Goal: Task Accomplishment & Management: Complete application form

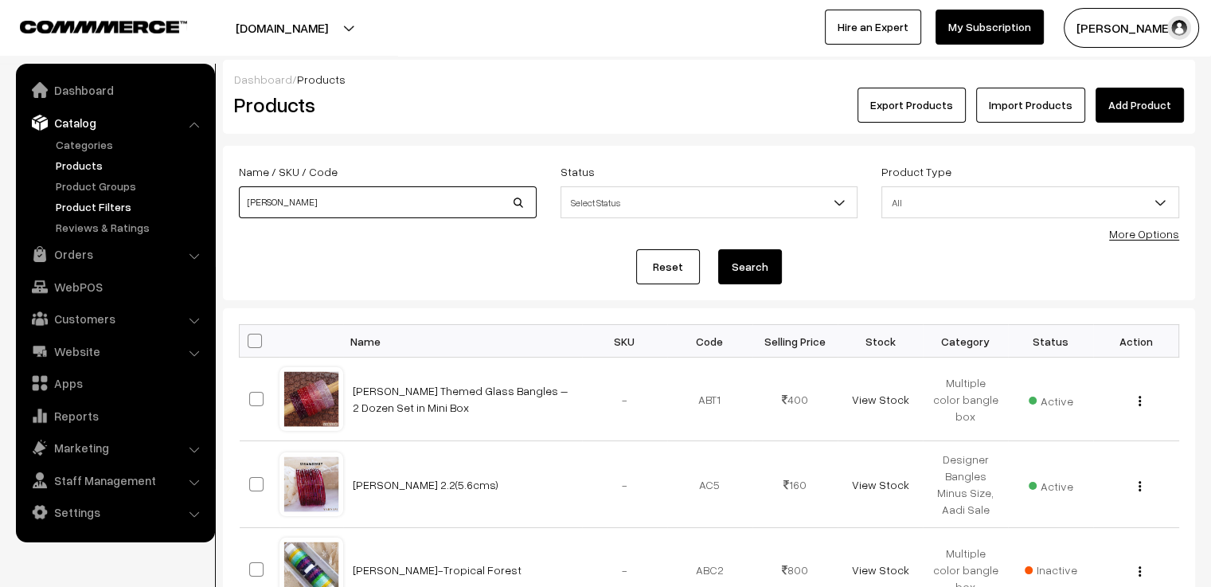
drag, startPoint x: 232, startPoint y: 201, endPoint x: 166, endPoint y: 201, distance: 66.9
click at [166, 201] on body "Thank you for showing interest. Our team will call you shortly. Close varnambya…" at bounding box center [605, 471] width 1211 height 942
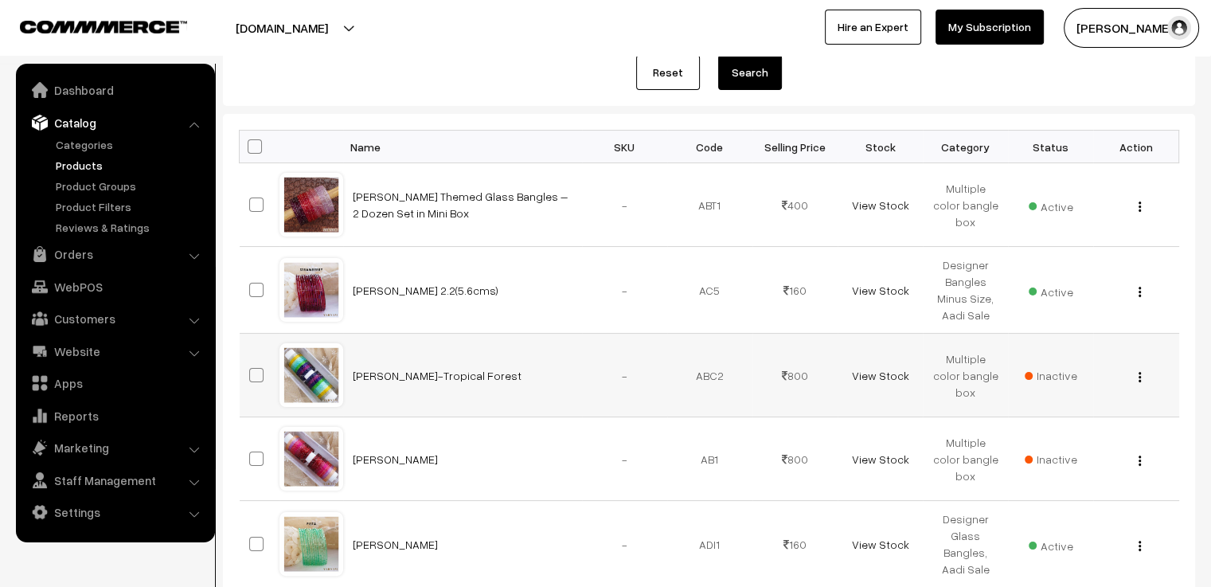
scroll to position [115, 0]
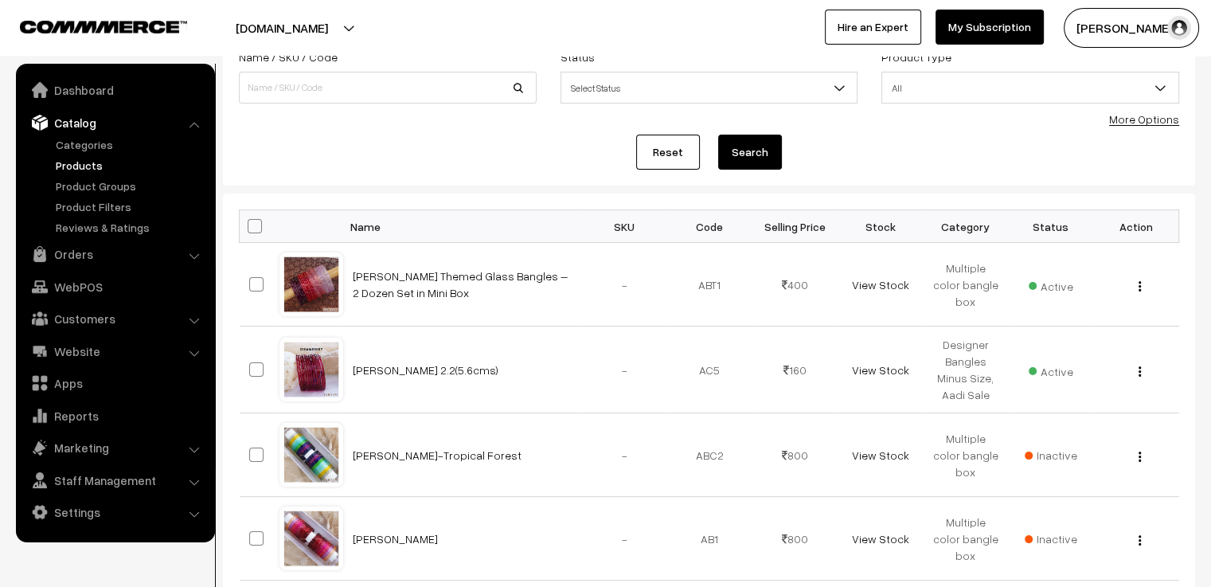
click at [661, 171] on form "Name / SKU / Code Status Select Status Active Inactive Select Status Product Ty…" at bounding box center [709, 108] width 972 height 154
click at [668, 149] on link "Reset" at bounding box center [668, 152] width 64 height 35
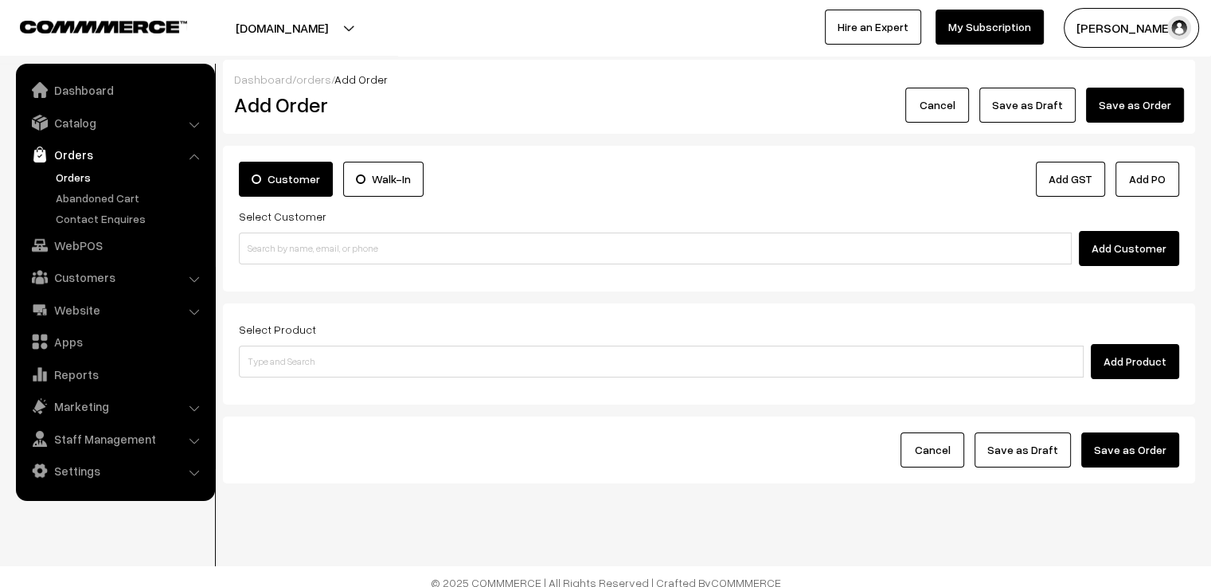
click at [943, 101] on button "Cancel" at bounding box center [937, 105] width 64 height 35
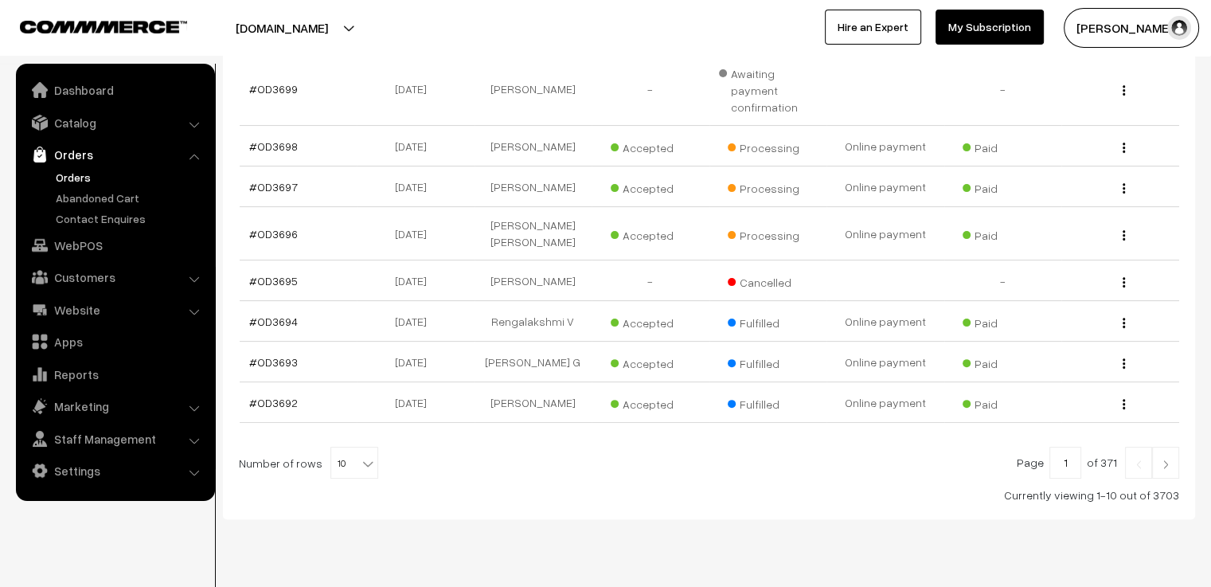
scroll to position [6, 0]
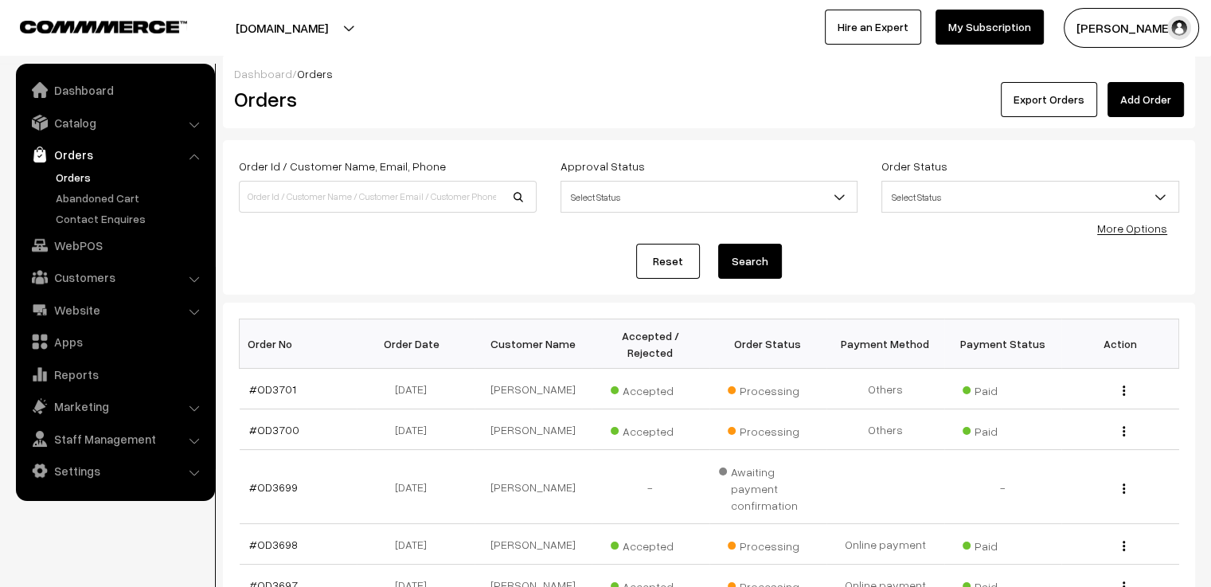
click at [1022, 195] on span "Select Status" at bounding box center [1030, 197] width 296 height 28
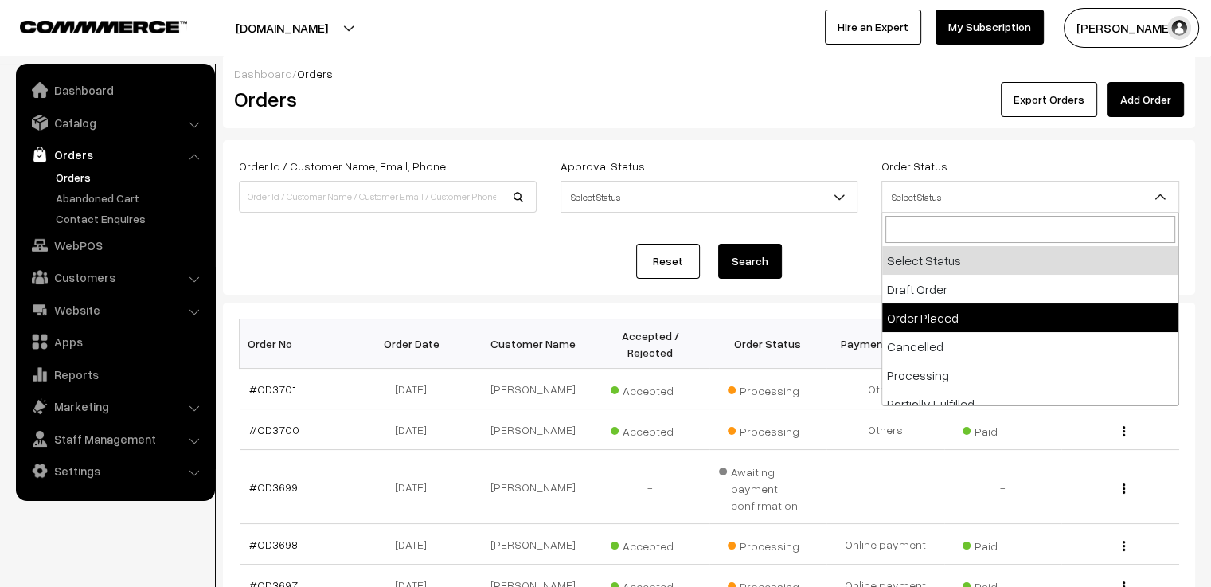
select select "2"
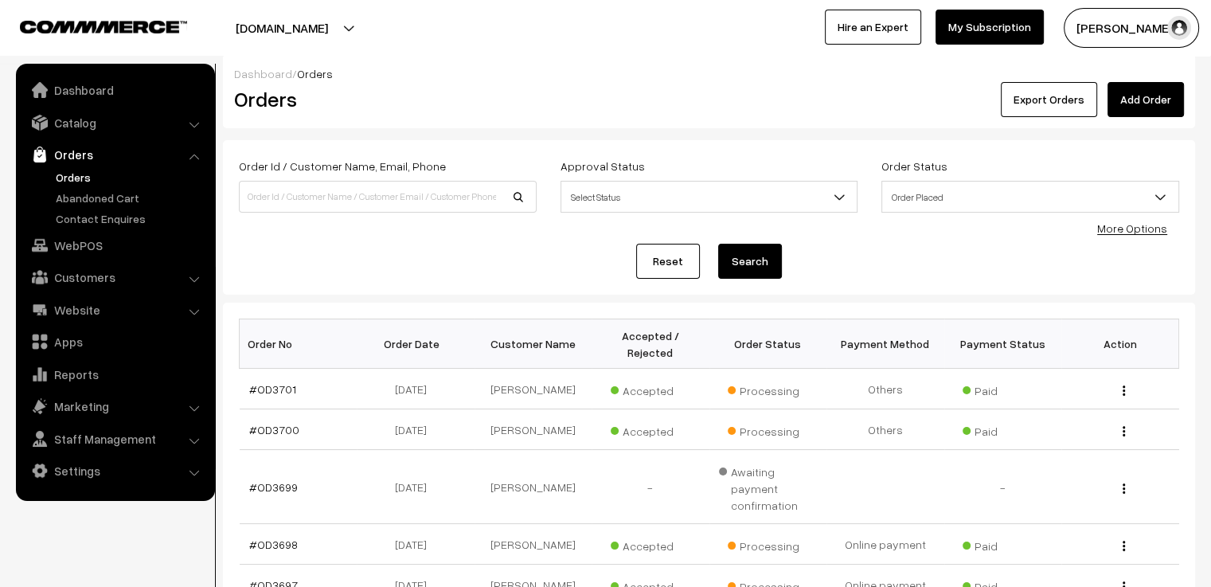
click at [748, 265] on button "Search" at bounding box center [750, 261] width 64 height 35
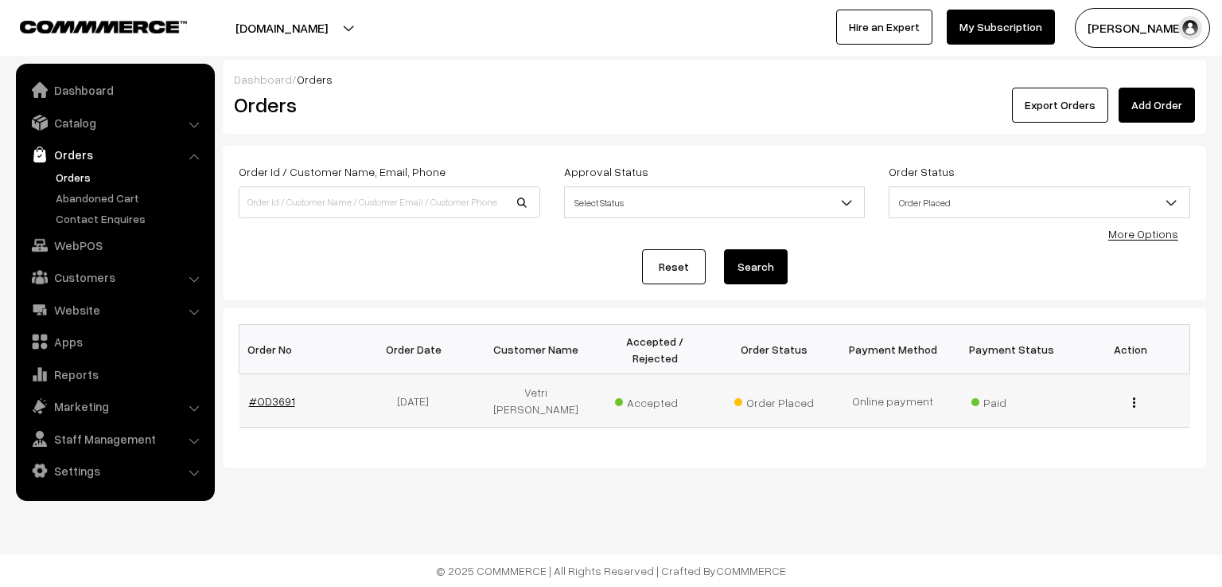
click at [290, 394] on link "#OD3691" at bounding box center [272, 401] width 46 height 14
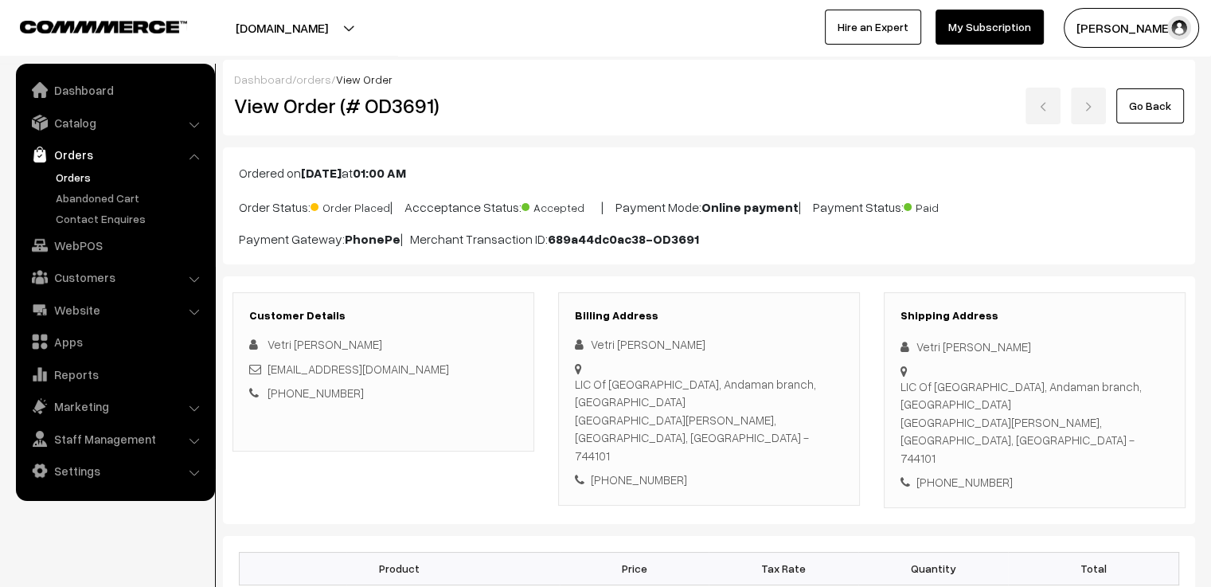
click at [1144, 99] on link "Go Back" at bounding box center [1150, 105] width 68 height 35
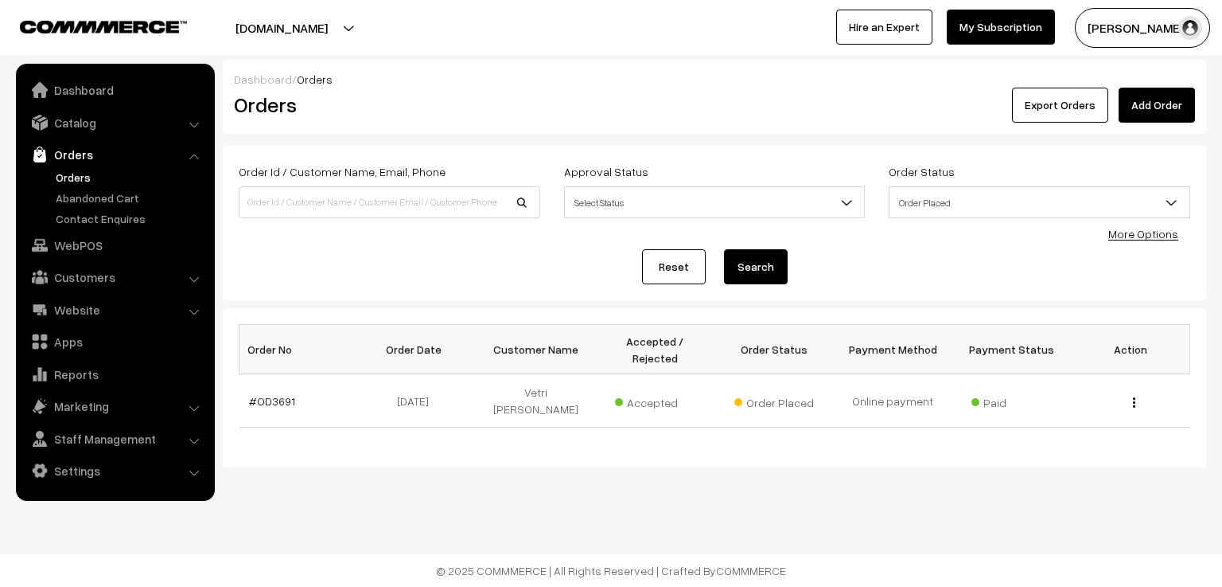
click at [678, 269] on link "Reset" at bounding box center [674, 266] width 64 height 35
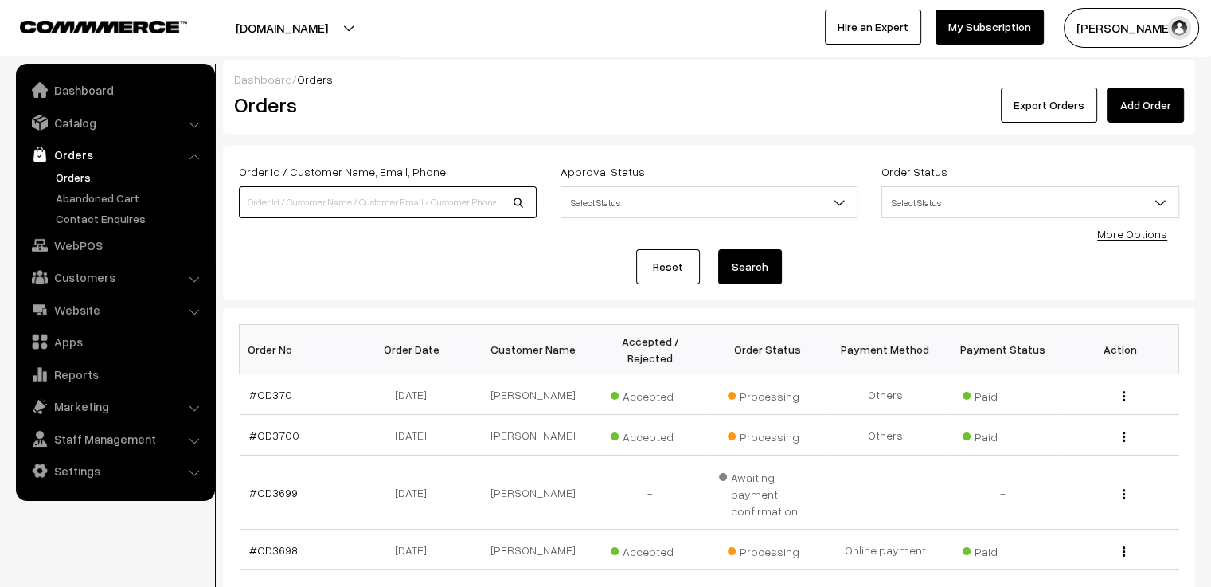
click at [372, 192] on input at bounding box center [388, 202] width 298 height 32
click at [1156, 102] on link "Add Order" at bounding box center [1145, 105] width 76 height 35
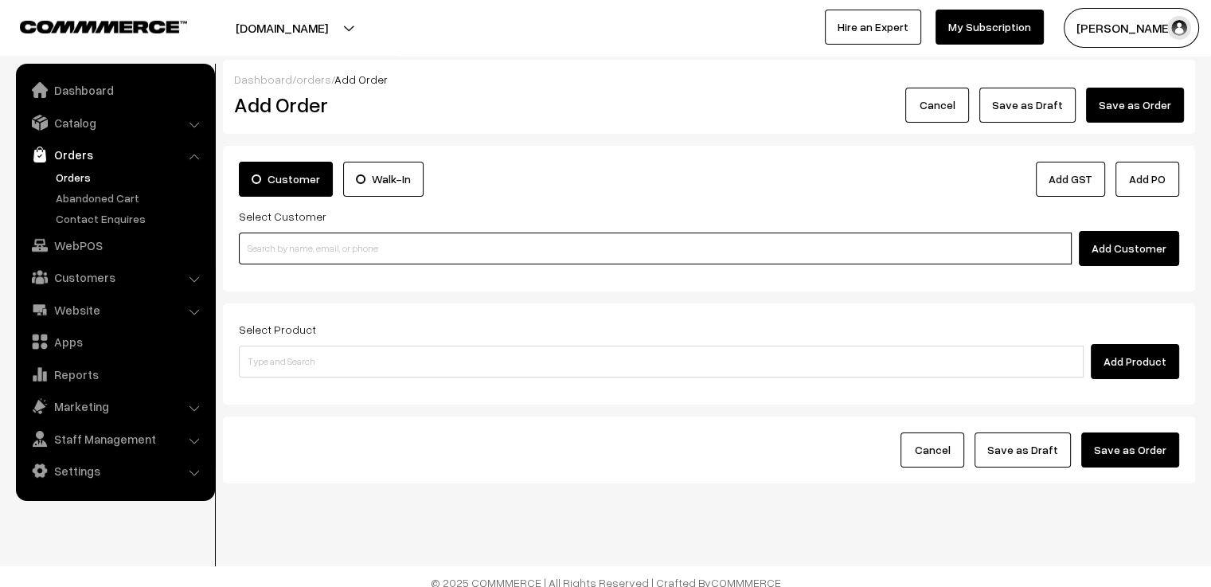
click at [294, 259] on input at bounding box center [655, 248] width 832 height 32
type input "8801899938"
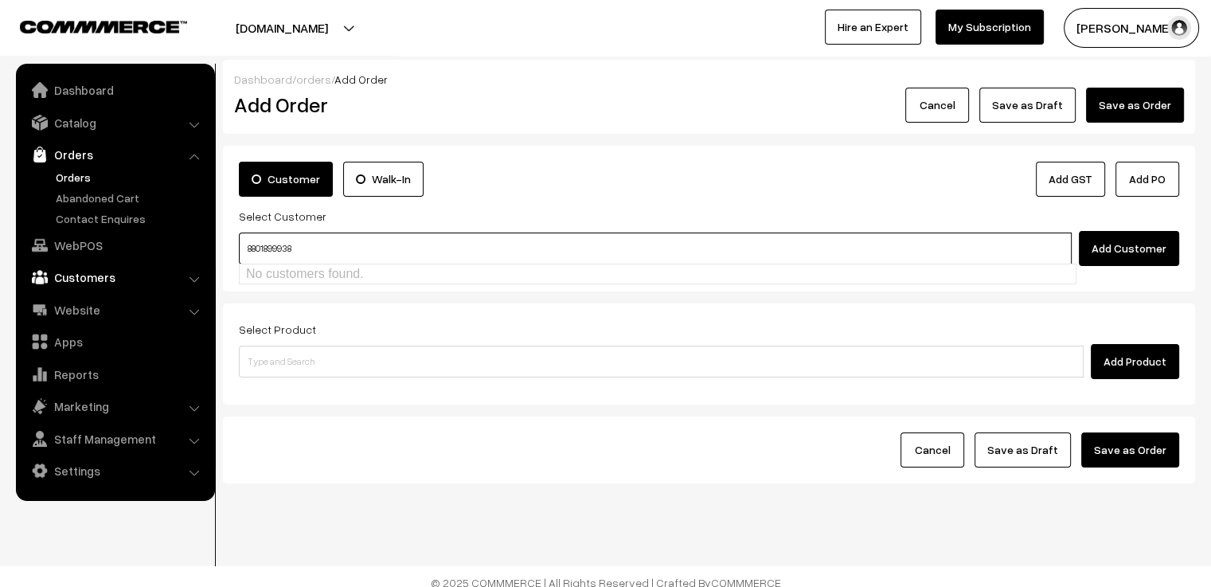
drag, startPoint x: 308, startPoint y: 255, endPoint x: 195, endPoint y: 263, distance: 113.4
click at [195, 263] on body "Thank you for showing interest. Our team will call you shortly. Close varnambya…" at bounding box center [605, 299] width 1211 height 599
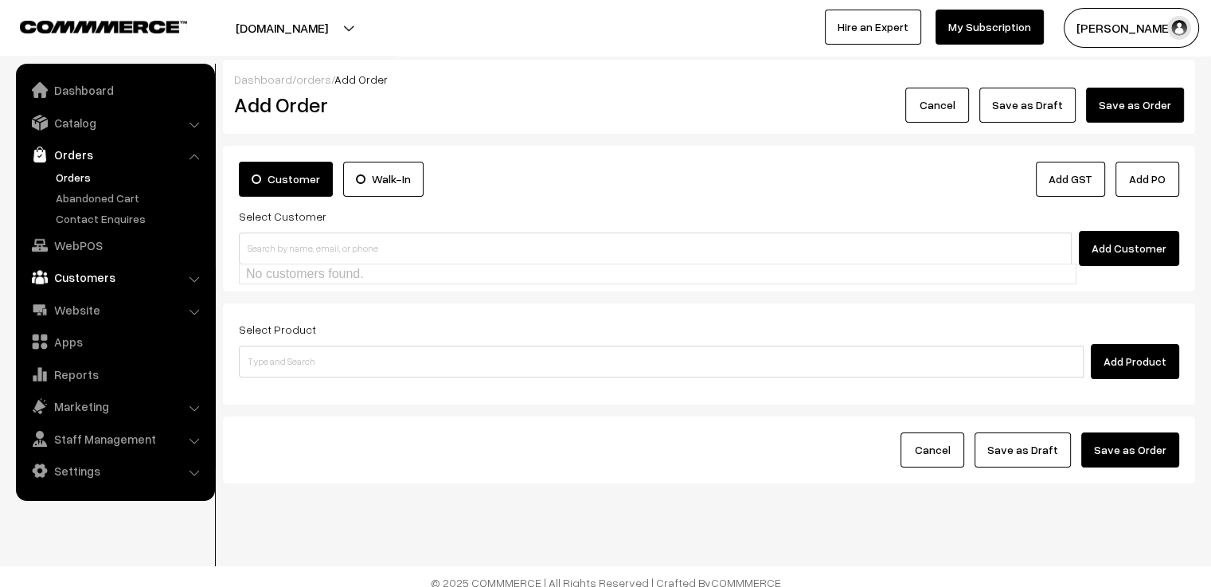
click at [195, 263] on link "Customers" at bounding box center [114, 277] width 189 height 29
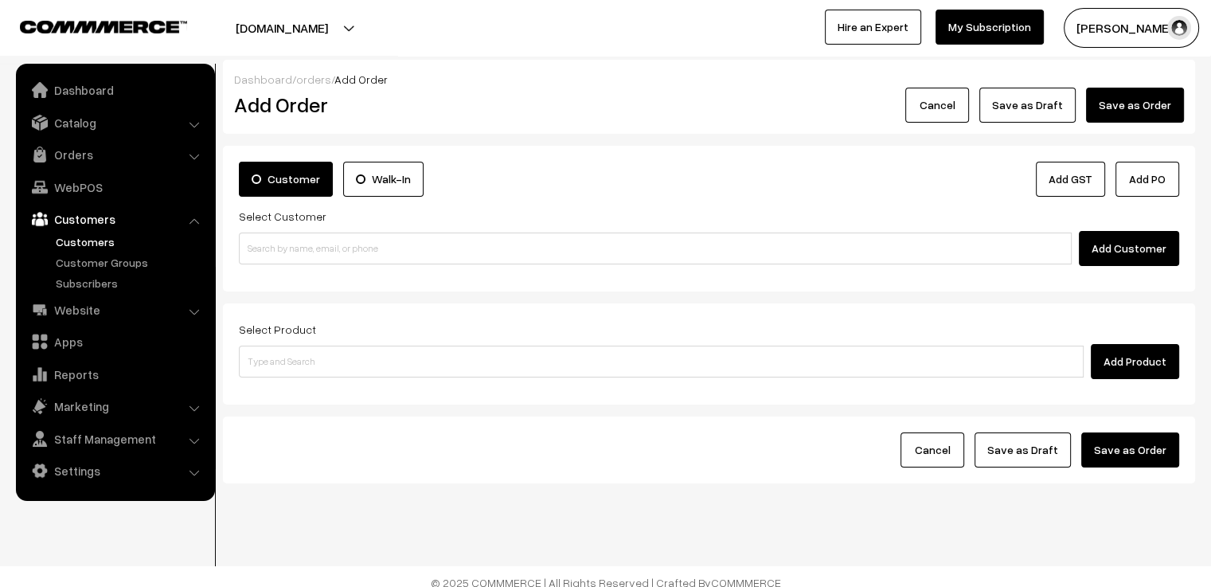
click at [131, 241] on link "Customers" at bounding box center [131, 241] width 158 height 17
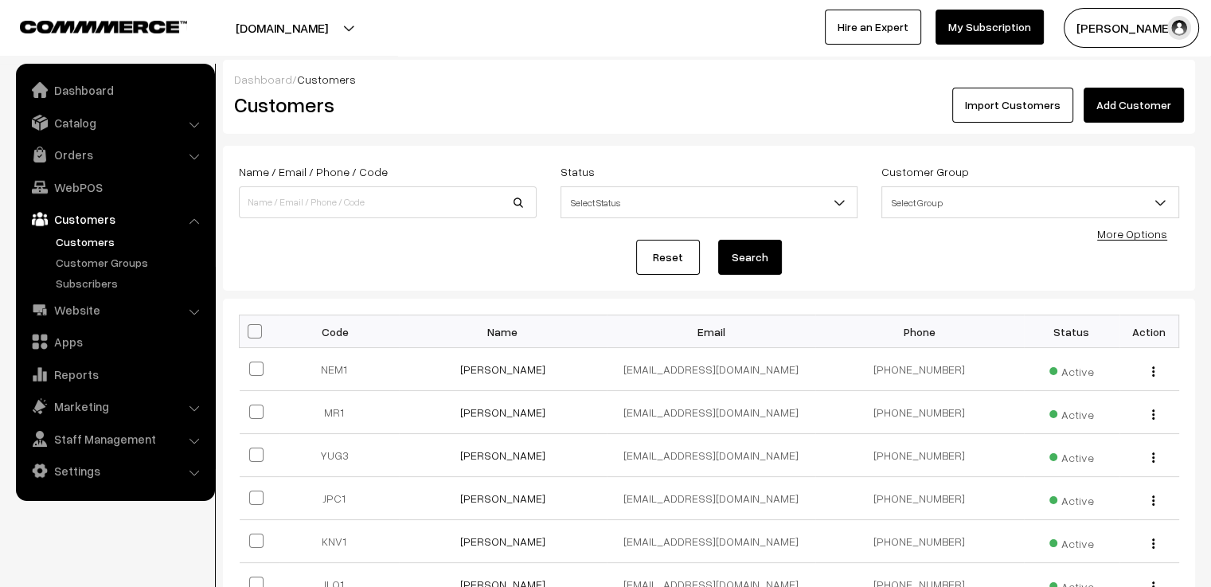
click at [1138, 107] on link "Add Customer" at bounding box center [1133, 105] width 100 height 35
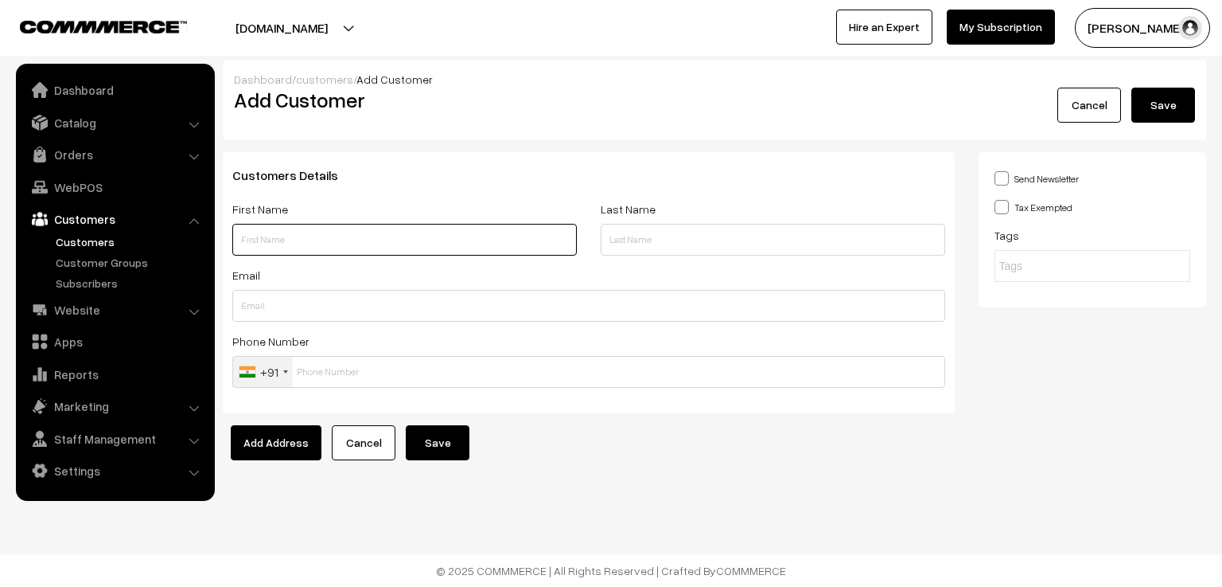
click at [270, 251] on input "text" at bounding box center [404, 240] width 345 height 32
paste input "Prasanthi"
type input "Prasanthi"
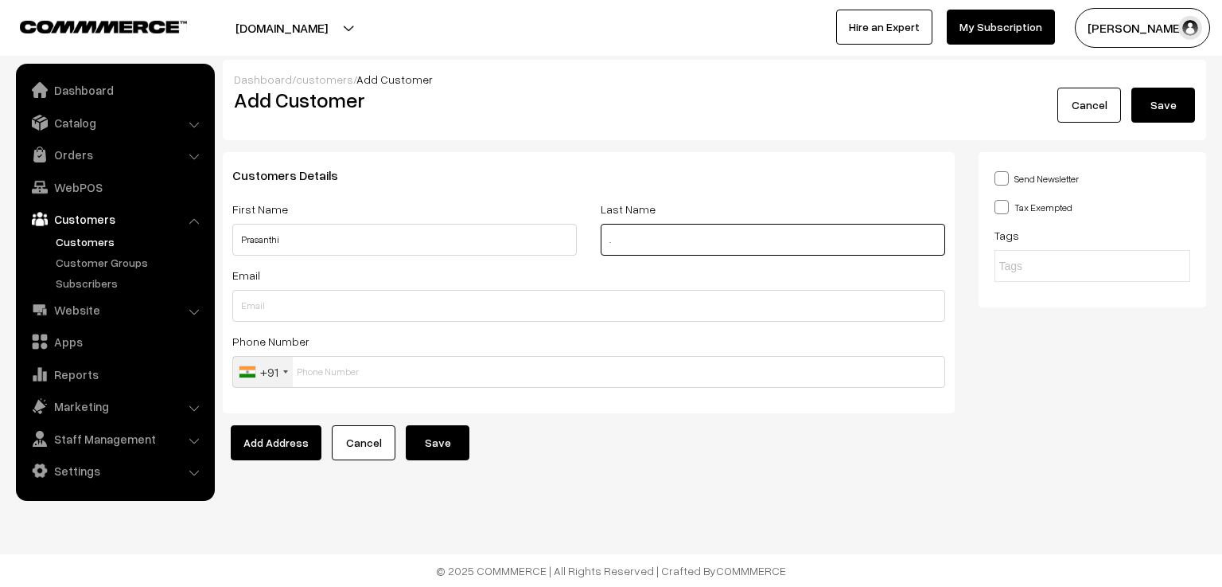
type input "."
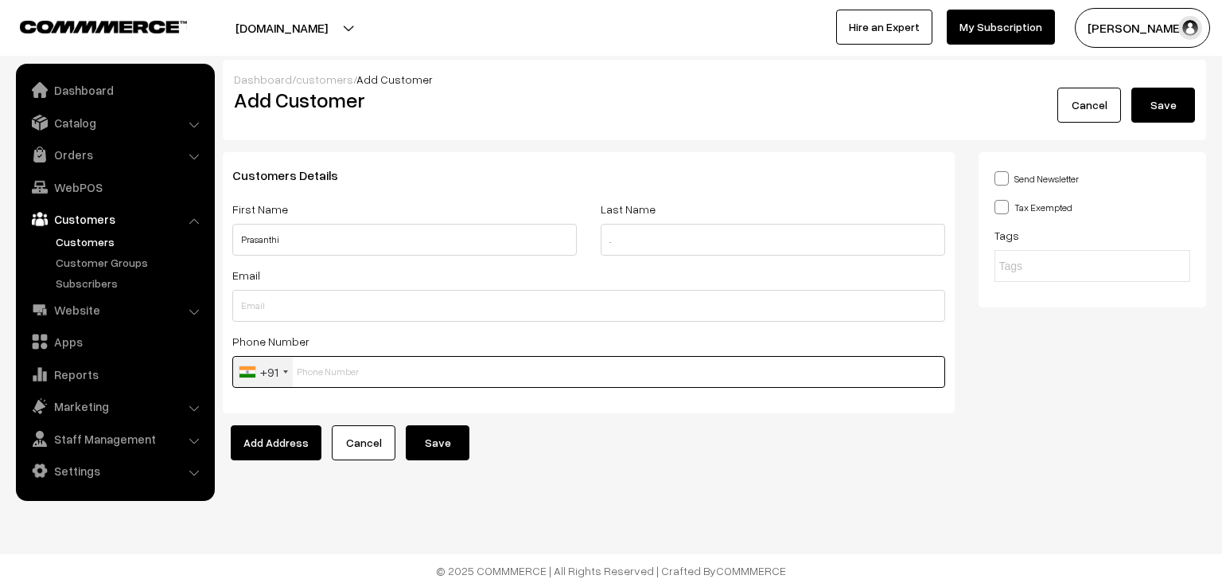
click at [392, 373] on input "text" at bounding box center [588, 372] width 713 height 32
paste input "+918801899"
type input "+918801899"
drag, startPoint x: 365, startPoint y: 377, endPoint x: 73, endPoint y: 377, distance: 292.1
click at [73, 377] on body "Thank you for showing interest. Our team will call you shortly. Close varnambya…" at bounding box center [611, 293] width 1222 height 587
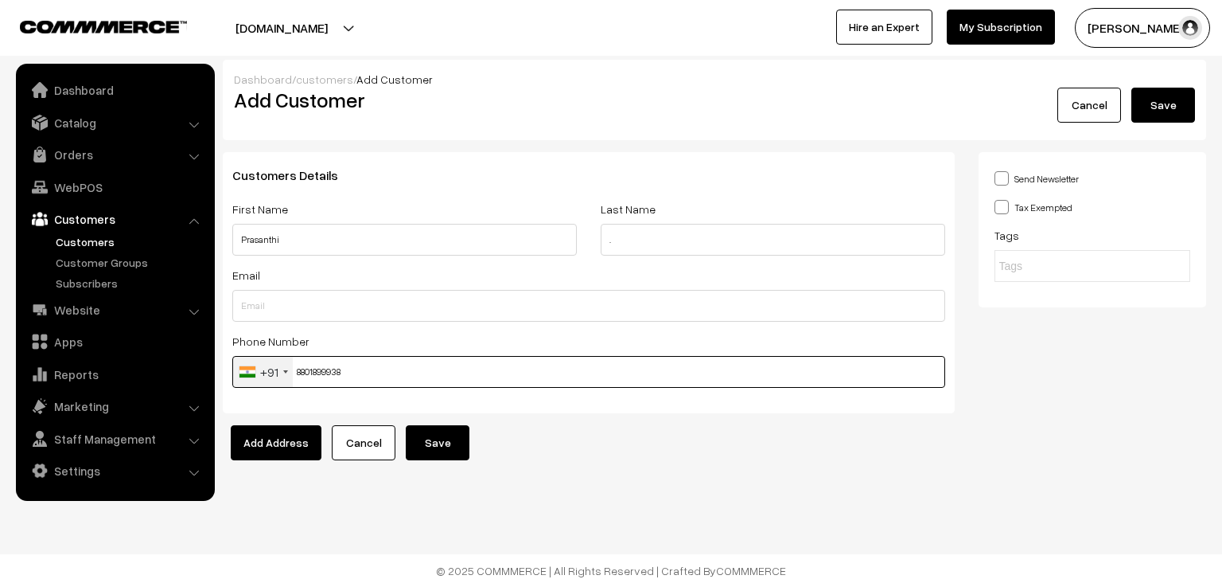
type input "8801899938"
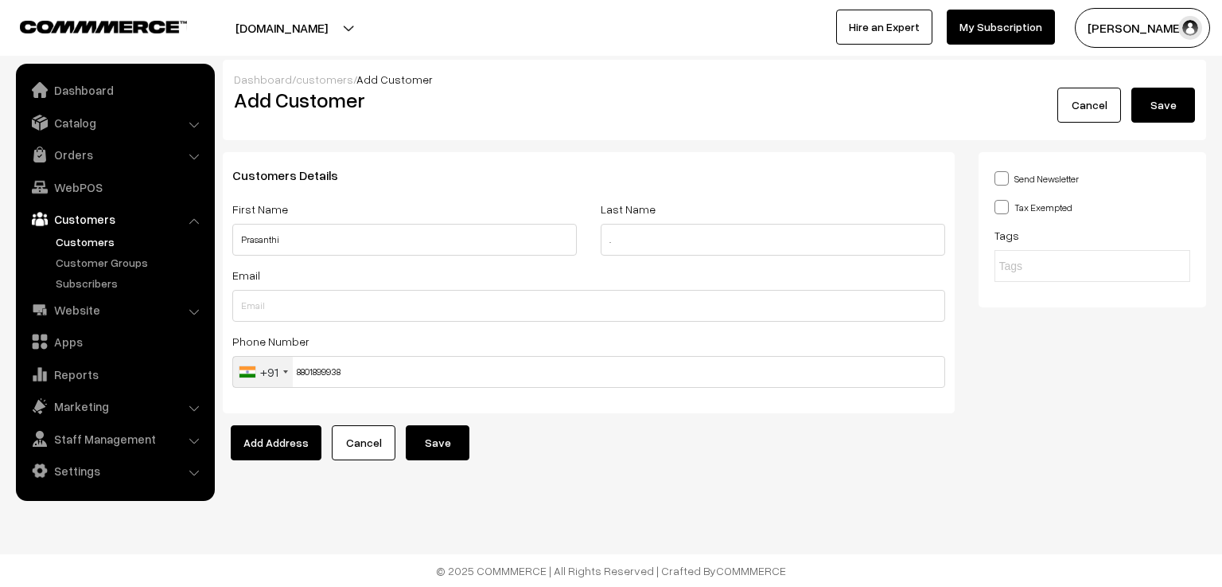
click at [433, 445] on button "Save" at bounding box center [438, 442] width 64 height 35
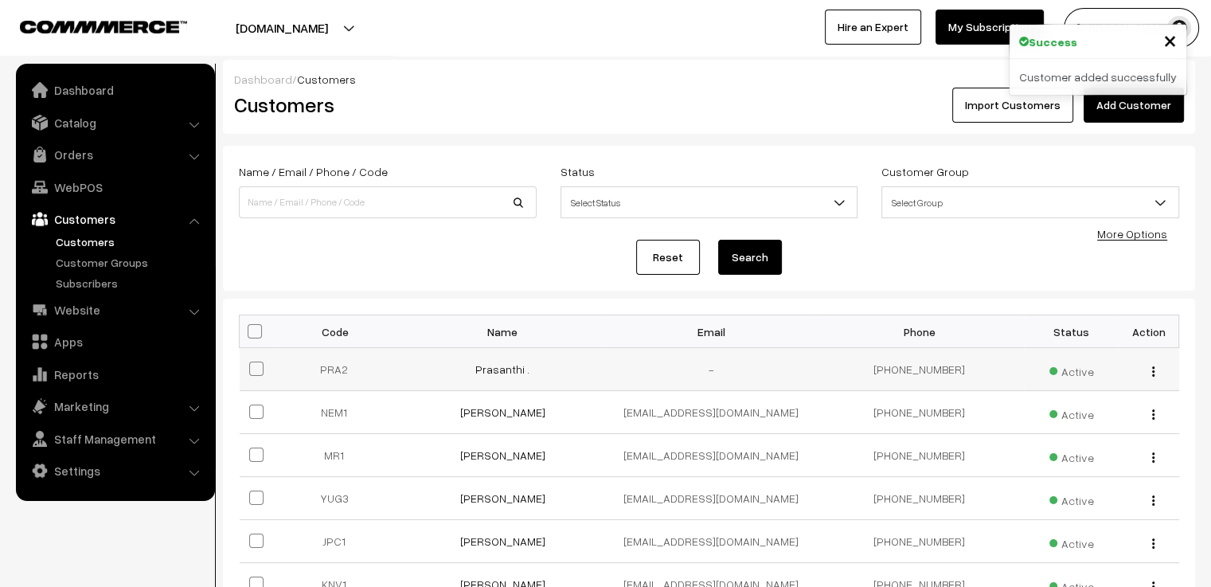
click at [1152, 372] on img "button" at bounding box center [1153, 371] width 2 height 10
click at [1103, 418] on link "Edit" at bounding box center [1081, 428] width 135 height 35
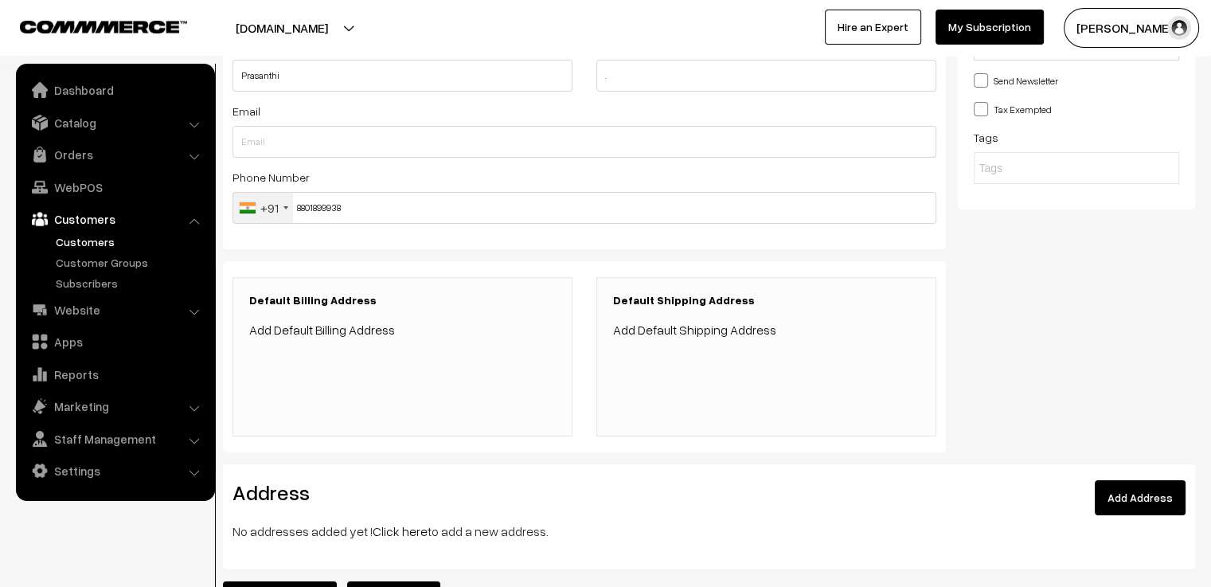
scroll to position [292, 0]
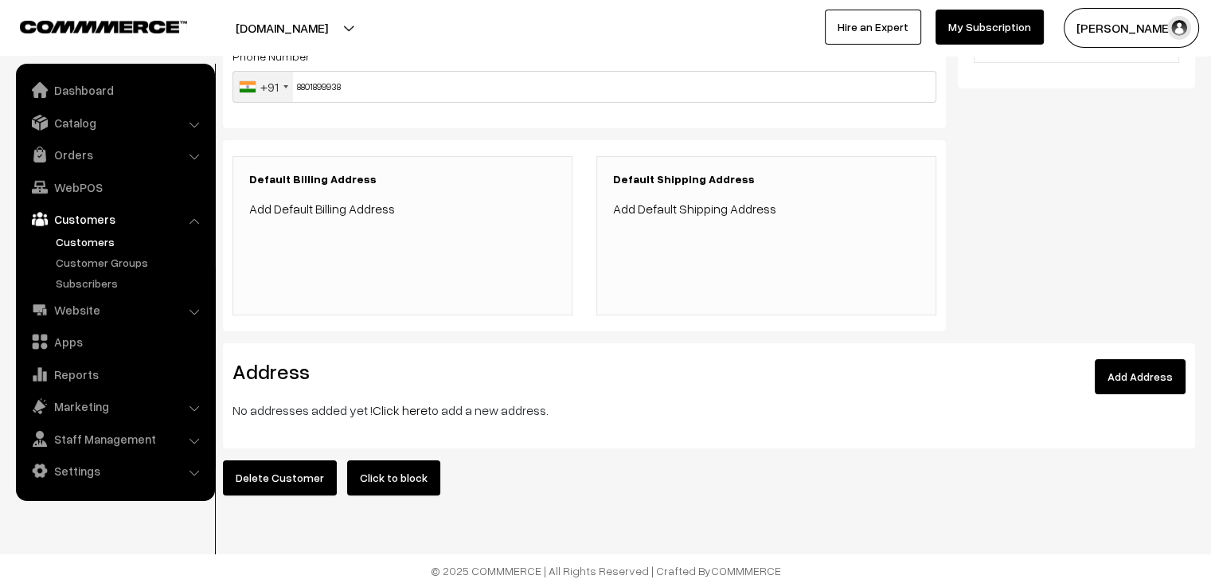
click at [1132, 368] on link "Add Address" at bounding box center [1139, 376] width 91 height 35
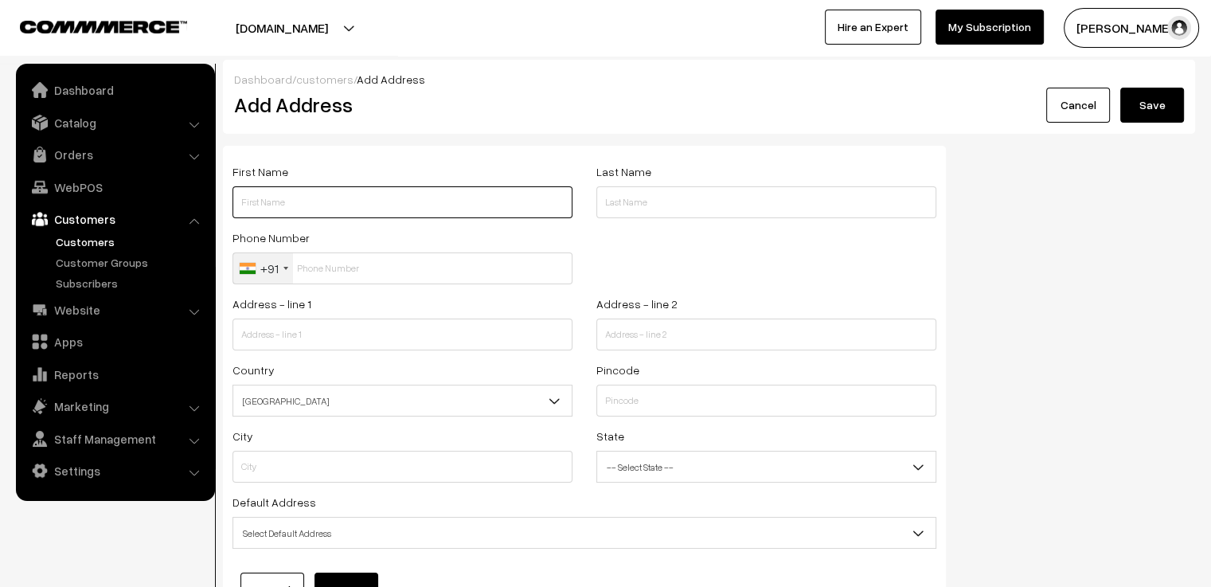
click at [244, 205] on input "text" at bounding box center [402, 202] width 340 height 32
paste input "Prasanthi"
type input "Prasanthi"
type input "."
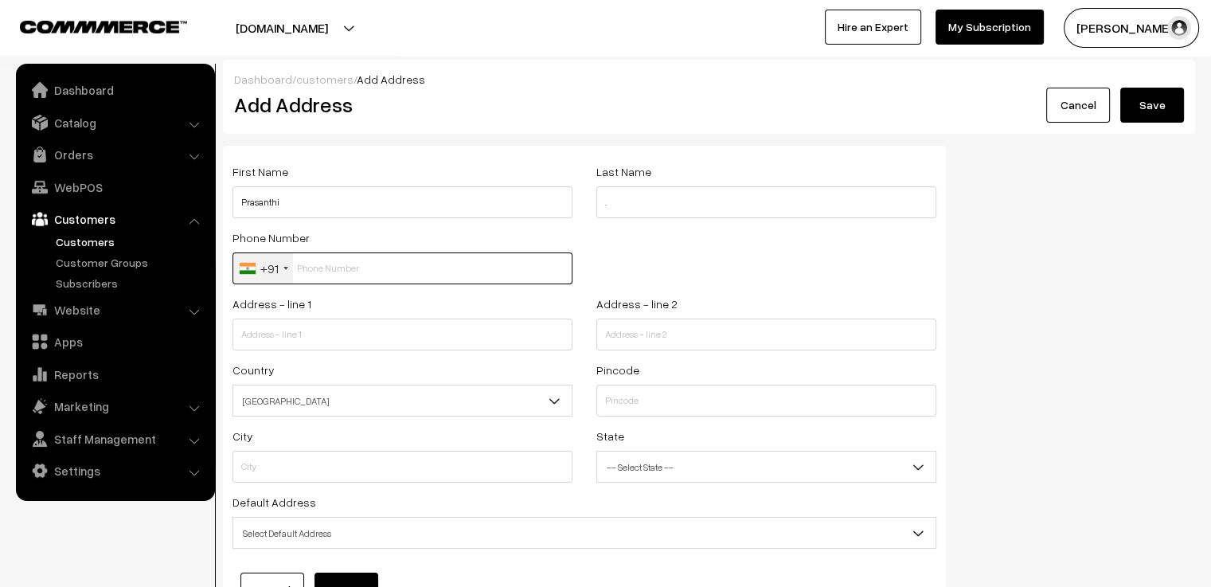
click at [341, 275] on input "text" at bounding box center [402, 268] width 340 height 32
paste input "Prasanthi"
type input "Prasanthi"
drag, startPoint x: 340, startPoint y: 271, endPoint x: 231, endPoint y: 279, distance: 109.3
click at [231, 279] on div "Phone Number +91 United States +1 United Kingdom +44 Afghanistan (‫افغانستان‬‎)…" at bounding box center [402, 261] width 364 height 66
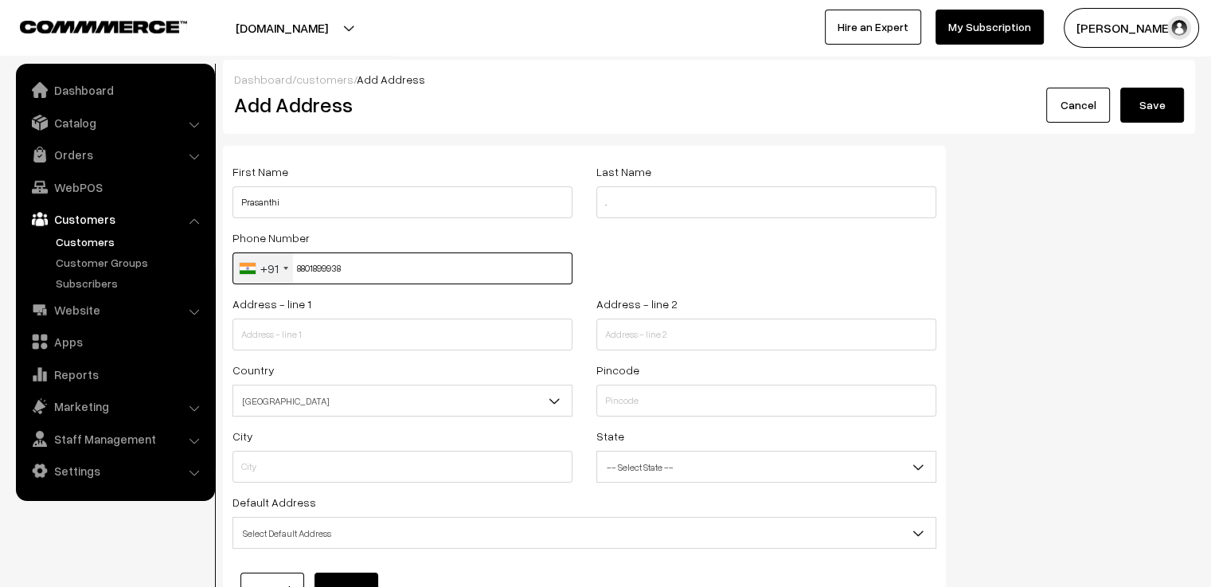
type input "8801899938"
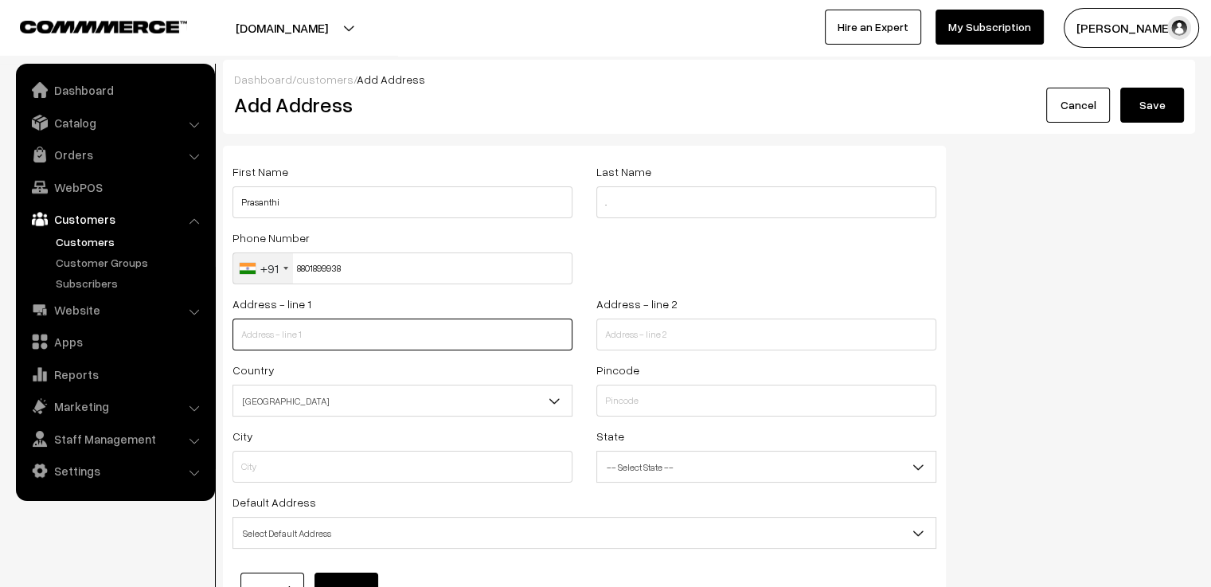
click at [385, 340] on input "text" at bounding box center [402, 334] width 340 height 32
paste input "Flat no :1811,Manjeera Majestic Home,JNTU-Hitech City Road,"
type input "Flat no :1811,Manjeera Majestic Home,JNTU-Hitech City Road,"
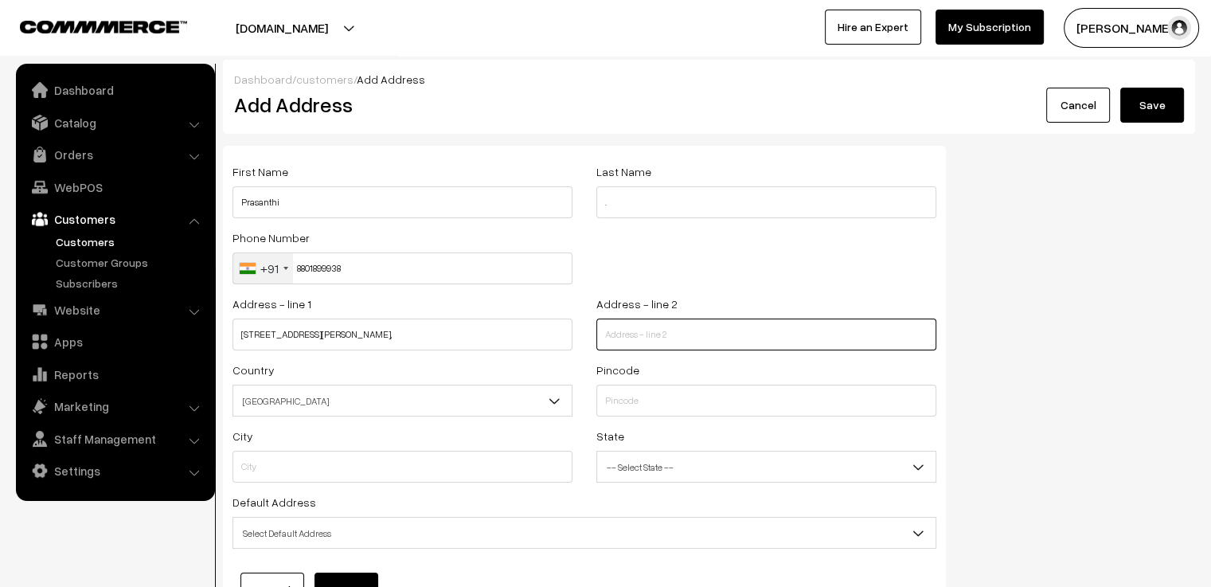
paste input "Besides Rythu Bazar,KPHB phase-3"
type input "Besides Rythu Bazar,KPHB phase-3"
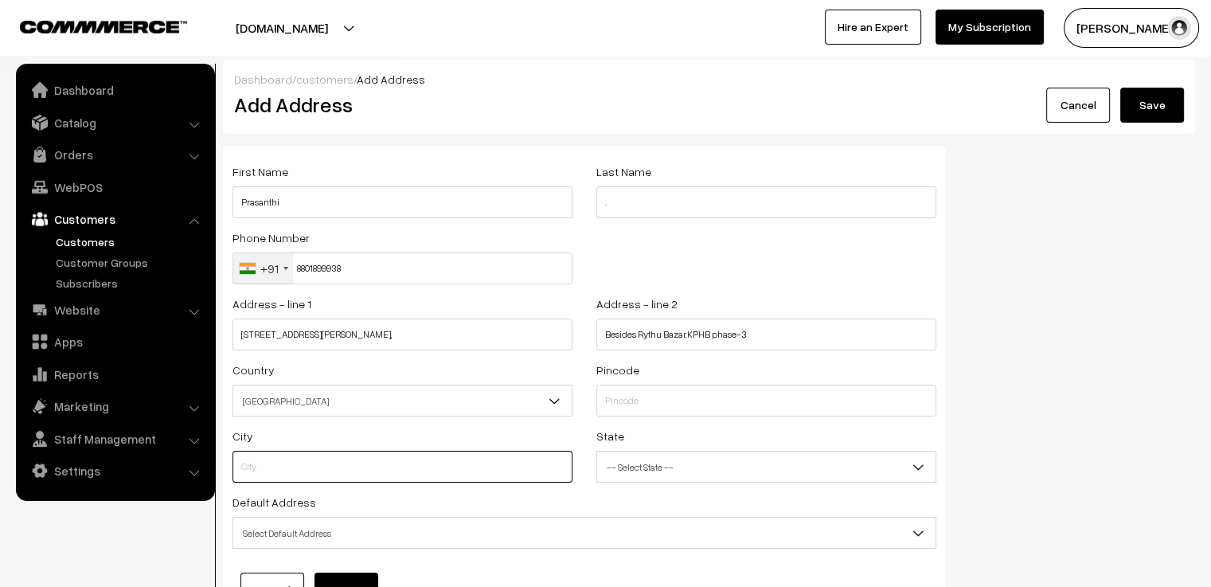
click at [304, 461] on input "text" at bounding box center [402, 466] width 340 height 32
paste input "Hyderabad"
type input "Hyderabad"
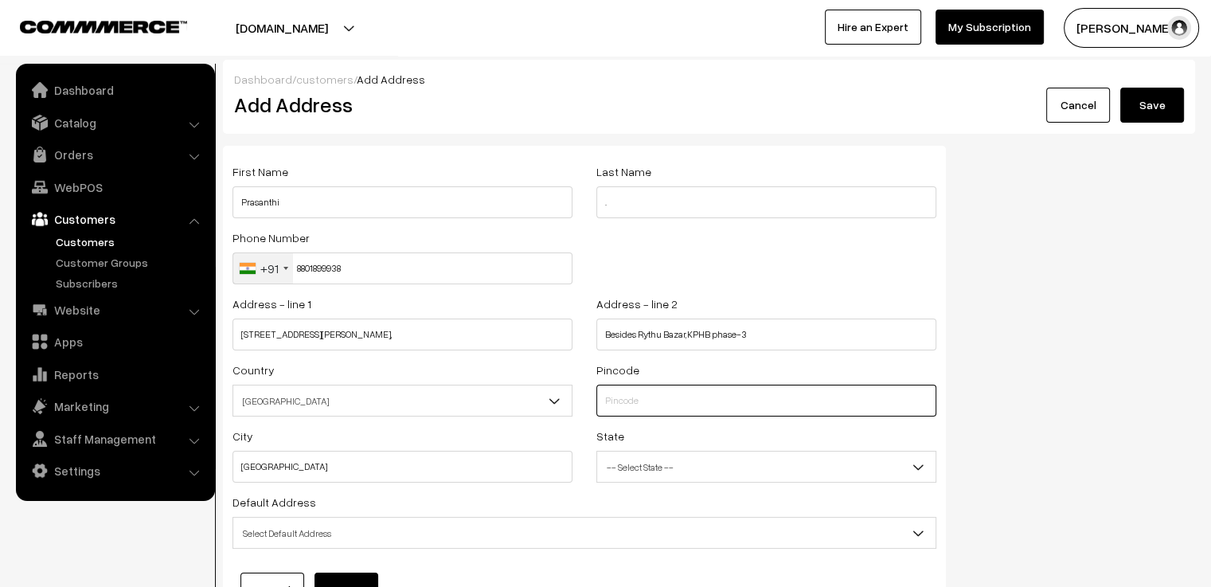
click at [661, 408] on input "text" at bounding box center [766, 400] width 340 height 32
type input "500085"
click at [664, 453] on span "-- Select State --" at bounding box center [766, 466] width 340 height 32
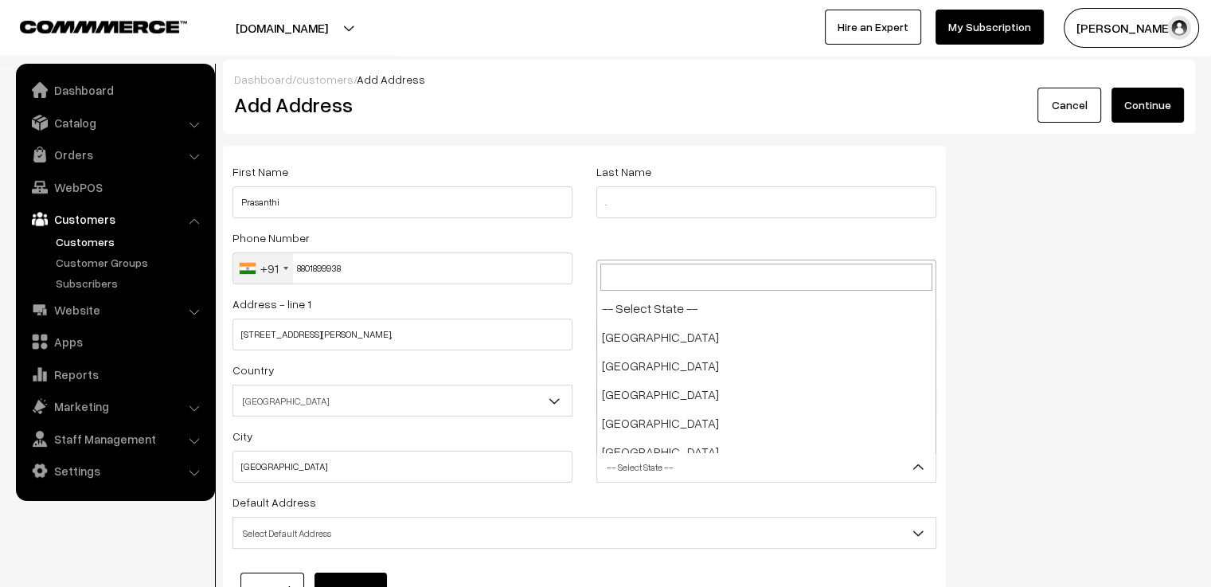
scroll to position [860, 0]
click at [673, 464] on span "Tripura" at bounding box center [766, 467] width 338 height 28
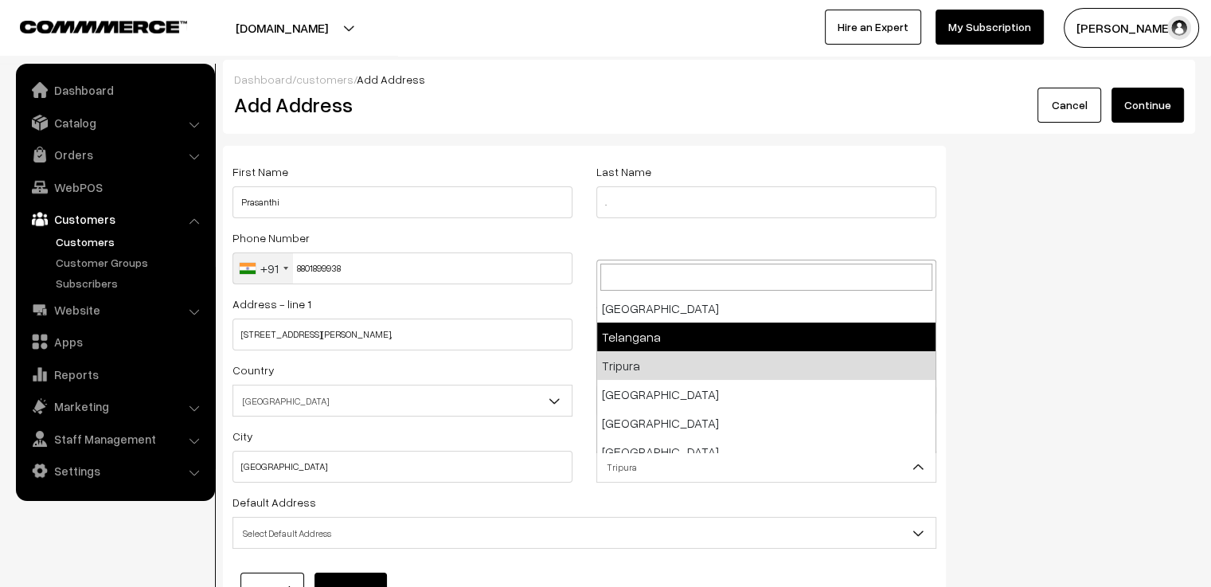
select select "Telangana"
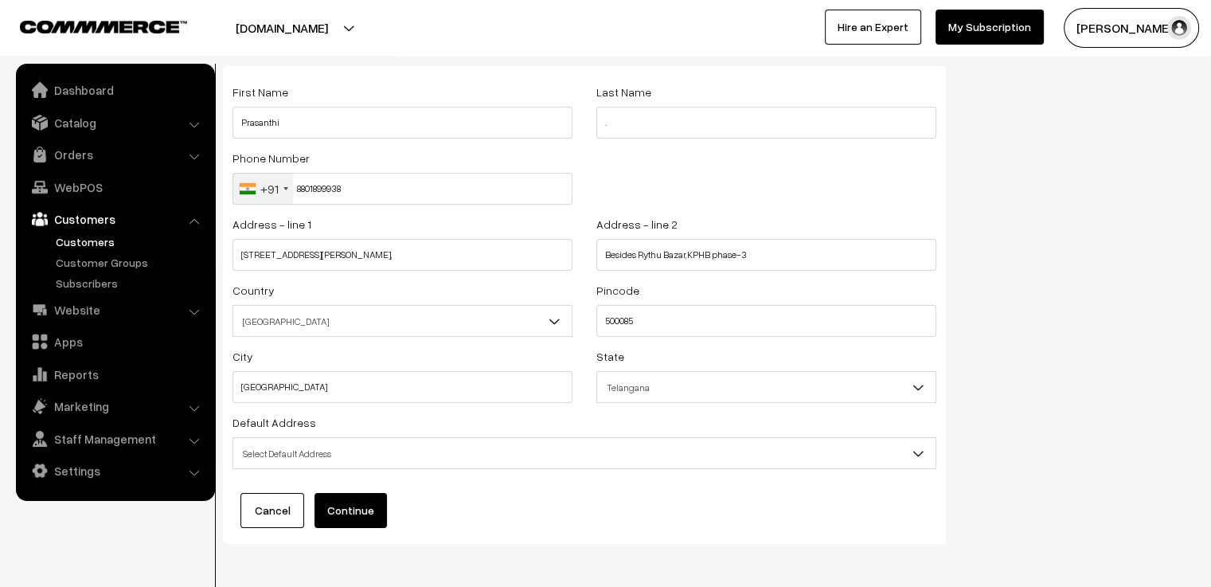
scroll to position [141, 0]
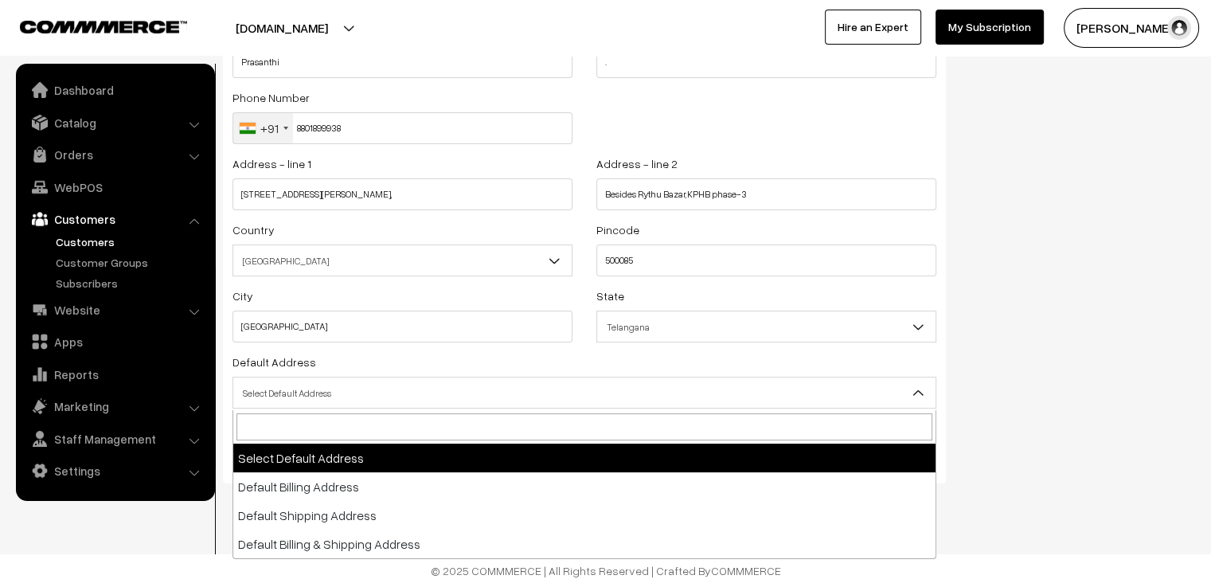
click at [492, 398] on span "Select Default Address" at bounding box center [584, 393] width 702 height 28
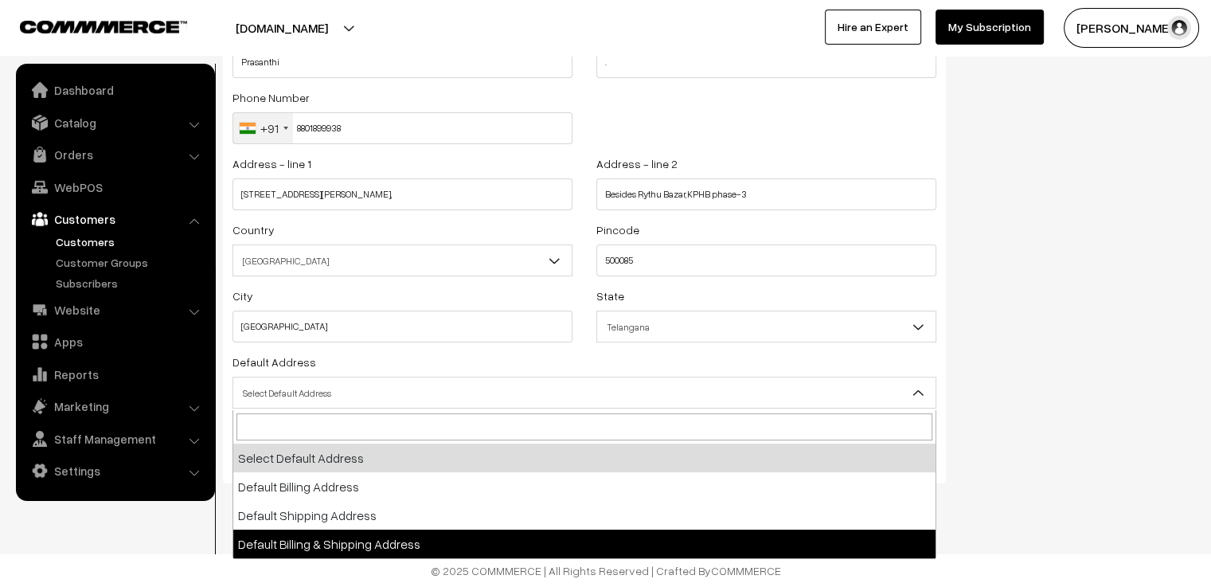
select select "3"
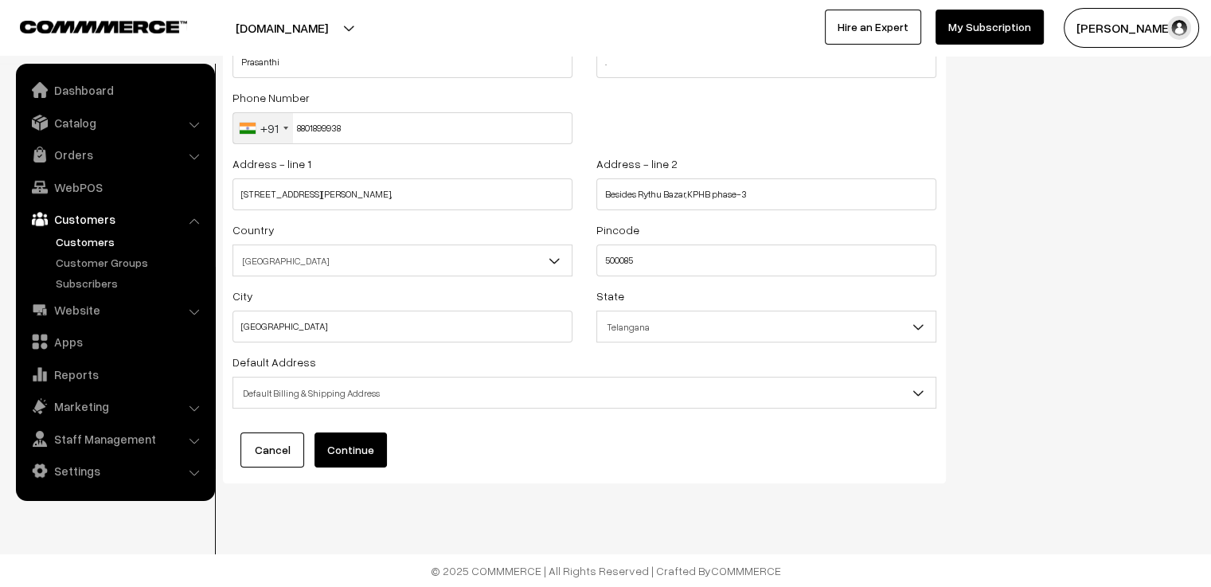
click at [351, 453] on button "Continue" at bounding box center [350, 449] width 72 height 35
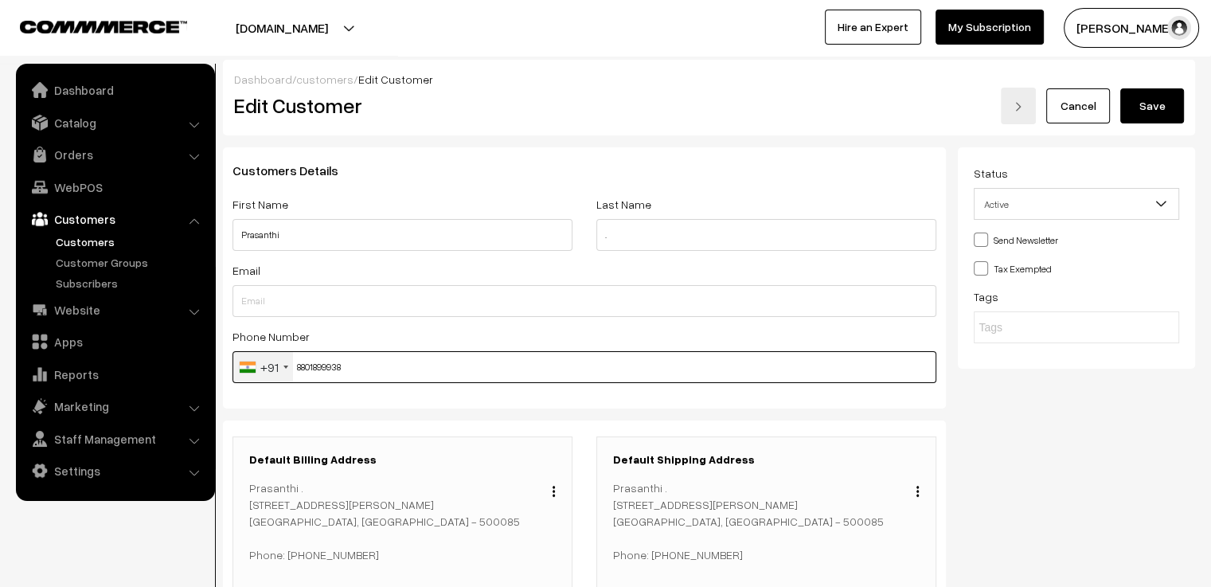
drag, startPoint x: 402, startPoint y: 368, endPoint x: 228, endPoint y: 364, distance: 174.3
click at [228, 364] on div "Customers Details First Name Prasanthi Last Name . Email Phone Number +91 Unite…" at bounding box center [584, 277] width 723 height 261
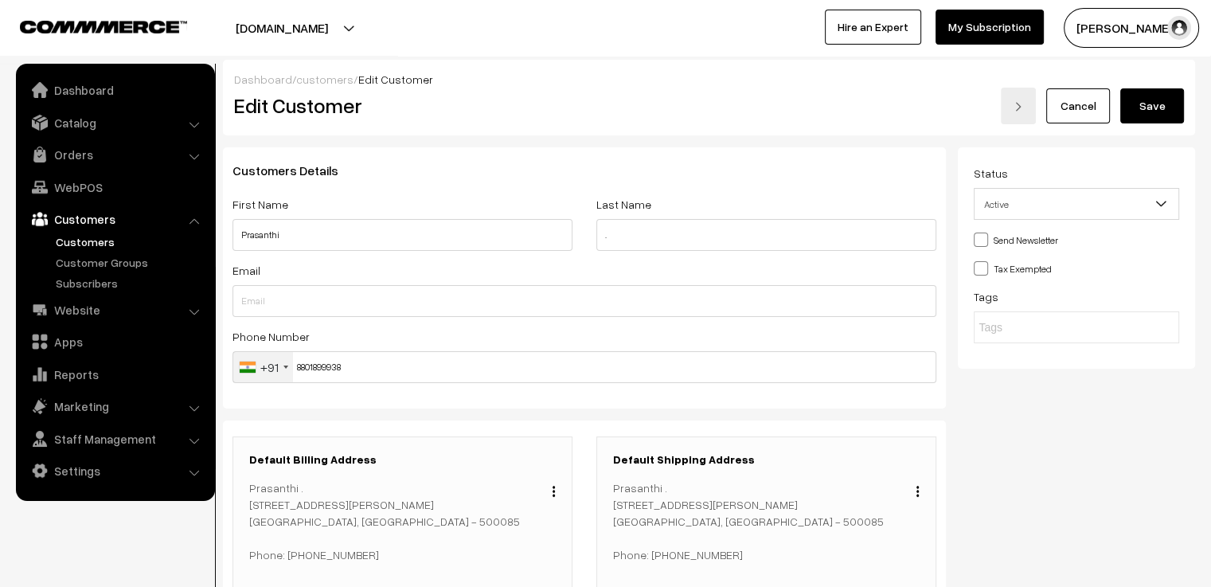
click at [1173, 105] on button "Save" at bounding box center [1152, 105] width 64 height 35
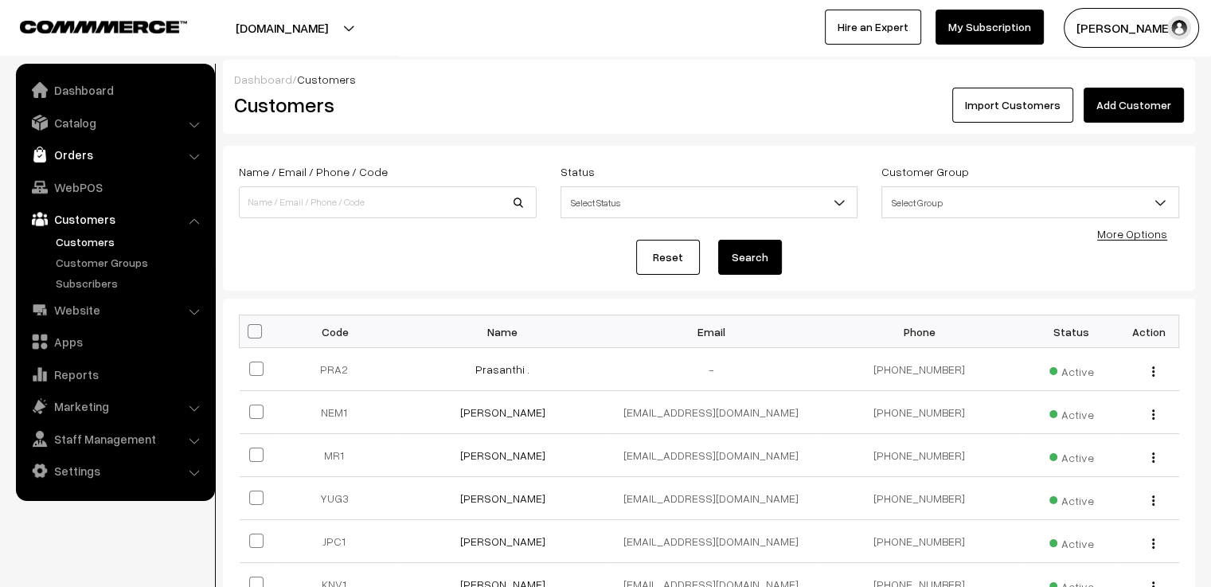
click at [99, 153] on link "Orders" at bounding box center [114, 154] width 189 height 29
click at [86, 174] on link "Orders" at bounding box center [131, 177] width 158 height 17
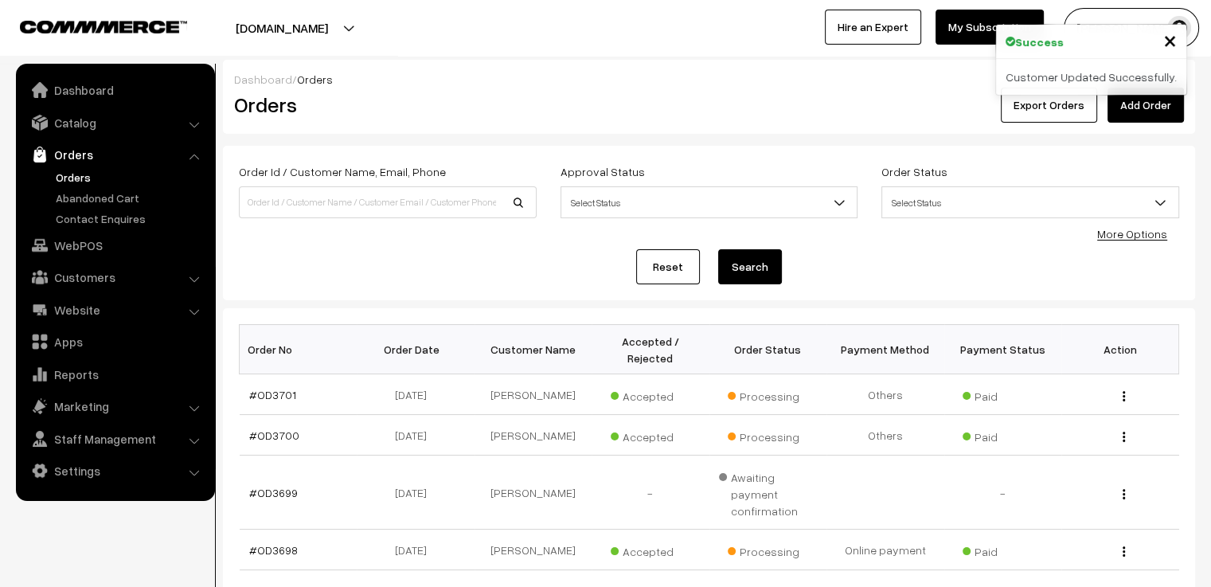
click at [1134, 113] on link "Add Order" at bounding box center [1145, 105] width 76 height 35
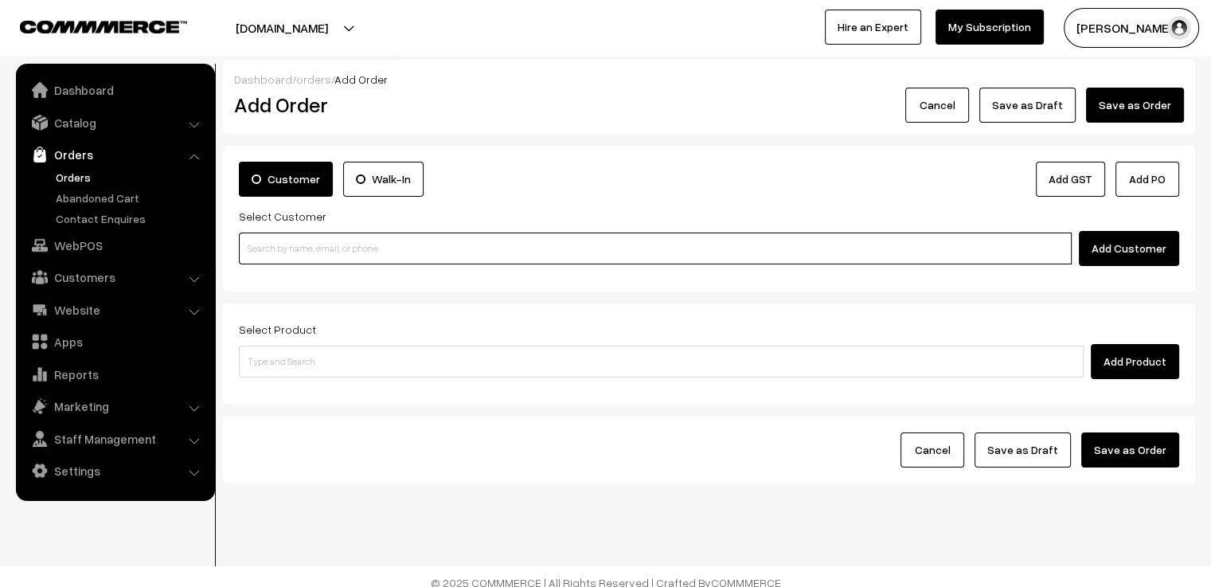
click at [412, 252] on input at bounding box center [655, 248] width 832 height 32
paste input "8801899938"
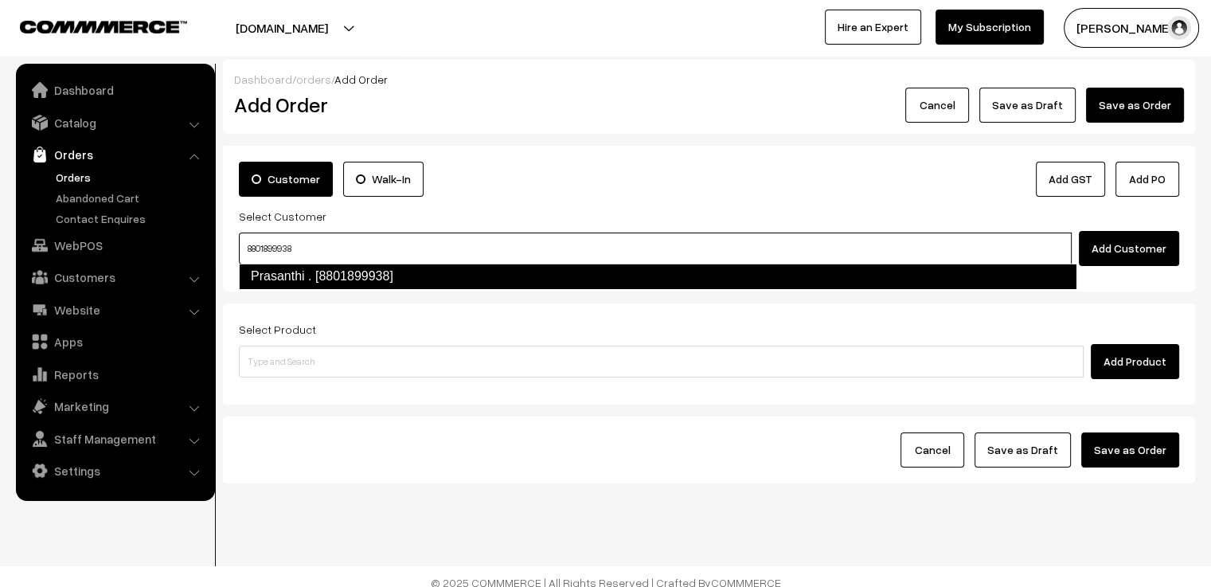
click at [412, 275] on link "Prasanthi . [8801899938]" at bounding box center [657, 275] width 837 height 25
type input "8801899938"
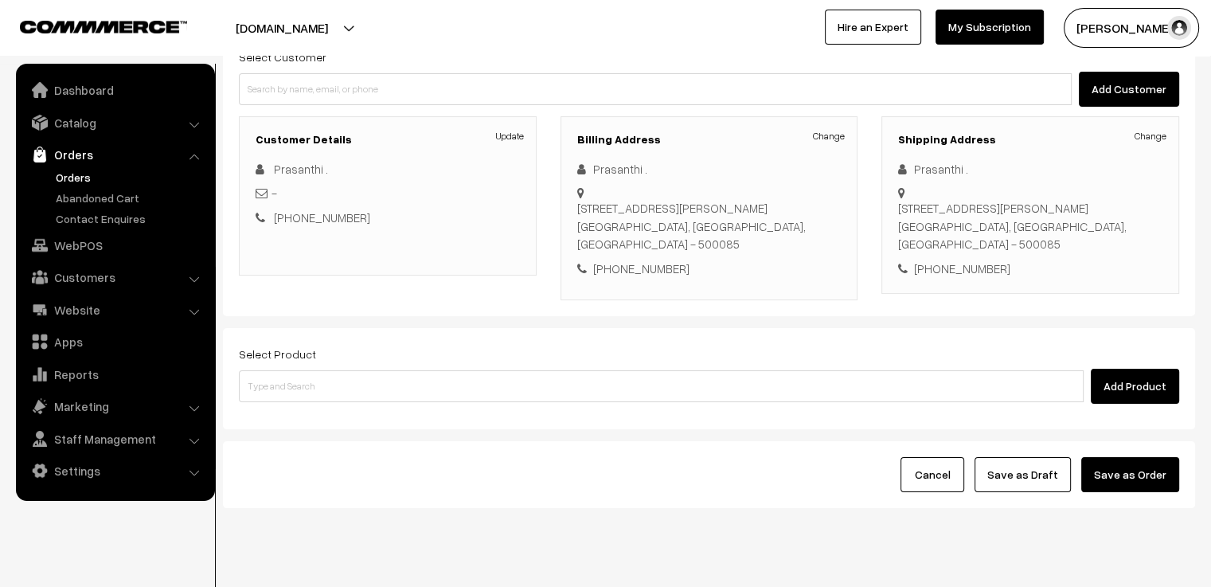
scroll to position [194, 0]
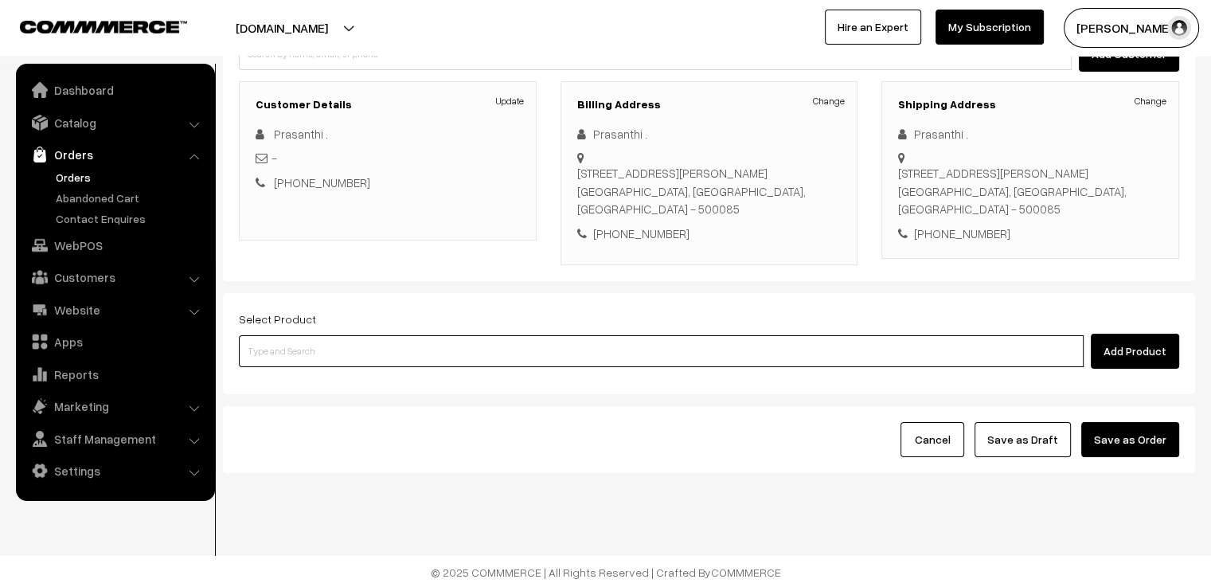
click at [450, 349] on input at bounding box center [661, 351] width 844 height 32
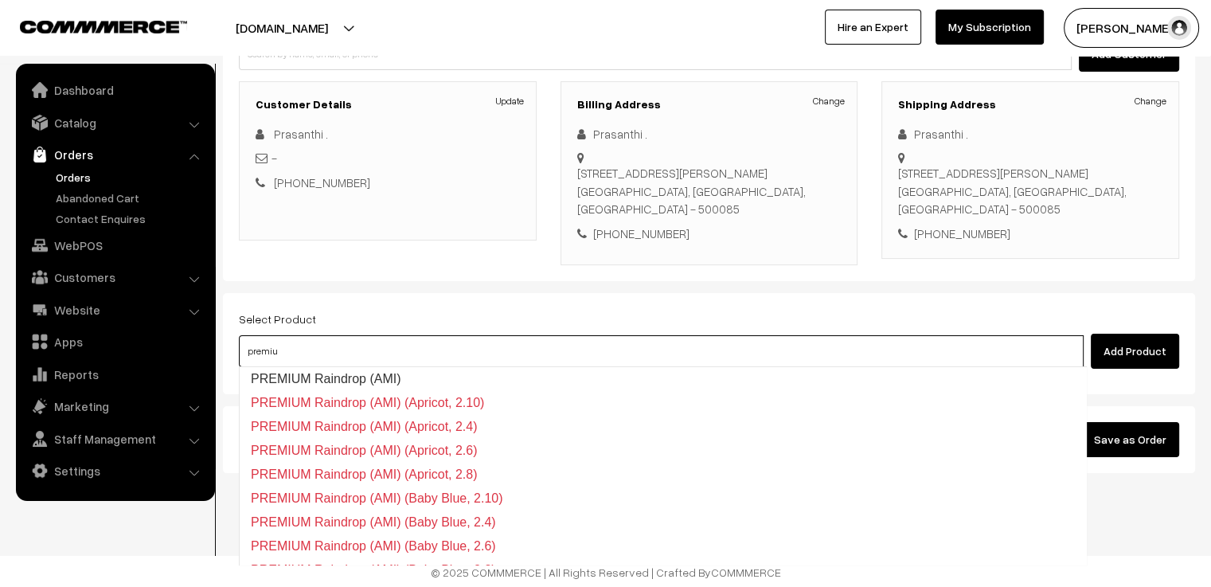
type input "premium"
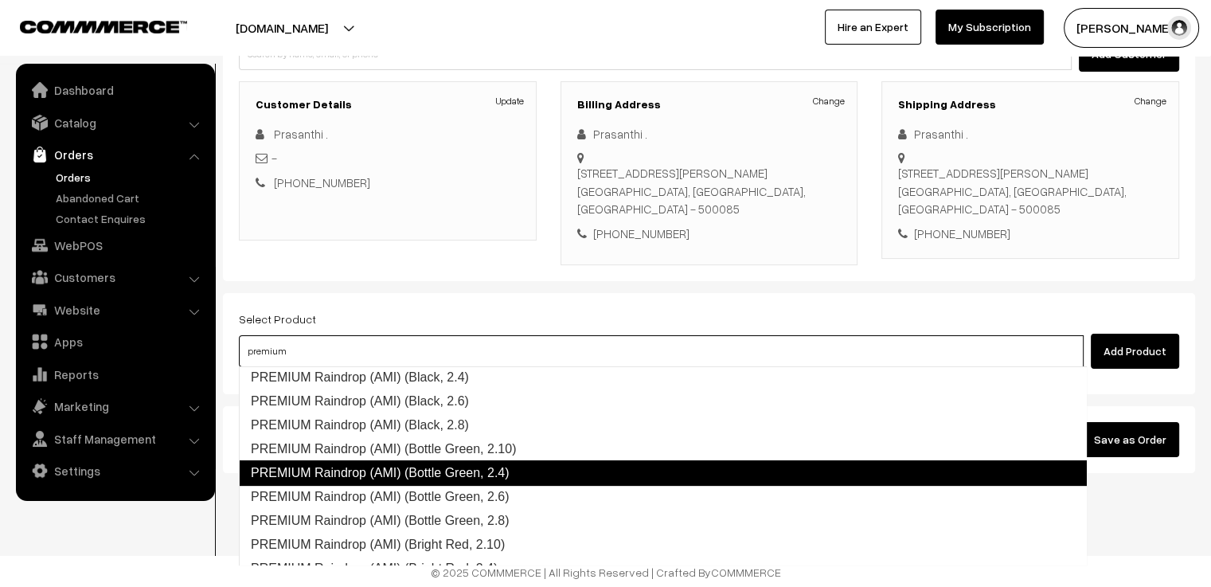
scroll to position [336, 0]
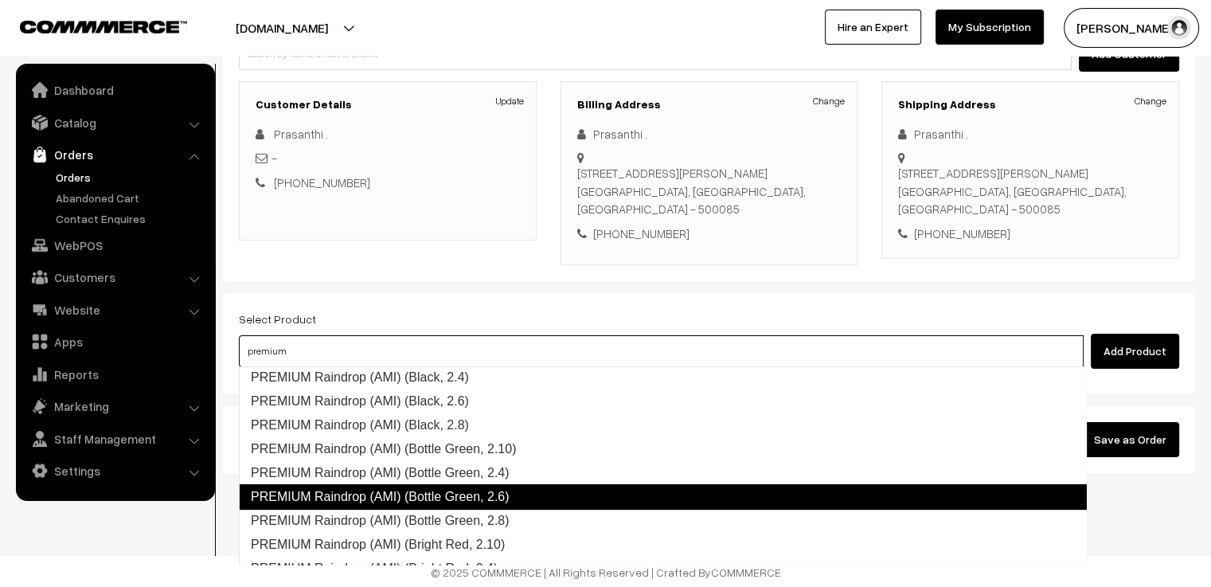
click at [582, 496] on link "PREMIUM Raindrop (AMI) (Bottle Green, 2.6)" at bounding box center [663, 496] width 848 height 25
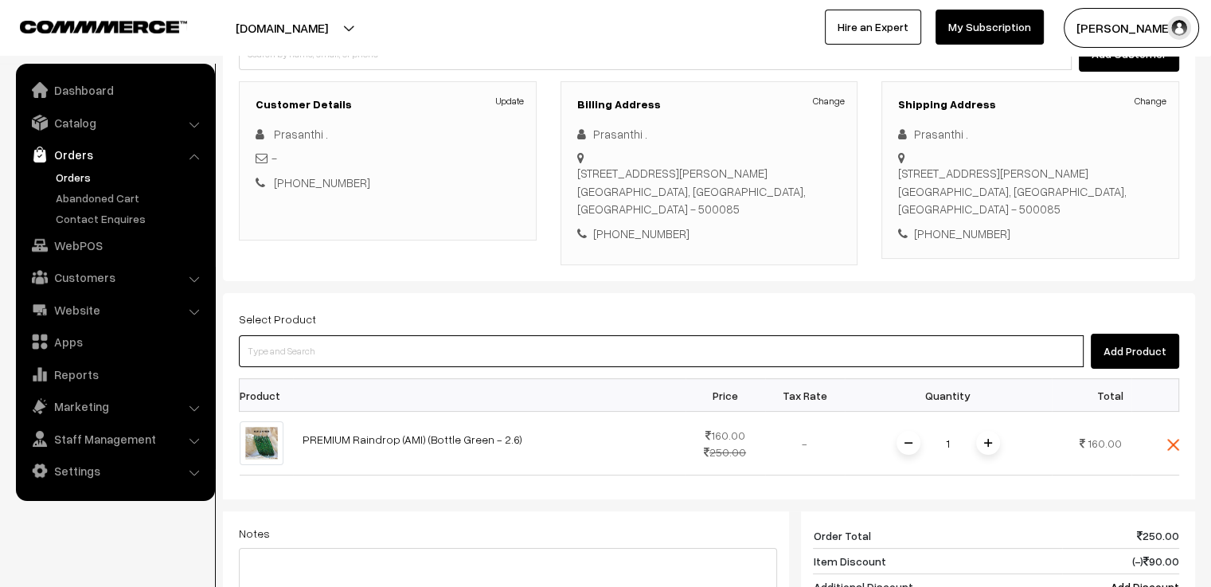
click at [336, 354] on input at bounding box center [661, 351] width 844 height 32
paste input "premium"
type input "premium"
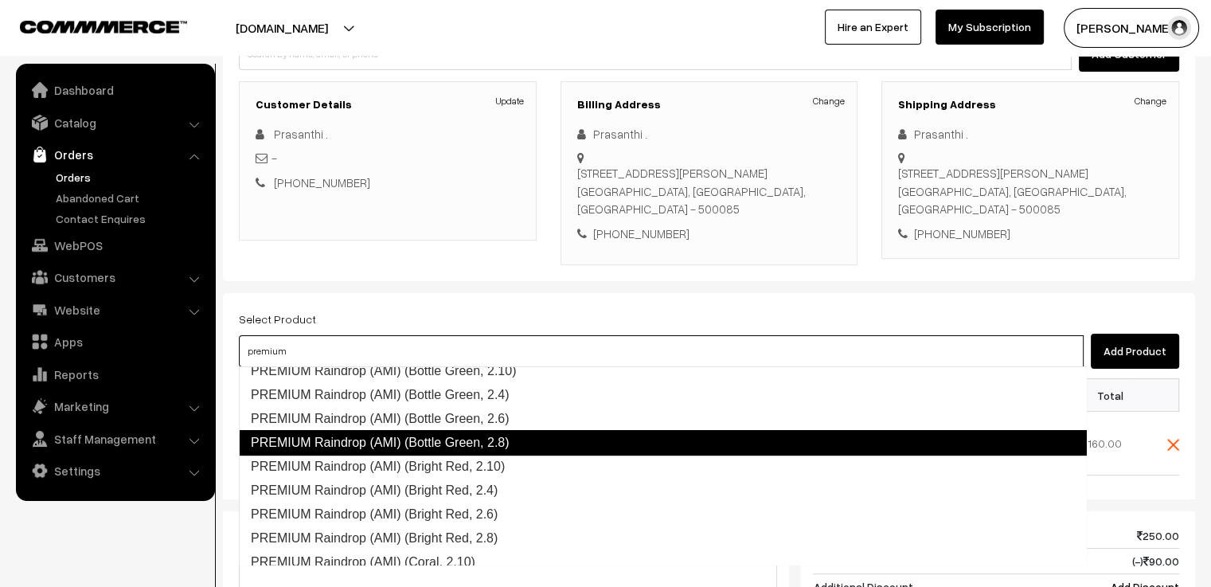
scroll to position [493, 0]
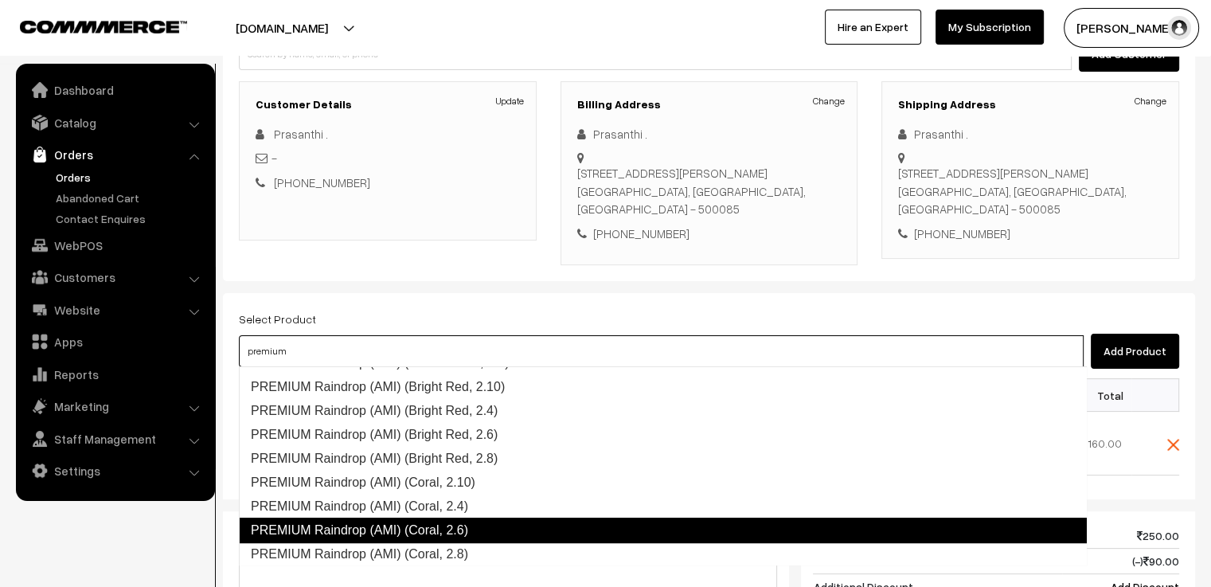
click at [496, 524] on link "PREMIUM Raindrop (AMI) (Coral, 2.6)" at bounding box center [663, 529] width 848 height 25
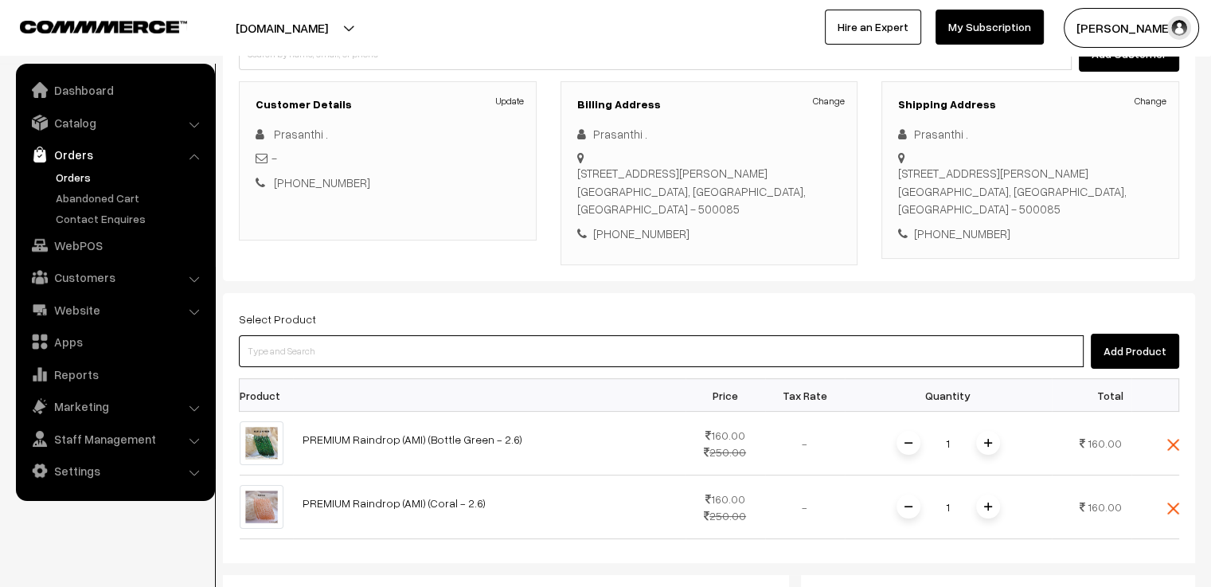
click at [347, 352] on input at bounding box center [661, 351] width 844 height 32
paste input "premium"
type input "premium"
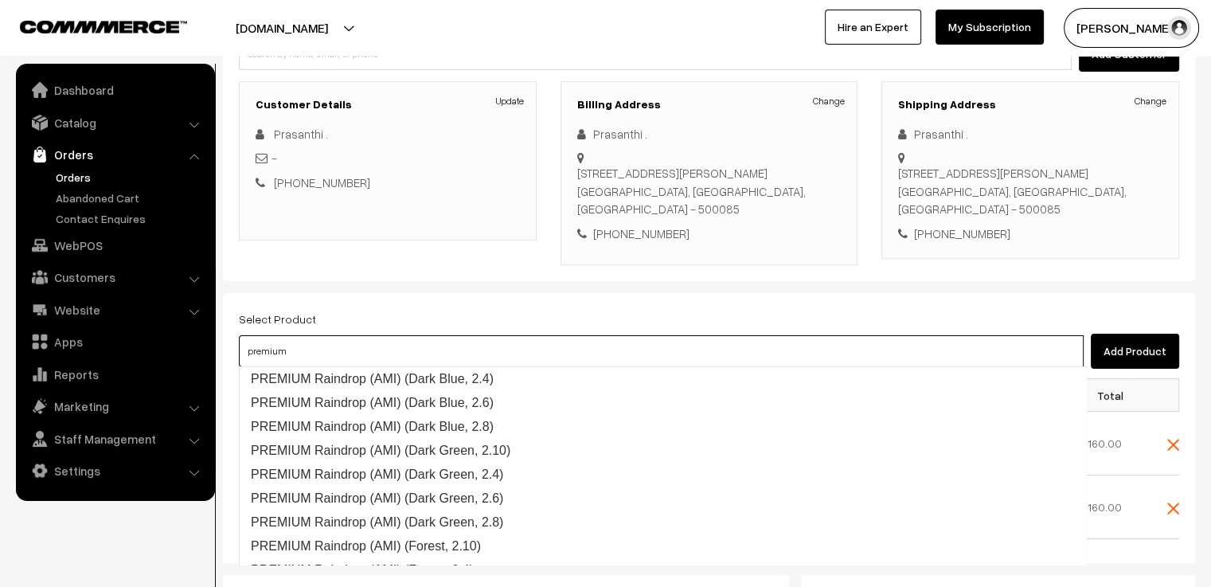
scroll to position [716, 0]
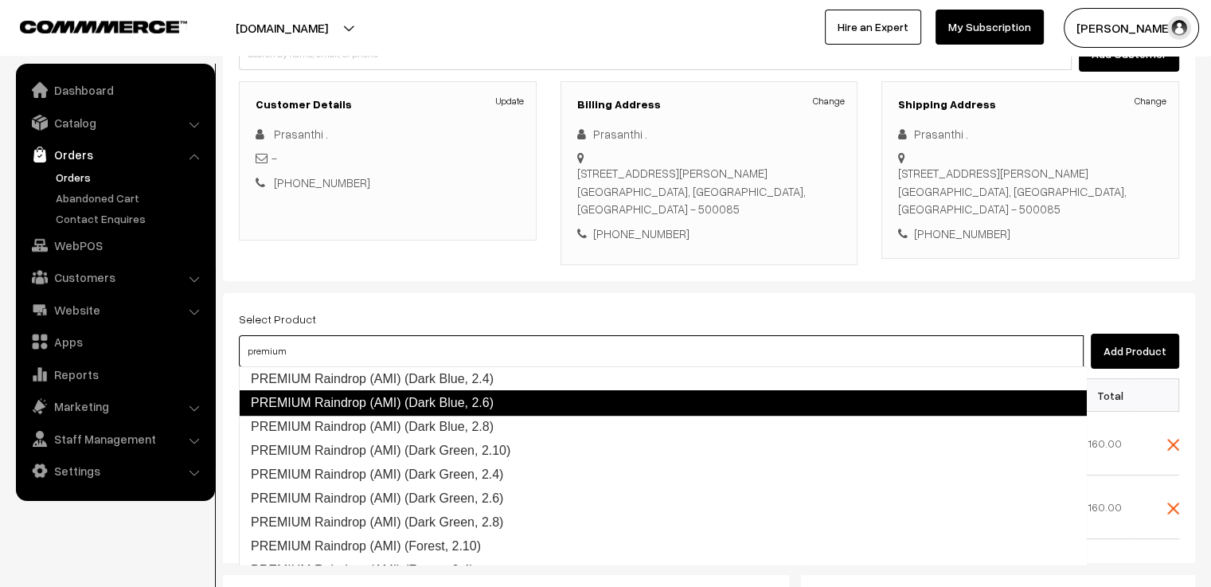
click at [514, 404] on link "PREMIUM Raindrop (AMI) (Dark Blue, 2.6)" at bounding box center [663, 402] width 848 height 25
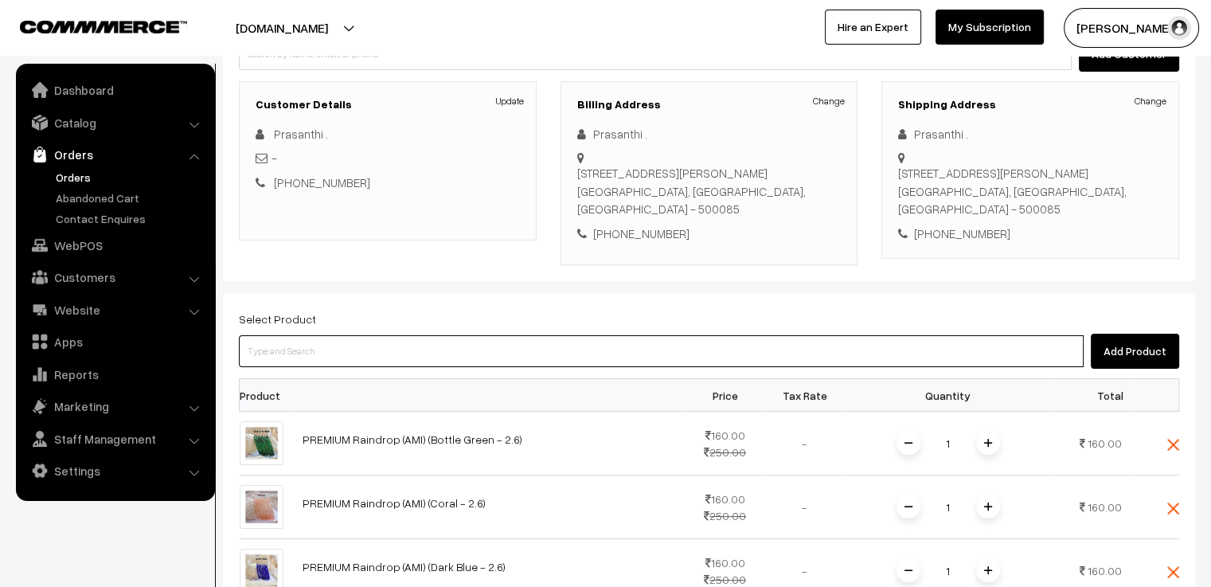
click at [345, 358] on input at bounding box center [661, 351] width 844 height 32
paste input "premium"
type input "premium"
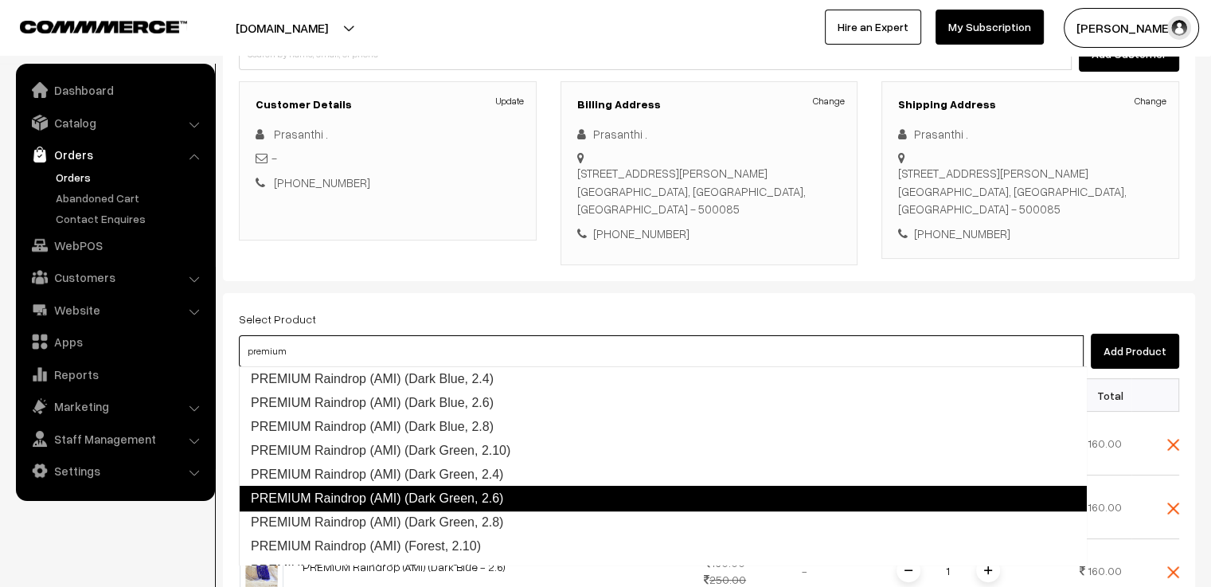
click at [509, 491] on link "PREMIUM Raindrop (AMI) (Dark Green, 2.6)" at bounding box center [663, 497] width 848 height 25
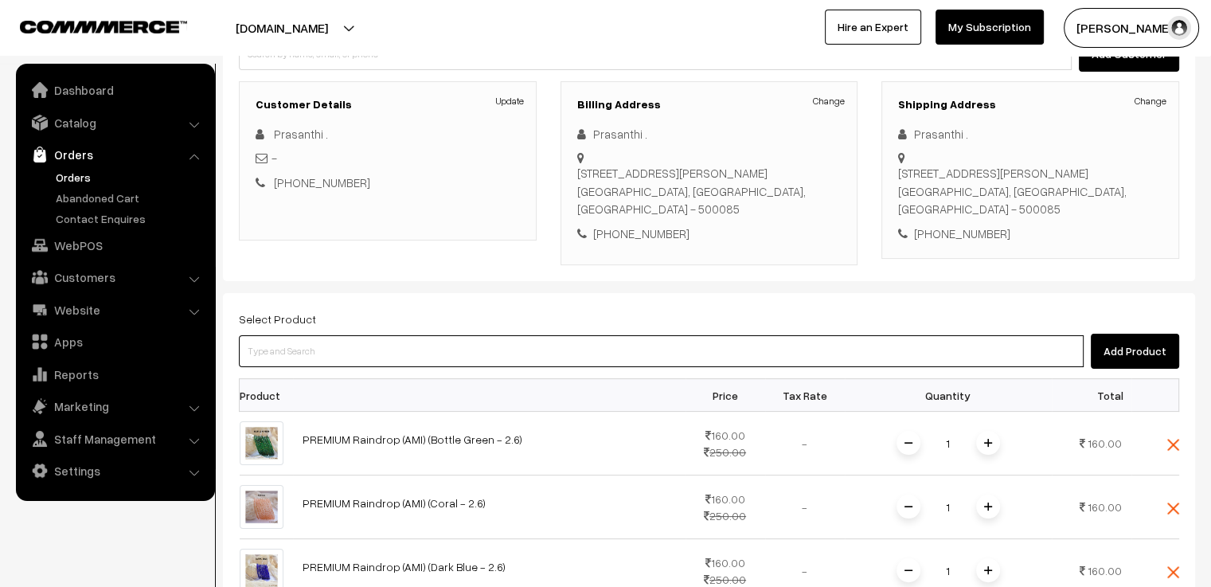
click at [347, 351] on input at bounding box center [661, 351] width 844 height 32
paste input "premium"
type input "premium"
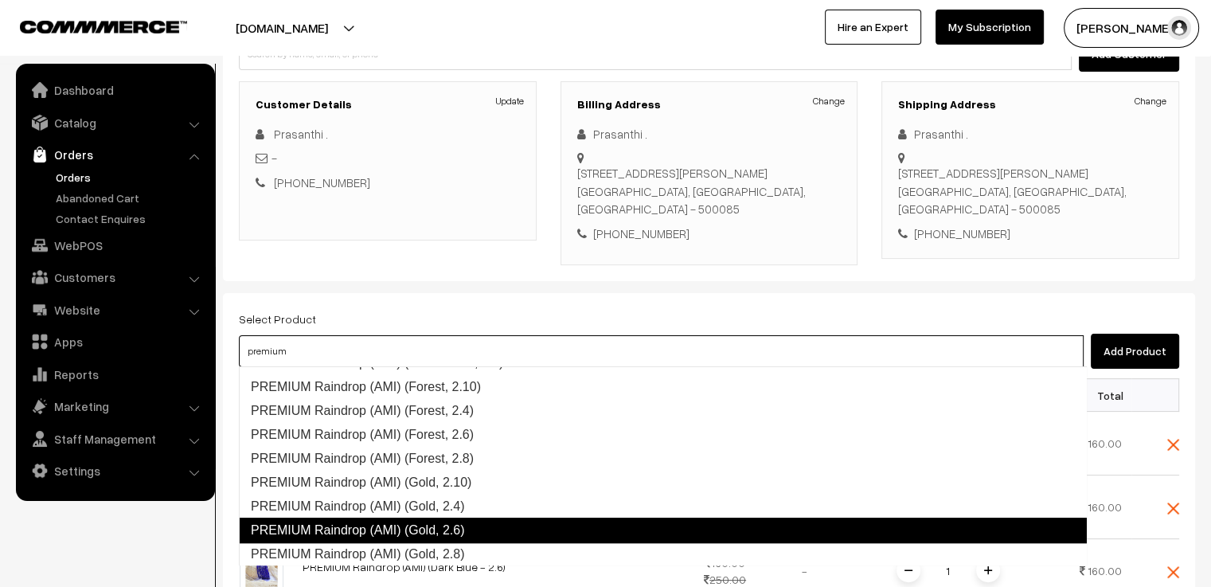
scroll to position [955, 0]
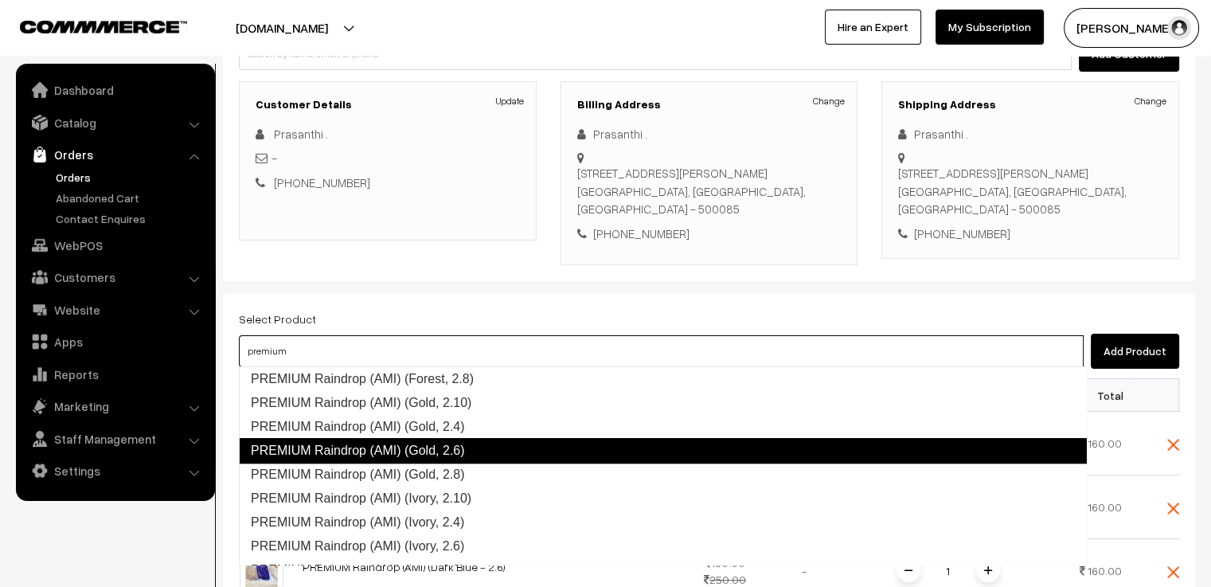
click at [496, 443] on link "PREMIUM Raindrop (AMI) (Gold, 2.6)" at bounding box center [663, 450] width 848 height 25
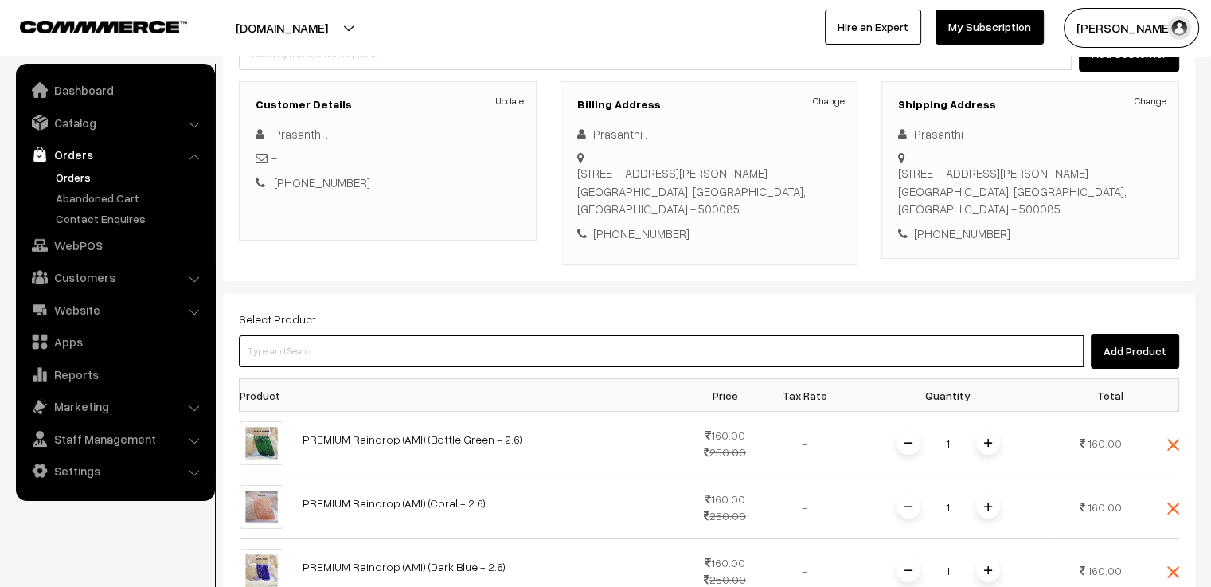
click at [342, 351] on input at bounding box center [661, 351] width 844 height 32
paste input "premium"
type input "premium"
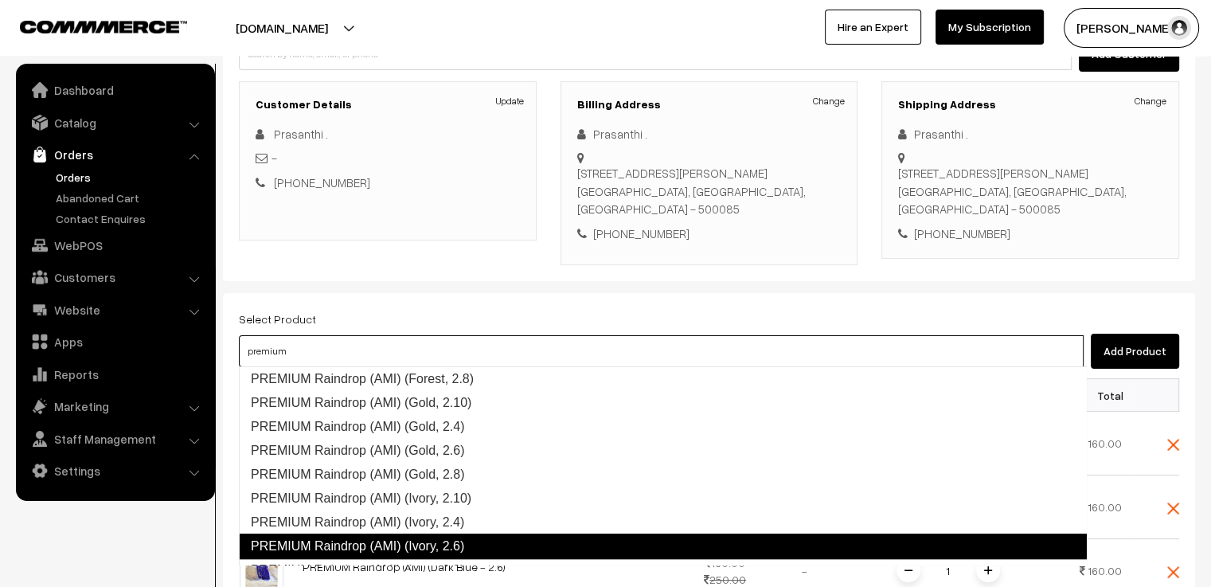
click at [501, 539] on link "PREMIUM Raindrop (AMI) (Ivory, 2.6)" at bounding box center [663, 545] width 848 height 25
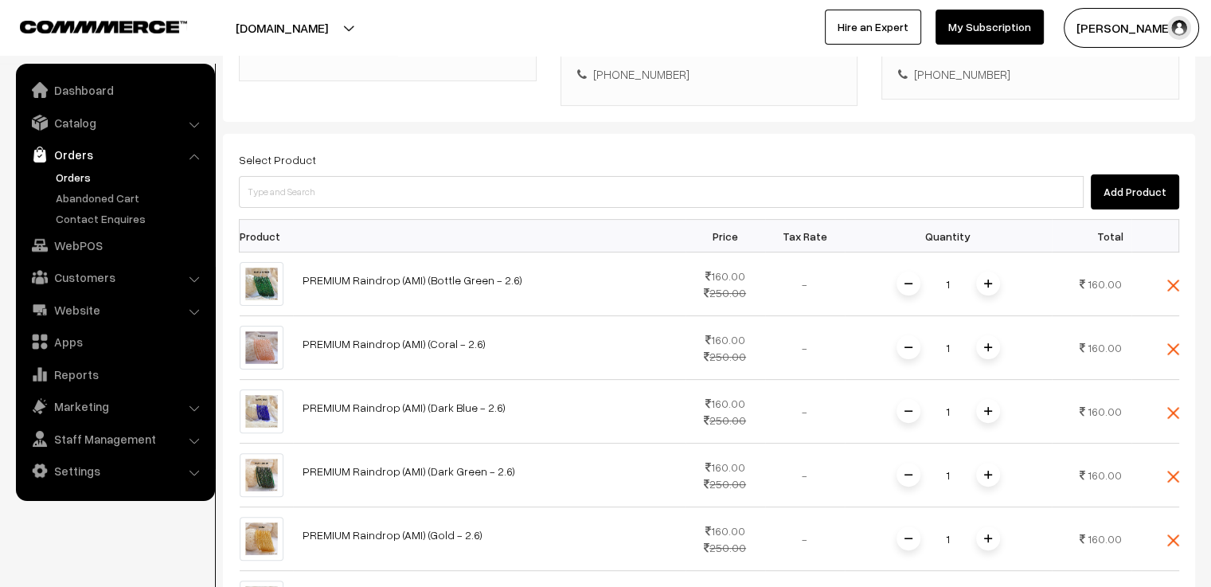
scroll to position [433, 0]
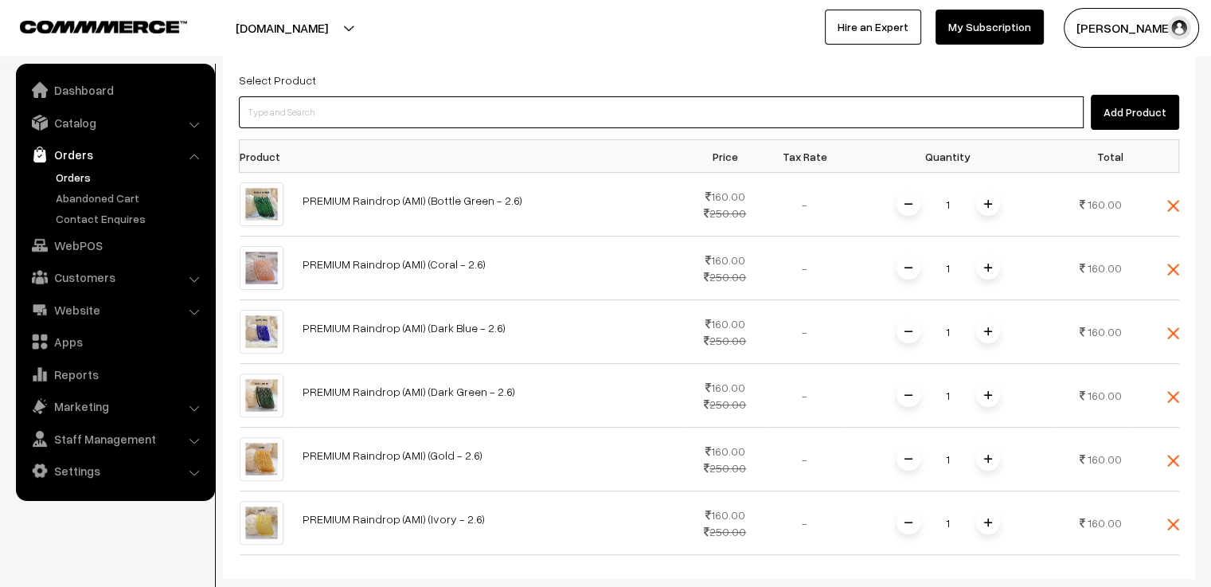
click at [335, 111] on input at bounding box center [661, 112] width 844 height 32
paste input "premium"
type input "premium"
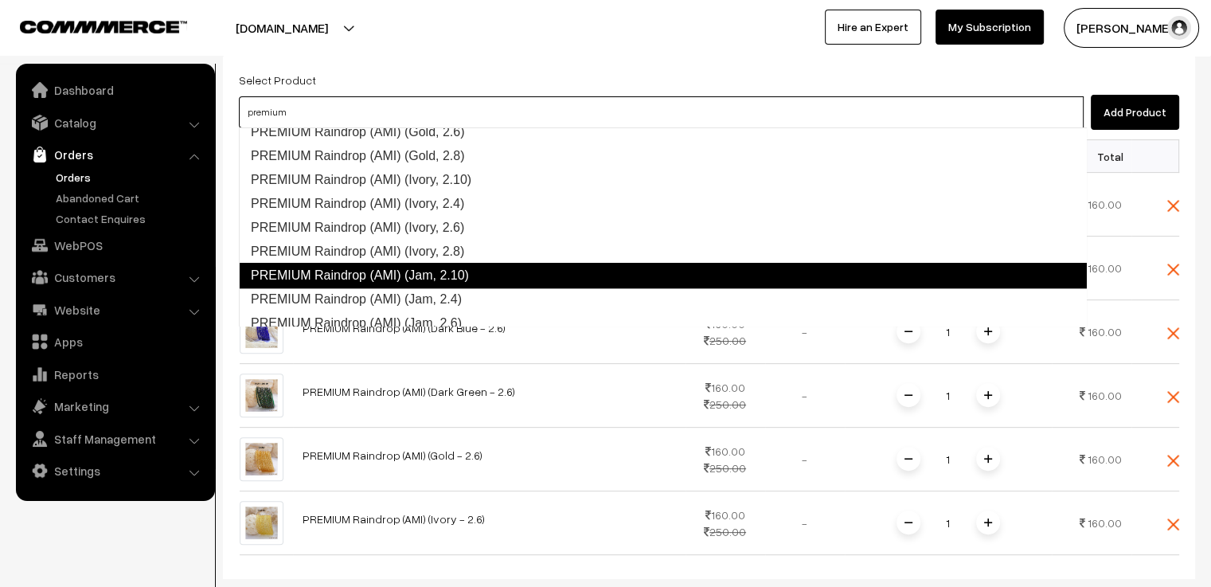
scroll to position [1043, 0]
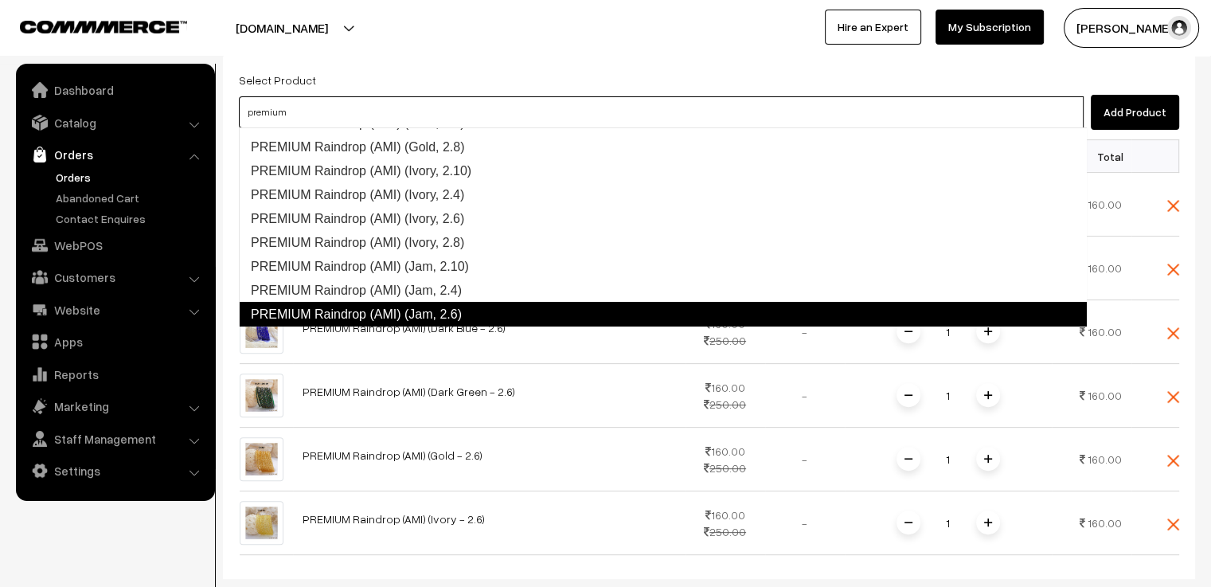
click at [465, 310] on link "PREMIUM Raindrop (AMI) (Jam, 2.6)" at bounding box center [663, 314] width 848 height 25
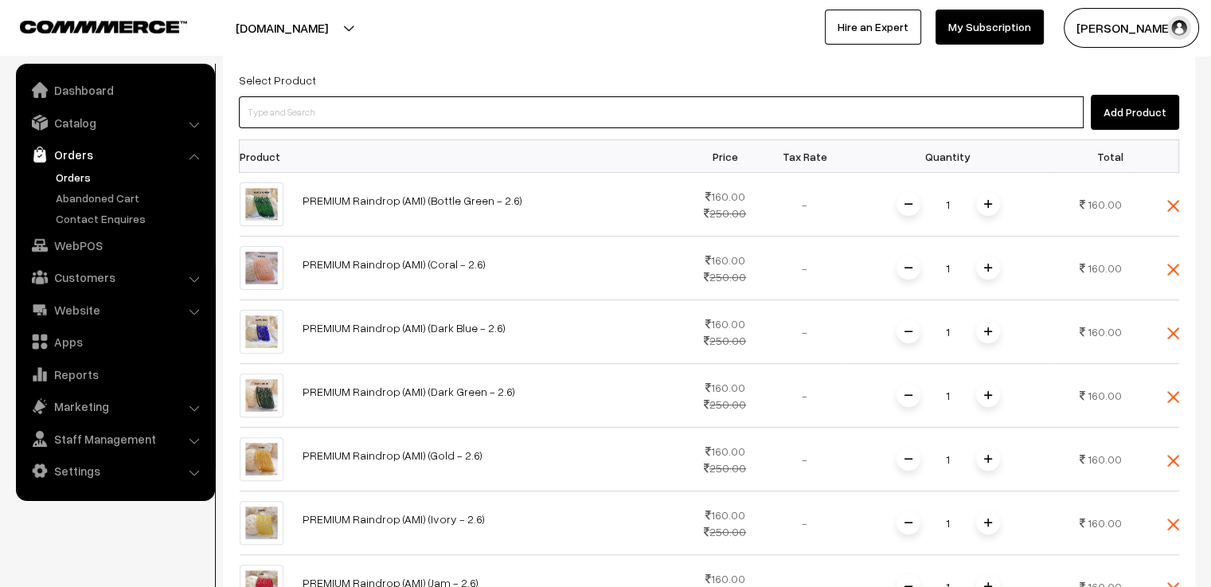
click at [296, 111] on input at bounding box center [661, 112] width 844 height 32
paste input "premium"
type input "premium"
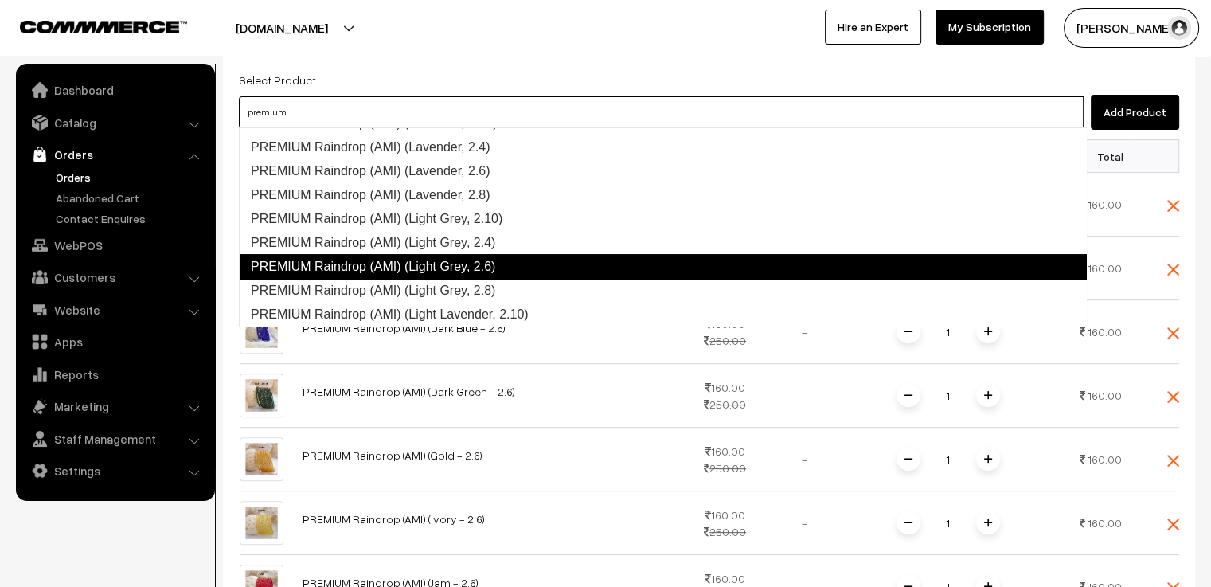
scroll to position [1283, 0]
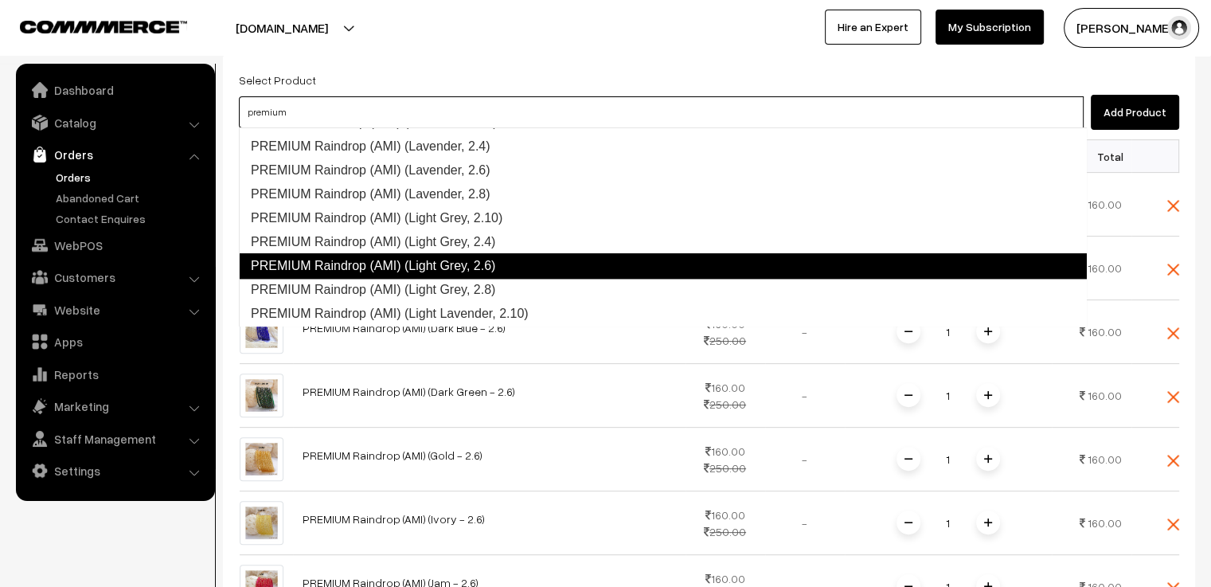
click at [486, 263] on link "PREMIUM Raindrop (AMI) (Light Grey, 2.6)" at bounding box center [663, 265] width 848 height 25
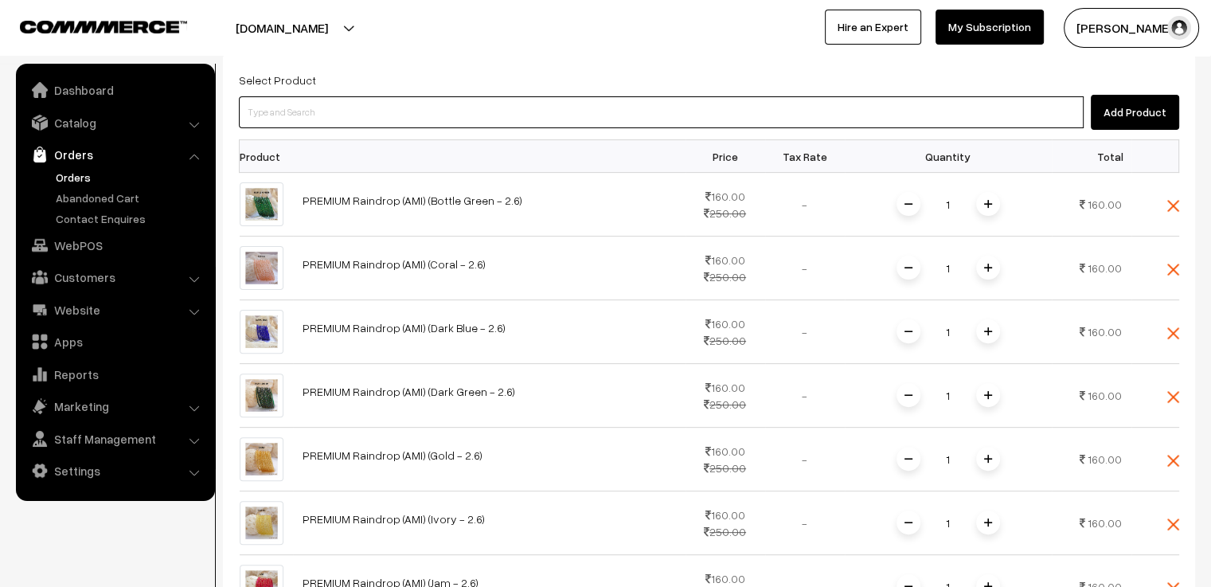
click at [364, 112] on input at bounding box center [661, 112] width 844 height 32
paste input "premium"
type input "premium"
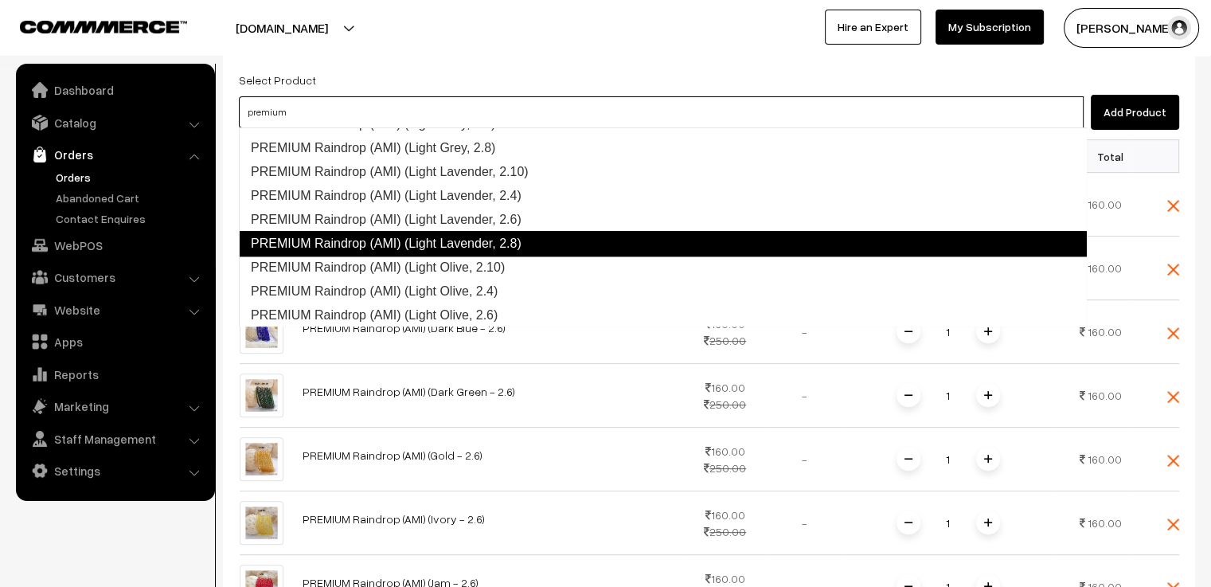
scroll to position [1425, 0]
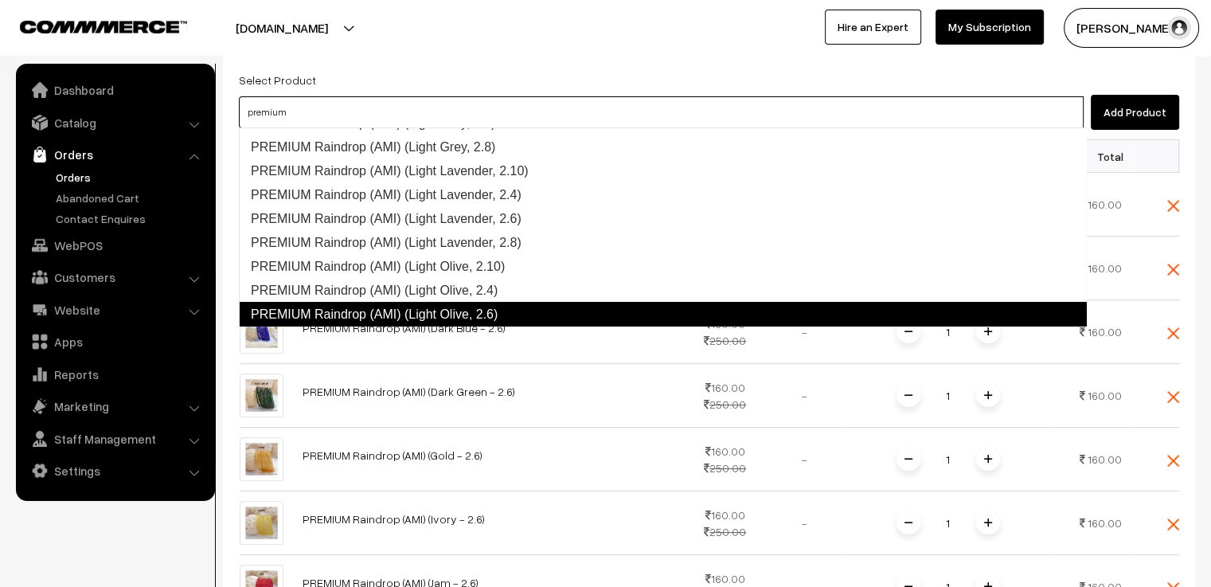
click at [494, 311] on link "PREMIUM Raindrop (AMI) (Light Olive, 2.6)" at bounding box center [663, 314] width 848 height 25
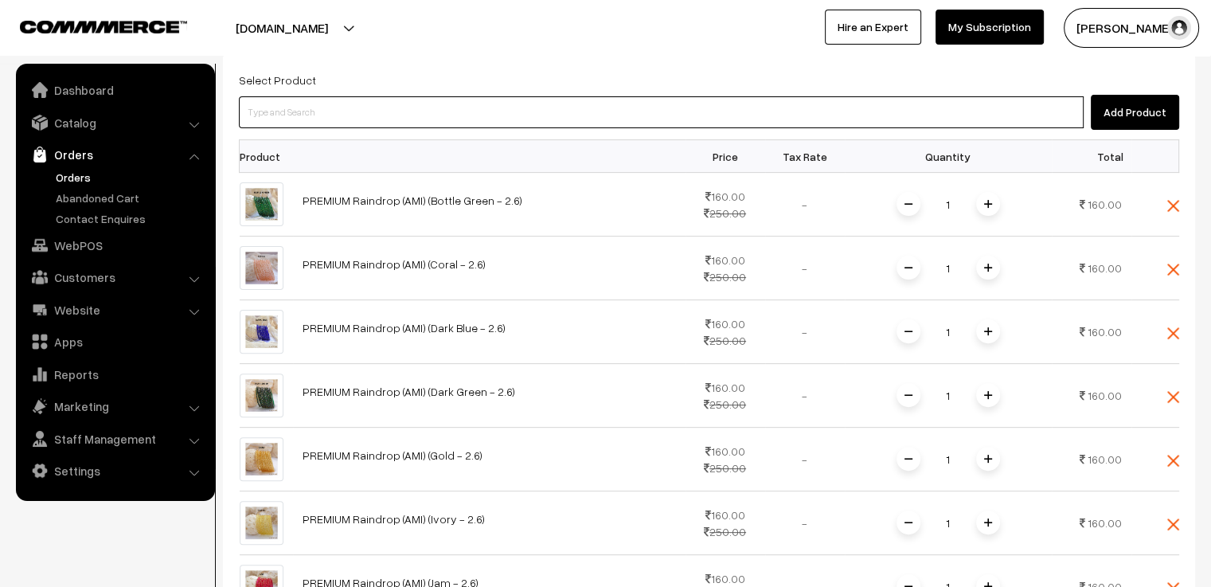
click at [329, 116] on input at bounding box center [661, 112] width 844 height 32
paste input "premium"
type input "premium"
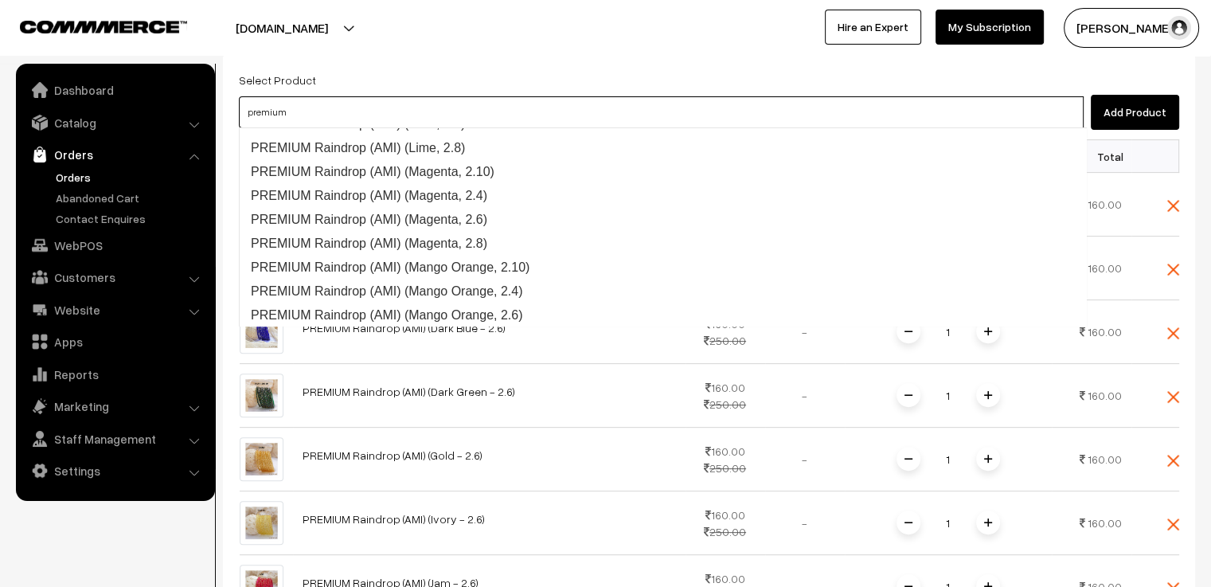
scroll to position [1807, 0]
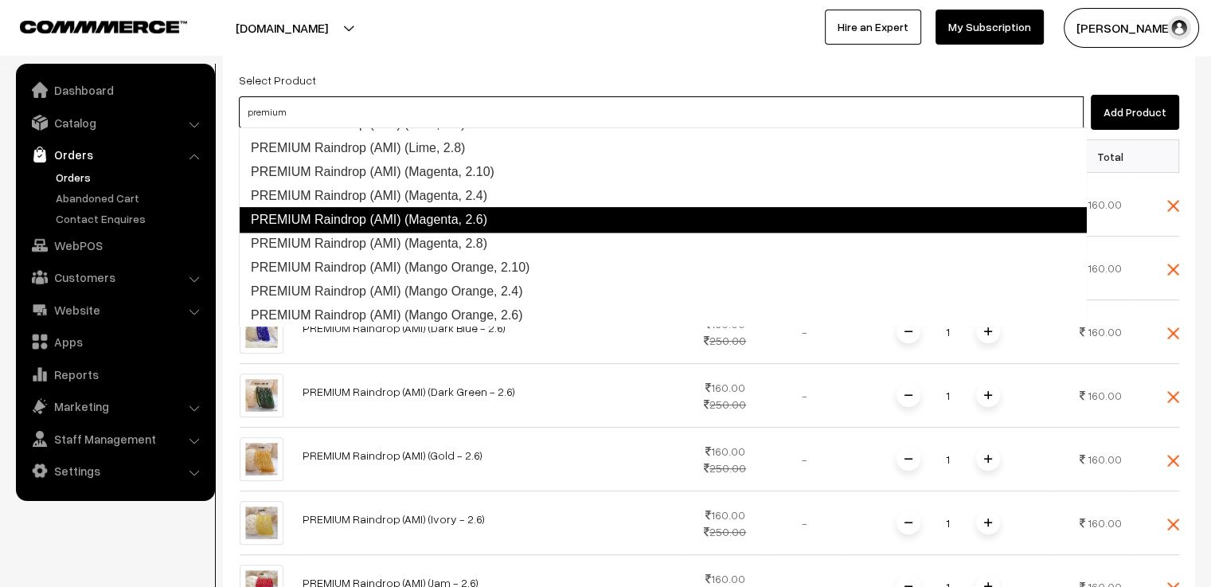
click at [483, 218] on link "PREMIUM Raindrop (AMI) (Magenta, 2.6)" at bounding box center [663, 219] width 848 height 25
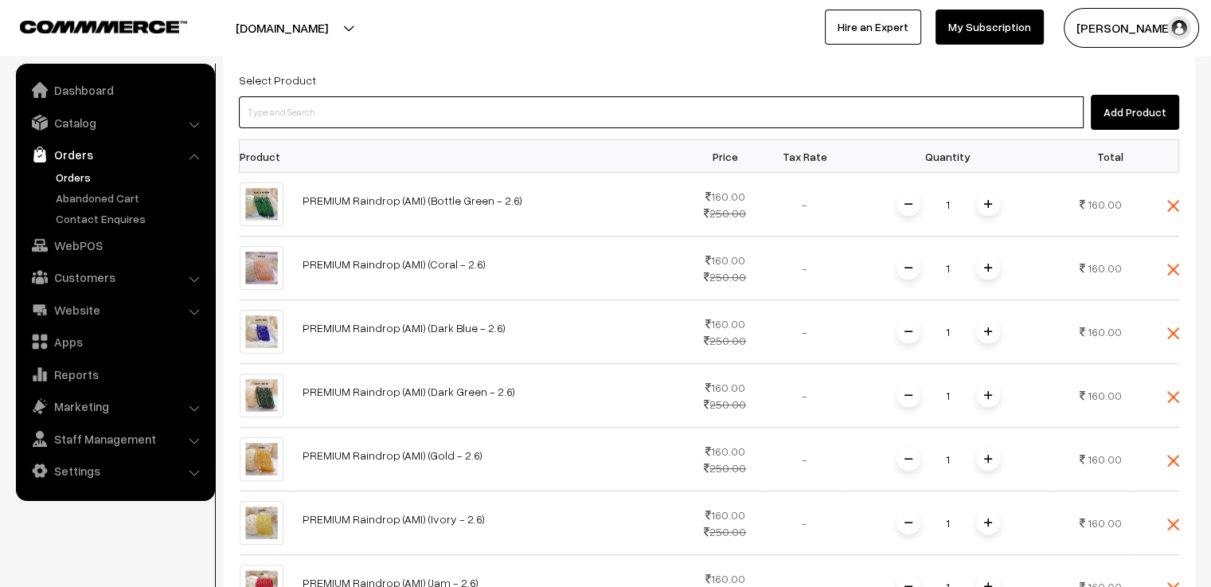
click at [302, 106] on input at bounding box center [661, 112] width 844 height 32
paste input "premium"
type input "premium"
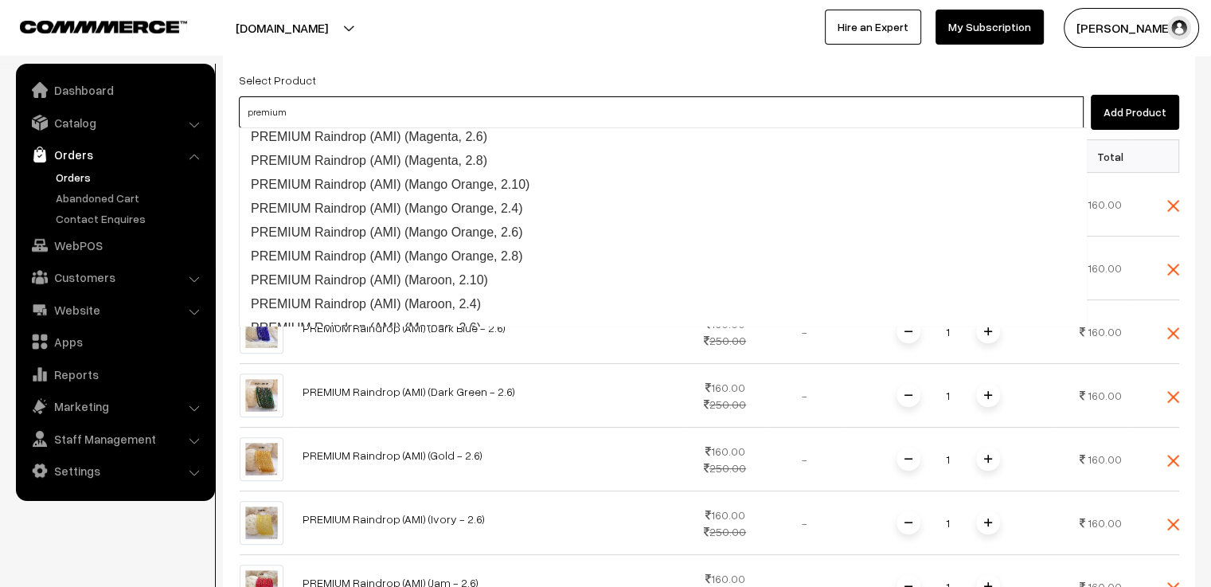
scroll to position [1889, 0]
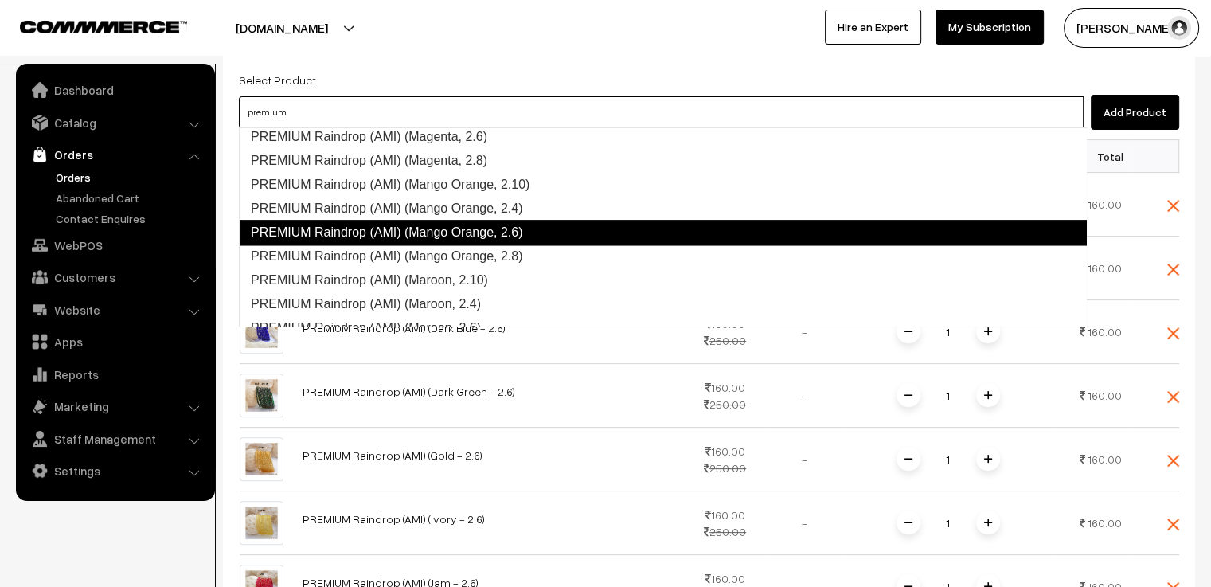
click at [470, 225] on link "PREMIUM Raindrop (AMI) (Mango Orange, 2.6)" at bounding box center [663, 232] width 848 height 25
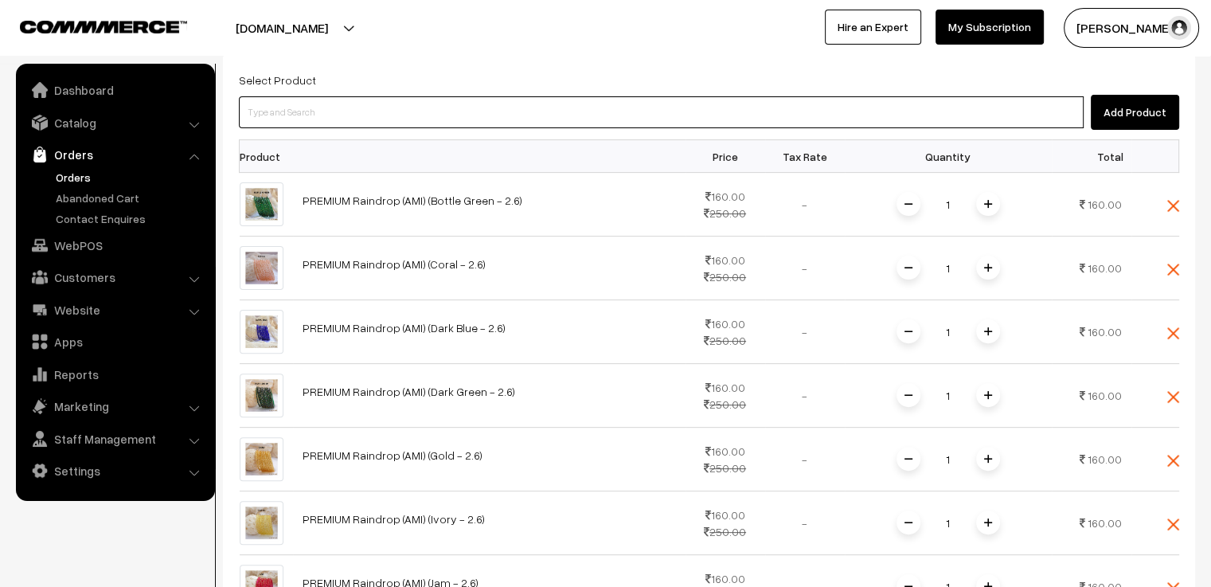
click at [316, 111] on input at bounding box center [661, 112] width 844 height 32
paste input "premium"
type input "premium"
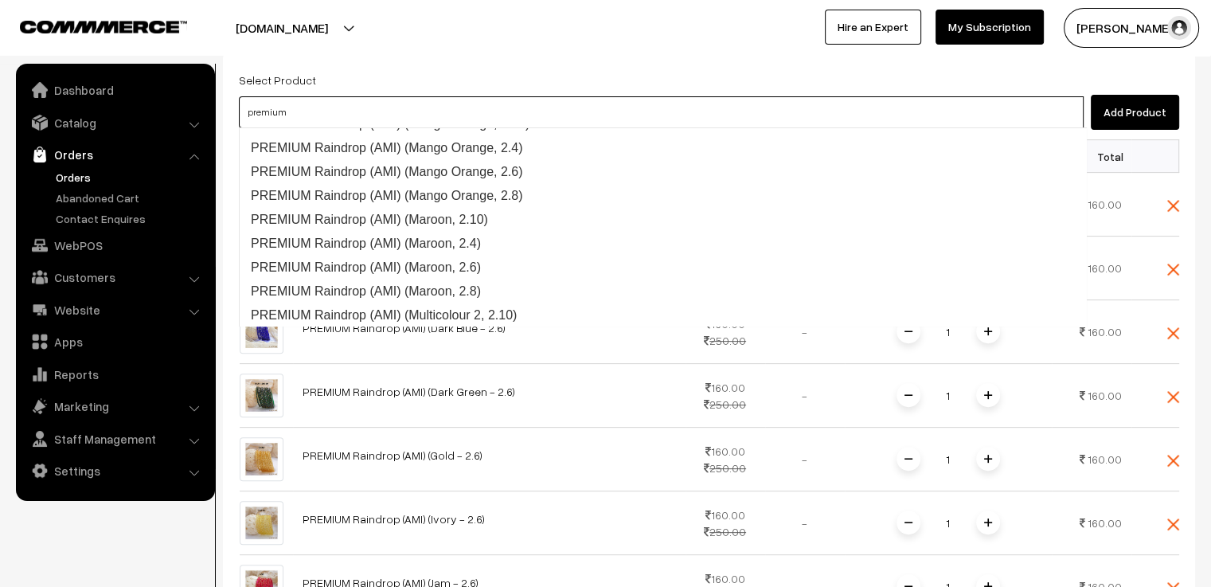
scroll to position [1950, 0]
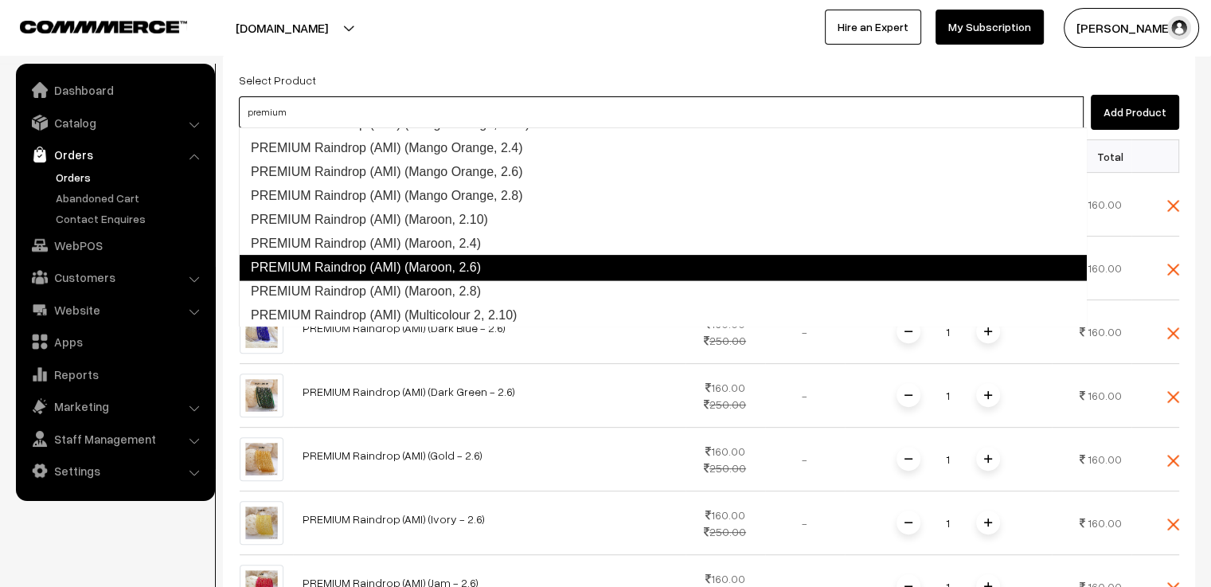
click at [438, 267] on link "PREMIUM Raindrop (AMI) (Maroon, 2.6)" at bounding box center [663, 267] width 848 height 25
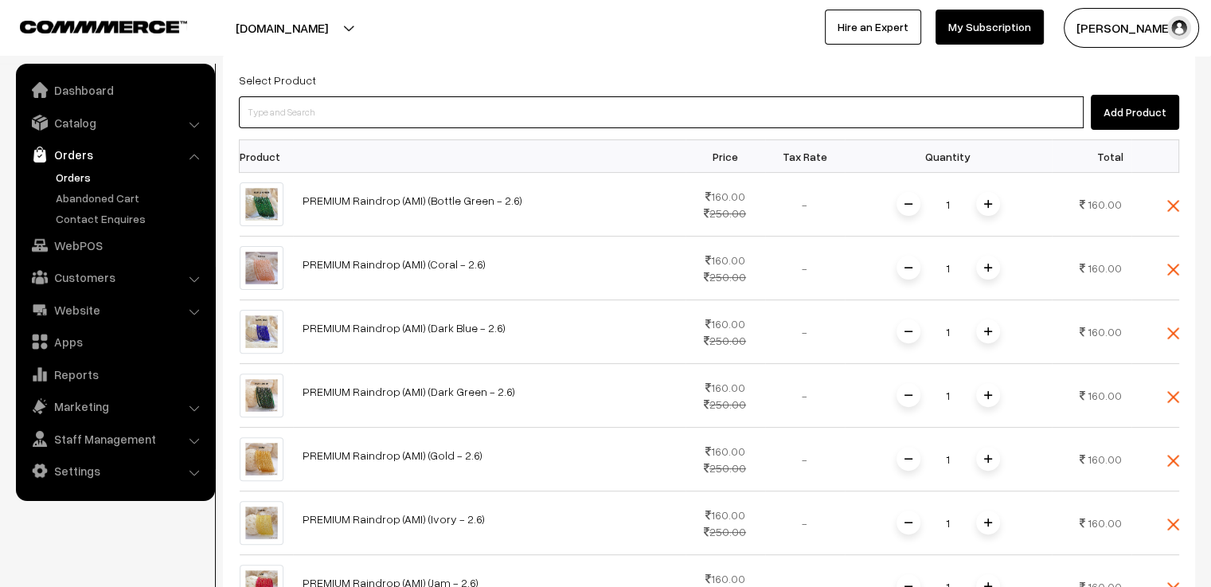
click at [318, 112] on input at bounding box center [661, 112] width 844 height 32
paste input "premium"
type input "premium"
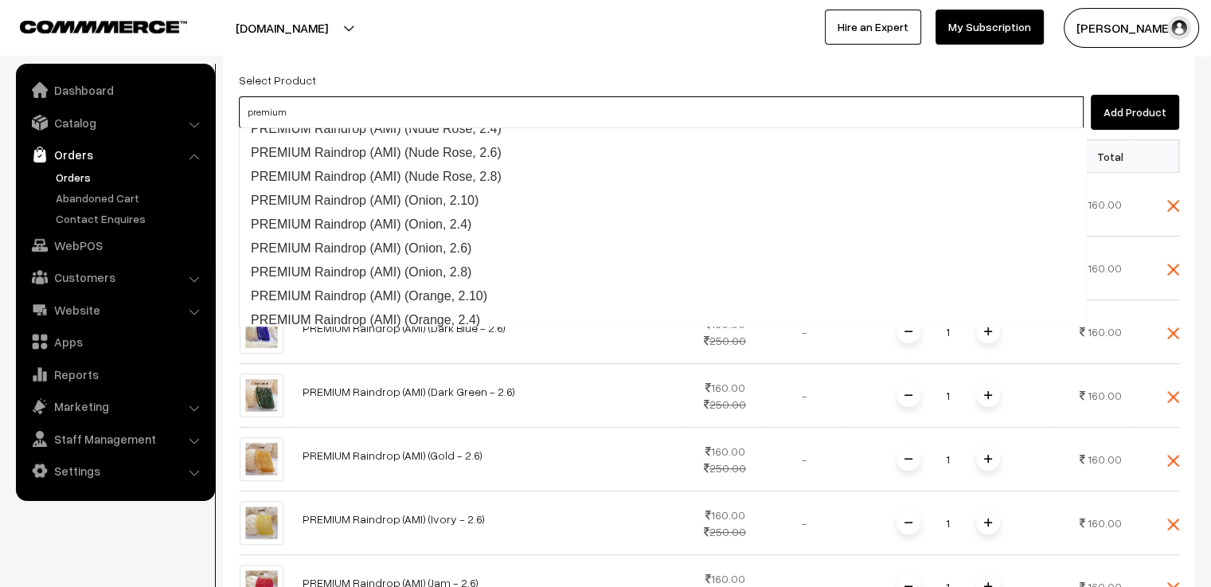
scroll to position [2351, 0]
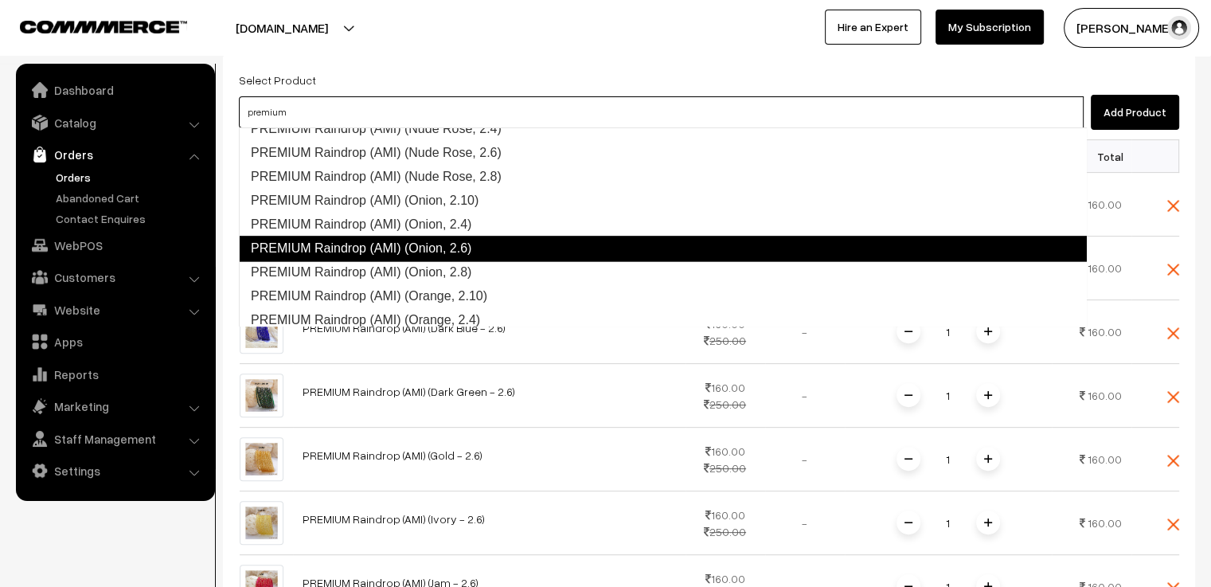
click at [448, 247] on link "PREMIUM Raindrop (AMI) (Onion, 2.6)" at bounding box center [663, 248] width 848 height 25
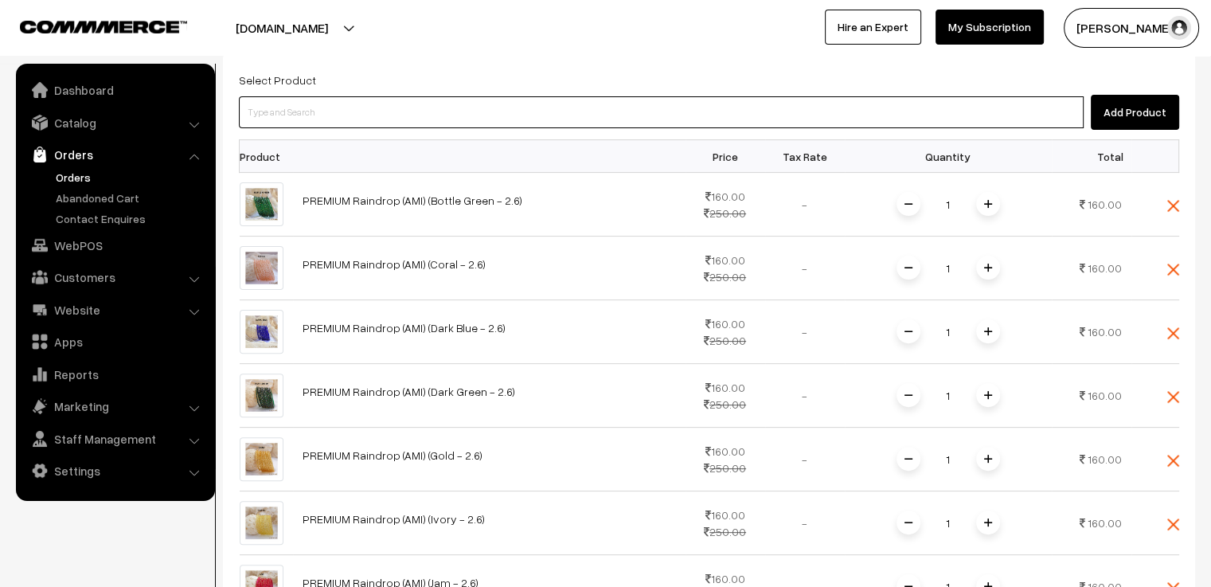
click at [337, 116] on input at bounding box center [661, 112] width 844 height 32
paste input "premium"
type input "premium"
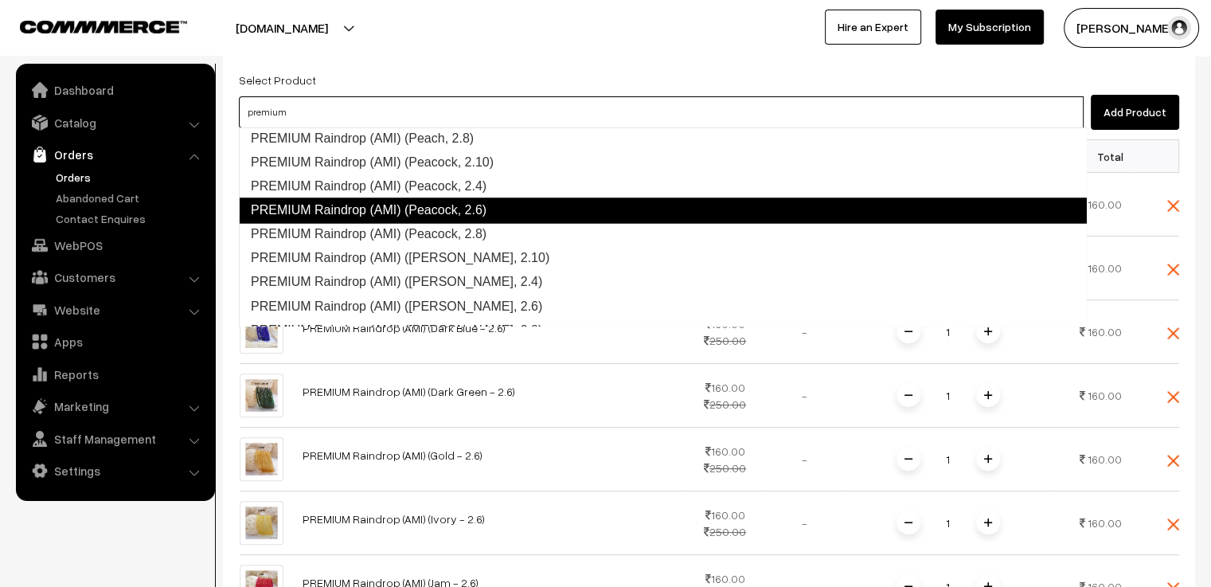
scroll to position [2787, 0]
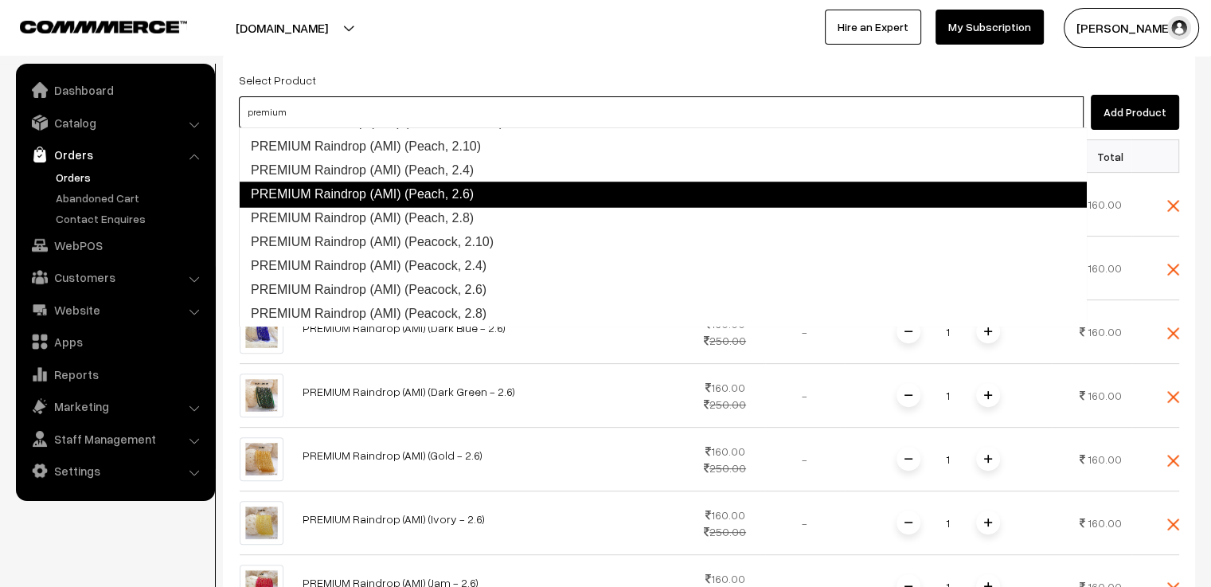
click at [454, 196] on link "PREMIUM Raindrop (AMI) (Peach, 2.6)" at bounding box center [663, 193] width 848 height 25
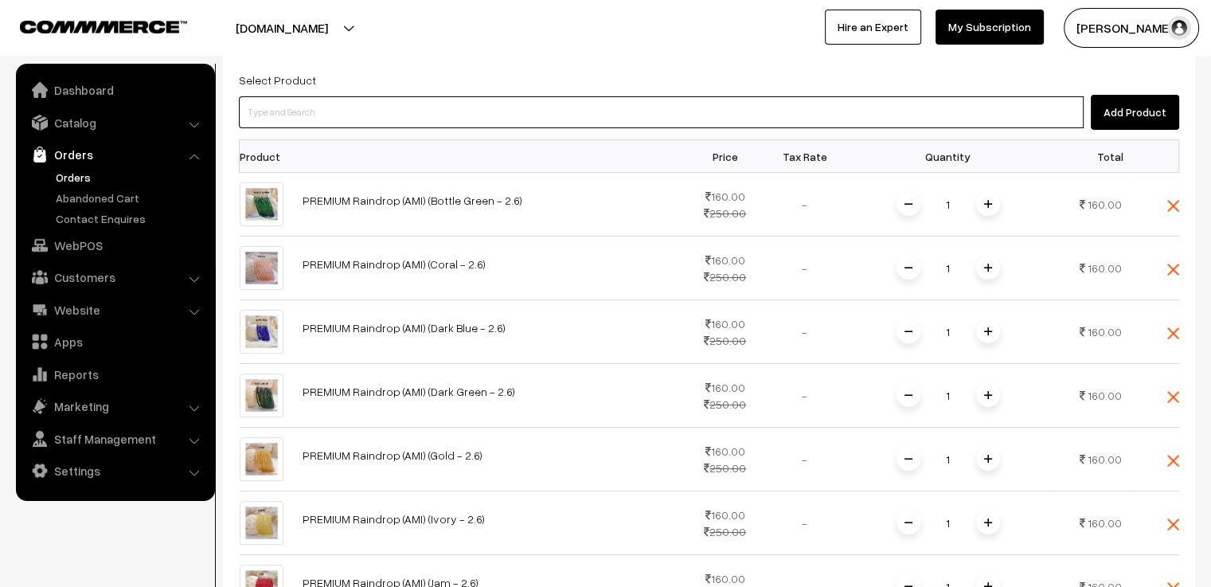
click at [314, 111] on input at bounding box center [661, 112] width 844 height 32
paste input "premium"
type input "premium"
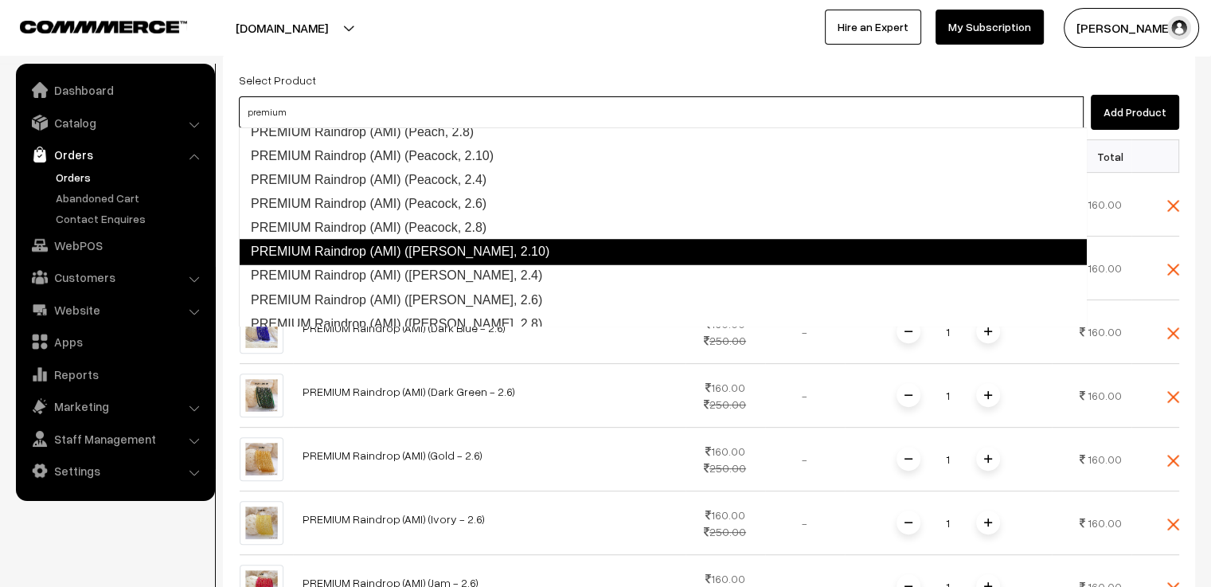
scroll to position [2873, 0]
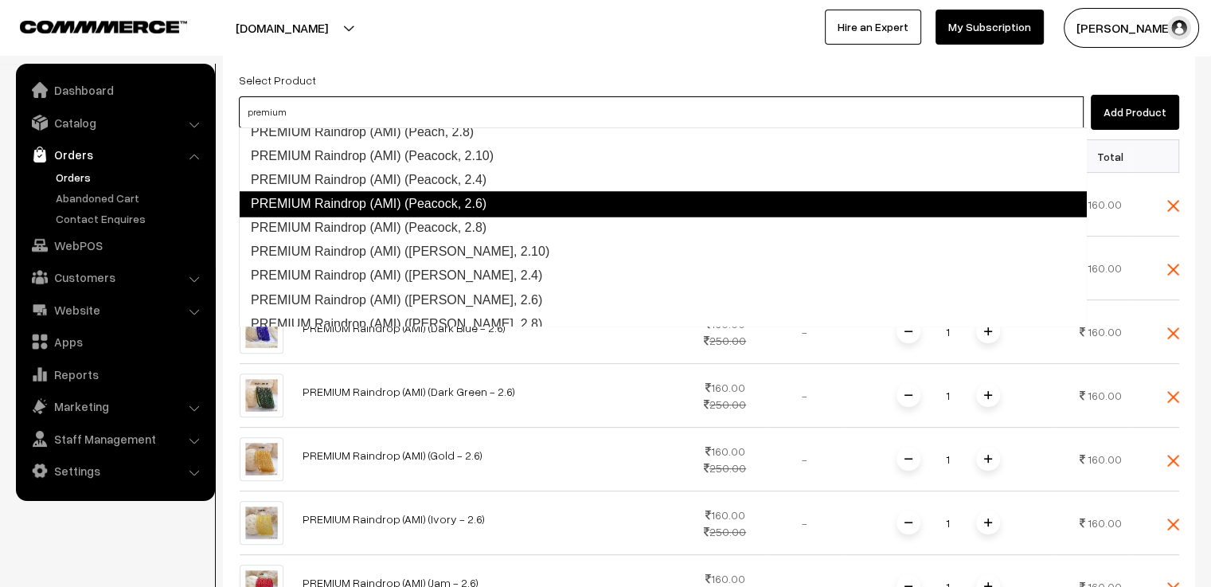
click at [462, 208] on link "PREMIUM Raindrop (AMI) (Peacock, 2.6)" at bounding box center [663, 203] width 848 height 25
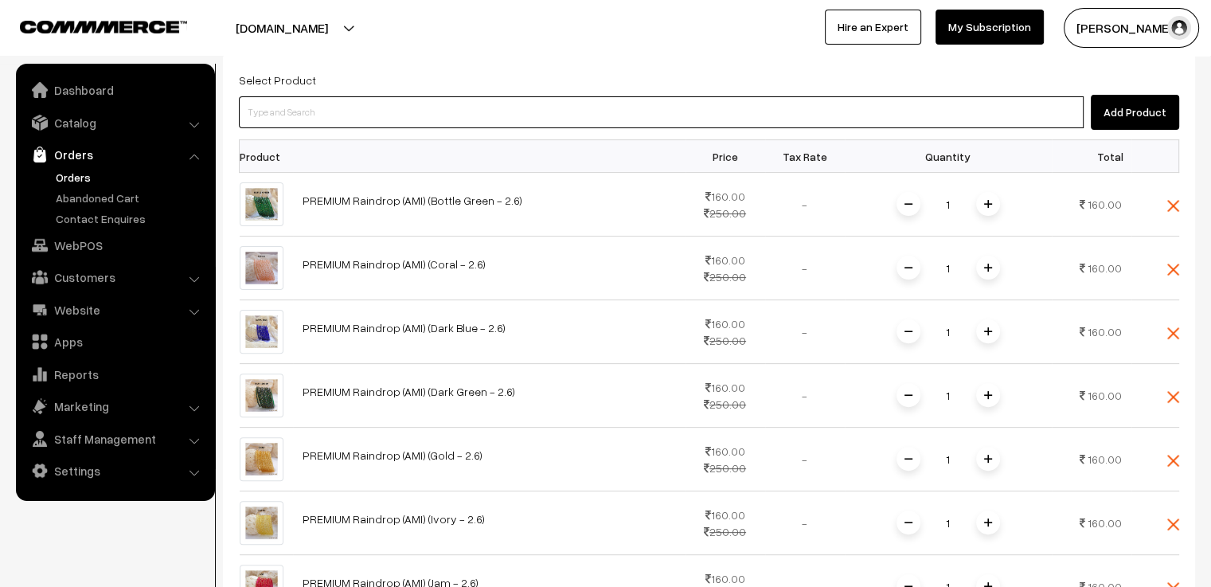
click at [376, 101] on input at bounding box center [661, 112] width 844 height 32
paste input "premium"
type input "premium"
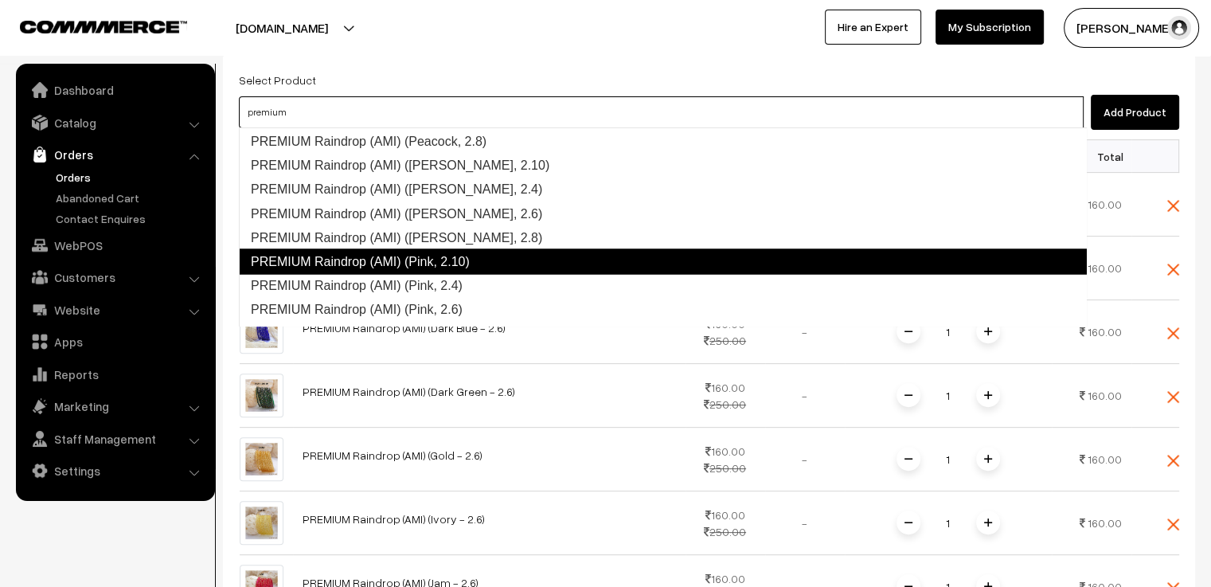
scroll to position [2959, 0]
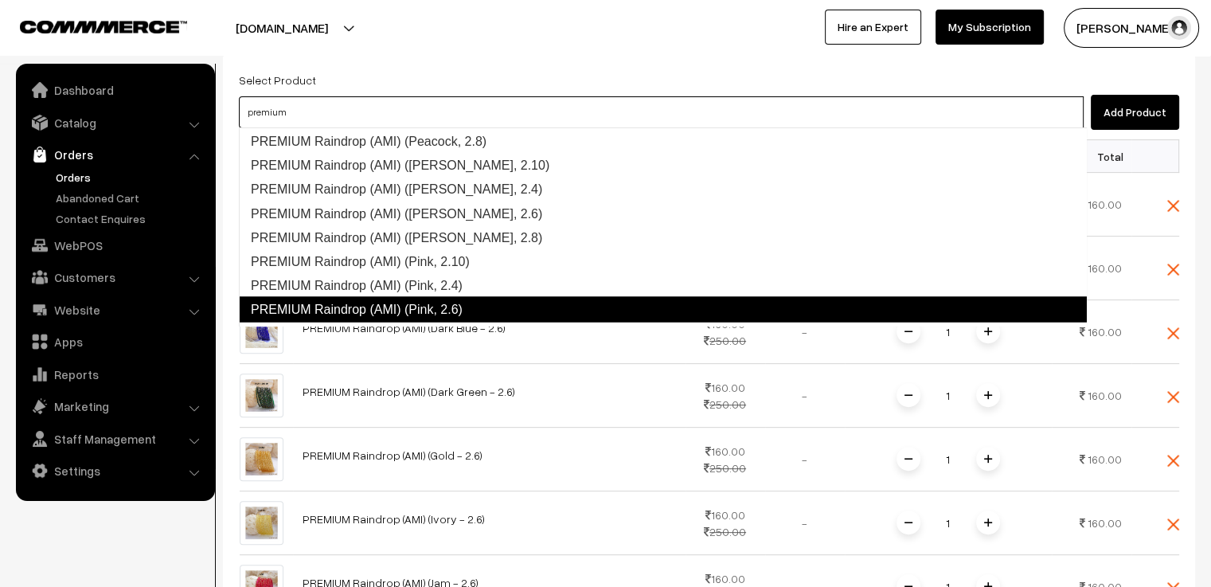
click at [455, 299] on link "PREMIUM Raindrop (AMI) (Pink, 2.6)" at bounding box center [663, 308] width 848 height 25
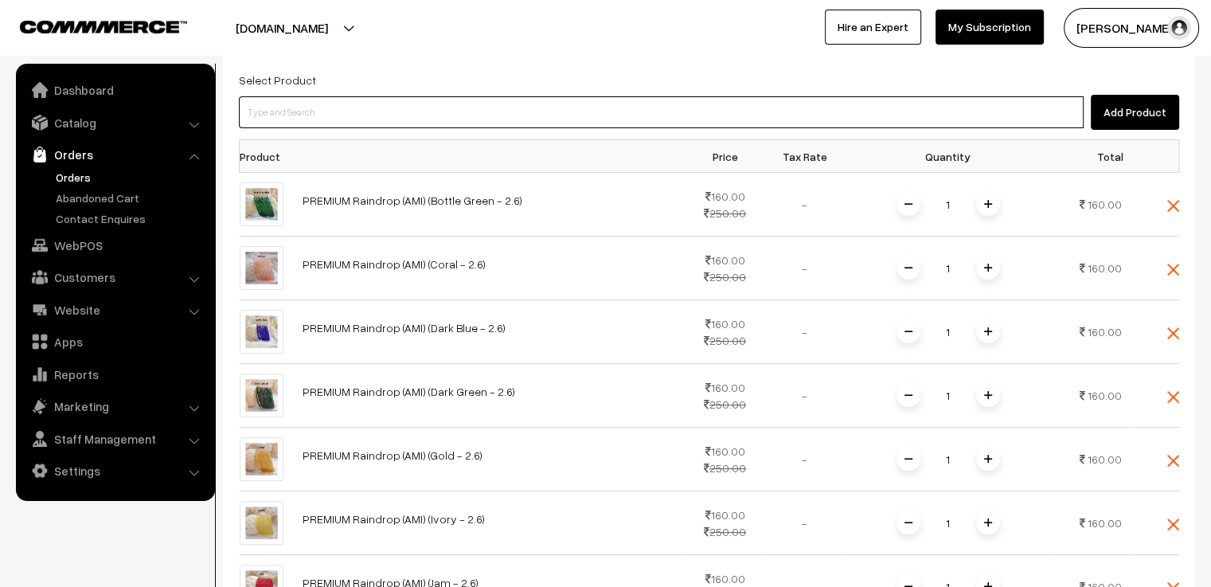
click at [383, 120] on input at bounding box center [661, 112] width 844 height 32
paste input "premium"
type input "premium"
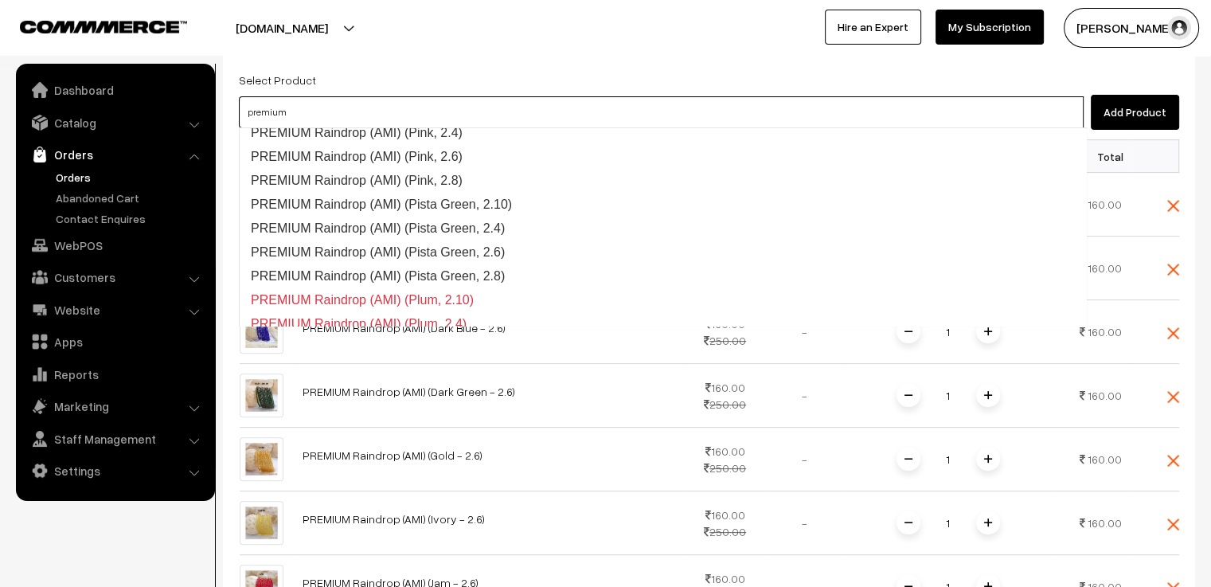
scroll to position [3112, 0]
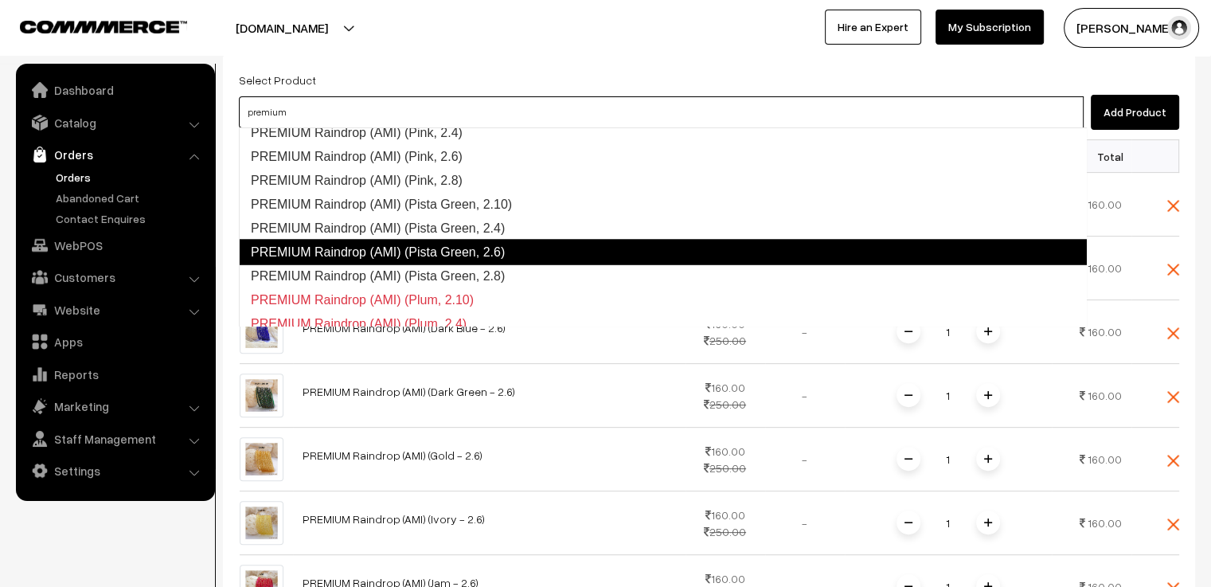
click at [467, 244] on link "PREMIUM Raindrop (AMI) (Pista Green, 2.6)" at bounding box center [663, 251] width 848 height 25
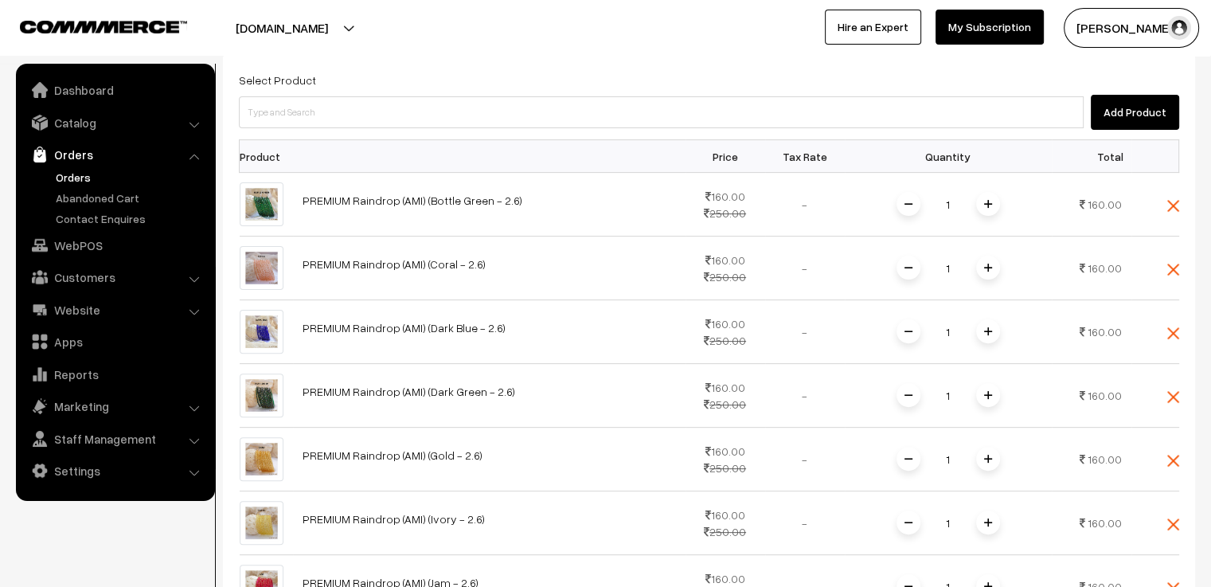
scroll to position [353, 0]
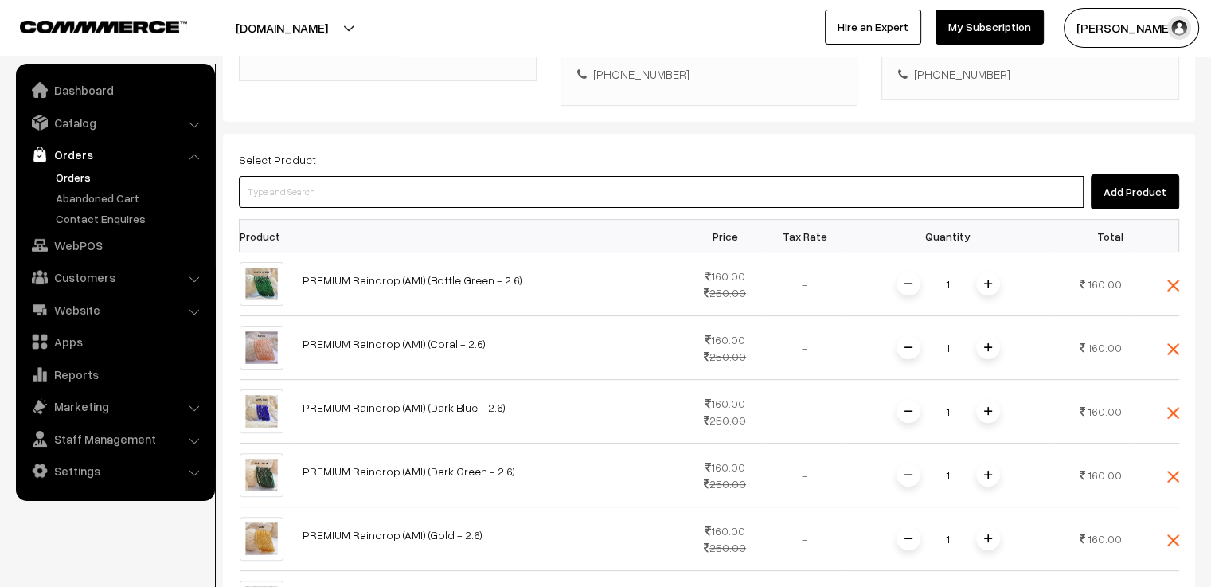
click at [393, 200] on input at bounding box center [661, 192] width 844 height 32
paste input "premium"
type input "premium"
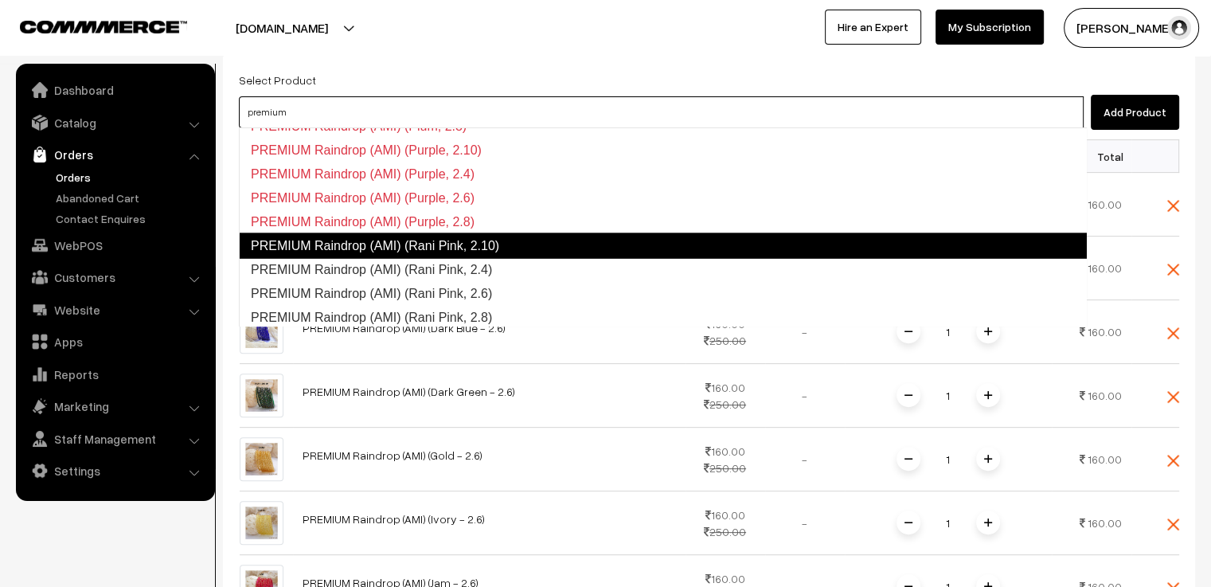
scroll to position [3357, 0]
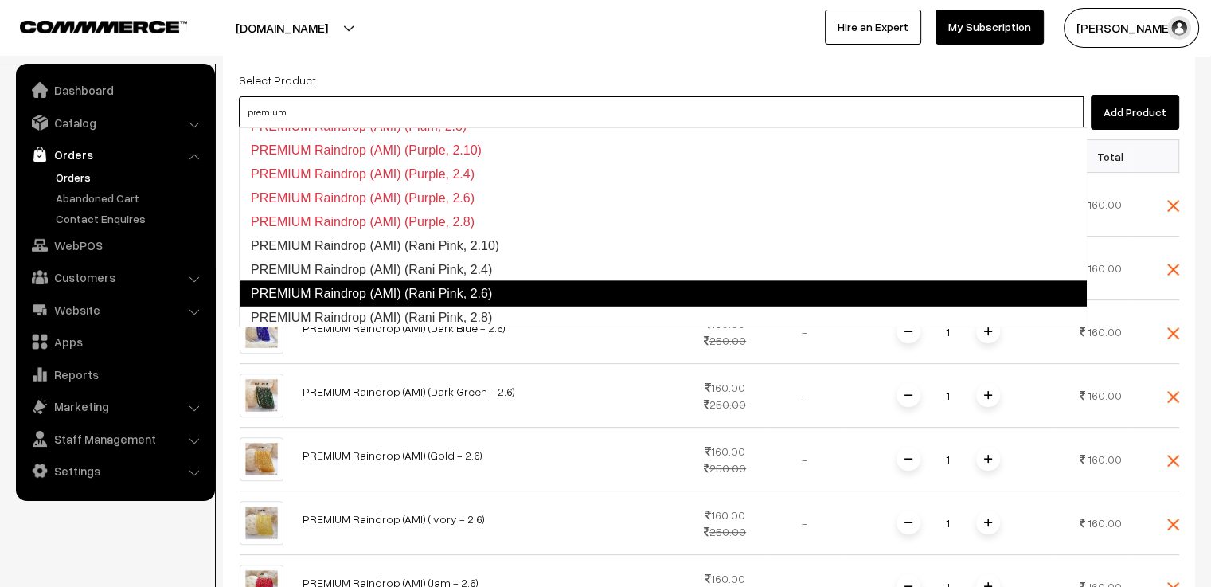
click at [431, 289] on link "PREMIUM Raindrop (AMI) (Rani Pink, 2.6)" at bounding box center [663, 292] width 848 height 25
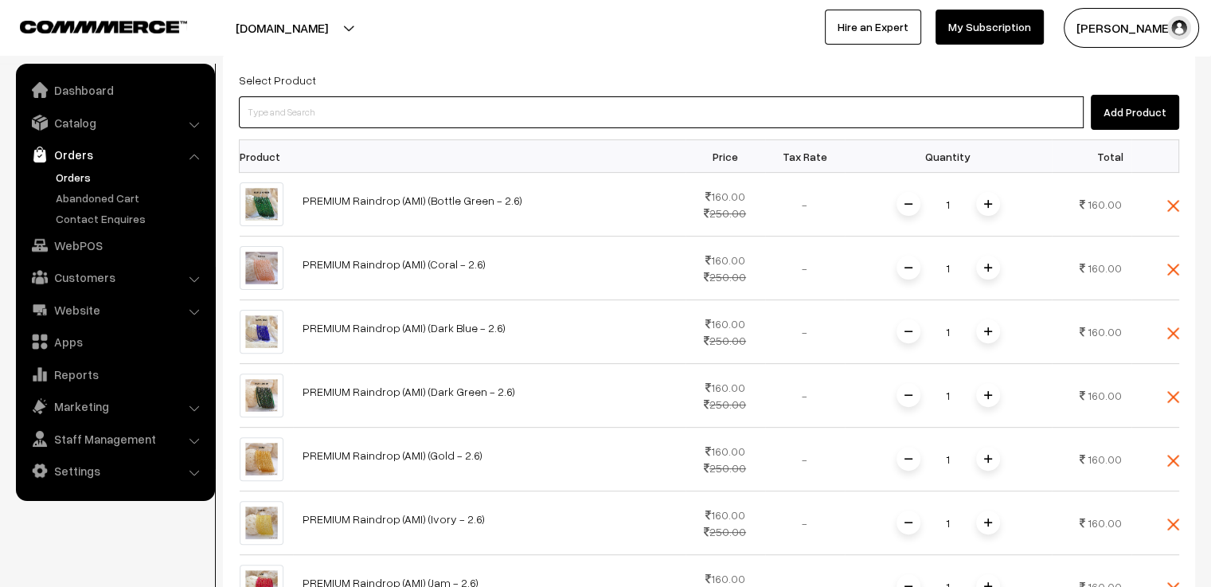
click at [320, 112] on input at bounding box center [661, 112] width 844 height 32
paste input "premium"
type input "premium"
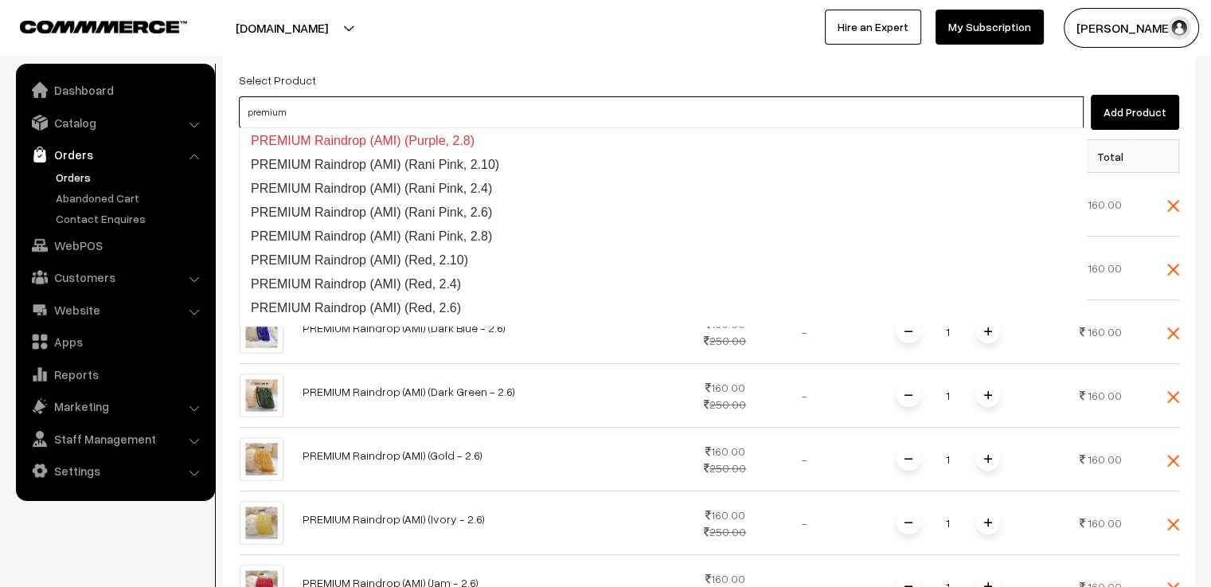
scroll to position [3438, 0]
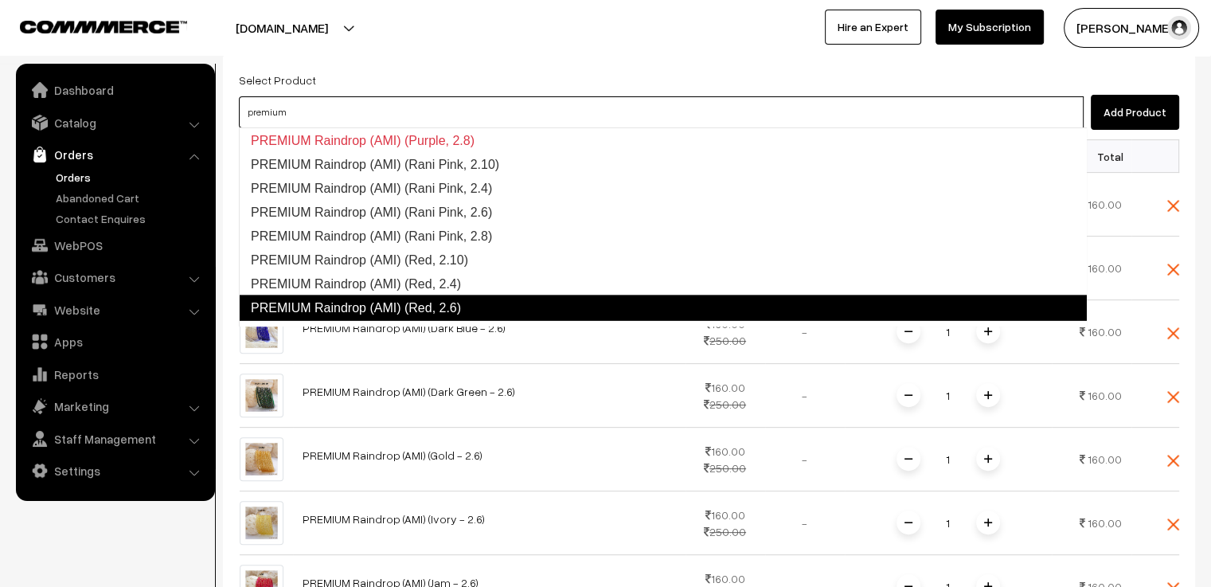
click at [433, 302] on link "PREMIUM Raindrop (AMI) (Red, 2.6)" at bounding box center [663, 306] width 848 height 25
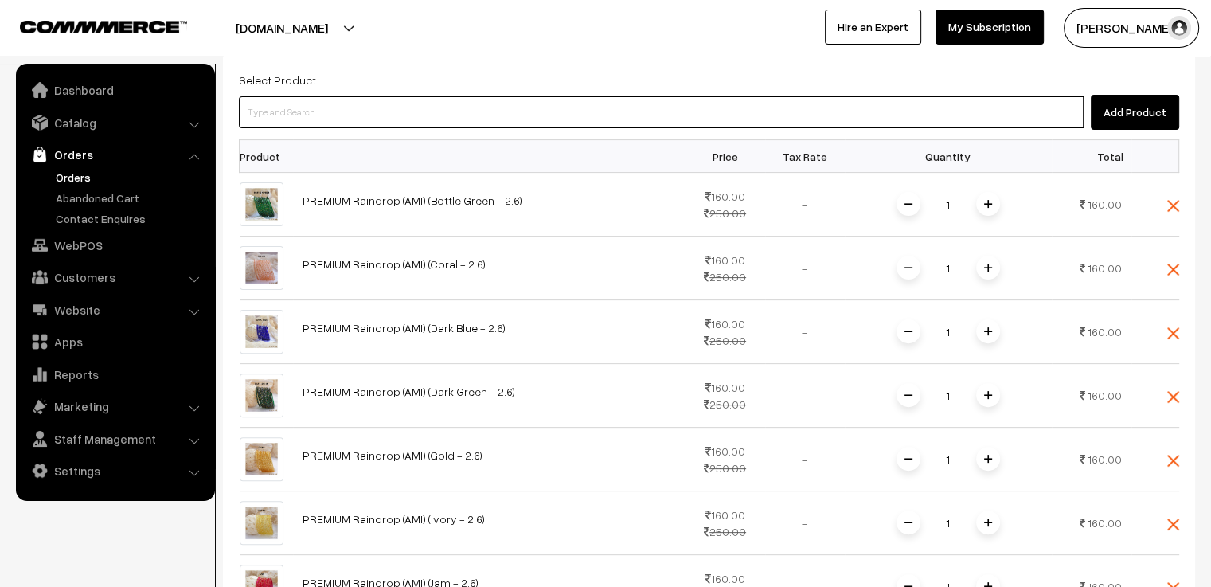
click at [341, 121] on input at bounding box center [661, 112] width 844 height 32
paste input "premium"
type input "premium"
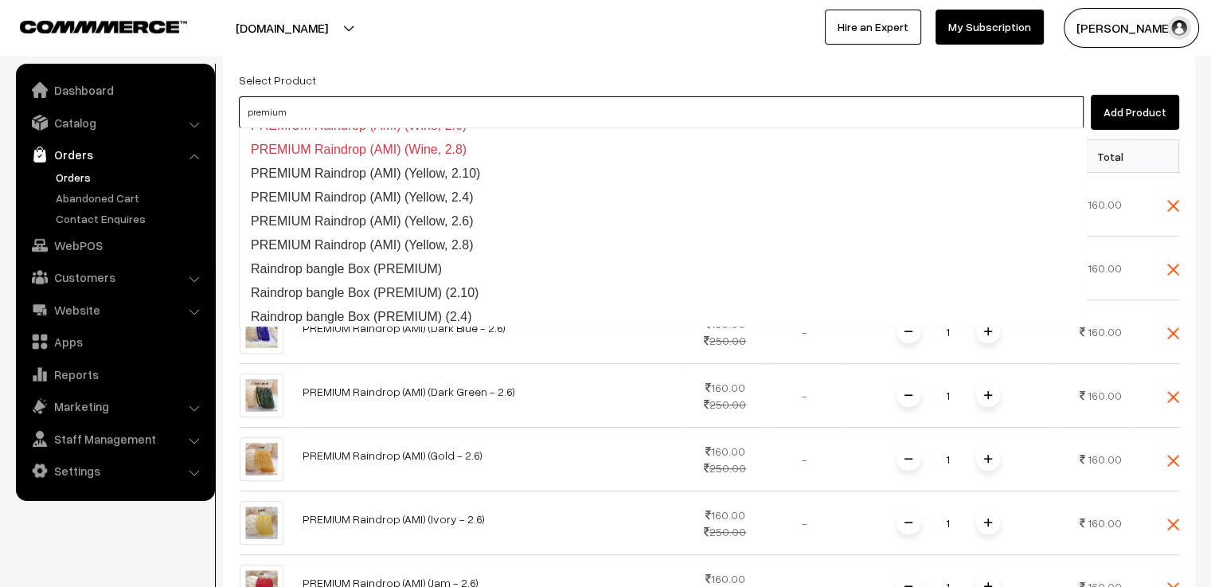
scroll to position [4052, 0]
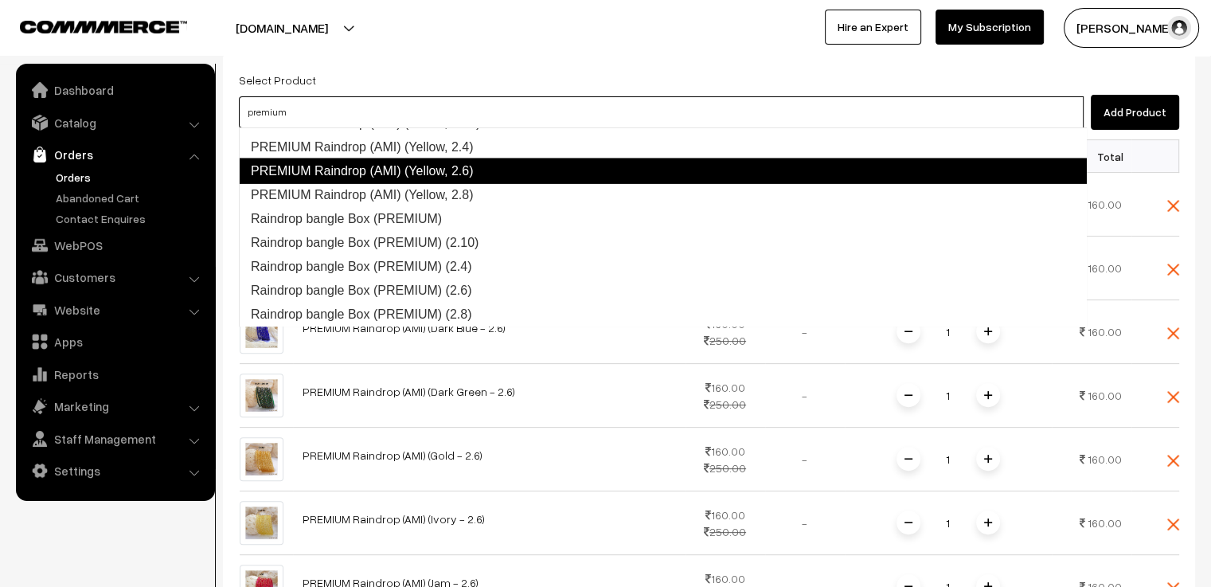
click at [439, 171] on link "PREMIUM Raindrop (AMI) (Yellow, 2.6)" at bounding box center [663, 170] width 848 height 25
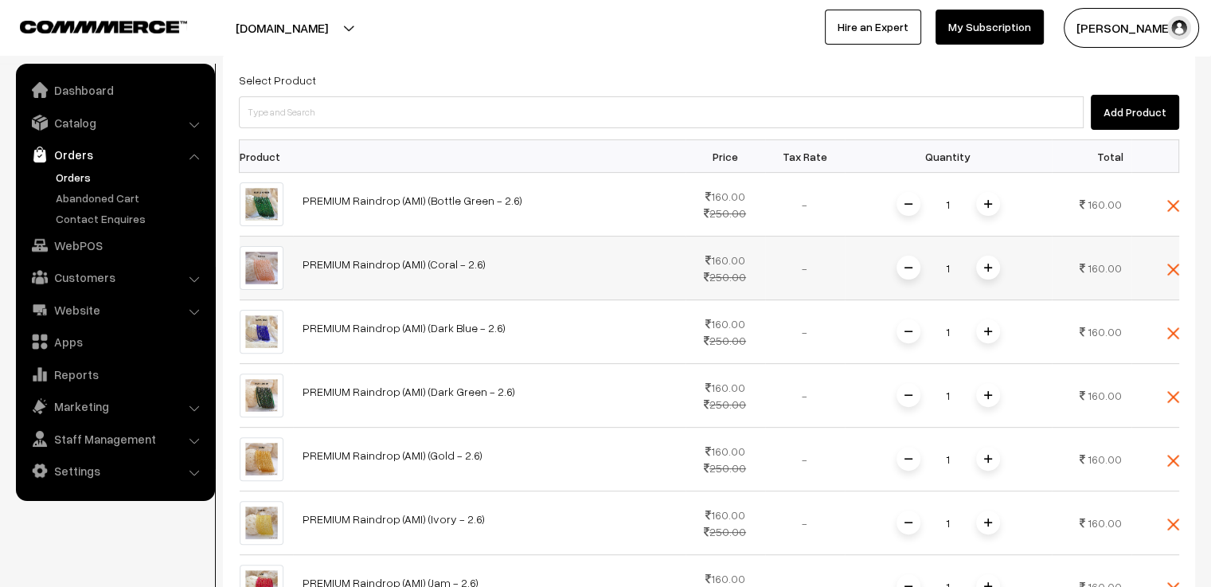
scroll to position [274, 0]
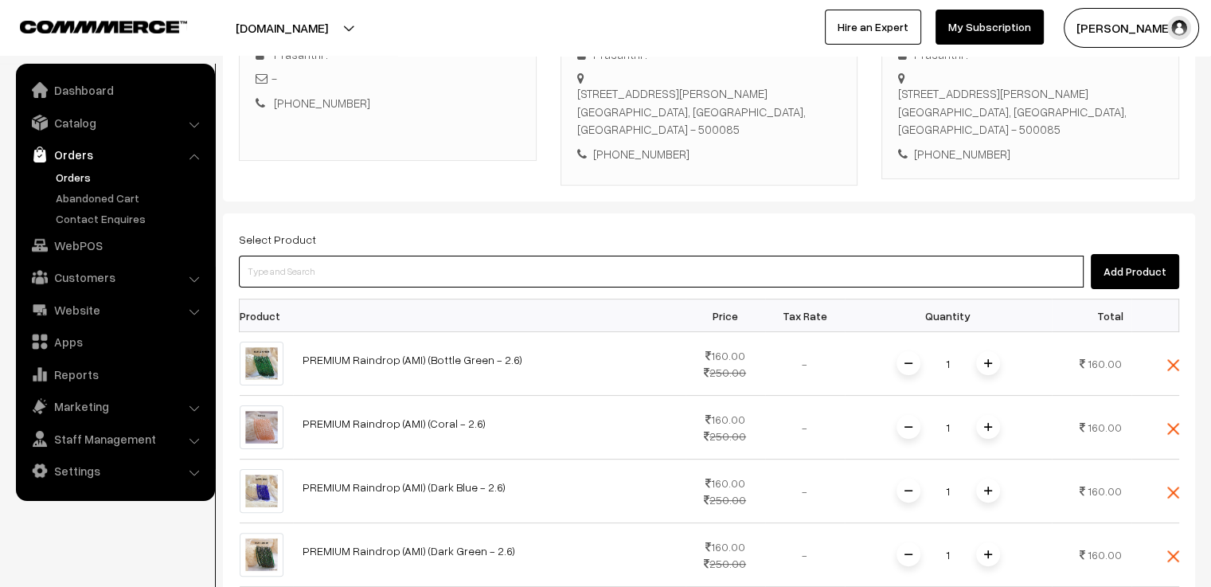
click at [363, 260] on input at bounding box center [661, 271] width 844 height 32
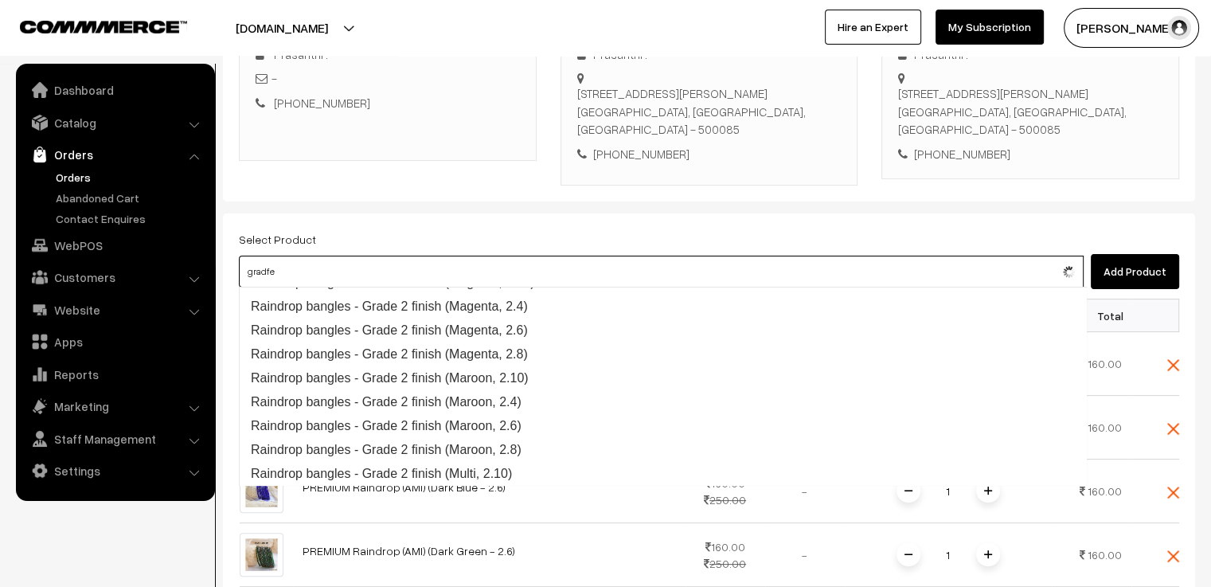
scroll to position [0, 0]
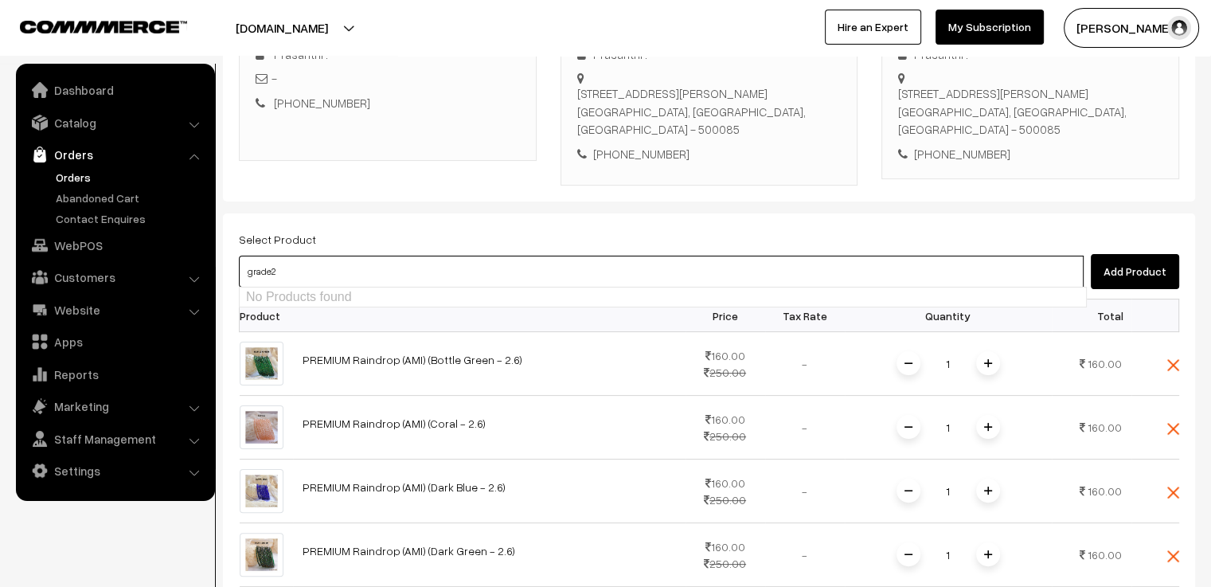
type input "grade"
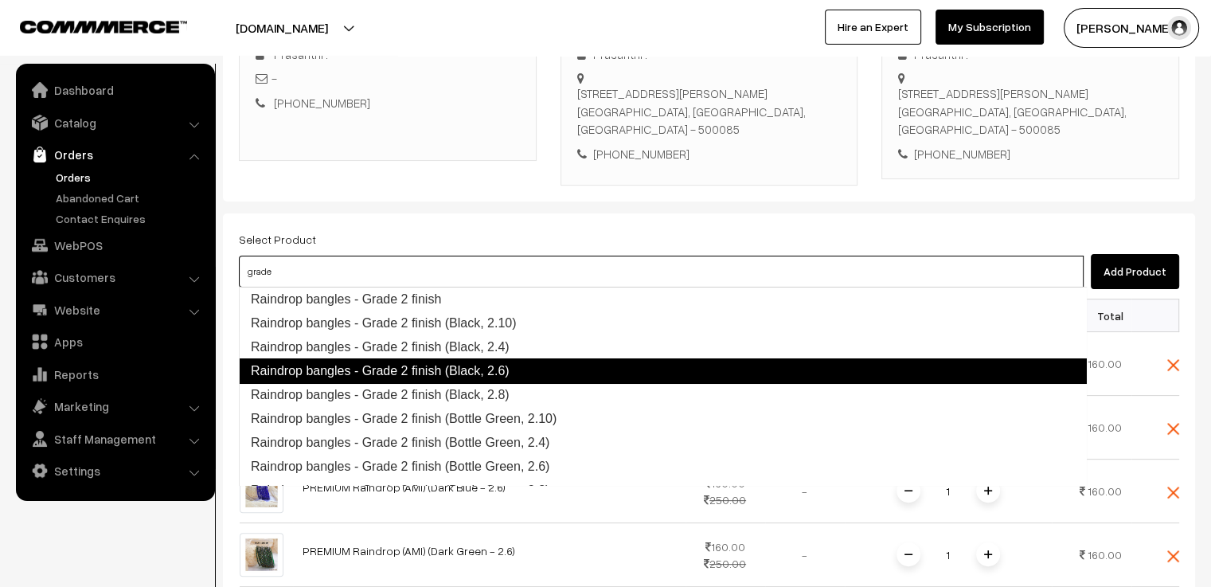
click at [436, 370] on link "Raindrop bangles - Grade 2 finish (Black, 2.6)" at bounding box center [663, 370] width 848 height 25
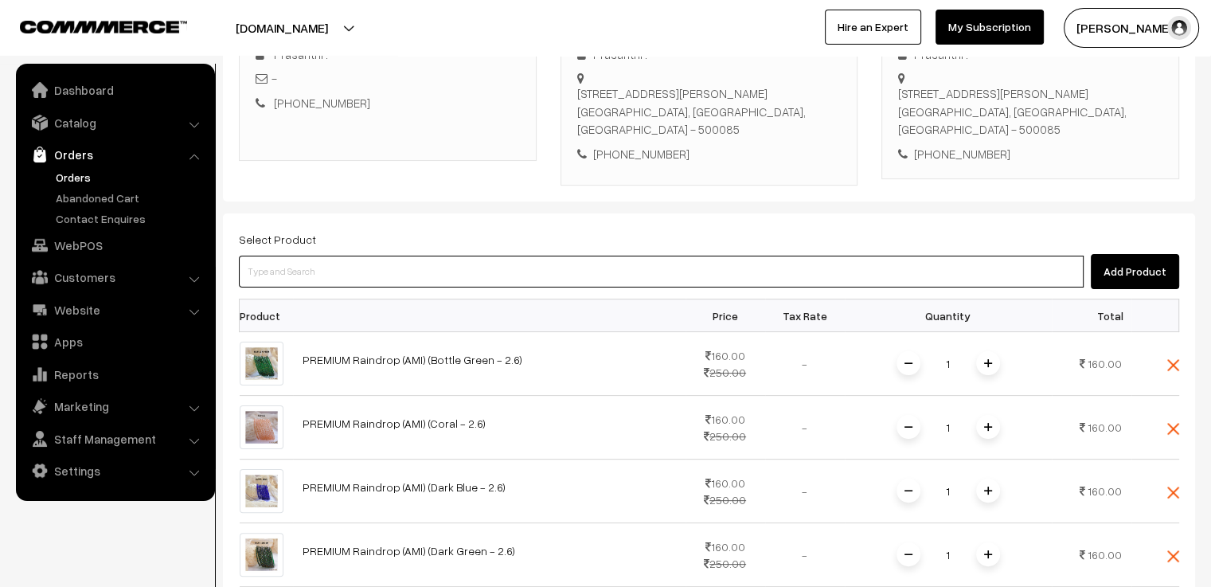
click at [331, 275] on input at bounding box center [661, 271] width 844 height 32
paste input "grade"
type input "grade"
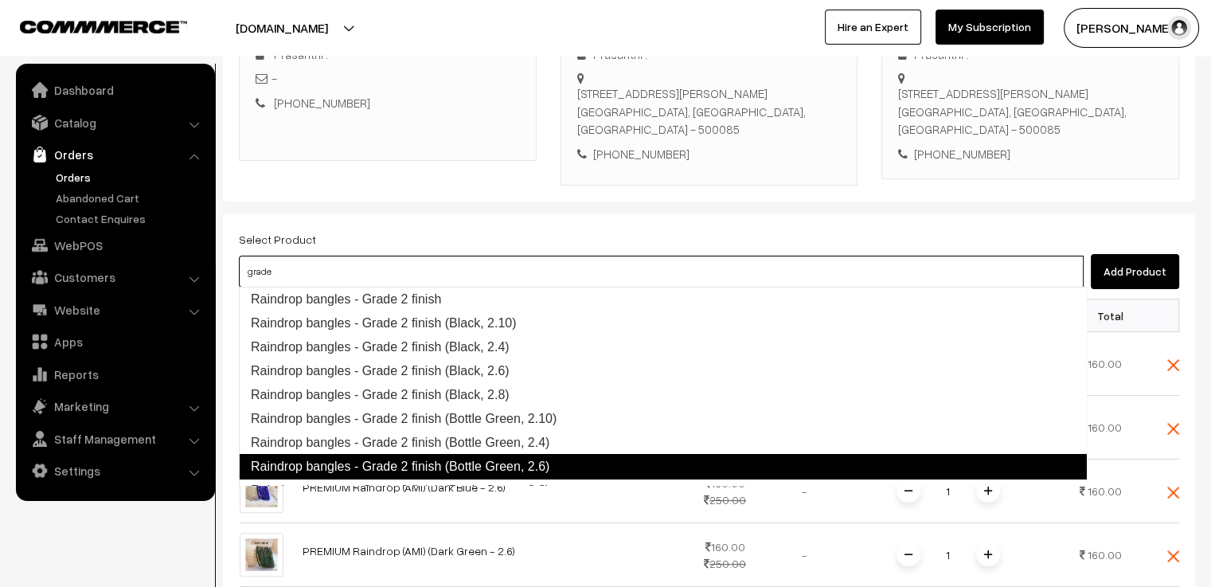
click at [494, 462] on link "Raindrop bangles - Grade 2 finish (Bottle Green, 2.6)" at bounding box center [663, 466] width 848 height 25
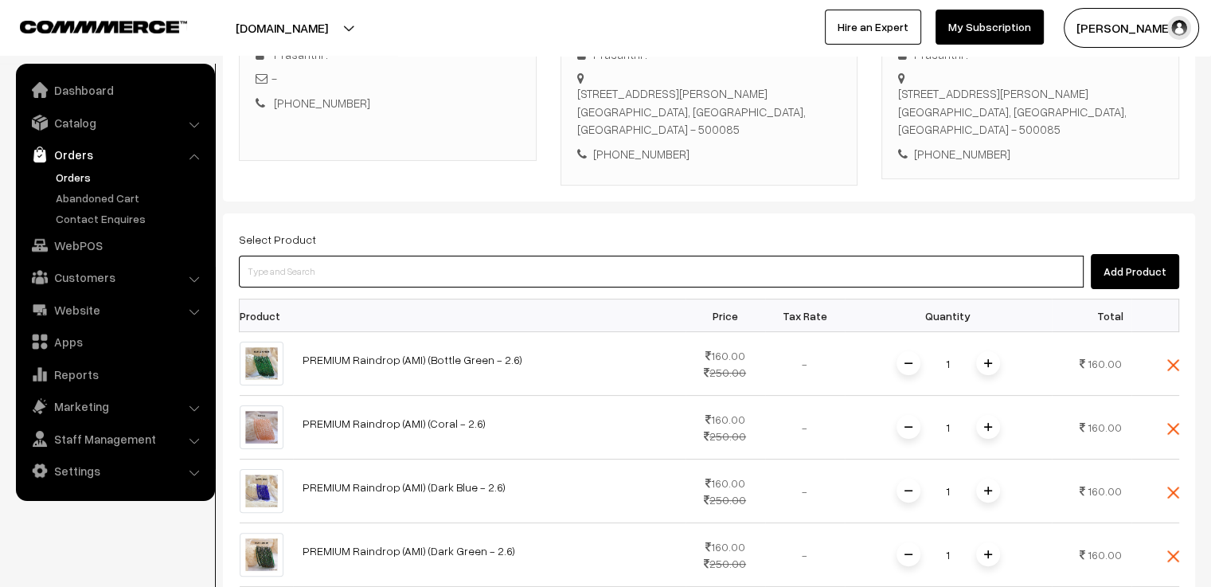
click at [342, 275] on input at bounding box center [661, 271] width 844 height 32
paste input "grade"
type input "grade"
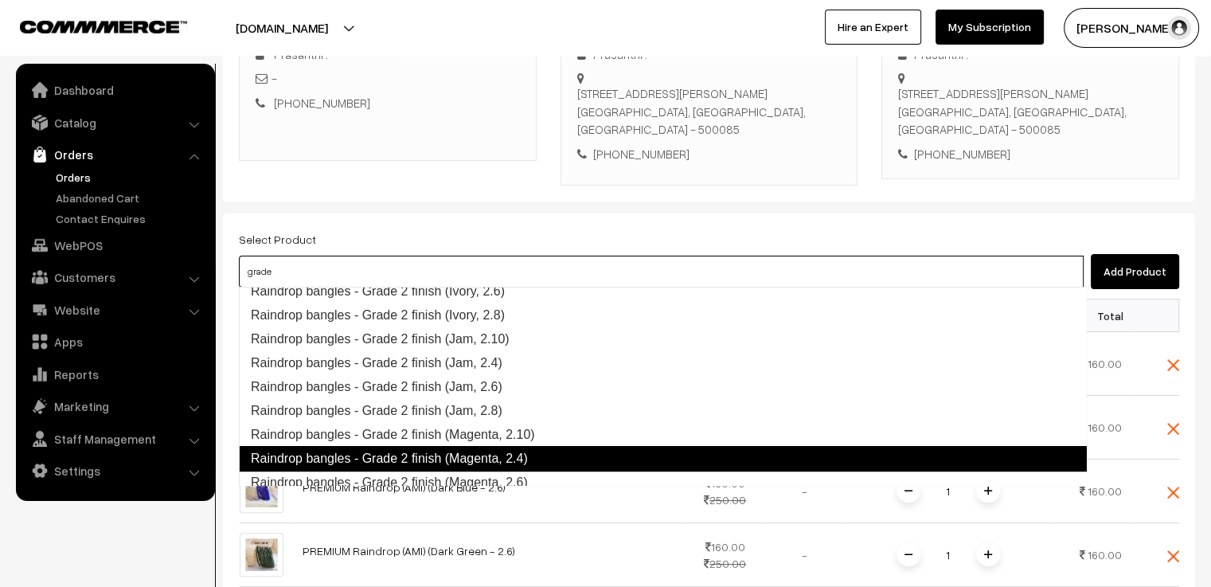
scroll to position [566, 0]
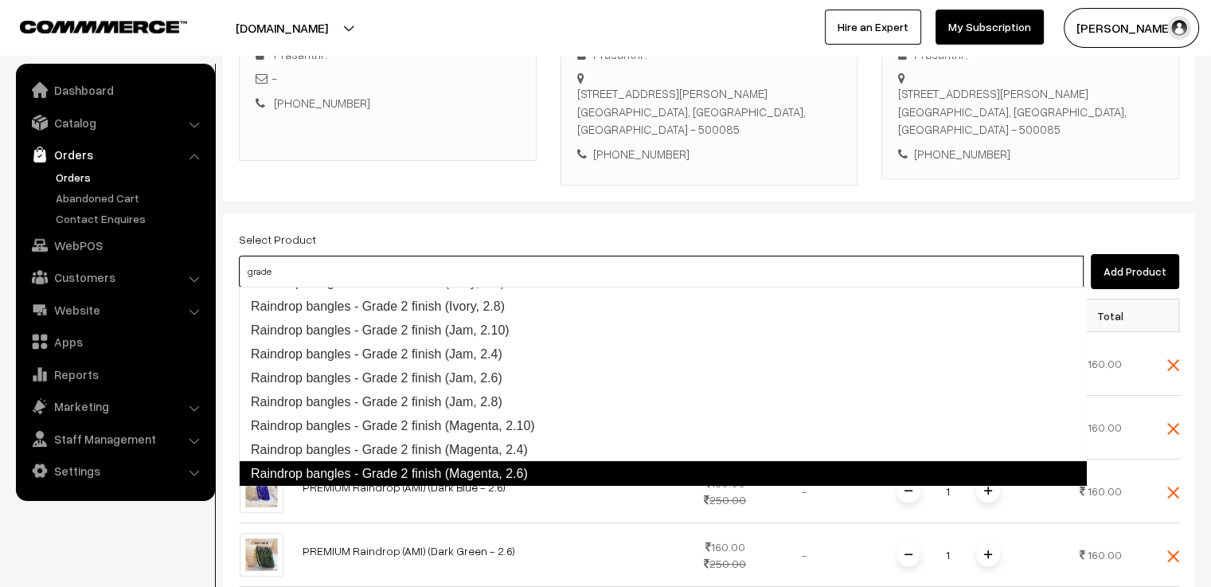
click at [470, 466] on link "Raindrop bangles - Grade 2 finish (Magenta, 2.6)" at bounding box center [663, 473] width 848 height 25
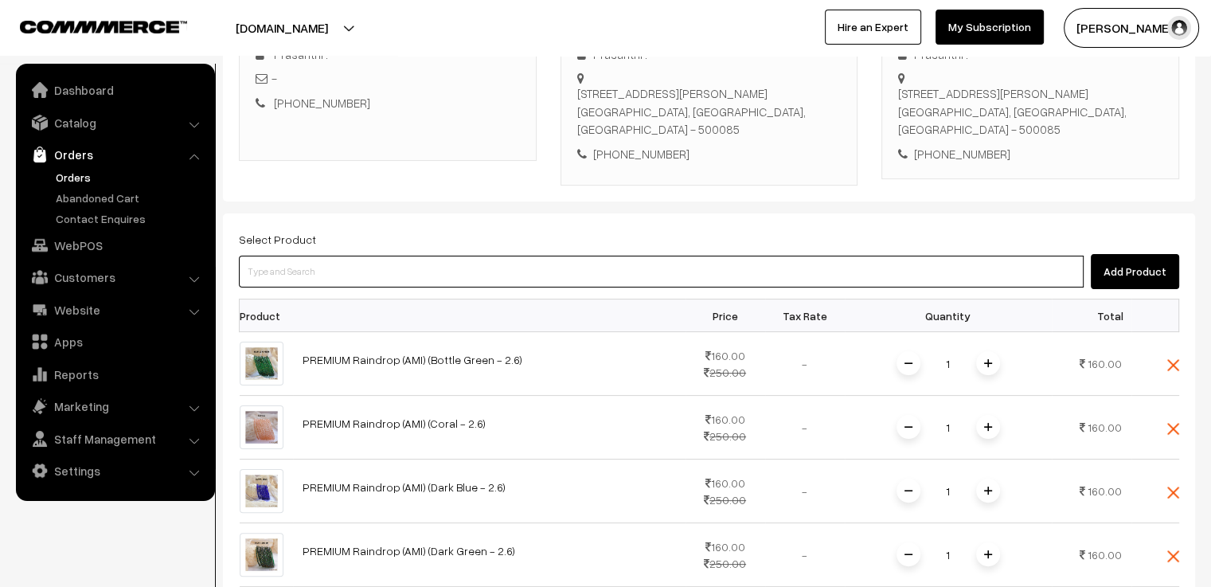
click at [321, 271] on input at bounding box center [661, 271] width 844 height 32
paste input "grade"
type input "grade"
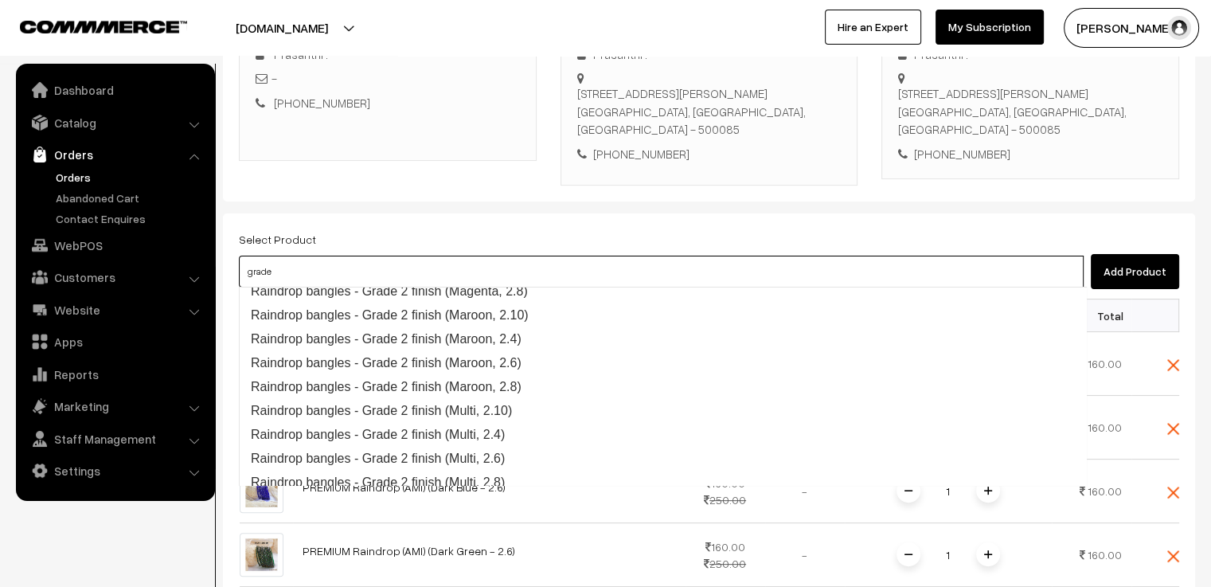
scroll to position [772, 0]
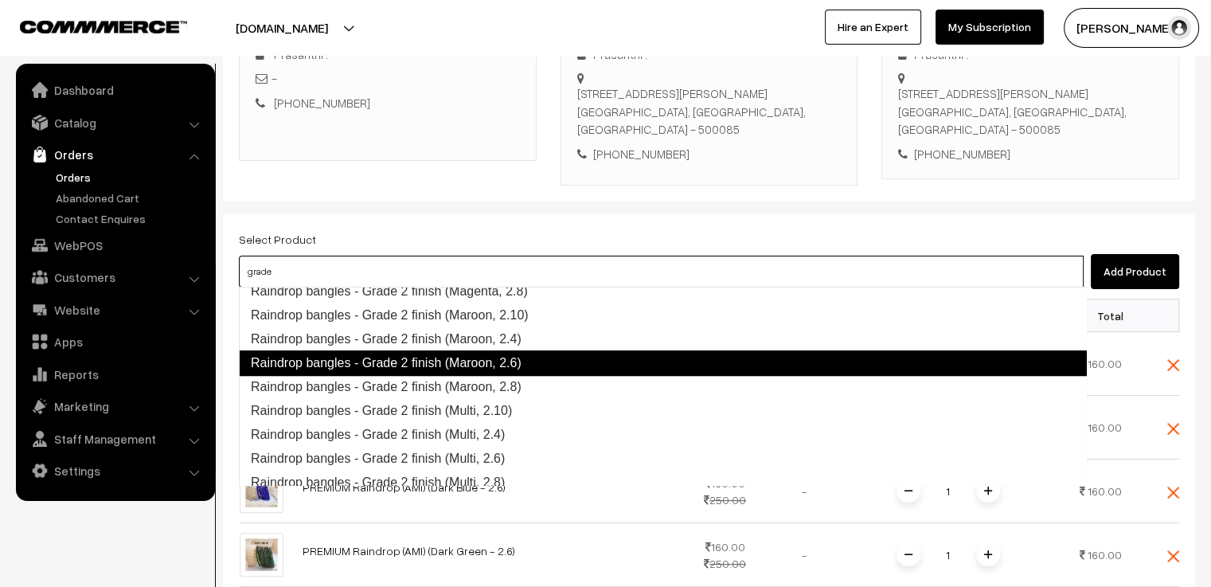
click at [430, 368] on link "Raindrop bangles - Grade 2 finish (Maroon, 2.6)" at bounding box center [663, 362] width 848 height 25
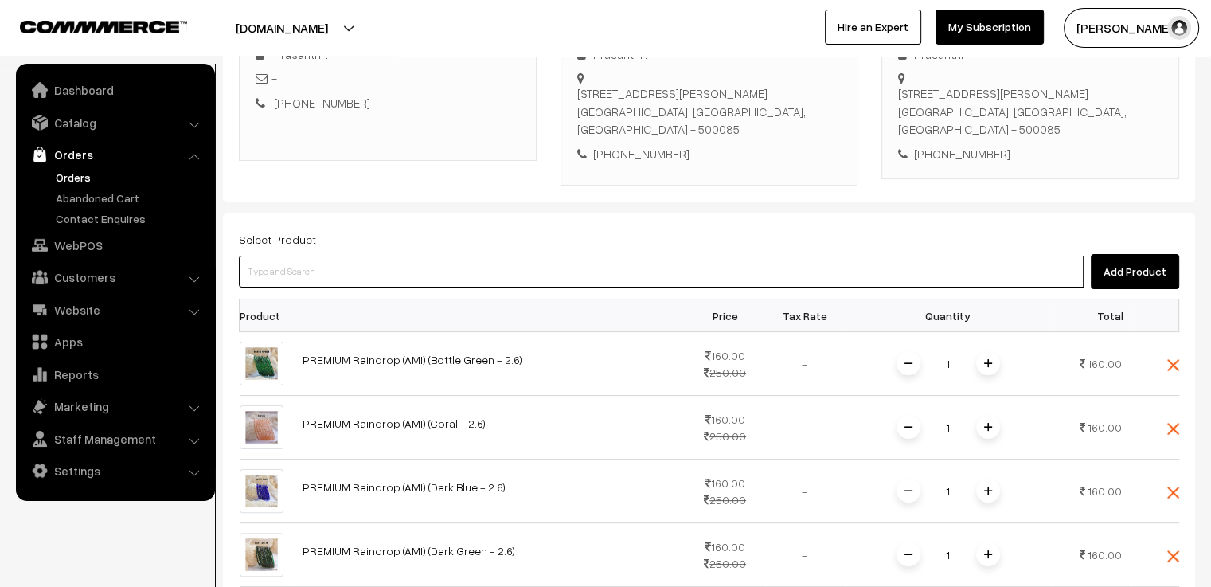
click at [306, 271] on input at bounding box center [661, 271] width 844 height 32
paste input "grade"
type input "grade"
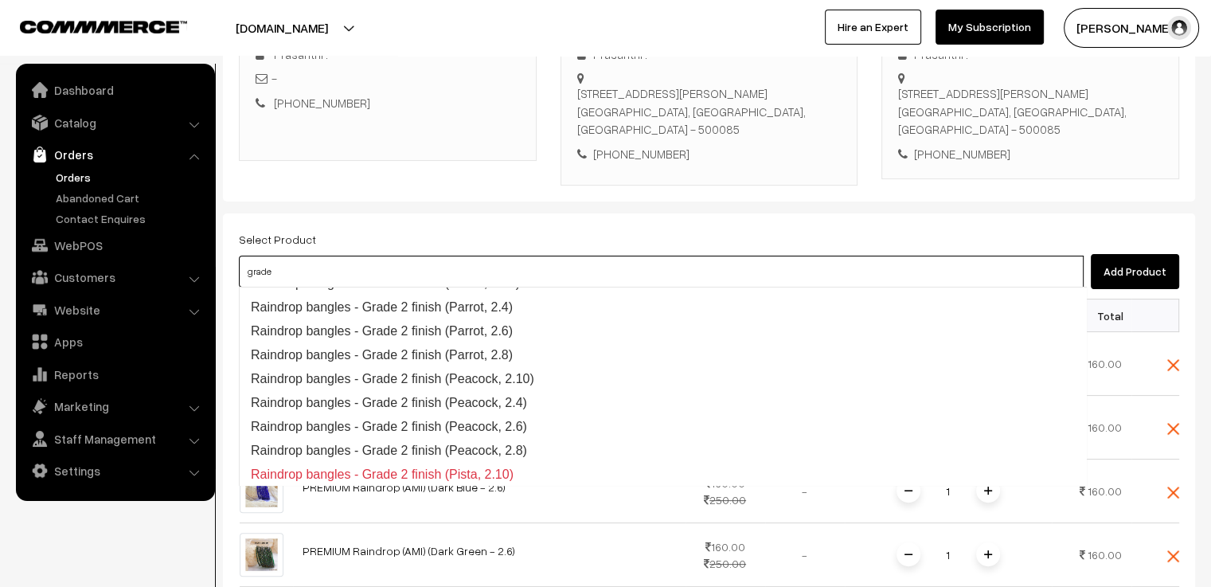
scroll to position [995, 0]
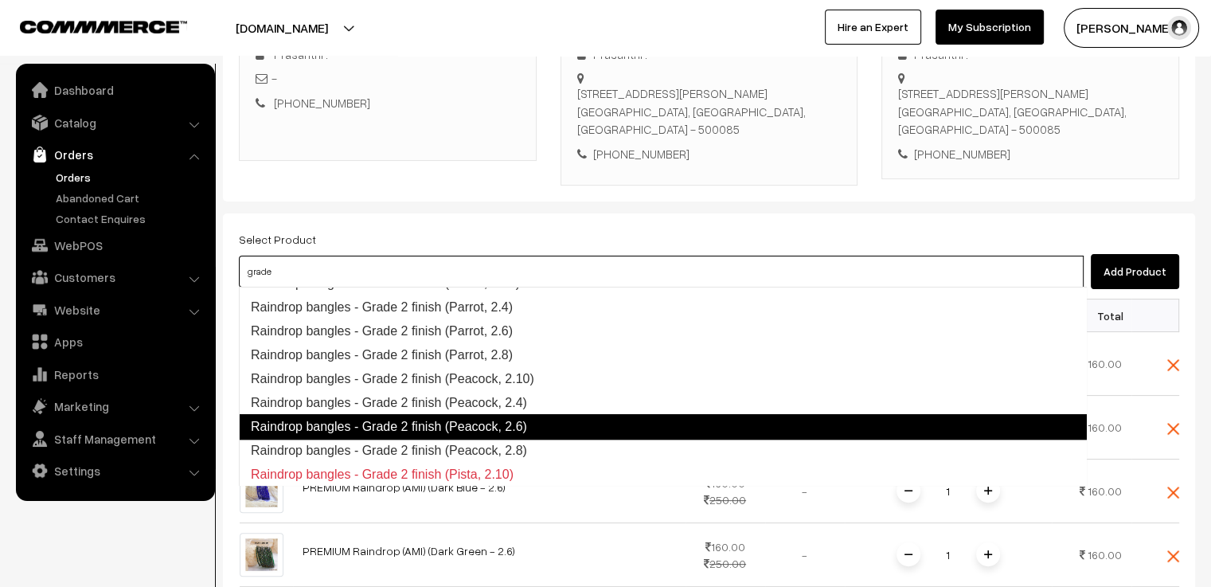
click at [442, 424] on link "Raindrop bangles - Grade 2 finish (Peacock, 2.6)" at bounding box center [663, 426] width 848 height 25
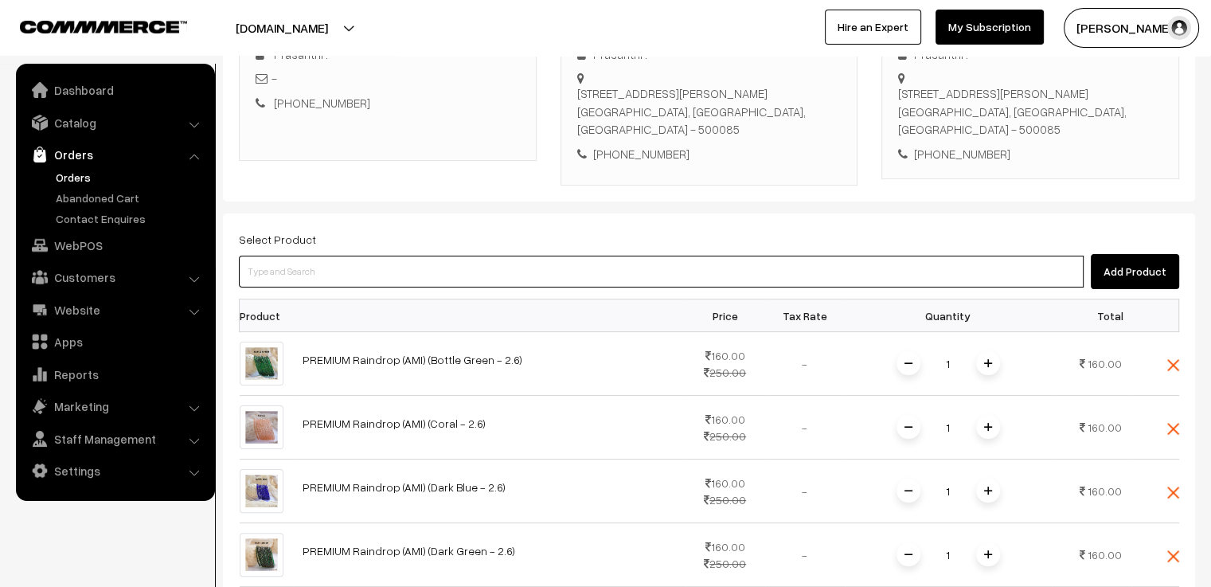
click at [340, 272] on input at bounding box center [661, 271] width 844 height 32
paste input "grade"
type input "grade"
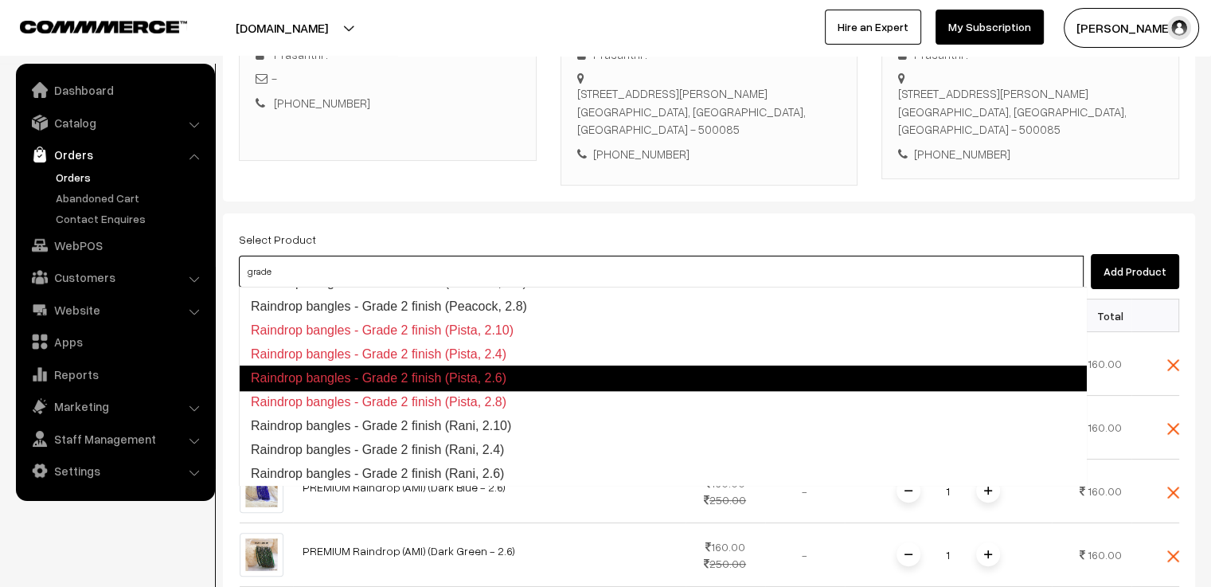
scroll to position [1218, 0]
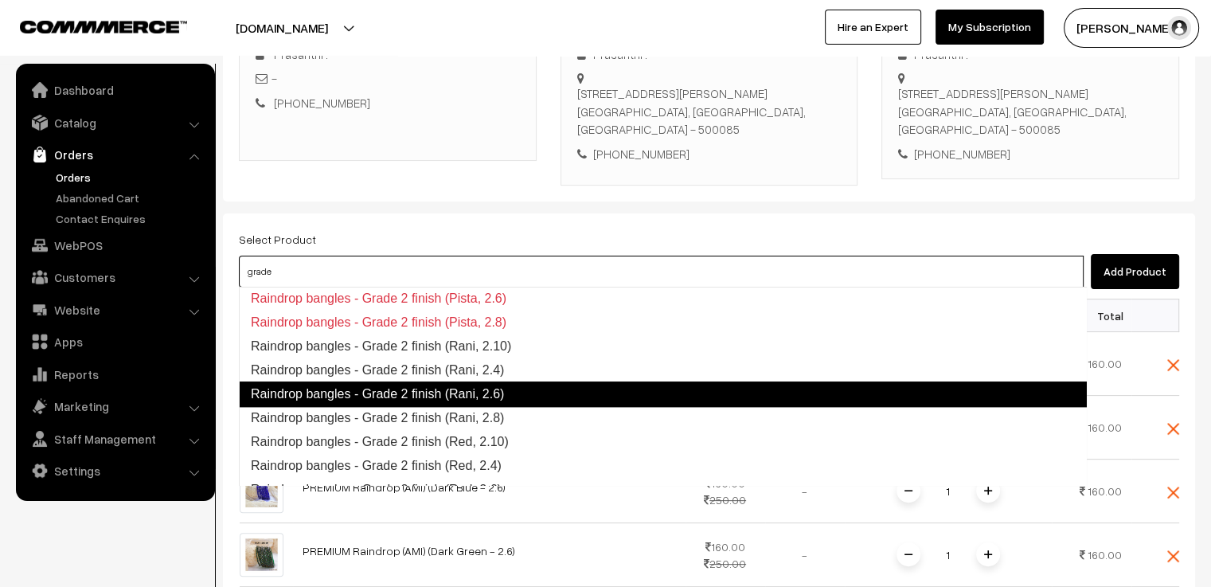
click at [431, 401] on link "Raindrop bangles - Grade 2 finish (Rani, 2.6)" at bounding box center [663, 393] width 848 height 25
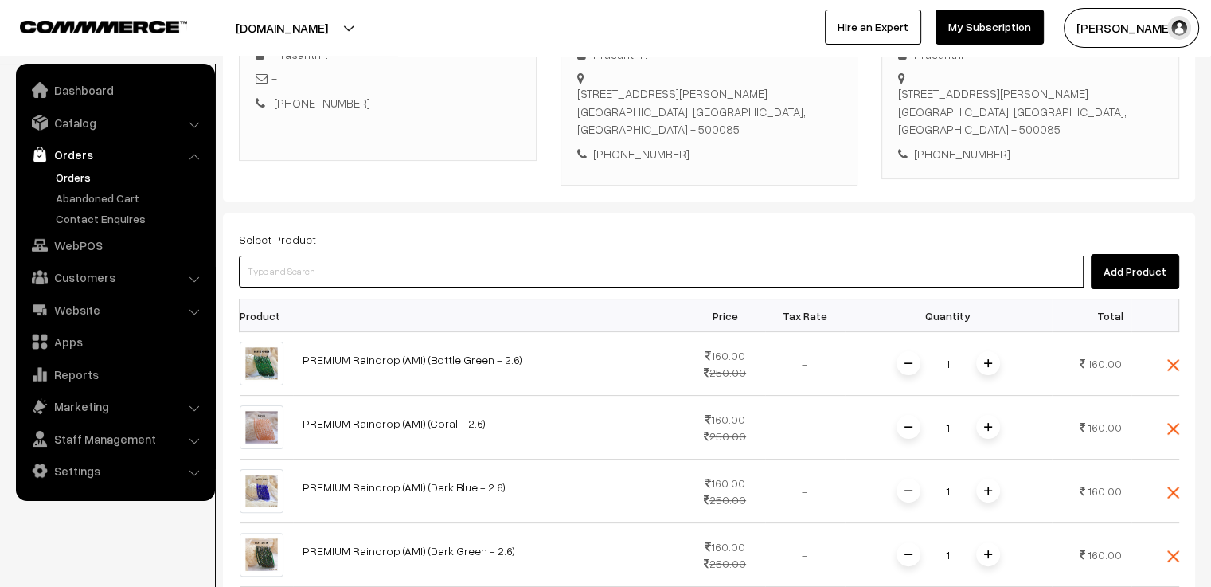
click at [321, 277] on input at bounding box center [661, 271] width 844 height 32
paste input "grade"
type input "grade"
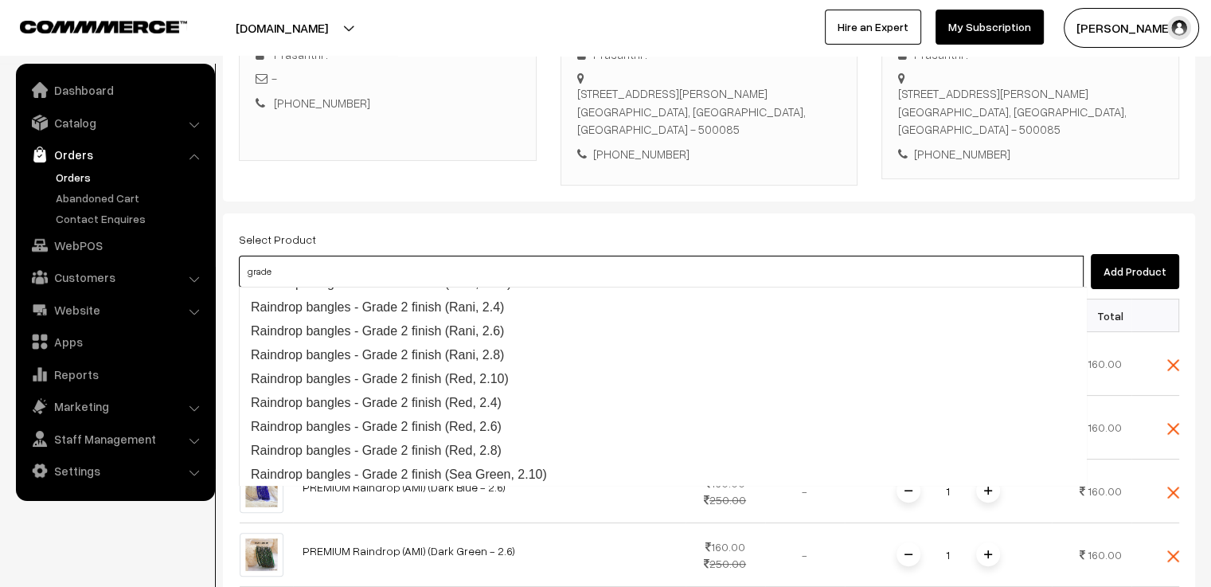
scroll to position [1281, 0]
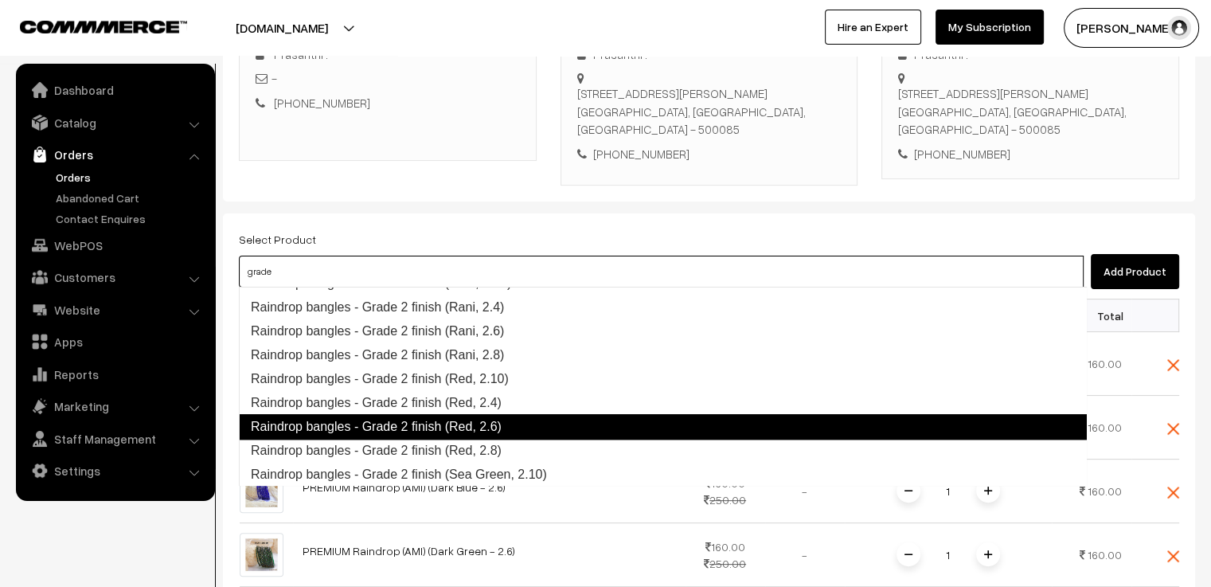
click at [419, 427] on link "Raindrop bangles - Grade 2 finish (Red, 2.6)" at bounding box center [663, 426] width 848 height 25
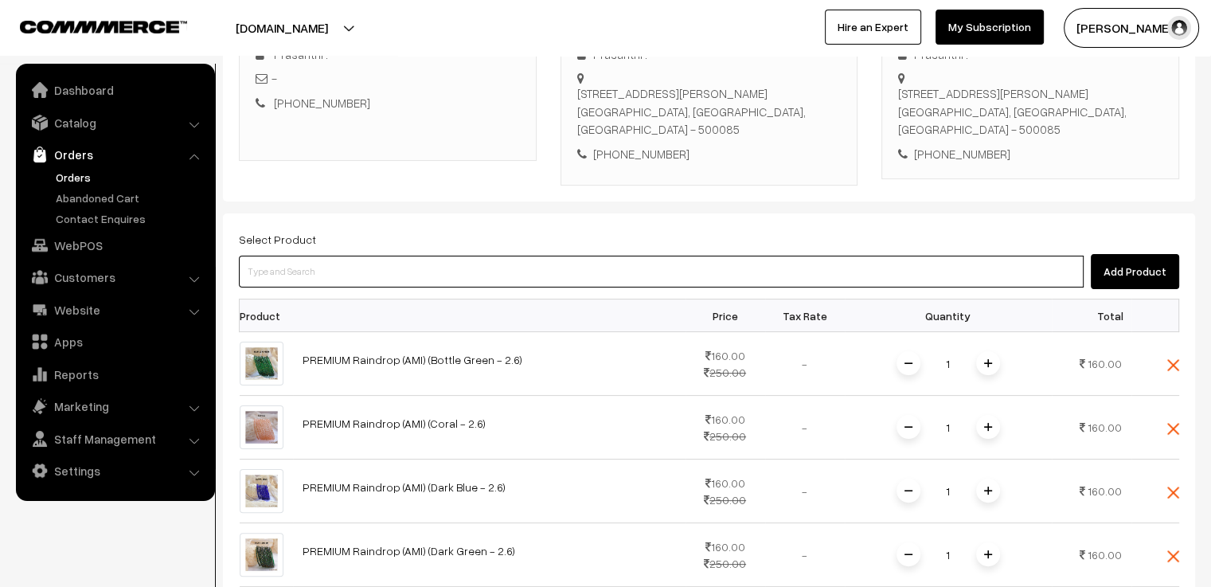
click at [329, 277] on input at bounding box center [661, 271] width 844 height 32
paste input "grade"
type input "grade"
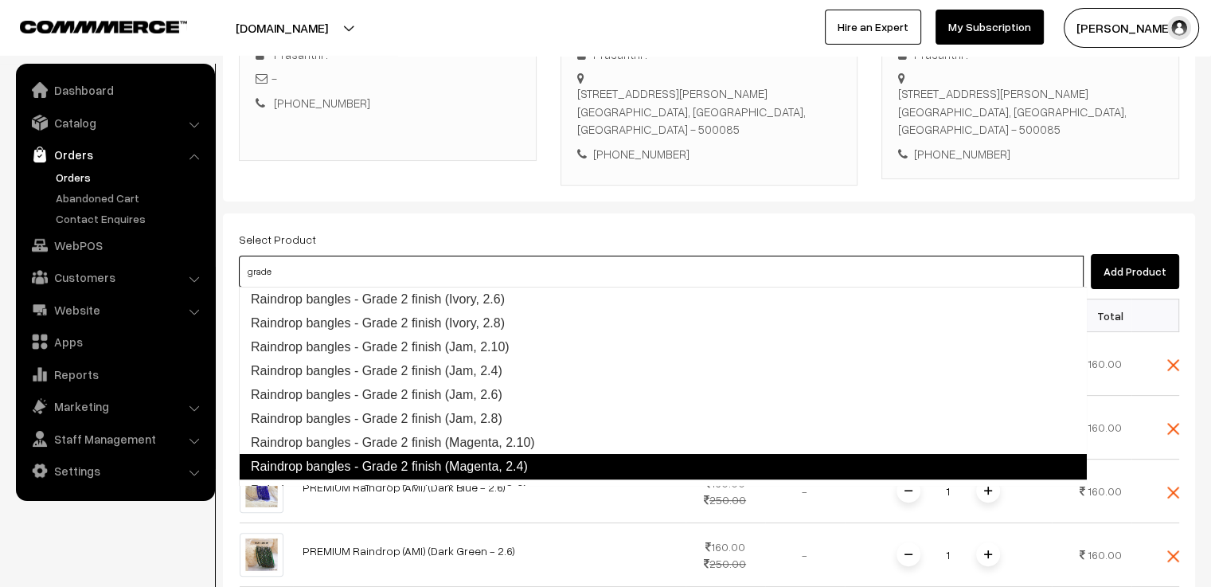
scroll to position [629, 0]
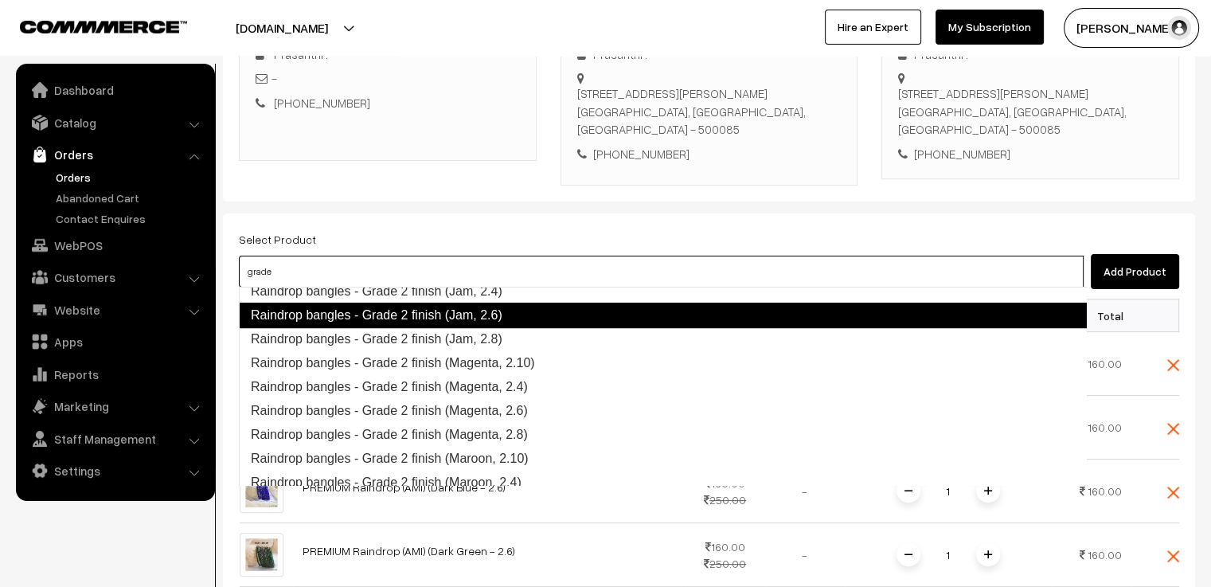
click at [429, 318] on link "Raindrop bangles - Grade 2 finish (Jam, 2.6)" at bounding box center [663, 314] width 848 height 25
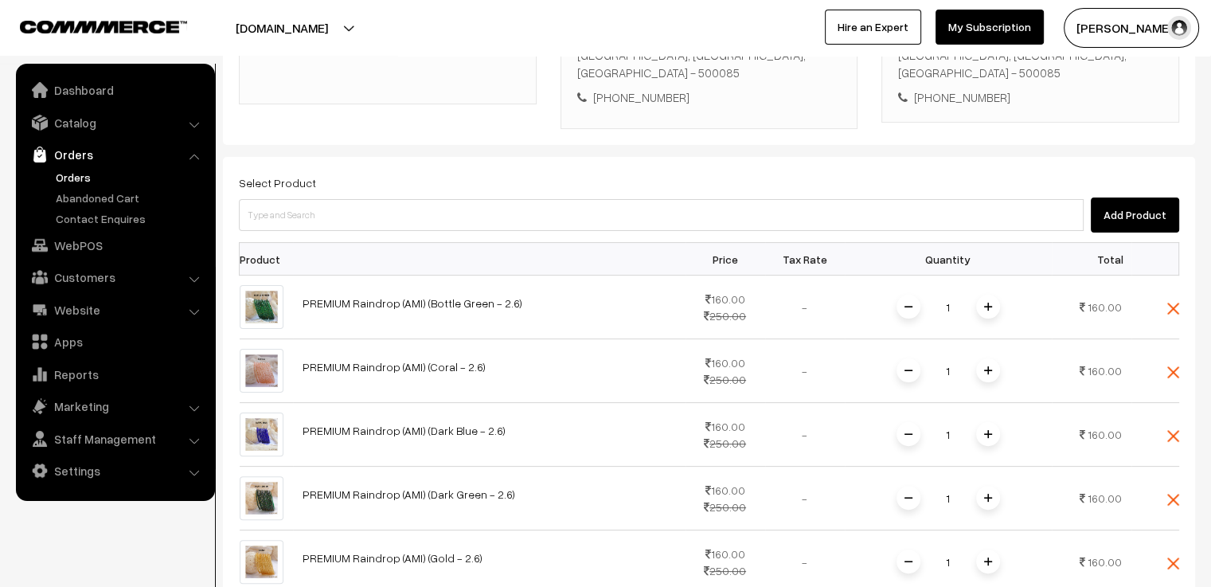
scroll to position [251, 0]
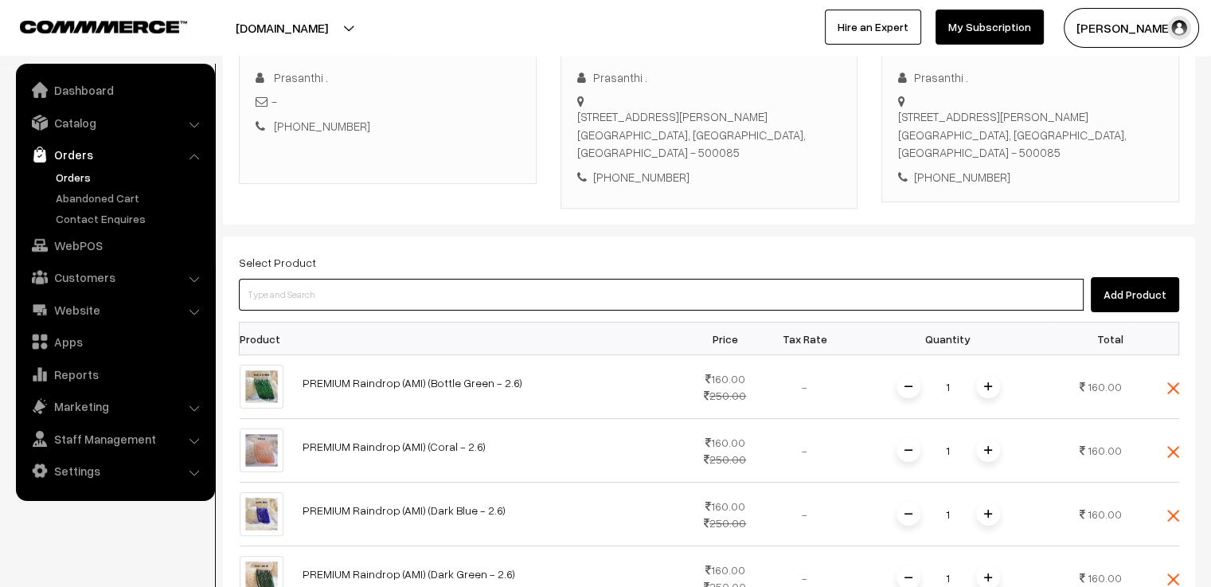
click at [333, 300] on input at bounding box center [661, 295] width 844 height 32
type input "adithi"
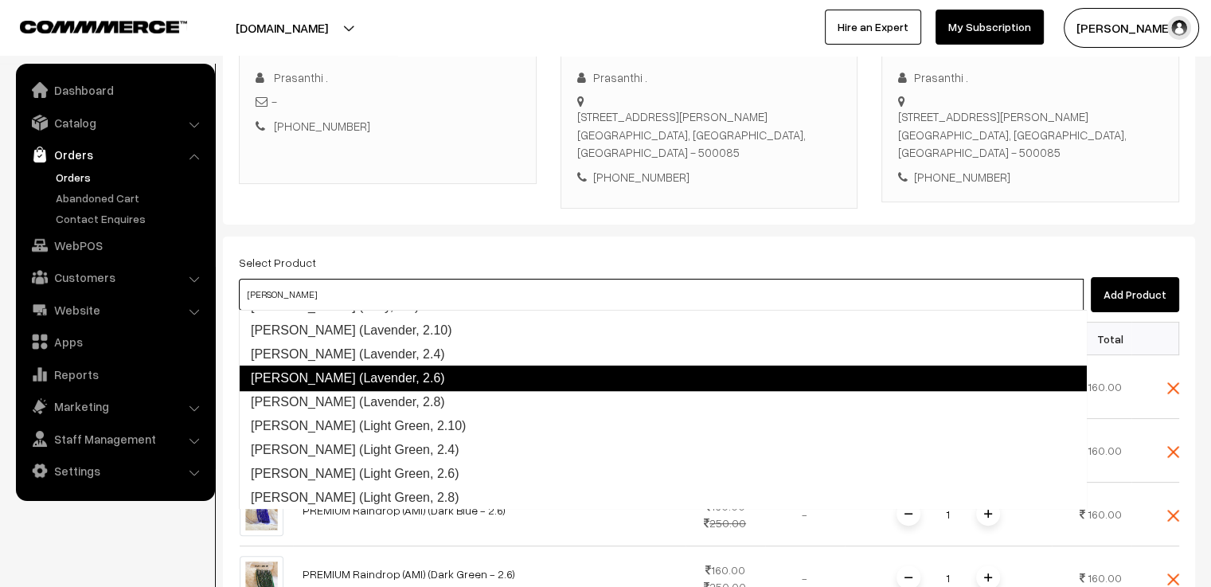
scroll to position [875, 0]
click at [375, 370] on link "Adithi (Lavender, 2.6)" at bounding box center [663, 377] width 848 height 25
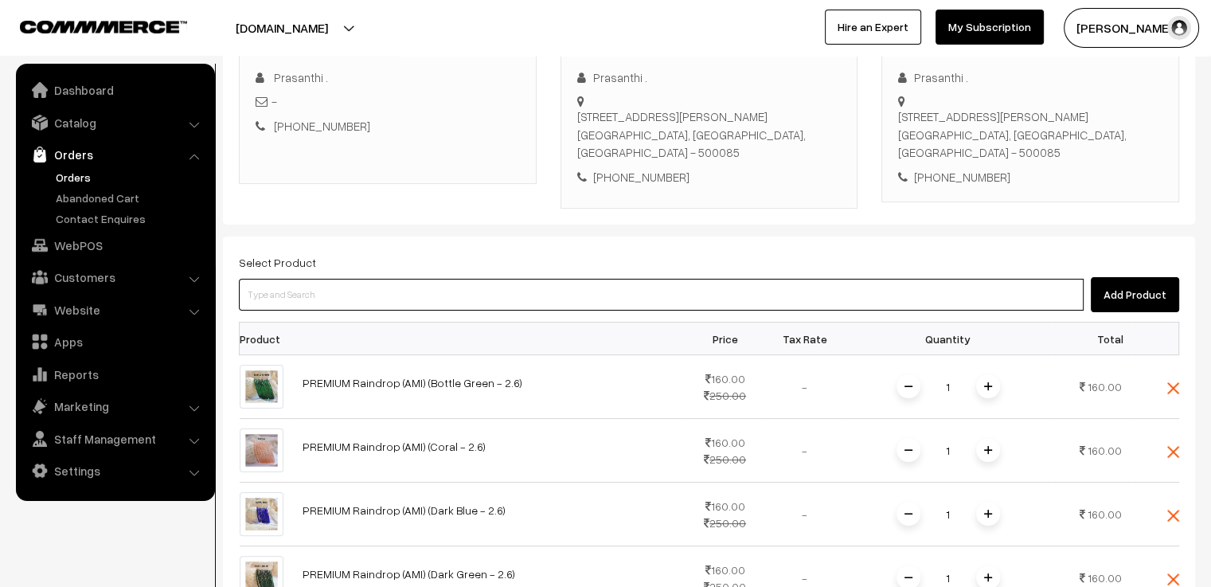
click at [312, 298] on input at bounding box center [661, 295] width 844 height 32
paste input "adithi"
type input "adithi"
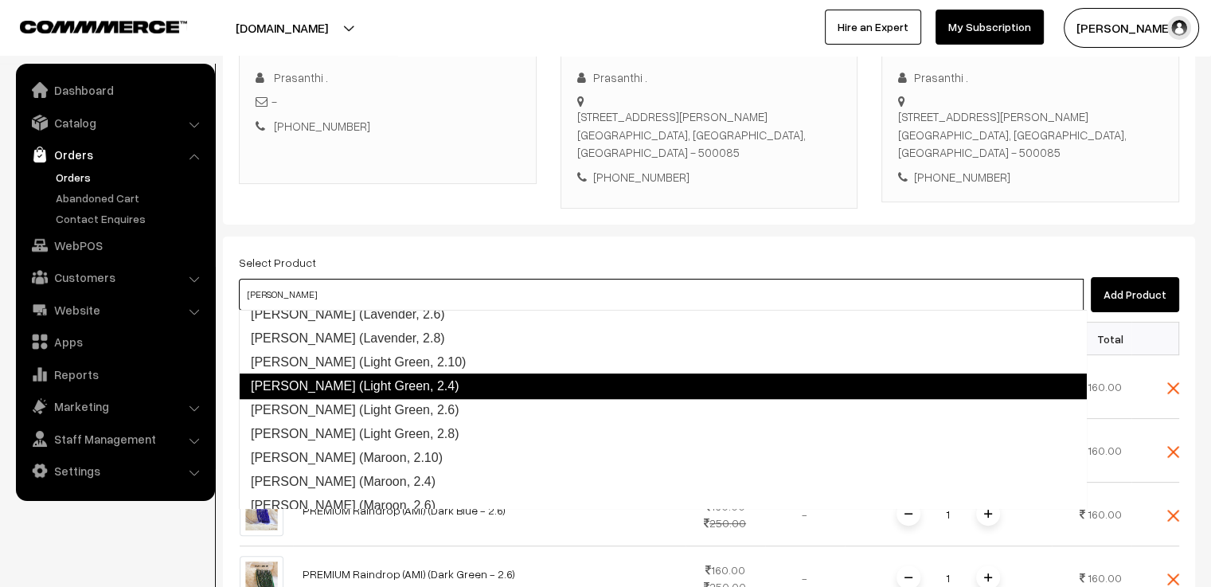
scroll to position [939, 0]
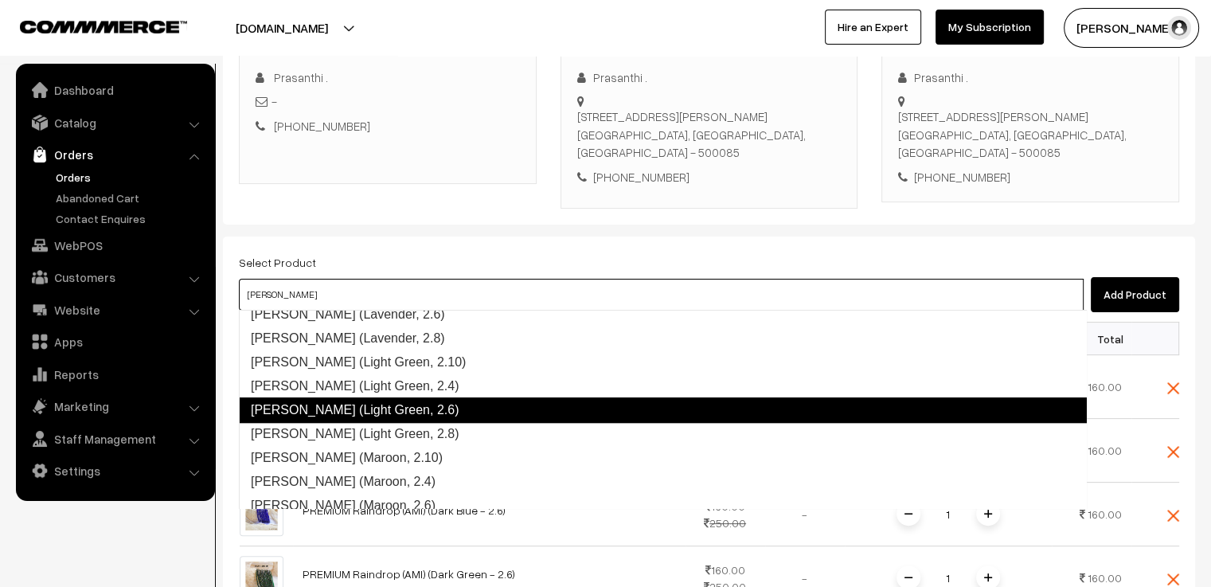
click at [394, 405] on link "Adithi (Light Green, 2.6)" at bounding box center [663, 409] width 848 height 25
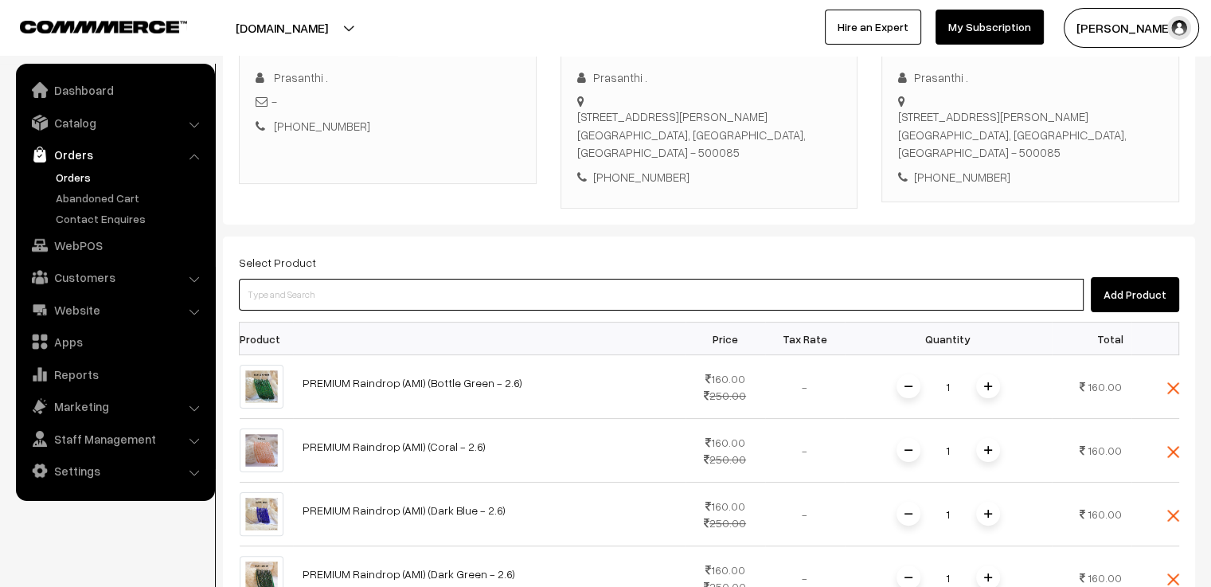
click at [311, 295] on input at bounding box center [661, 295] width 844 height 32
paste input "adithi"
type input "adithi"
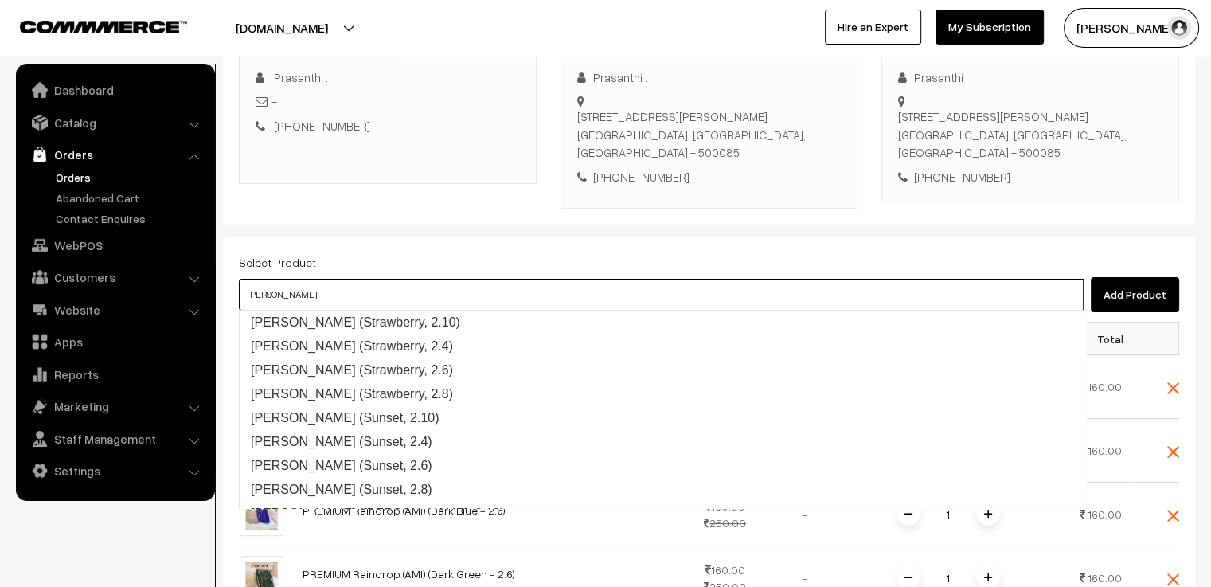
scroll to position [2603, 0]
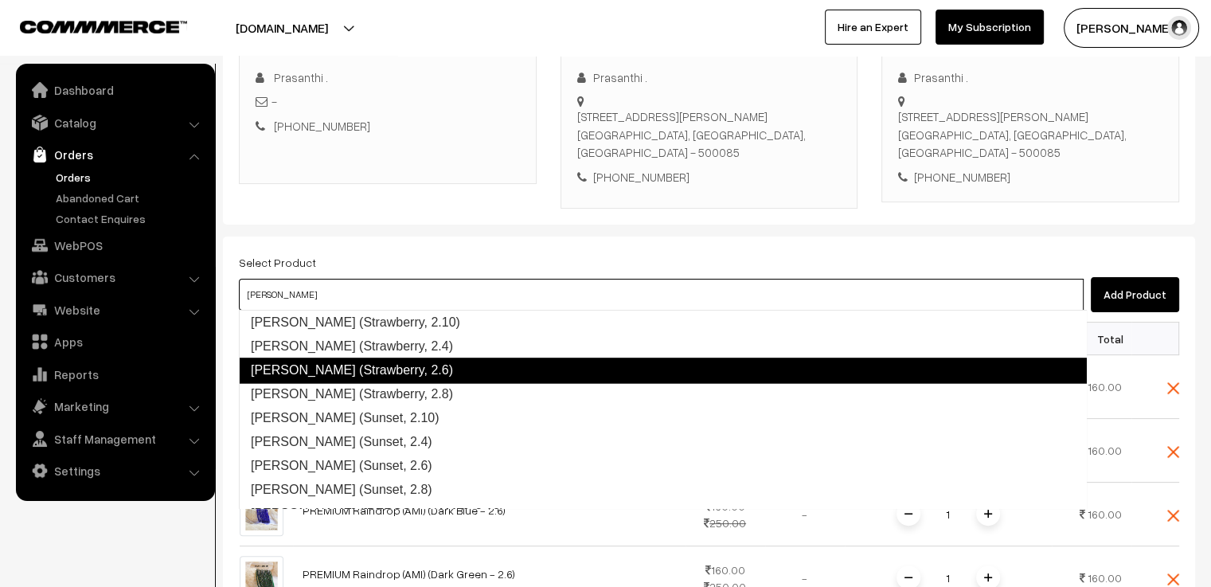
click at [379, 368] on link "Adithi (Strawberry, 2.6)" at bounding box center [663, 369] width 848 height 25
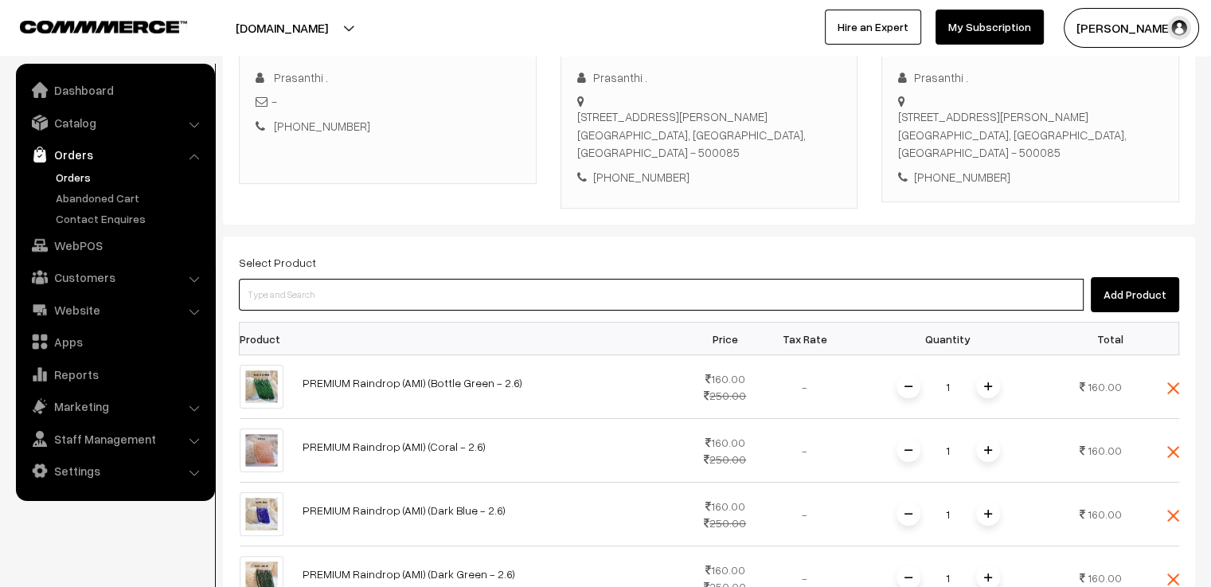
click at [309, 298] on input at bounding box center [661, 295] width 844 height 32
paste input "adithi"
type input "adithi"
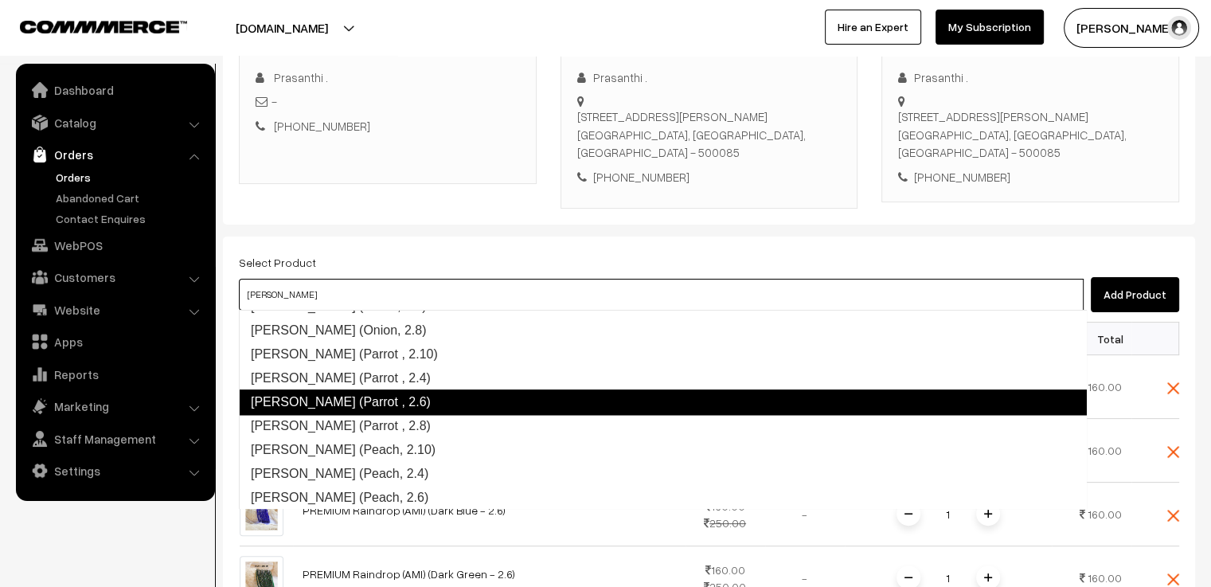
scroll to position [1647, 0]
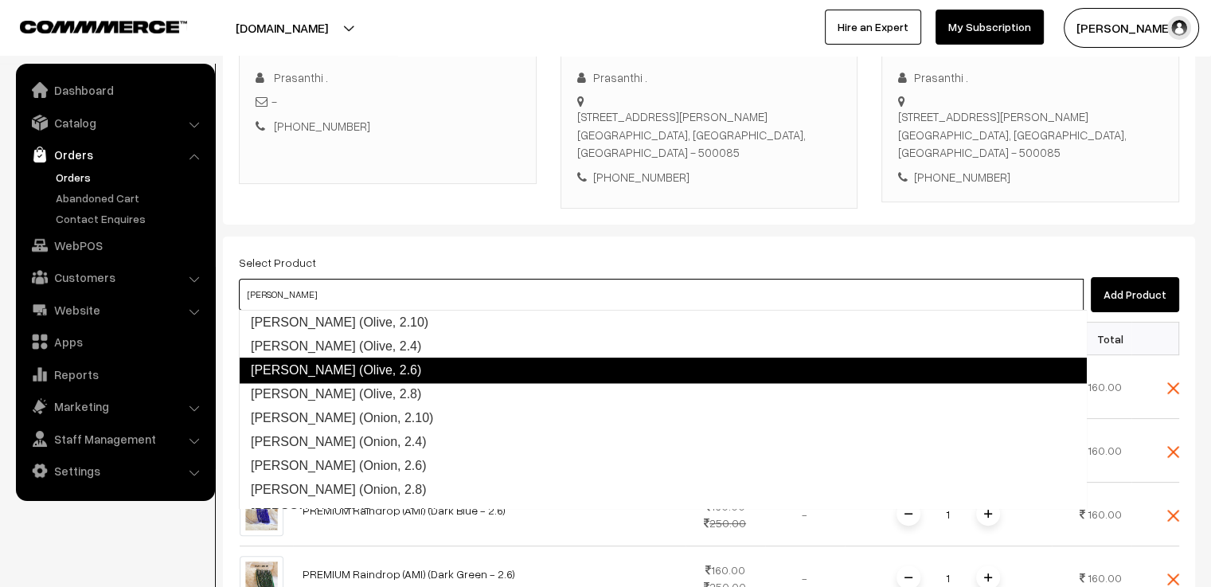
click at [360, 363] on link "Adithi (Olive, 2.6)" at bounding box center [663, 369] width 848 height 25
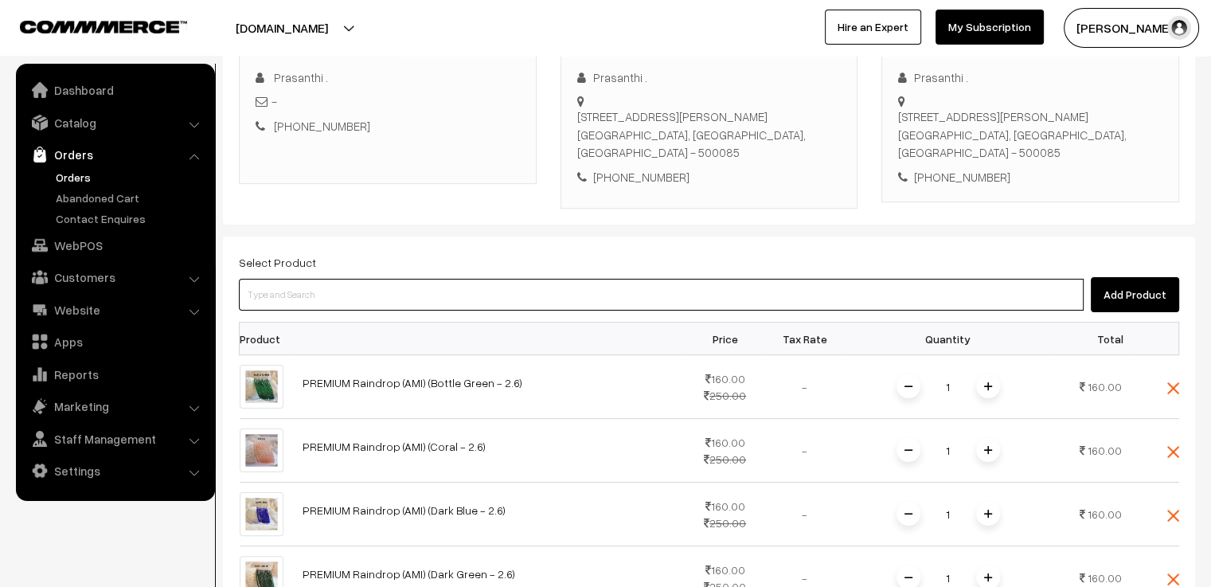
click at [328, 294] on input at bounding box center [661, 295] width 844 height 32
paste input "adithi"
type input "adithi"
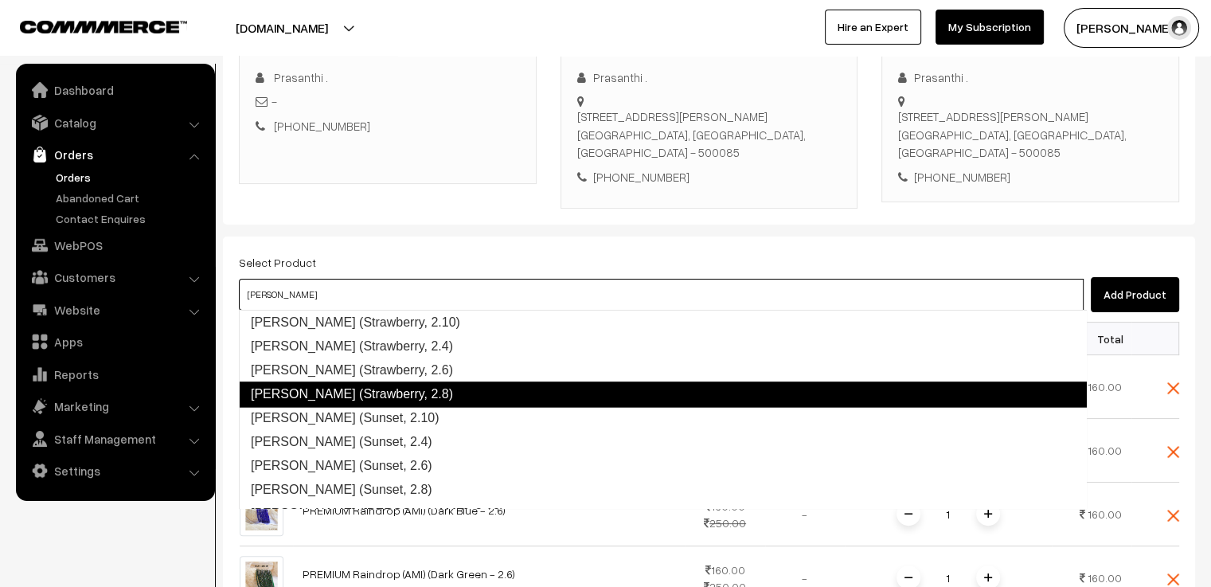
scroll to position [2603, 0]
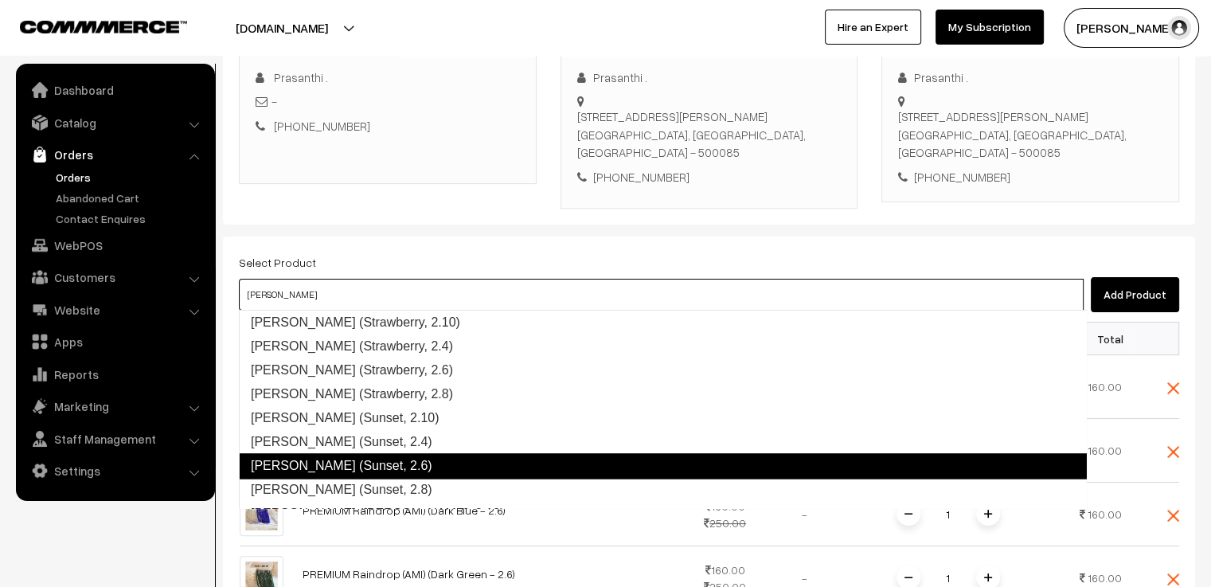
click at [369, 459] on link "Adithi (Sunset, 2.6)" at bounding box center [663, 465] width 848 height 25
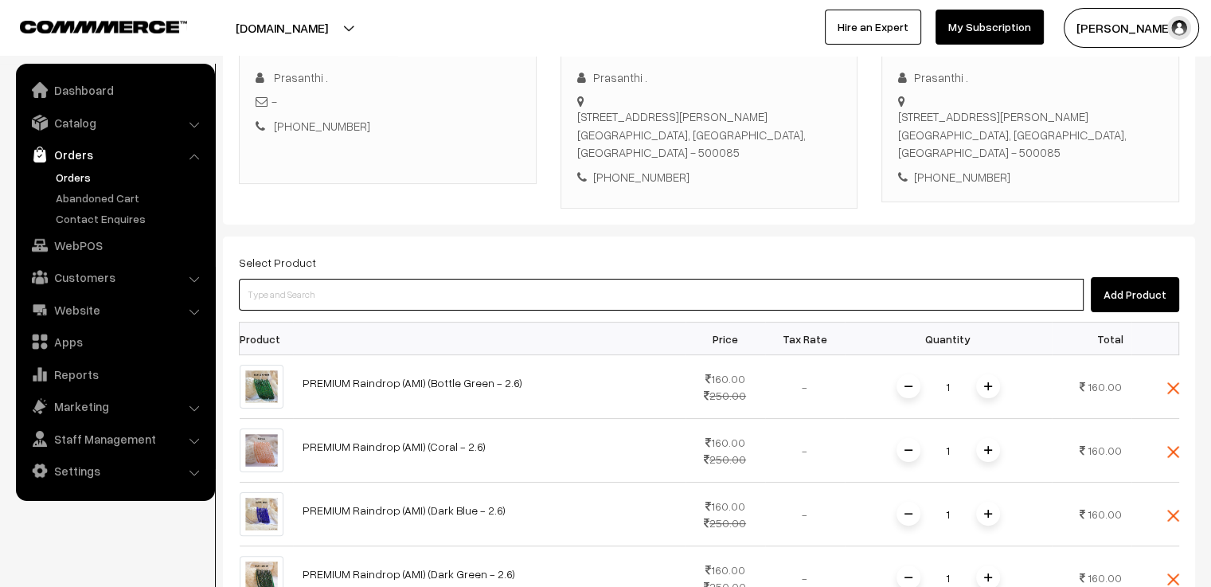
click at [331, 301] on input at bounding box center [661, 295] width 844 height 32
paste input "adithi"
type input "adithi"
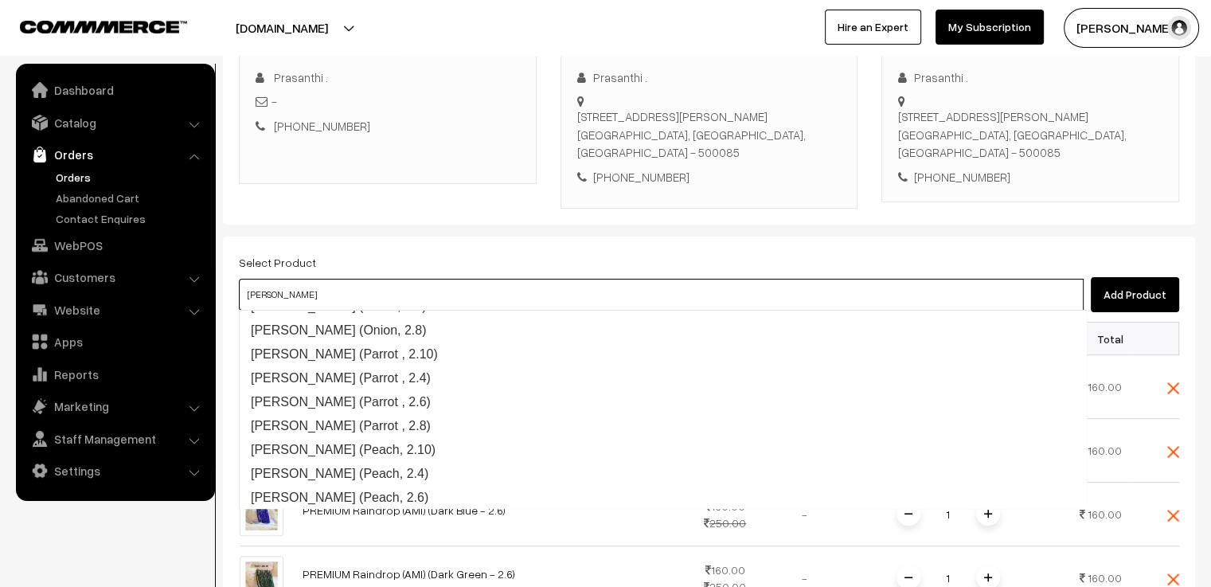
scroll to position [1727, 0]
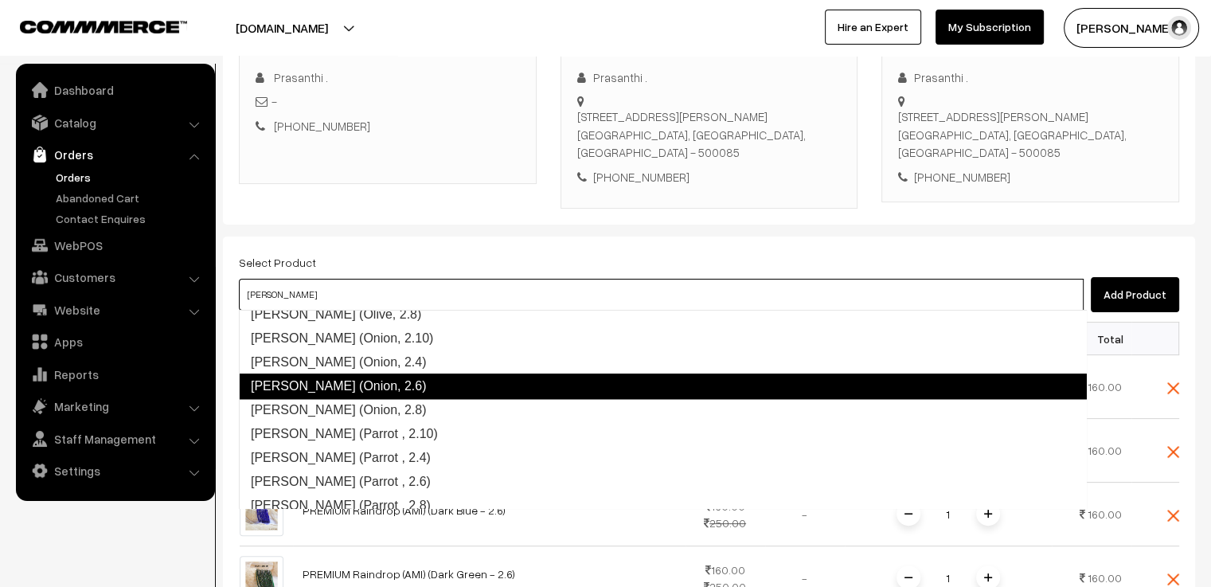
click at [366, 384] on link "Adithi (Onion, 2.6)" at bounding box center [663, 385] width 848 height 25
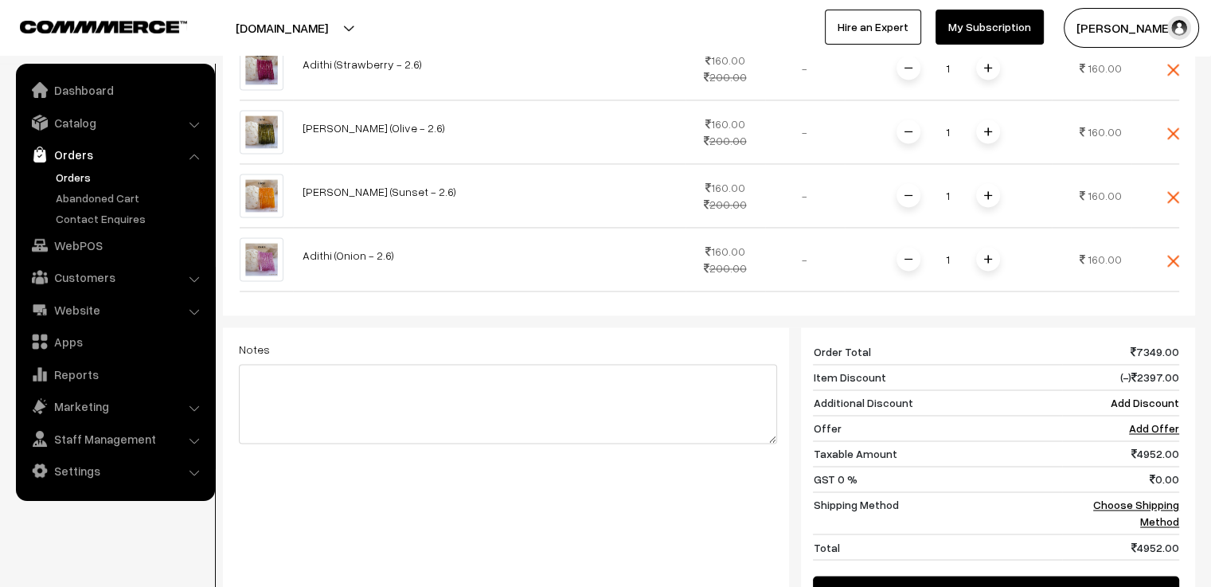
scroll to position [2559, 0]
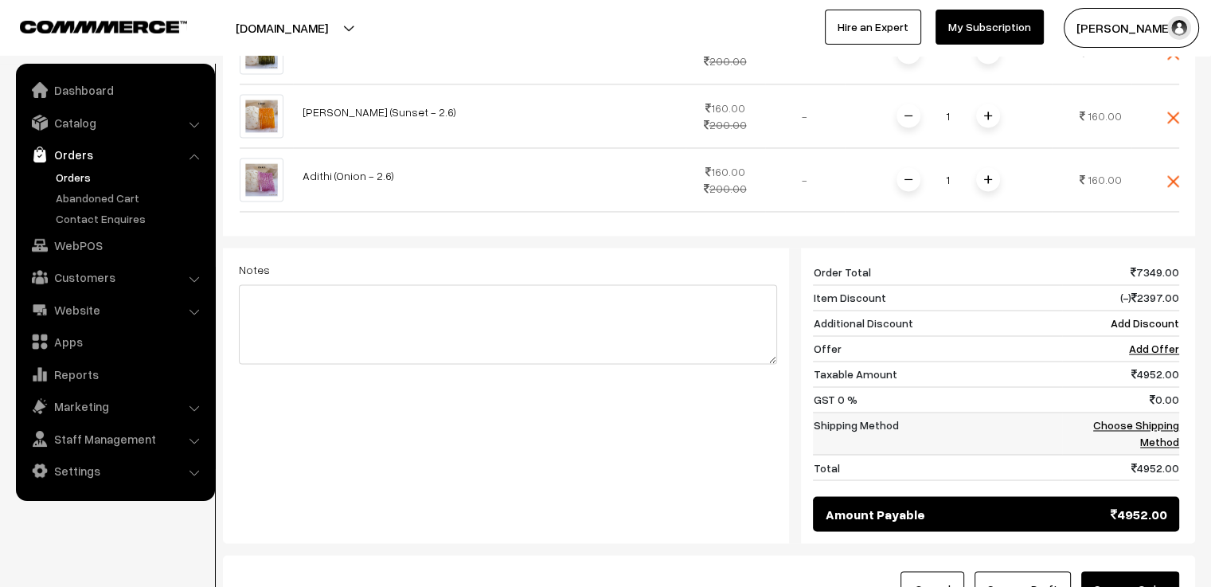
click at [1160, 429] on link "Choose Shipping Method" at bounding box center [1136, 433] width 86 height 30
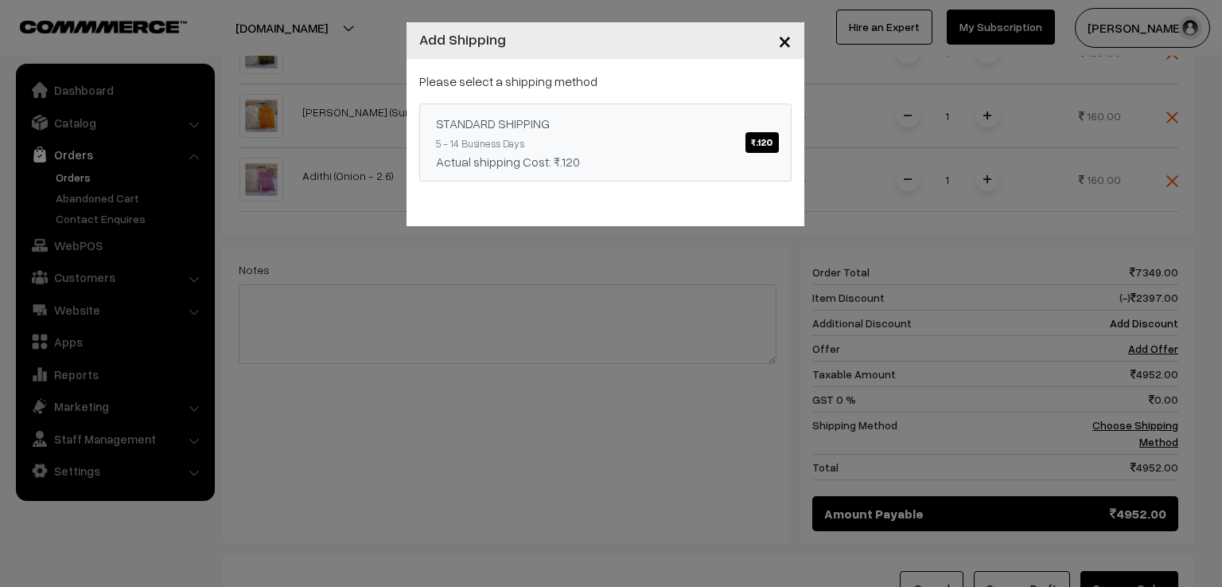
click at [767, 153] on div "Actual shipping Cost: ₹.120" at bounding box center [605, 161] width 339 height 19
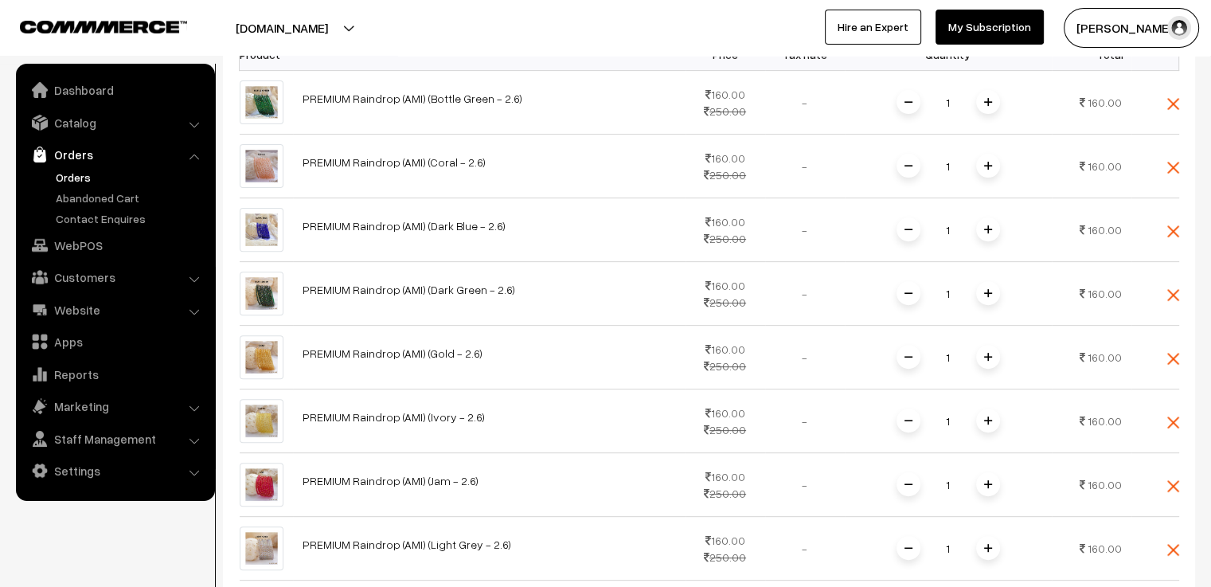
scroll to position [216, 0]
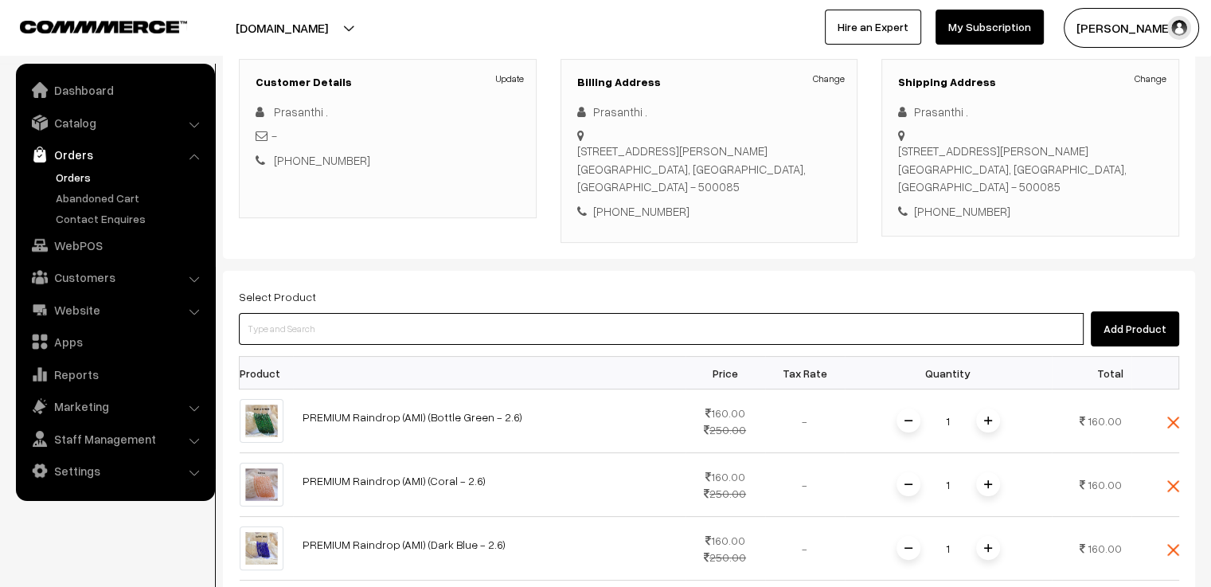
click at [441, 313] on input at bounding box center [661, 329] width 844 height 32
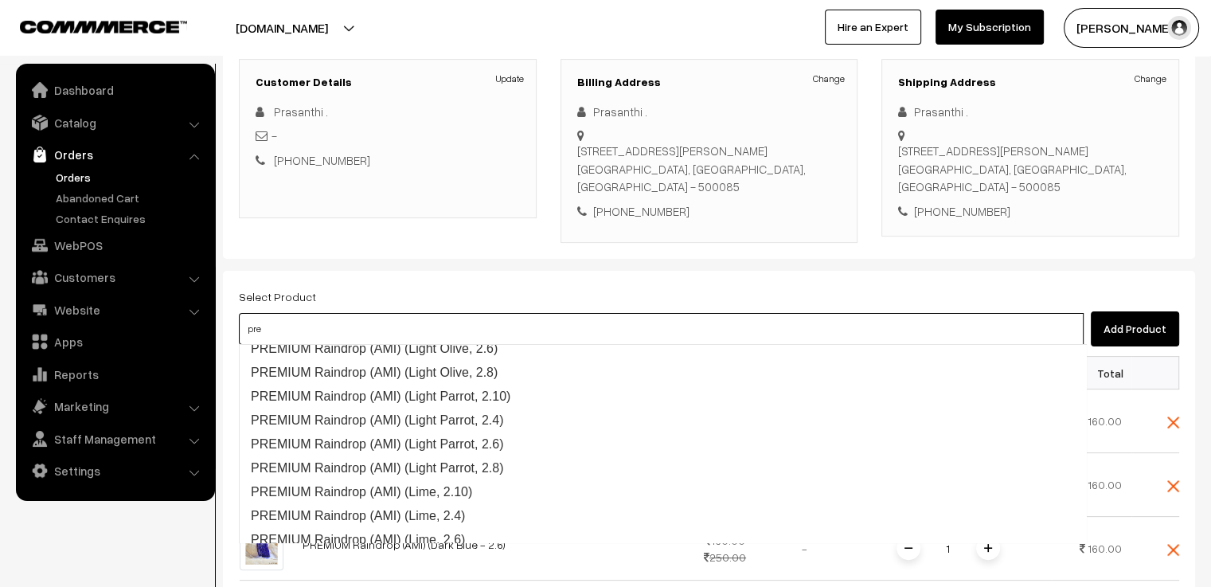
scroll to position [1670, 0]
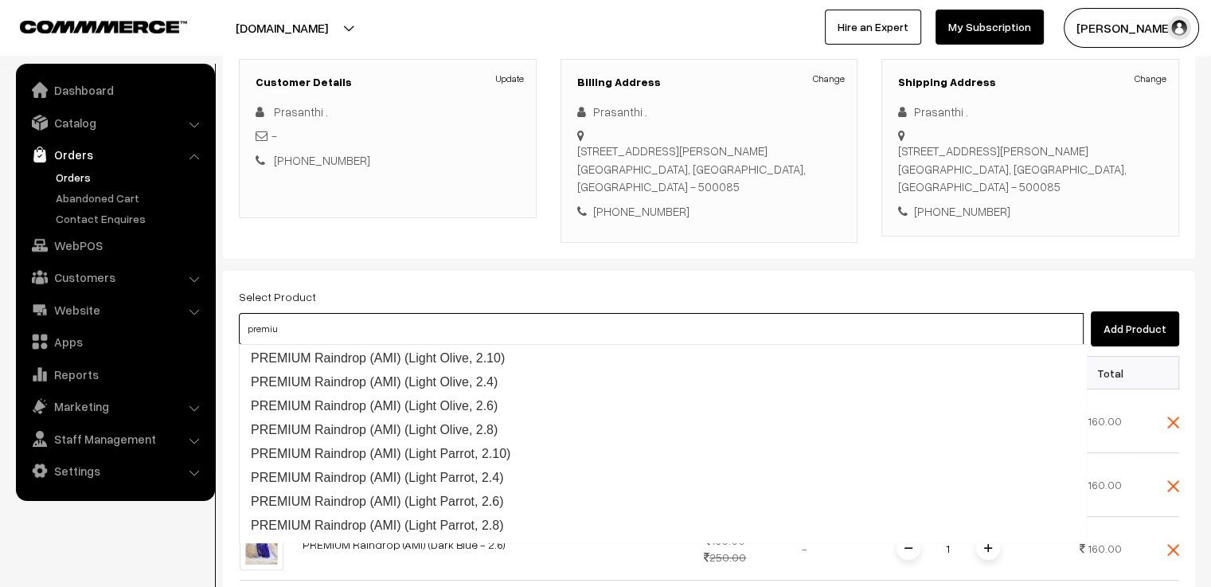
type input "premium"
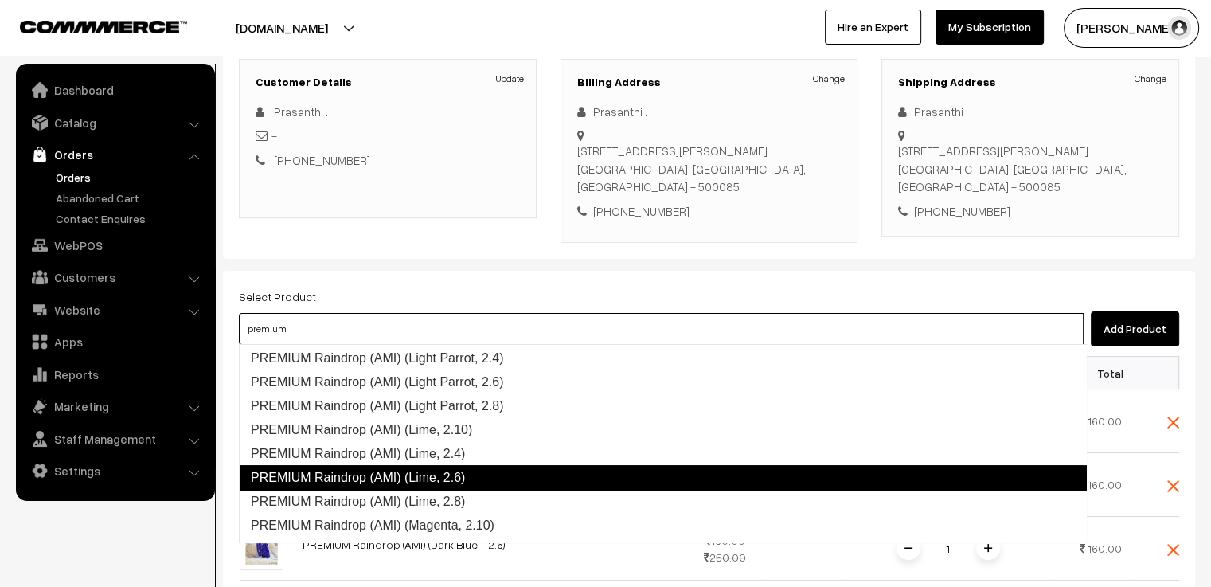
click at [525, 472] on link "PREMIUM Raindrop (AMI) (Lime, 2.6)" at bounding box center [663, 477] width 848 height 25
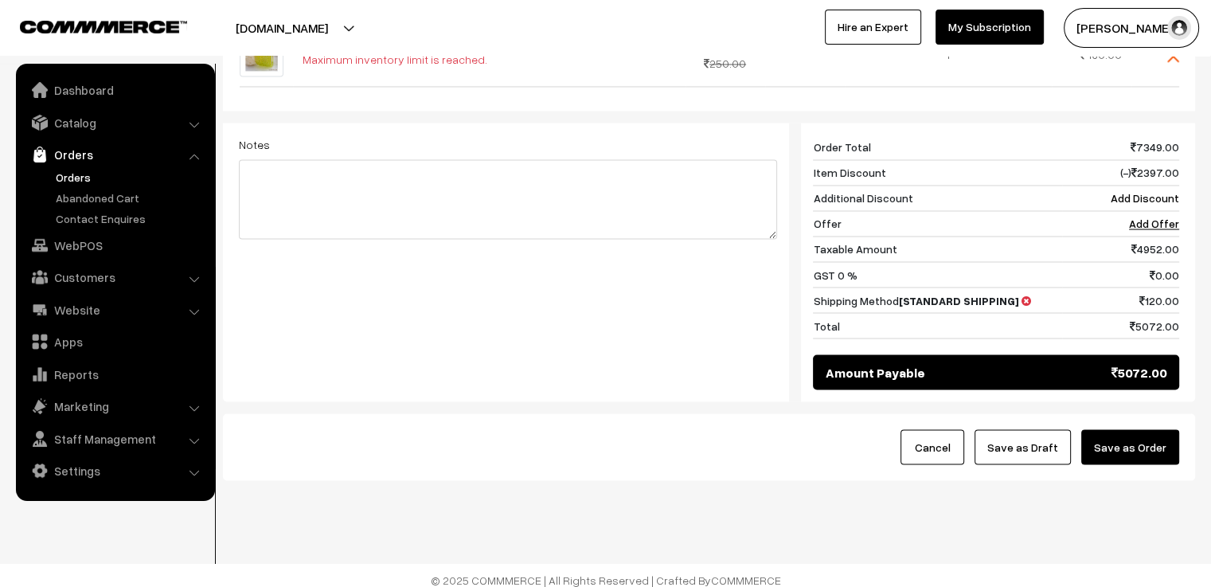
scroll to position [2588, 0]
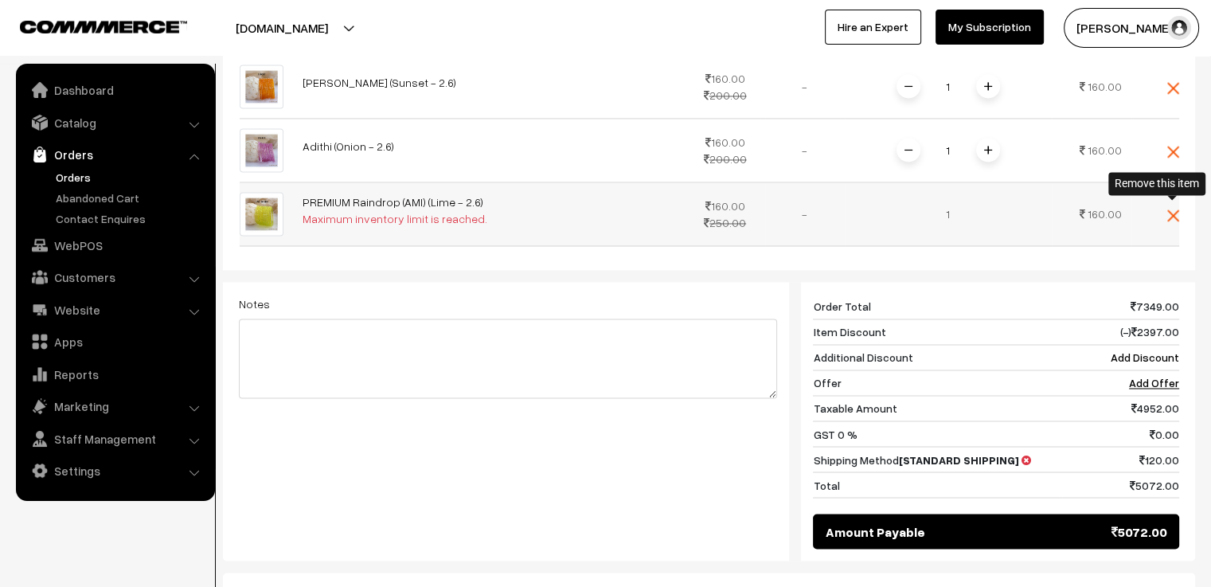
click at [1175, 211] on img at bounding box center [1173, 215] width 12 height 12
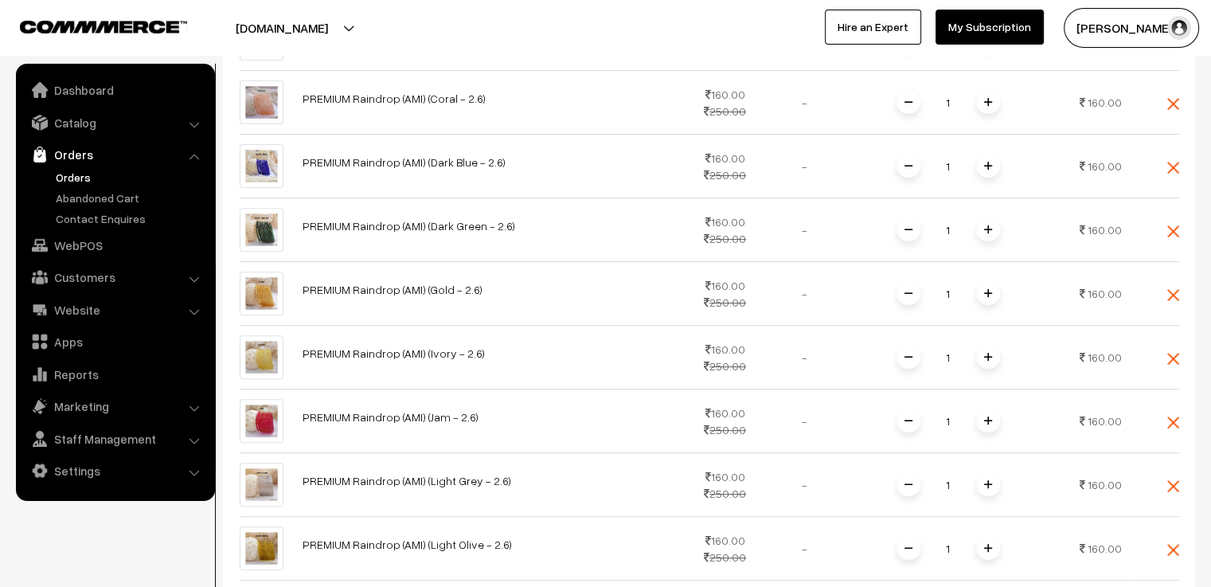
scroll to position [280, 0]
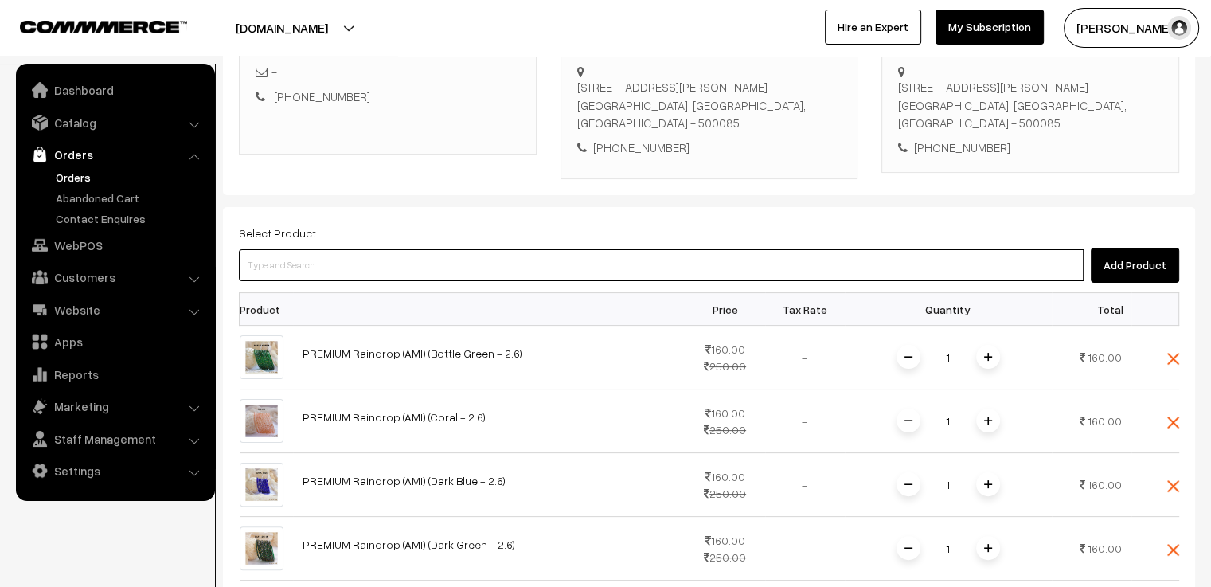
click at [463, 255] on input at bounding box center [661, 265] width 844 height 32
click at [441, 270] on input at bounding box center [661, 265] width 844 height 32
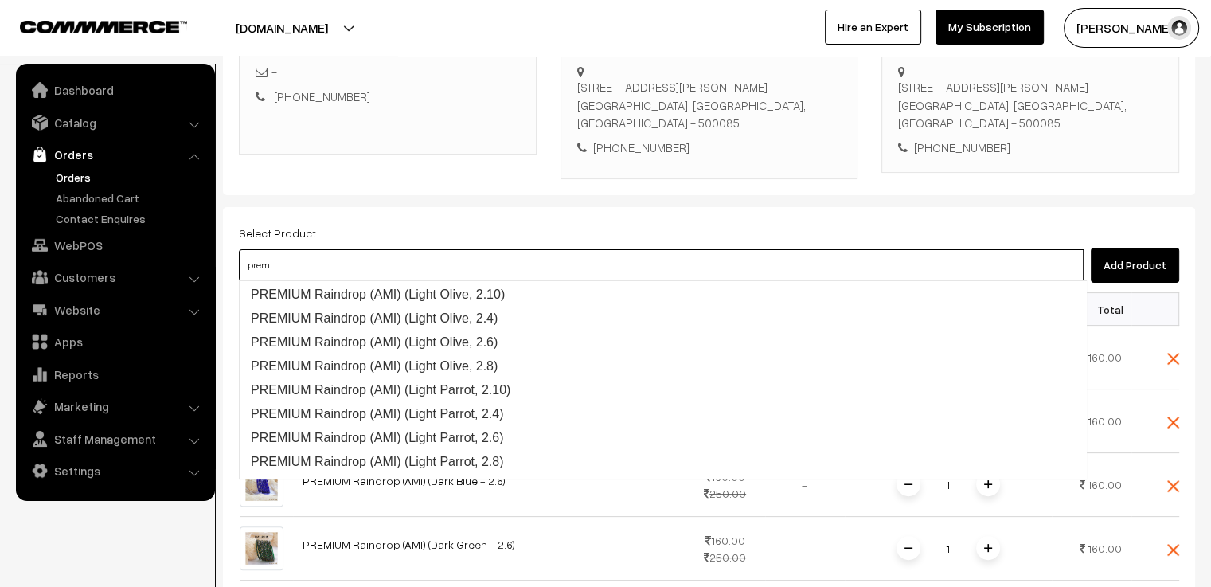
scroll to position [1632, 0]
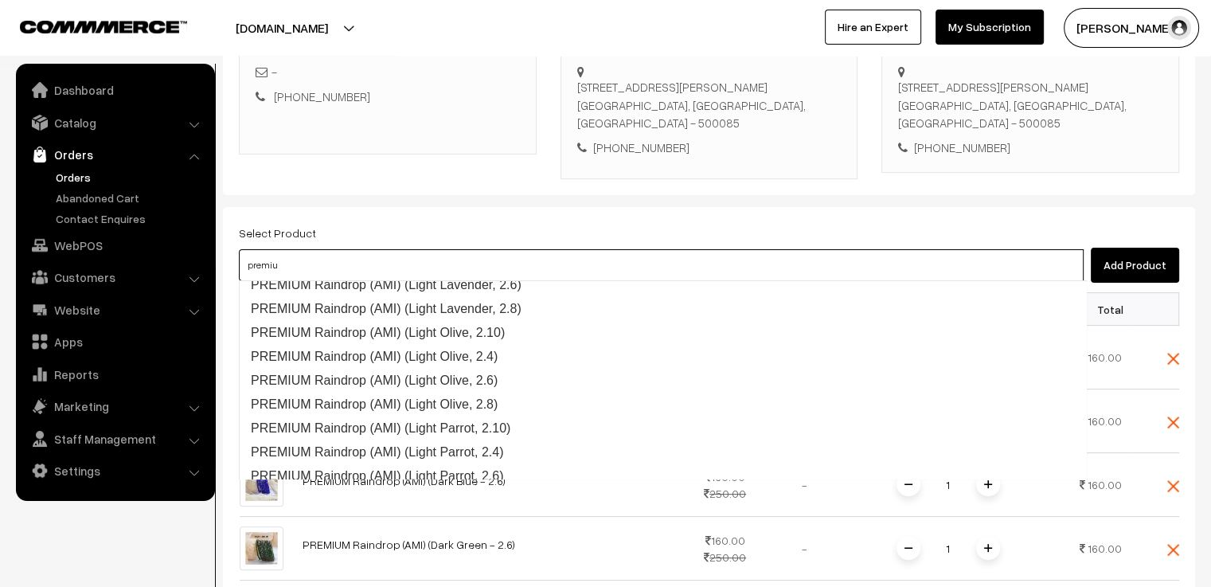
type input "premium"
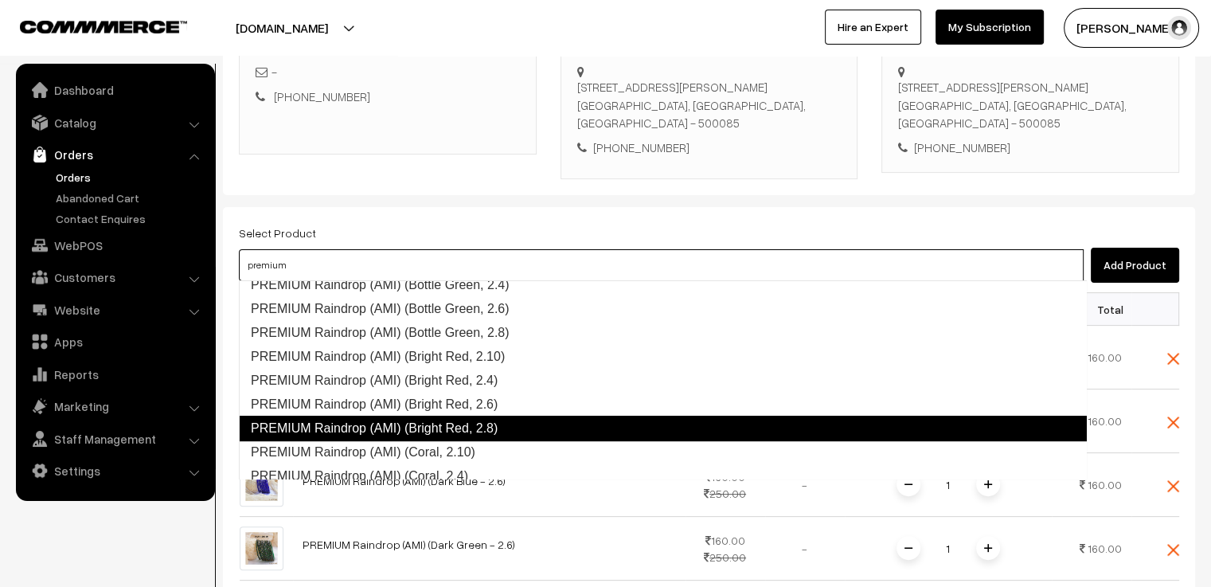
scroll to position [358, 0]
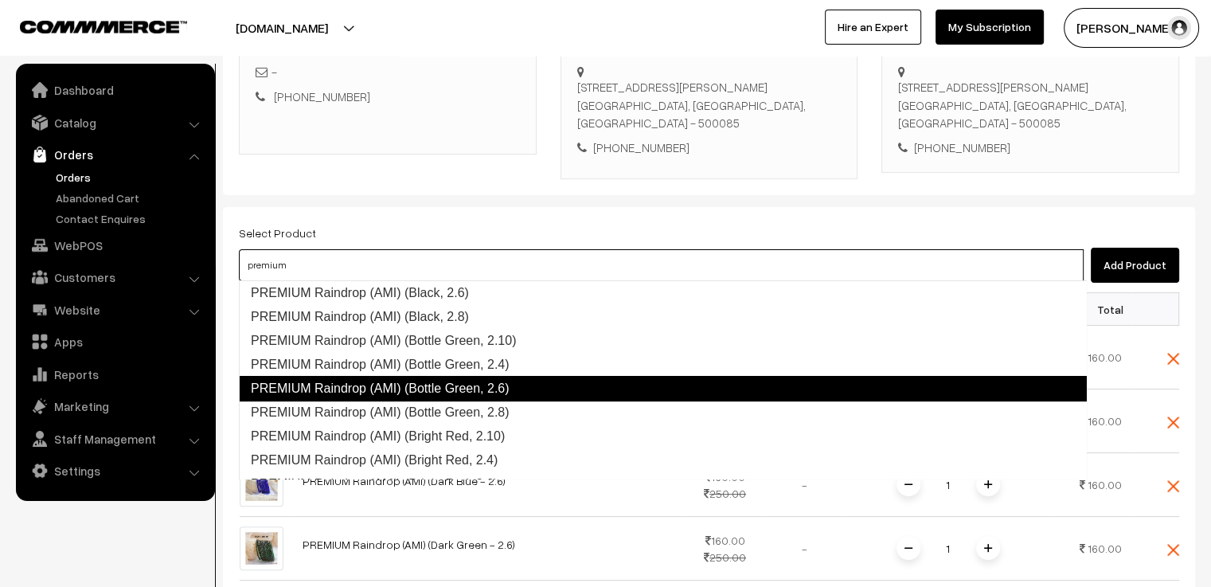
click at [501, 389] on link "PREMIUM Raindrop (AMI) (Bottle Green, 2.6)" at bounding box center [663, 388] width 848 height 25
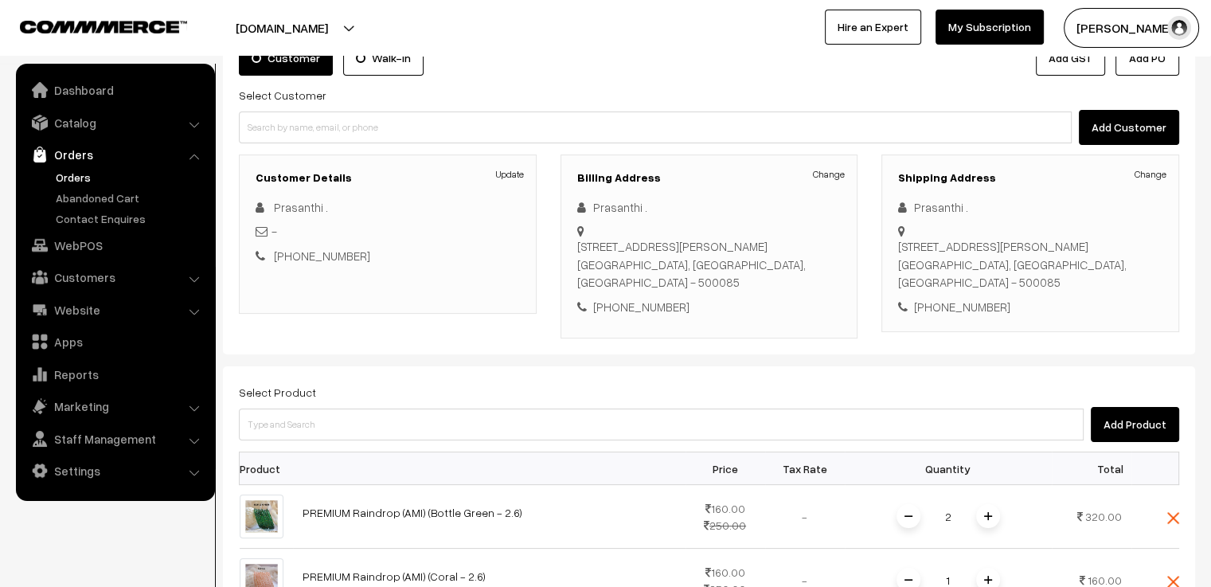
scroll to position [280, 0]
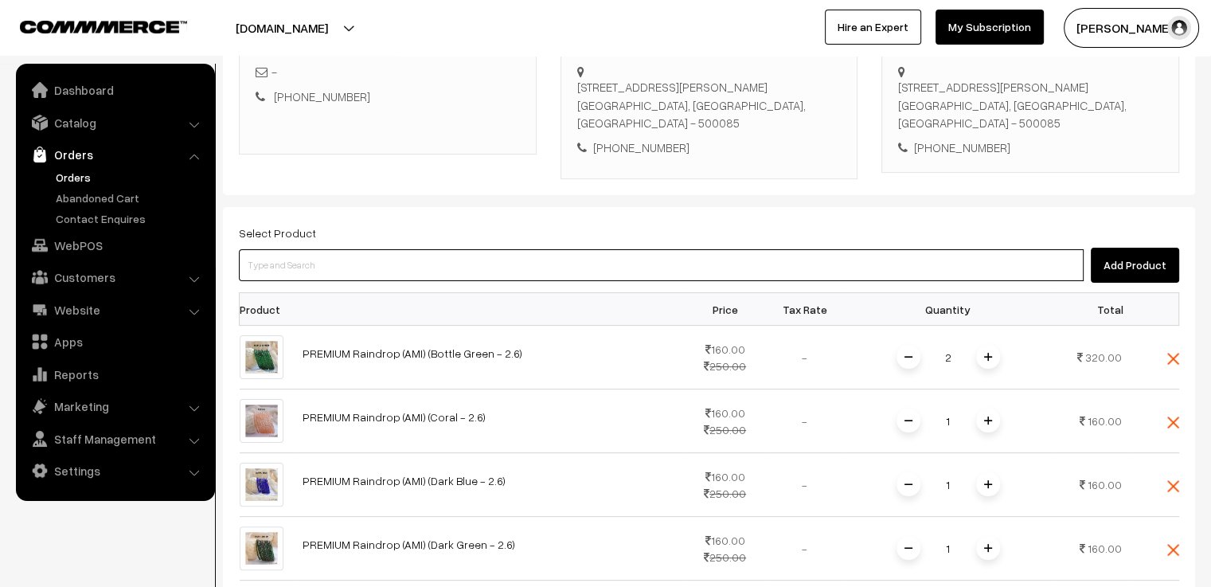
click at [322, 267] on input at bounding box center [661, 265] width 844 height 32
type input "dhana"
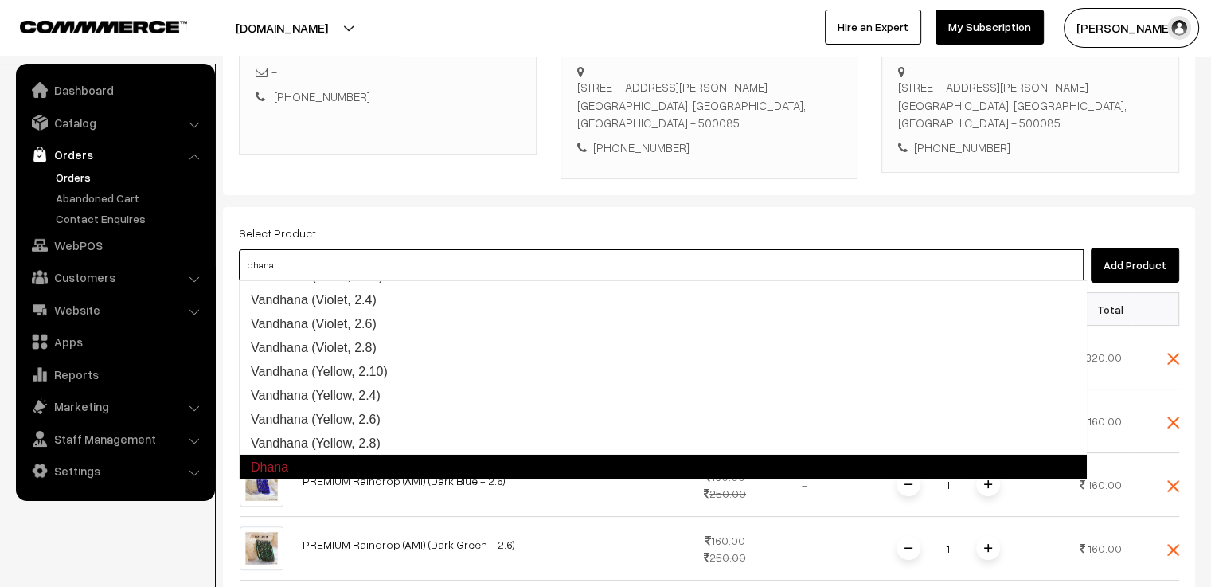
scroll to position [5723, 0]
click at [396, 467] on link "Dhana" at bounding box center [663, 466] width 848 height 25
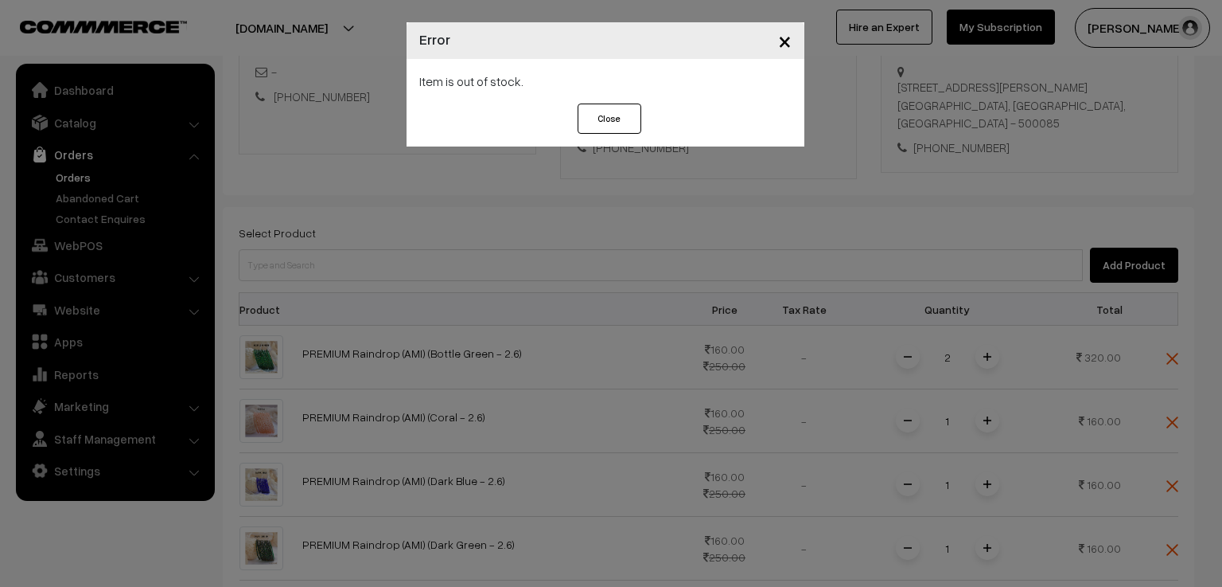
click at [615, 119] on button "Close" at bounding box center [610, 118] width 64 height 30
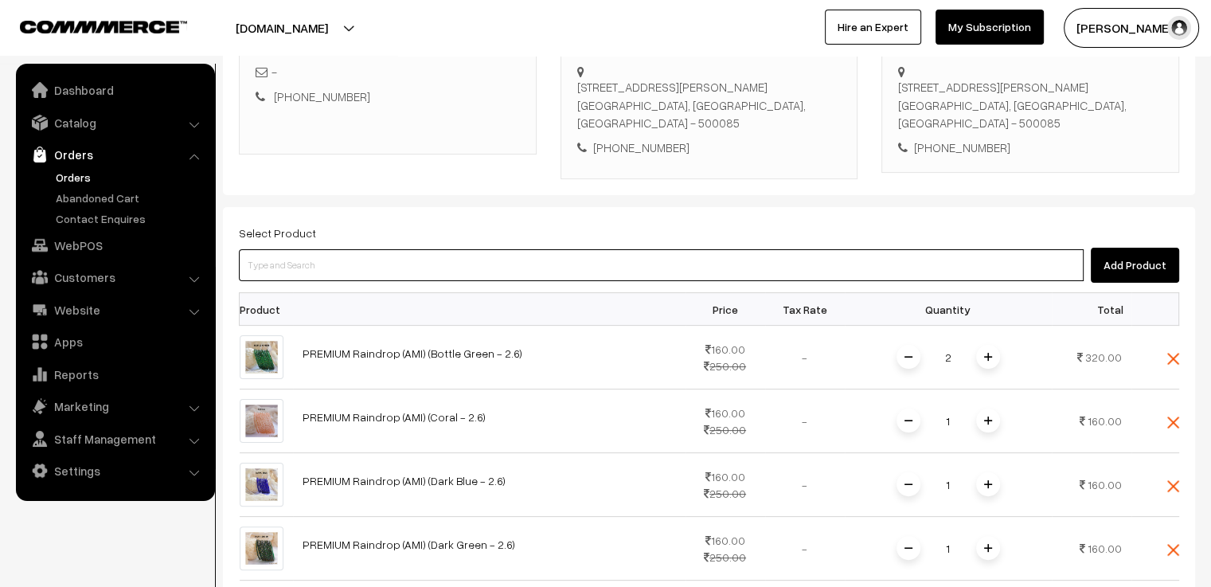
click at [427, 260] on input at bounding box center [661, 265] width 844 height 32
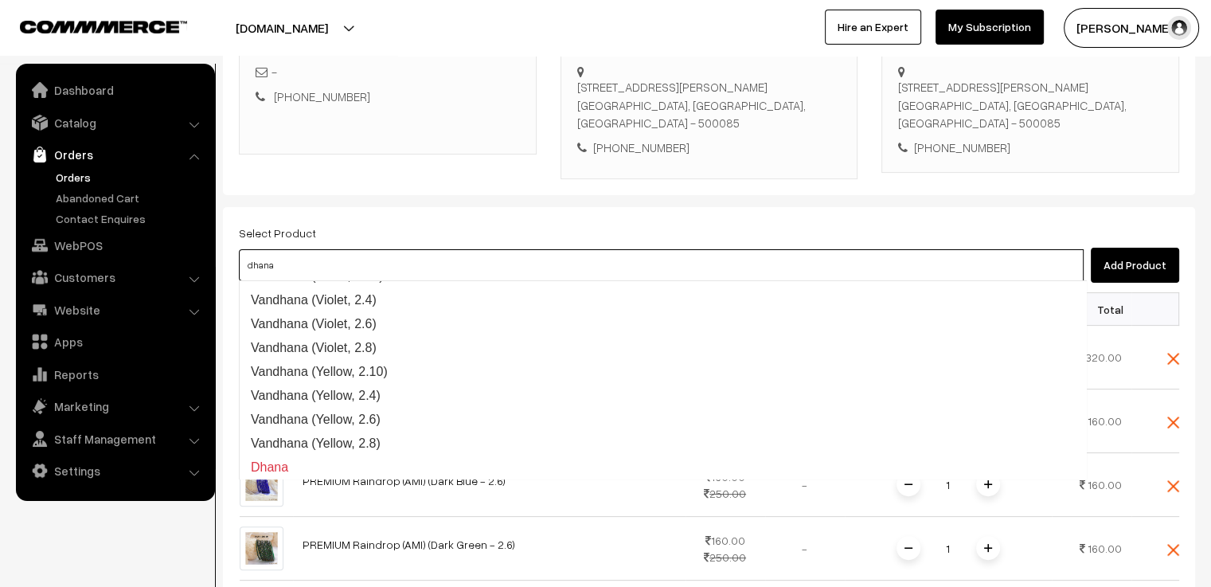
type input "dhana"
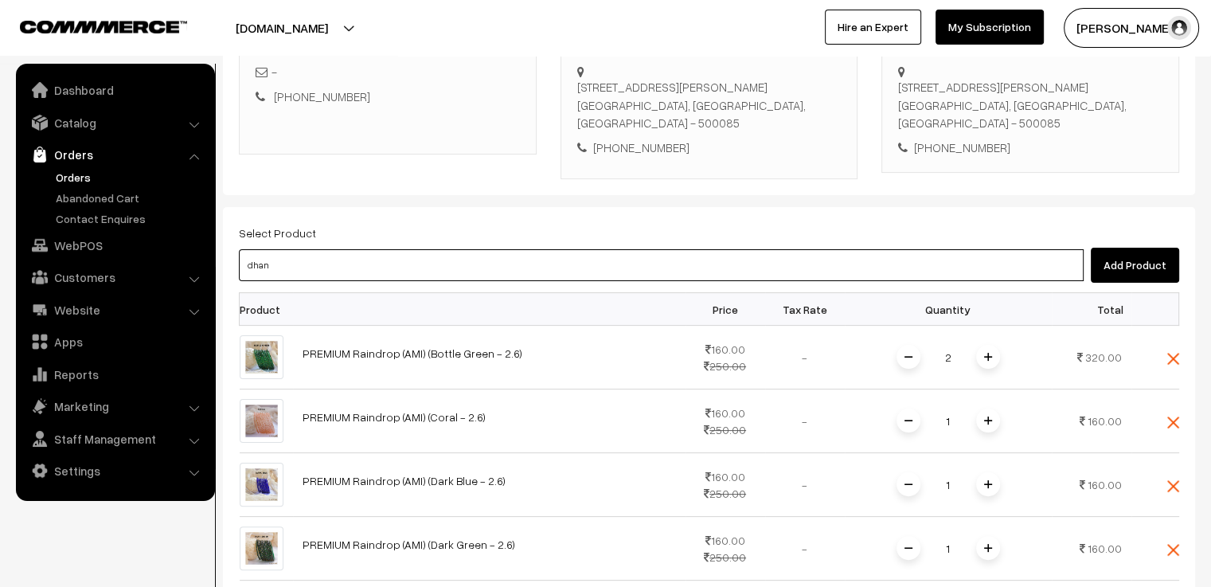
type input "dhana"
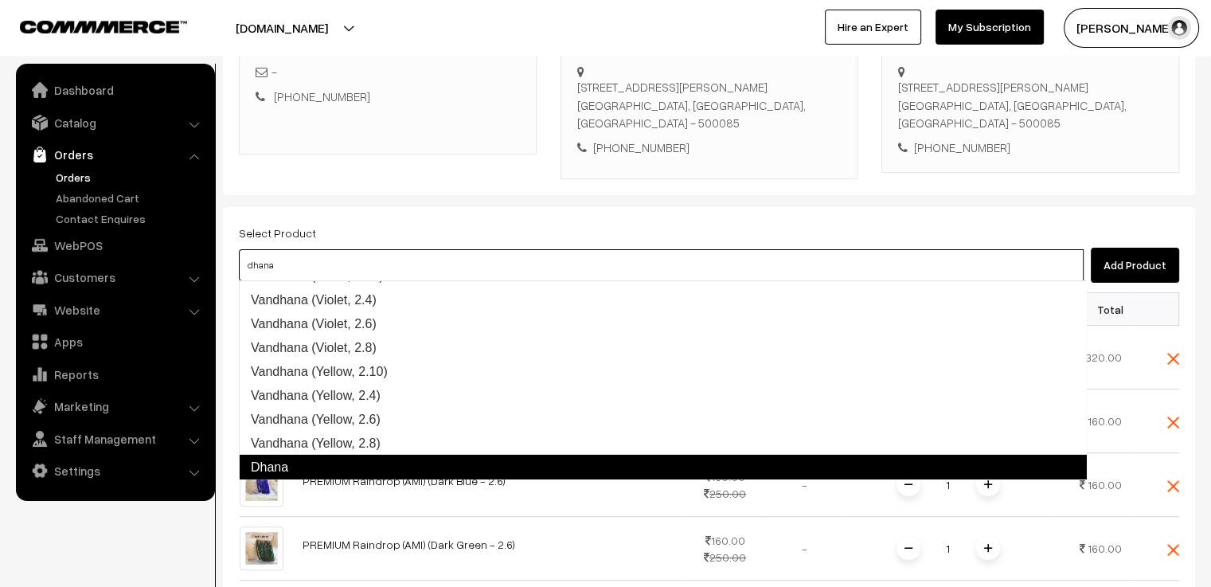
click at [344, 466] on link "Dhana" at bounding box center [663, 466] width 848 height 25
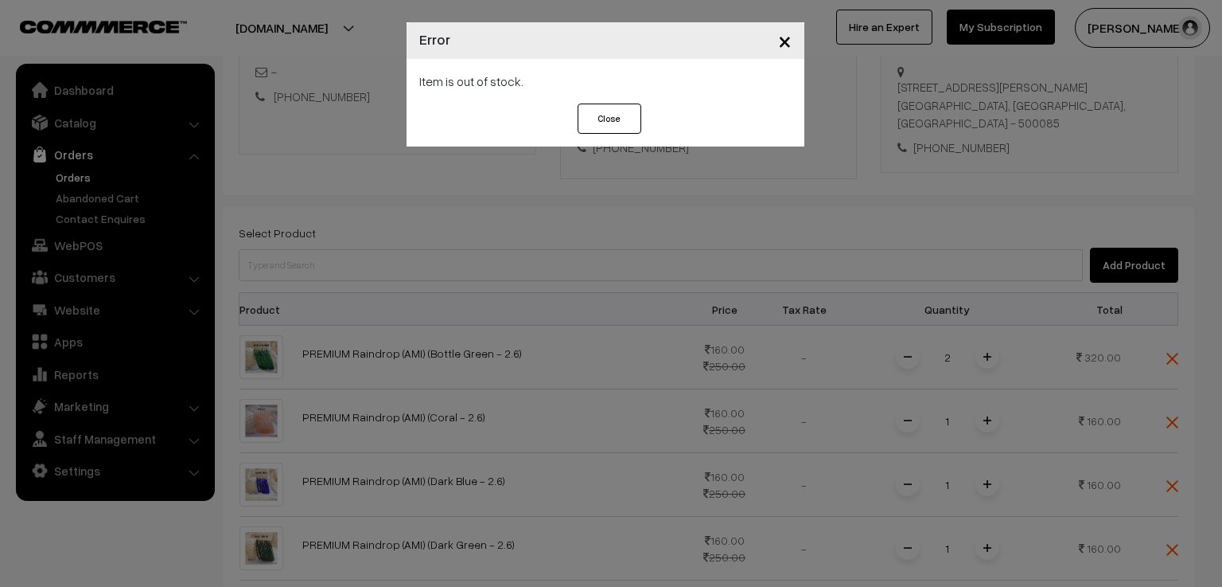
click at [626, 115] on button "Close" at bounding box center [610, 118] width 64 height 30
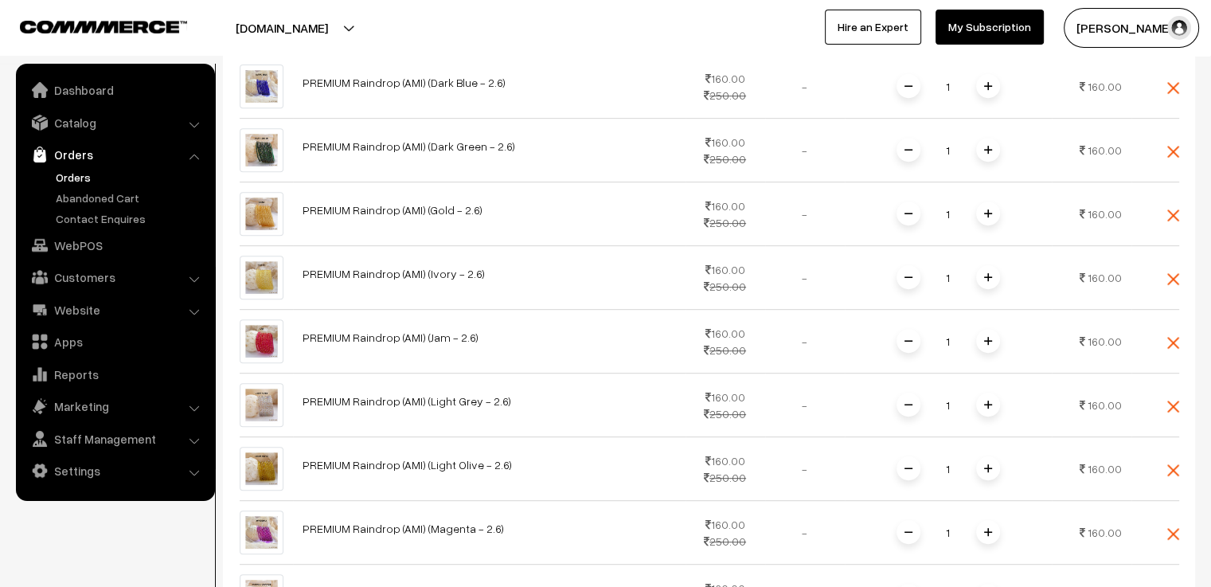
scroll to position [280, 0]
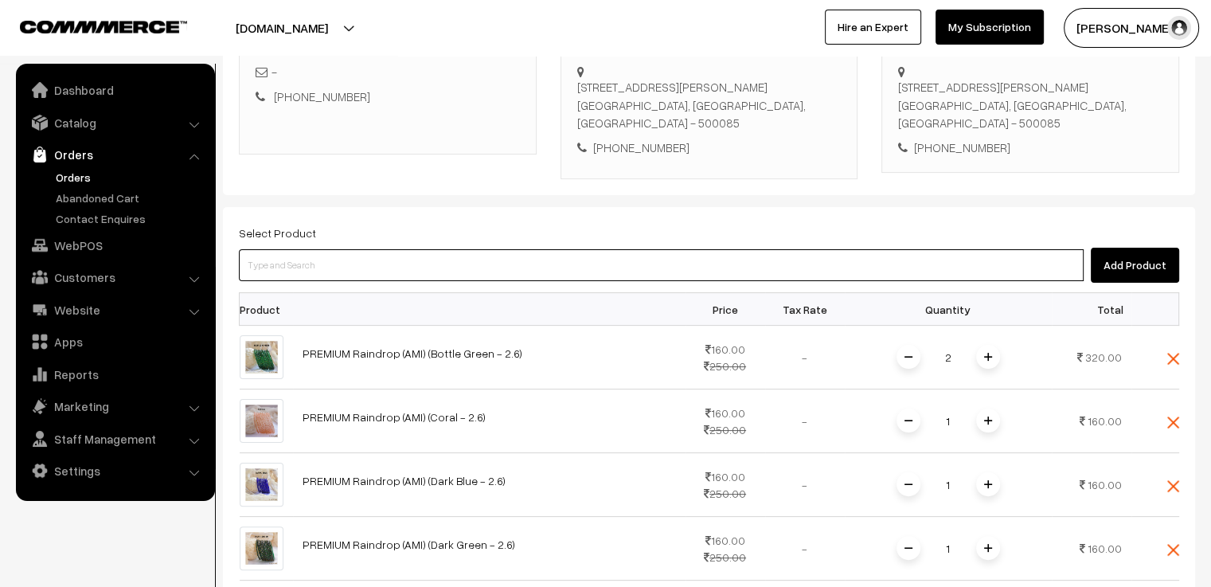
click at [311, 273] on input at bounding box center [661, 265] width 844 height 32
type input "dhana"
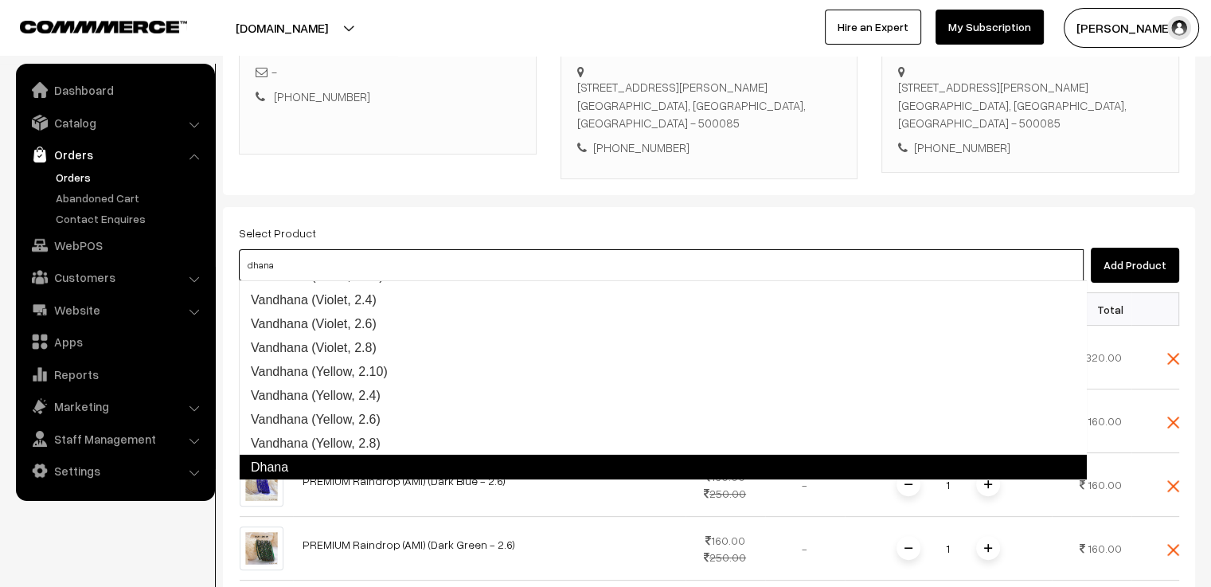
scroll to position [5723, 0]
click at [354, 460] on link "Dhana" at bounding box center [663, 466] width 848 height 25
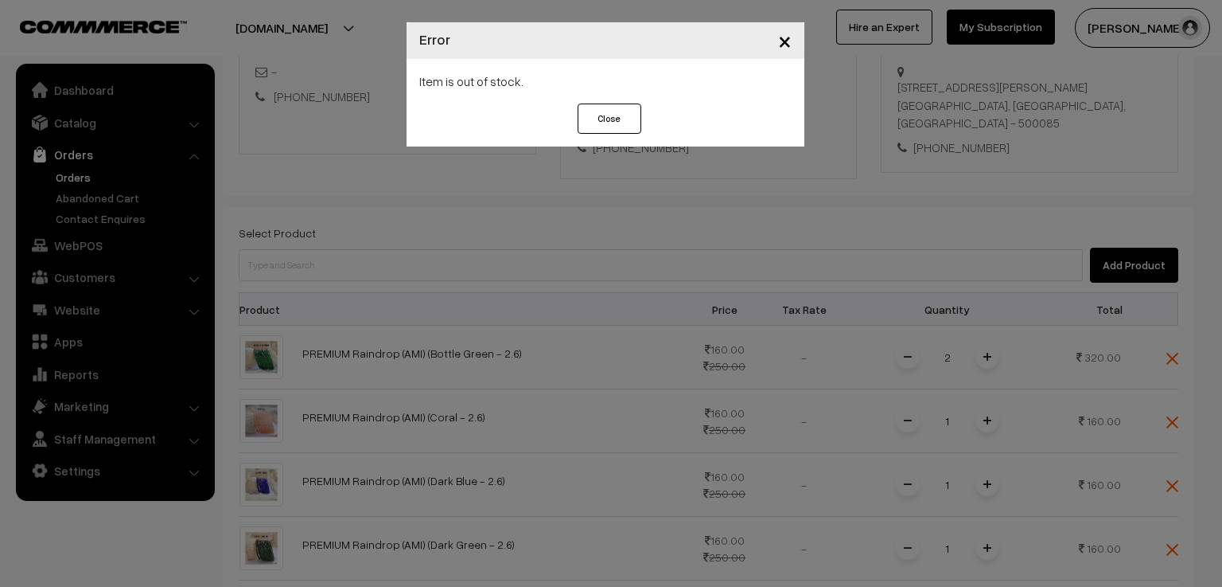
click at [788, 46] on span "×" at bounding box center [785, 39] width 14 height 29
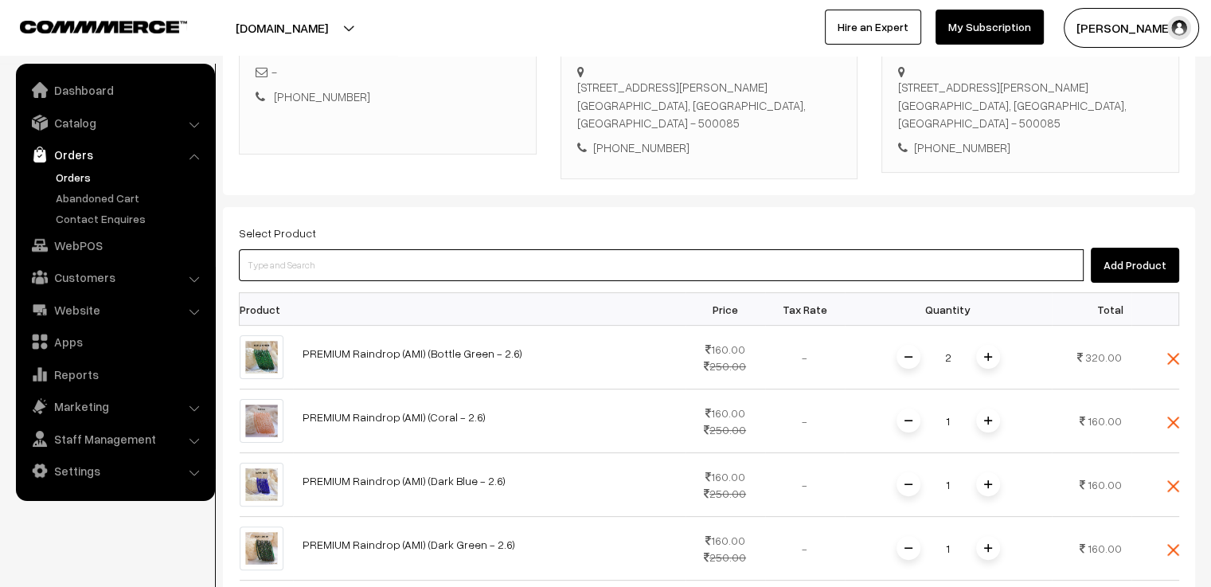
click at [311, 262] on input at bounding box center [661, 265] width 844 height 32
type input "dhana"
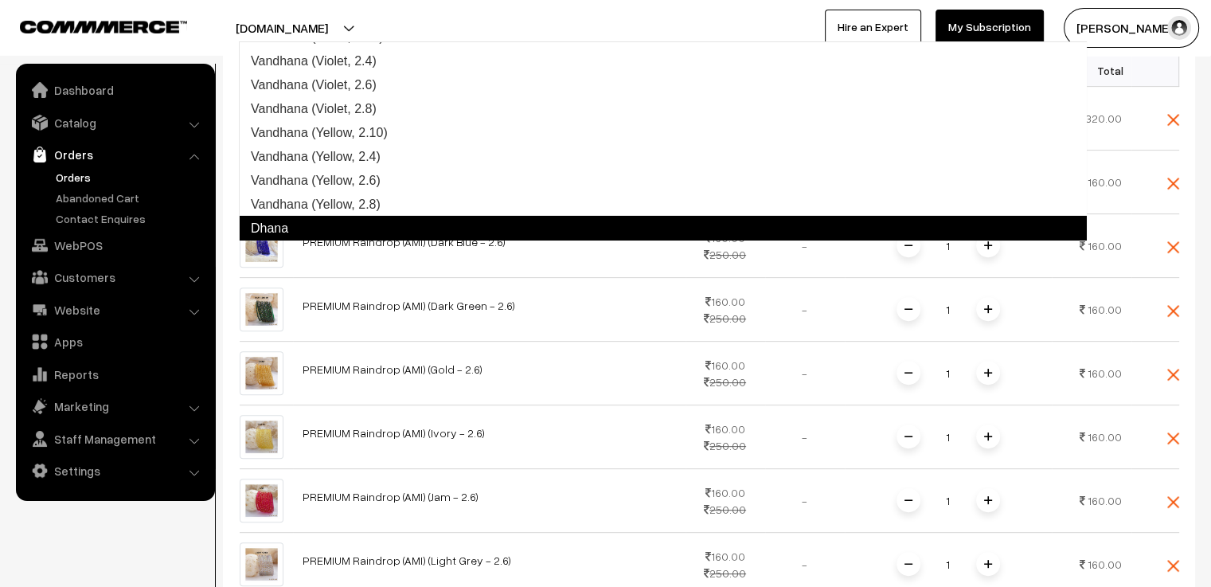
click at [349, 235] on link "Dhana" at bounding box center [663, 228] width 848 height 25
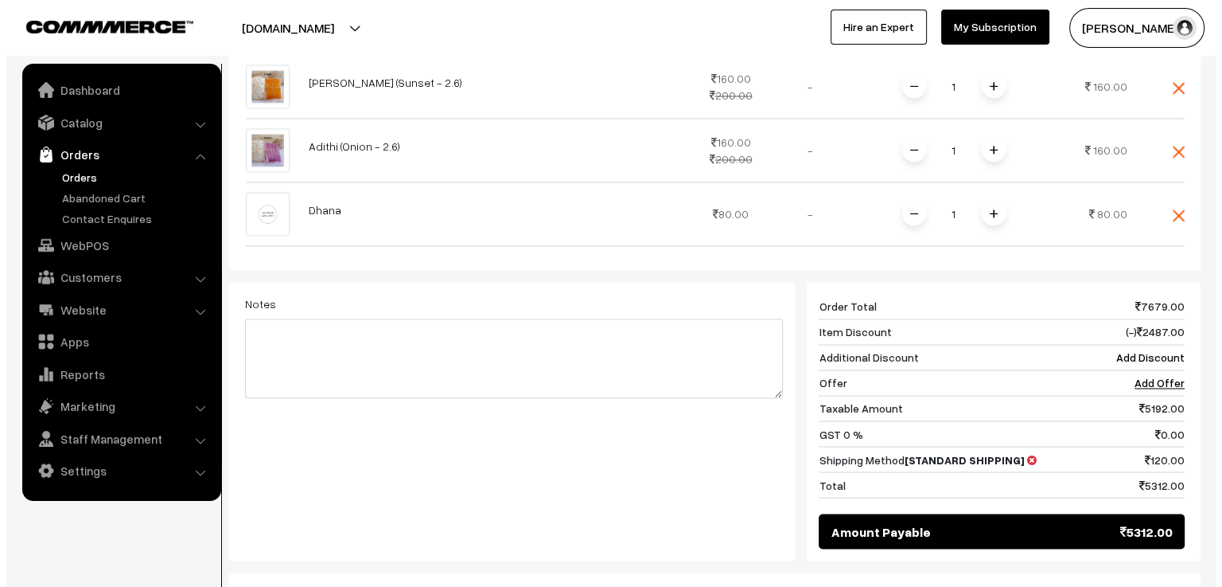
scroll to position [2747, 0]
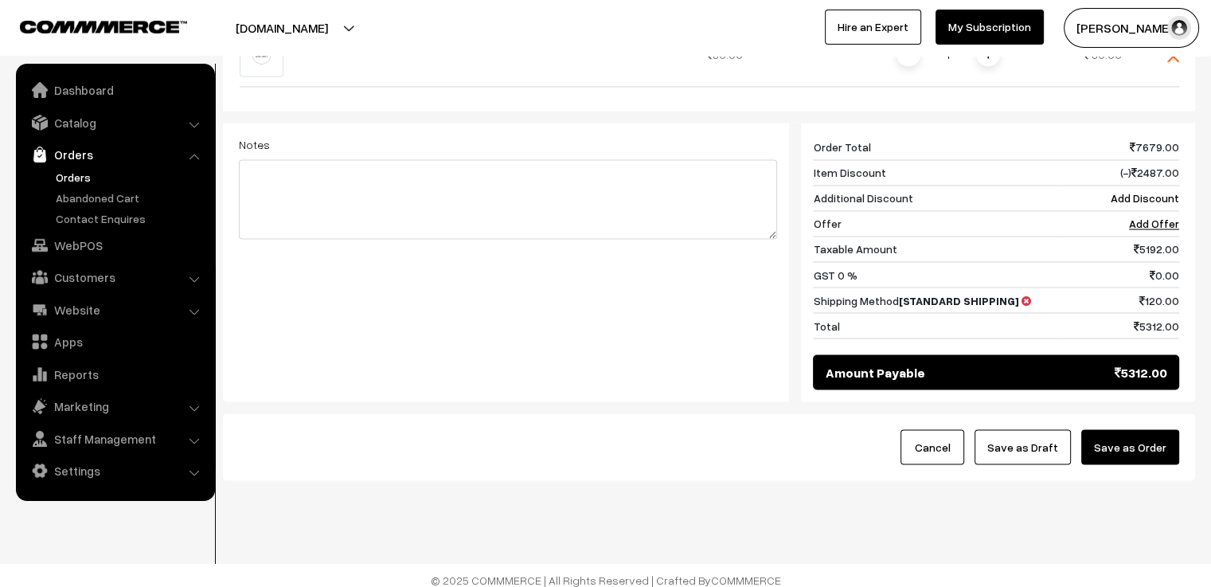
click at [1158, 442] on button "Save as Order" at bounding box center [1130, 446] width 98 height 35
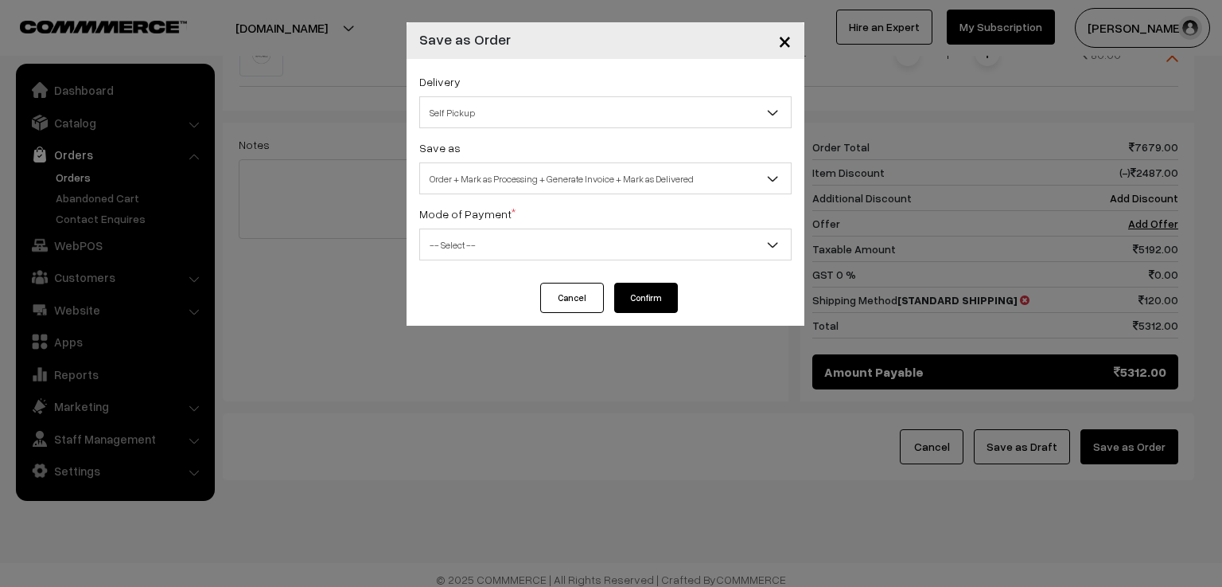
click at [606, 111] on span "Self Pickup" at bounding box center [605, 113] width 371 height 28
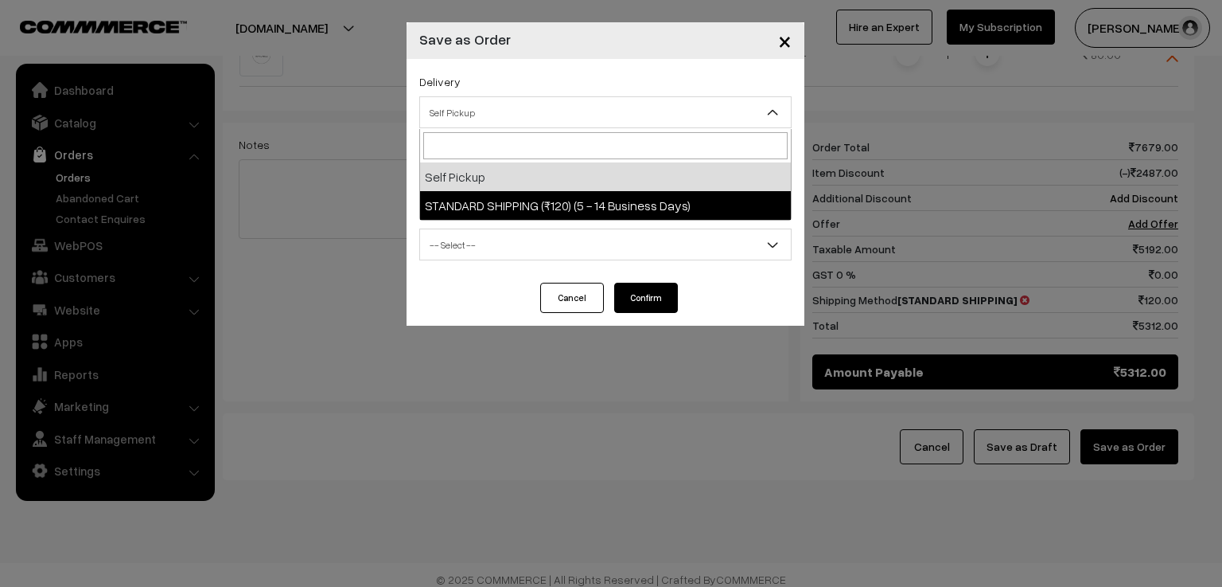
select select "SS2"
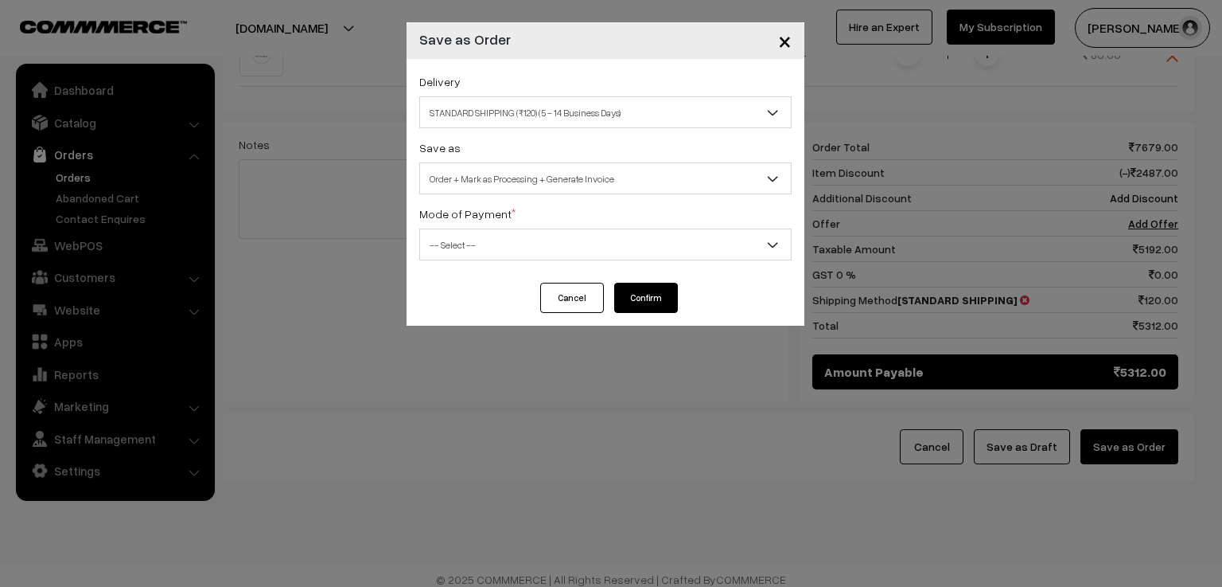
click at [596, 180] on span "Order + Mark as Processing + Generate Invoice" at bounding box center [605, 179] width 371 height 28
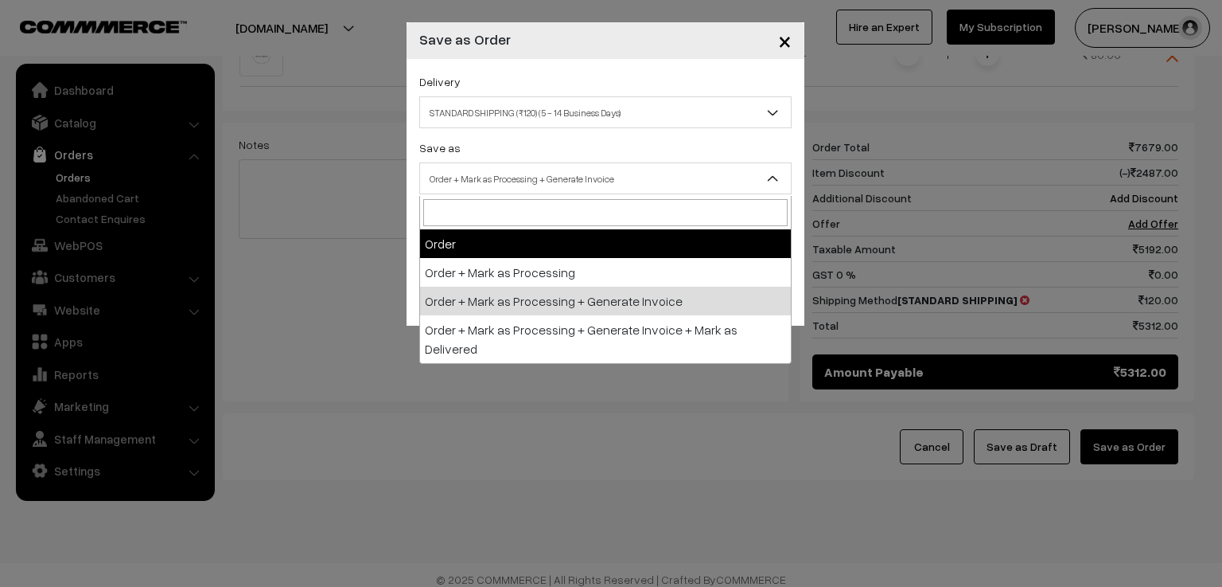
select select "1"
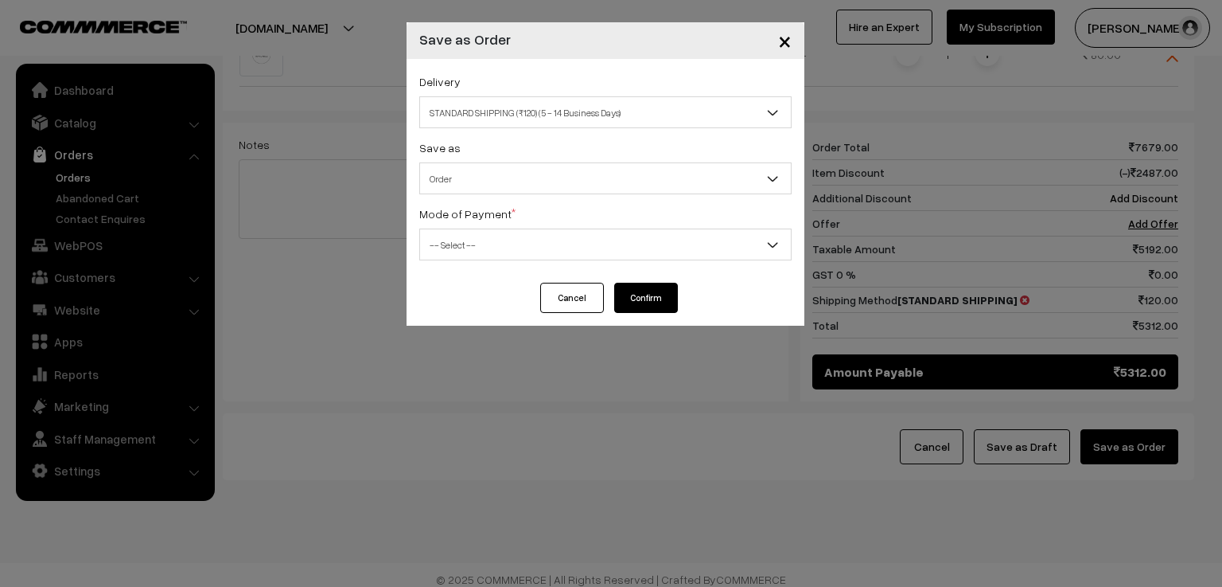
click at [587, 248] on span "-- Select --" at bounding box center [605, 245] width 371 height 28
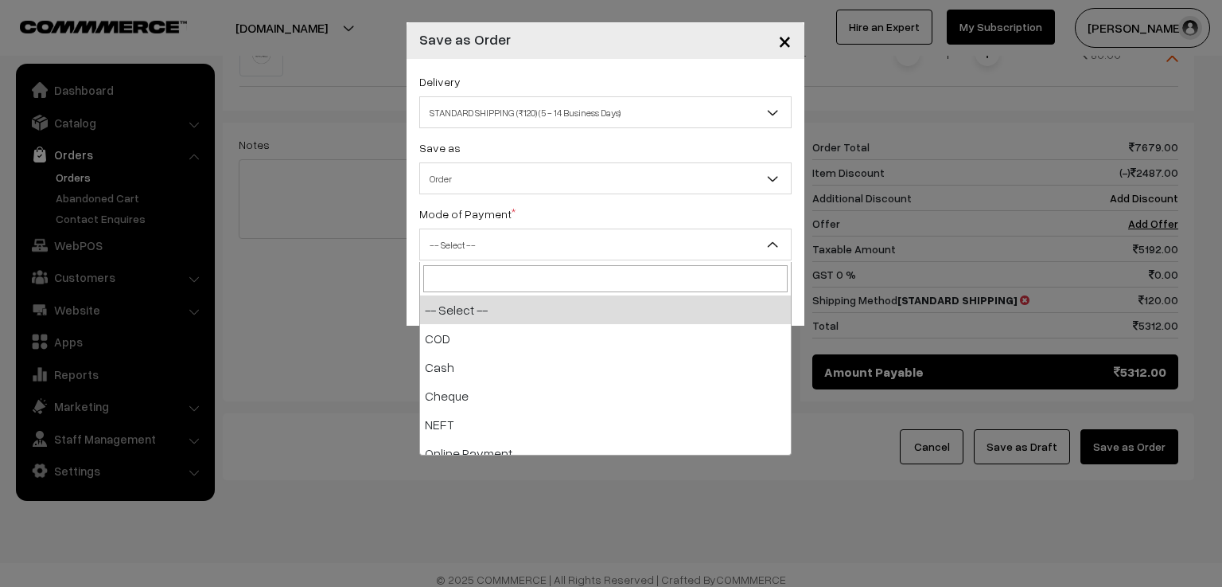
scroll to position [70, 0]
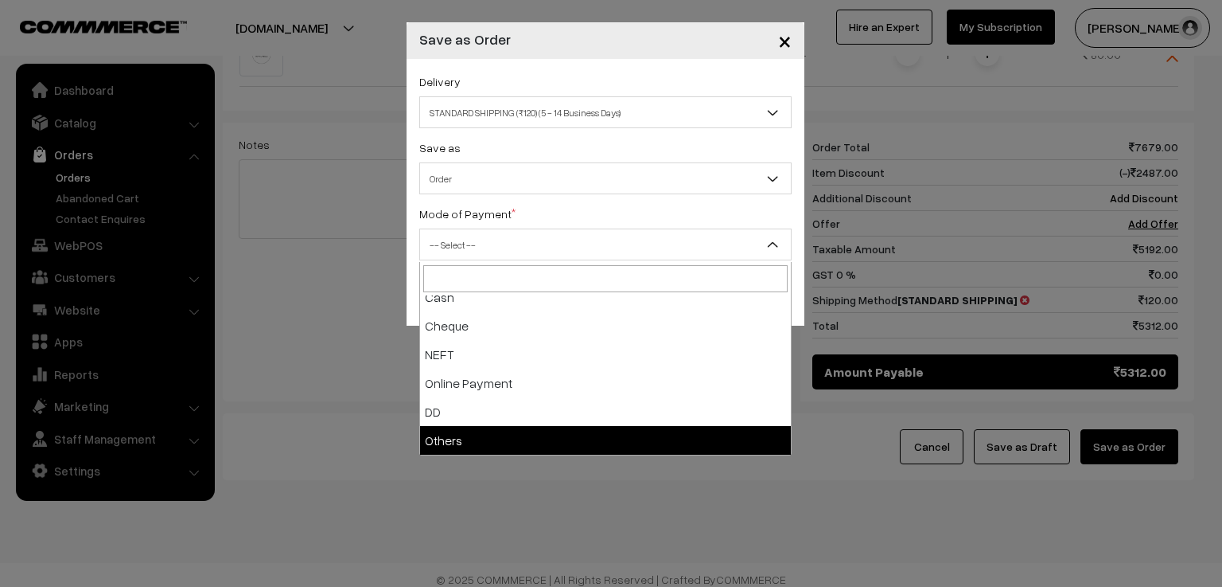
select select "7"
checkbox input "true"
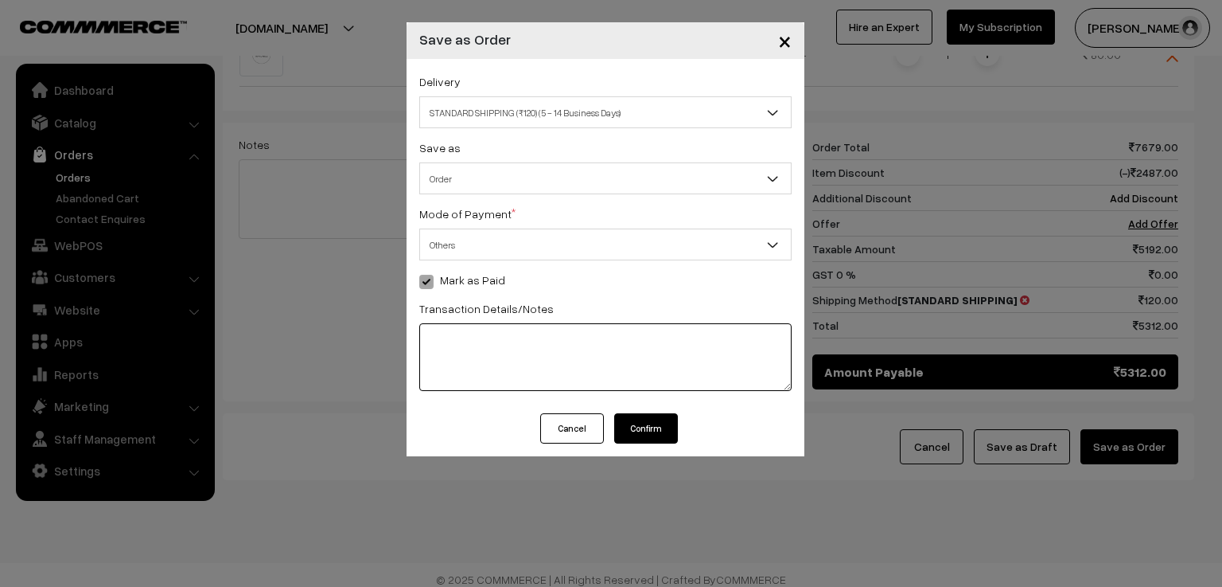
click at [524, 373] on textarea at bounding box center [605, 357] width 372 height 68
type textarea "522627619701"
click at [646, 427] on button "Confirm" at bounding box center [646, 428] width 64 height 30
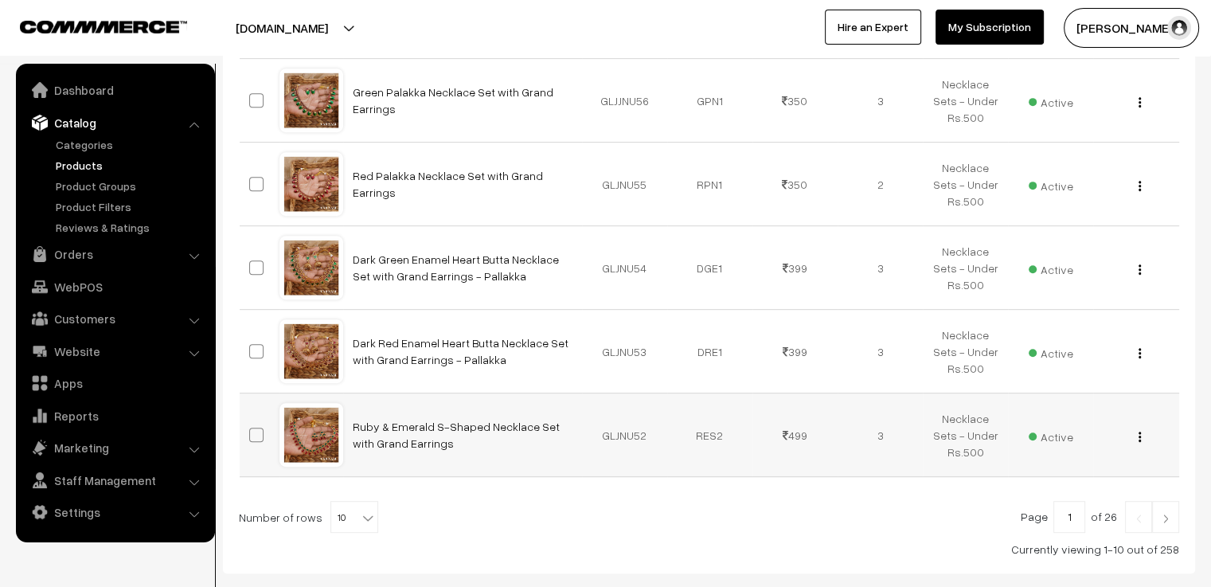
scroll to position [796, 0]
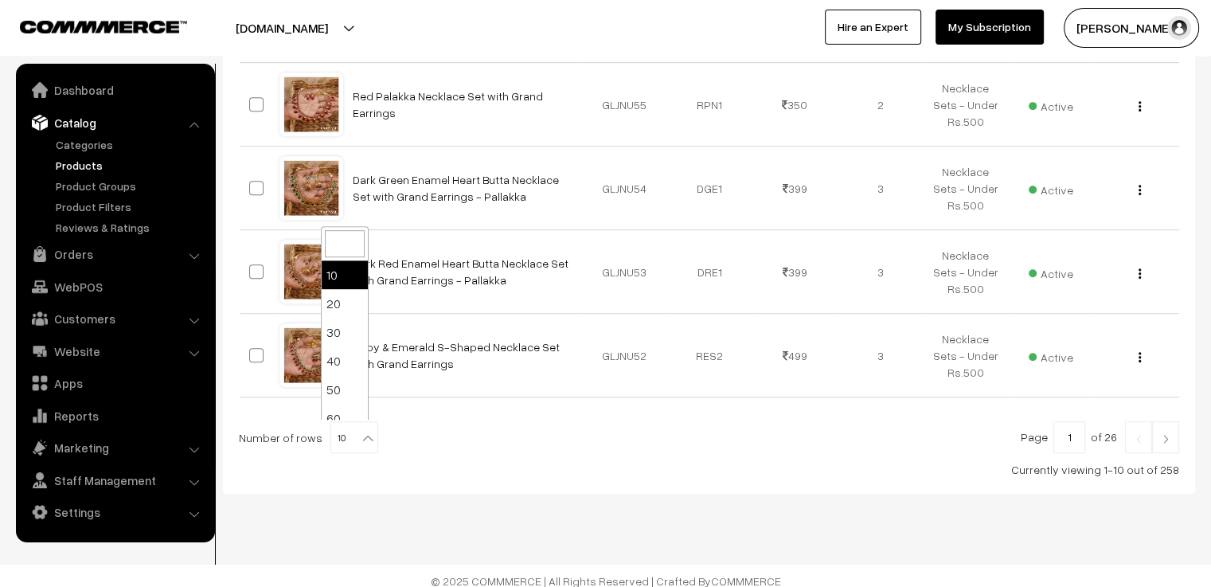
click at [345, 432] on span "10" at bounding box center [354, 438] width 46 height 32
select select "100"
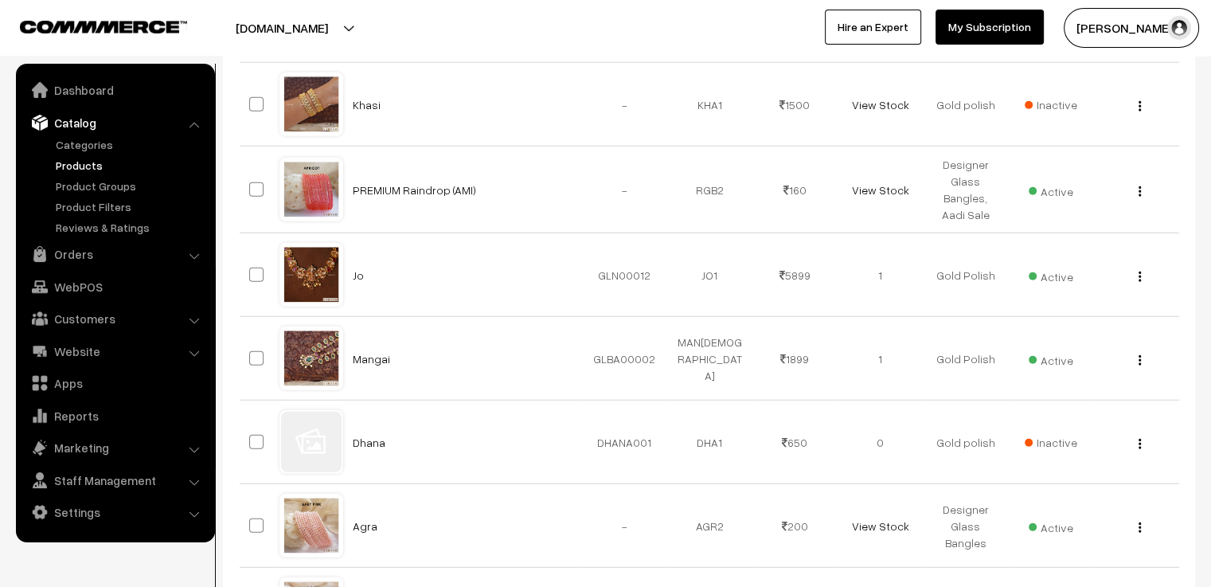
scroll to position [4298, 0]
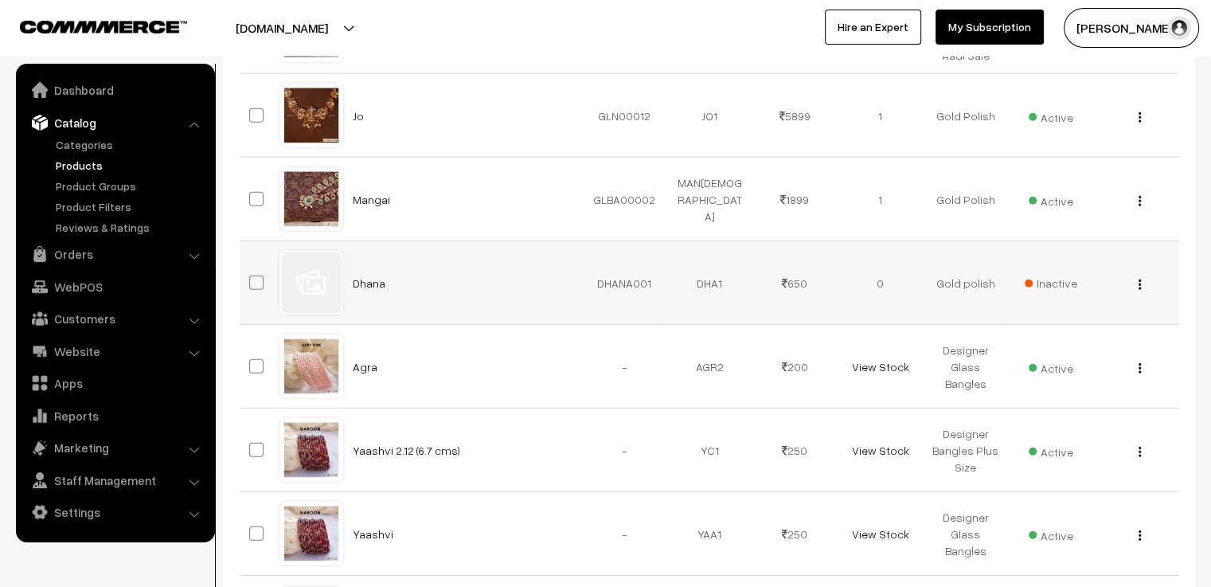
click at [1140, 278] on button "button" at bounding box center [1139, 284] width 4 height 13
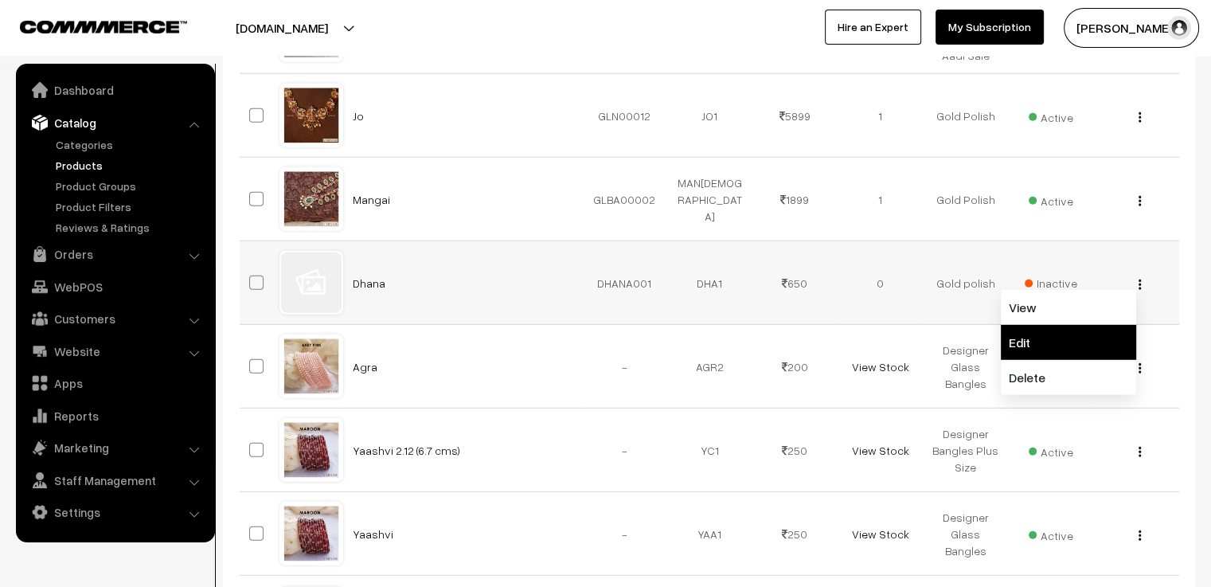
click at [1076, 325] on link "Edit" at bounding box center [1067, 342] width 135 height 35
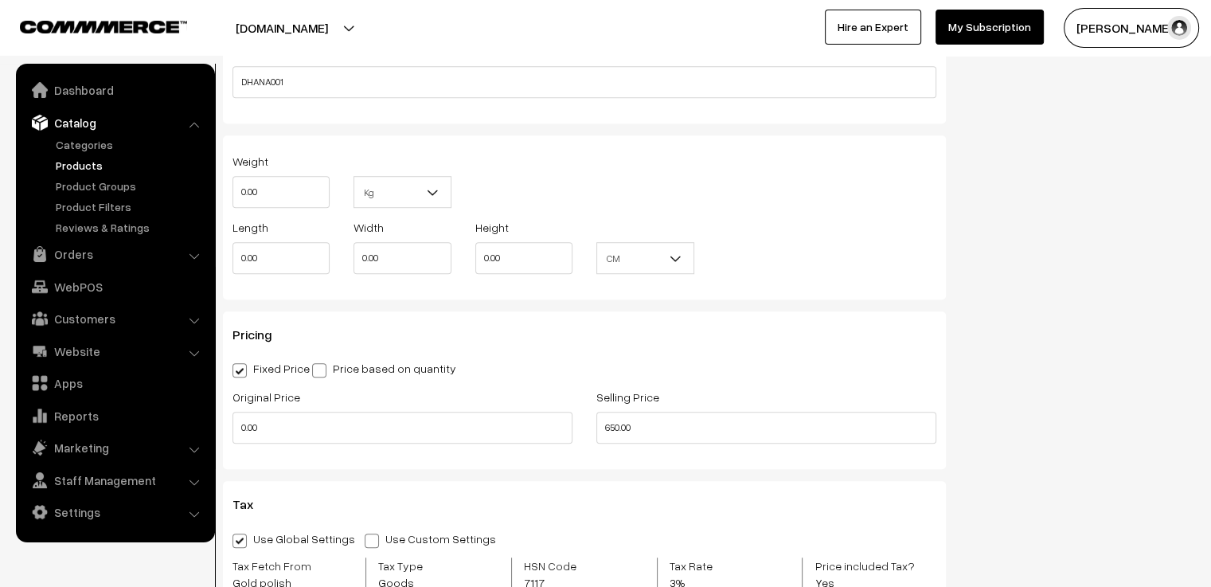
scroll to position [1273, 0]
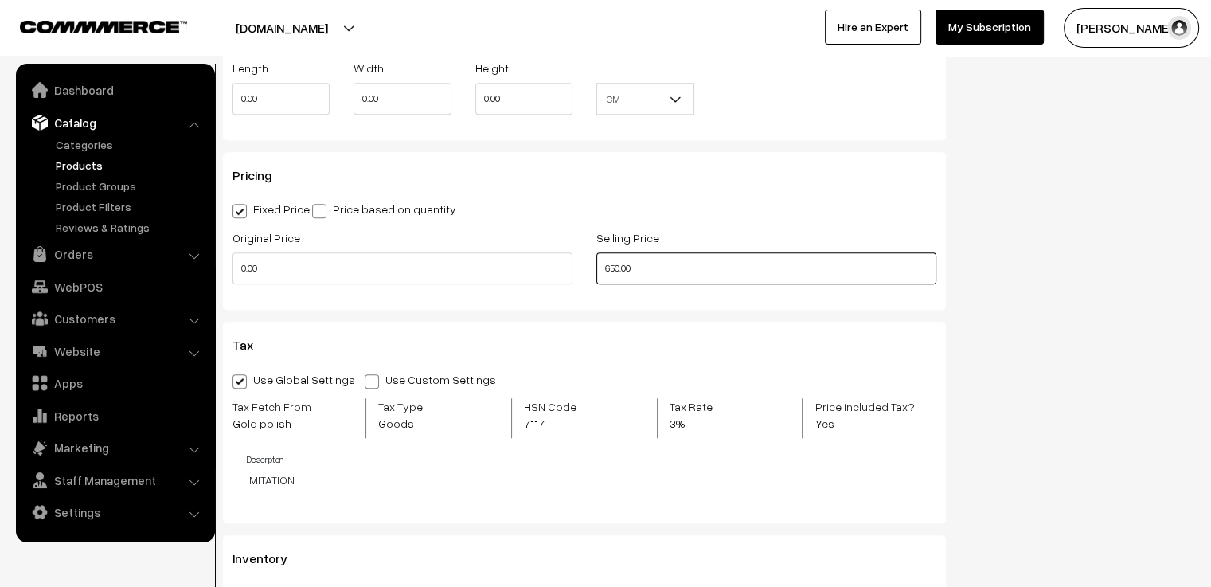
drag, startPoint x: 614, startPoint y: 276, endPoint x: 568, endPoint y: 275, distance: 45.4
click at [568, 275] on div "Original Price 0.00 Selling Price 650.00" at bounding box center [583, 261] width 727 height 66
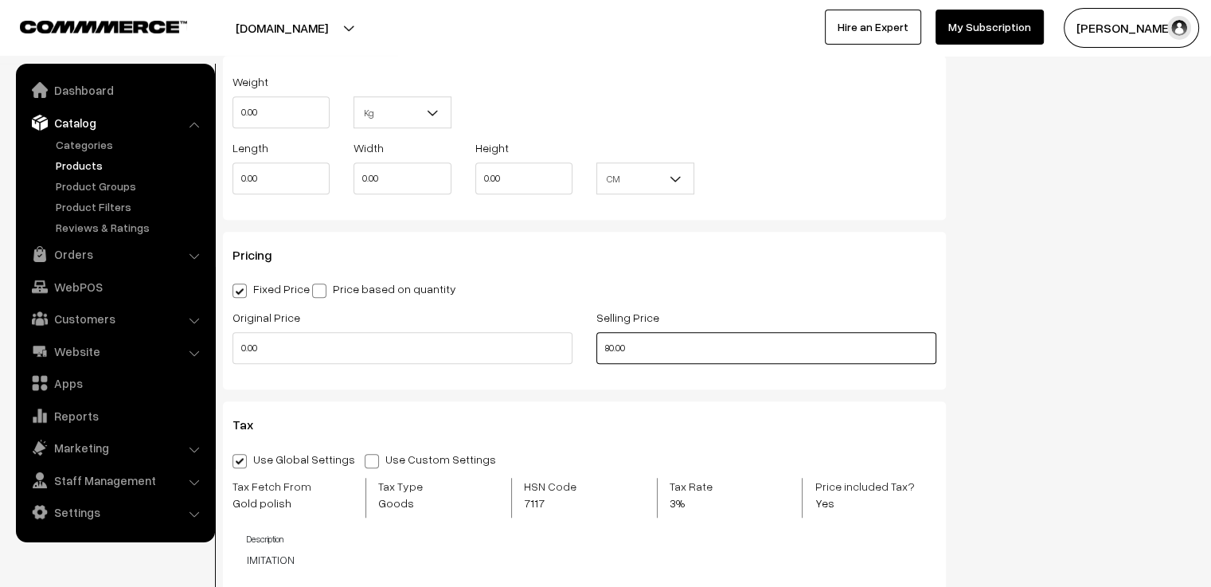
type input "80.00"
click at [728, 284] on div "Fixed Price Price based on quantity" at bounding box center [584, 288] width 704 height 19
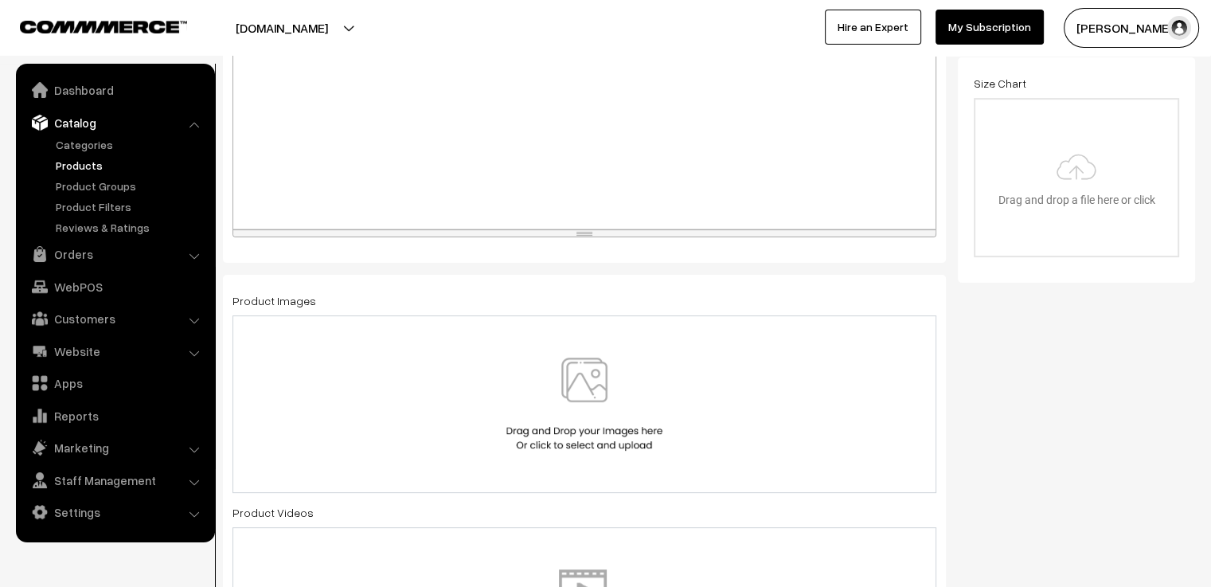
scroll to position [0, 0]
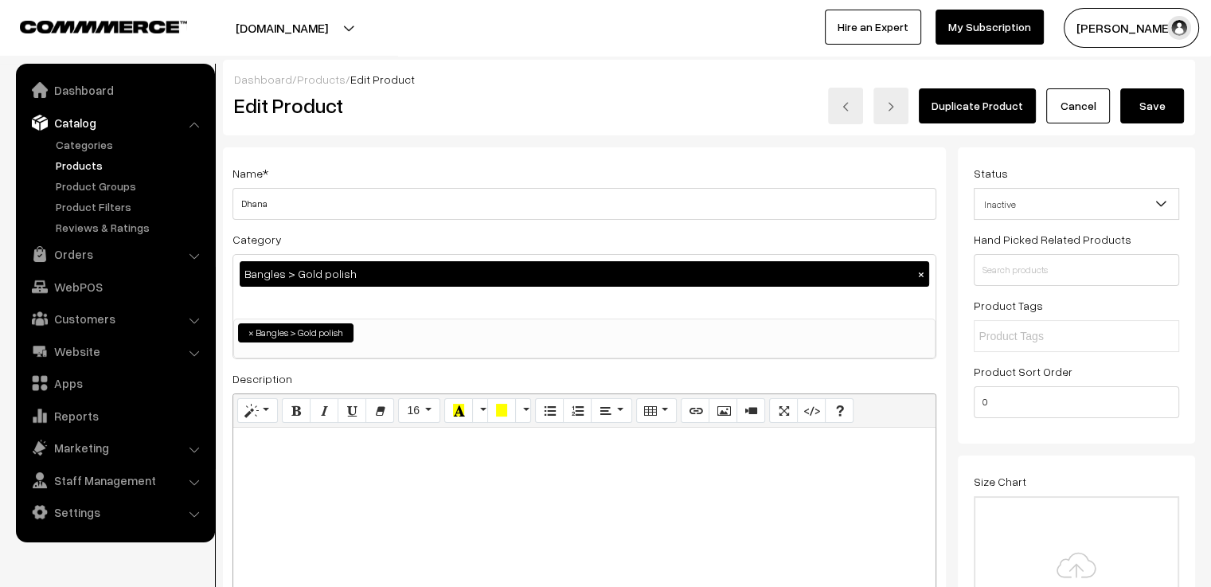
click at [1059, 203] on span "Inactive" at bounding box center [1076, 204] width 204 height 28
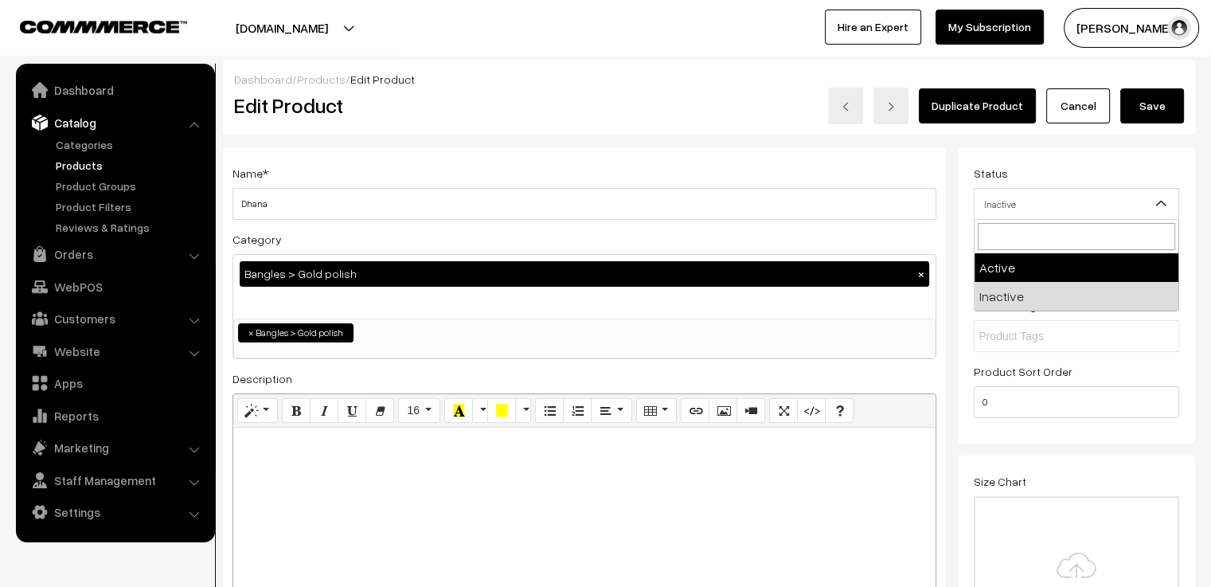
select select "1"
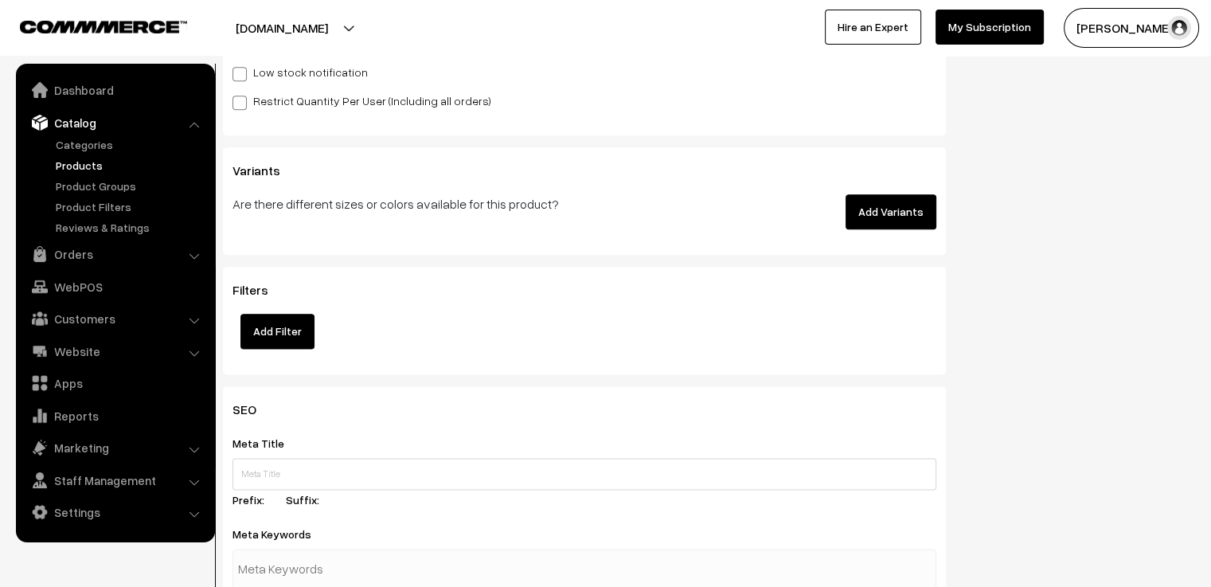
scroll to position [1795, 0]
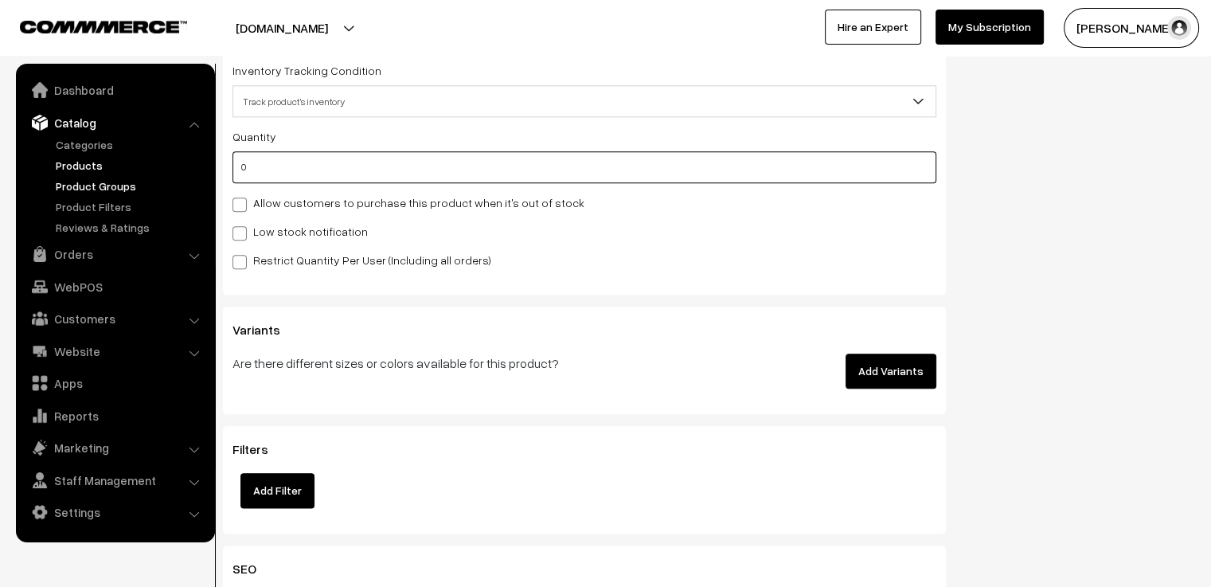
type input "1"
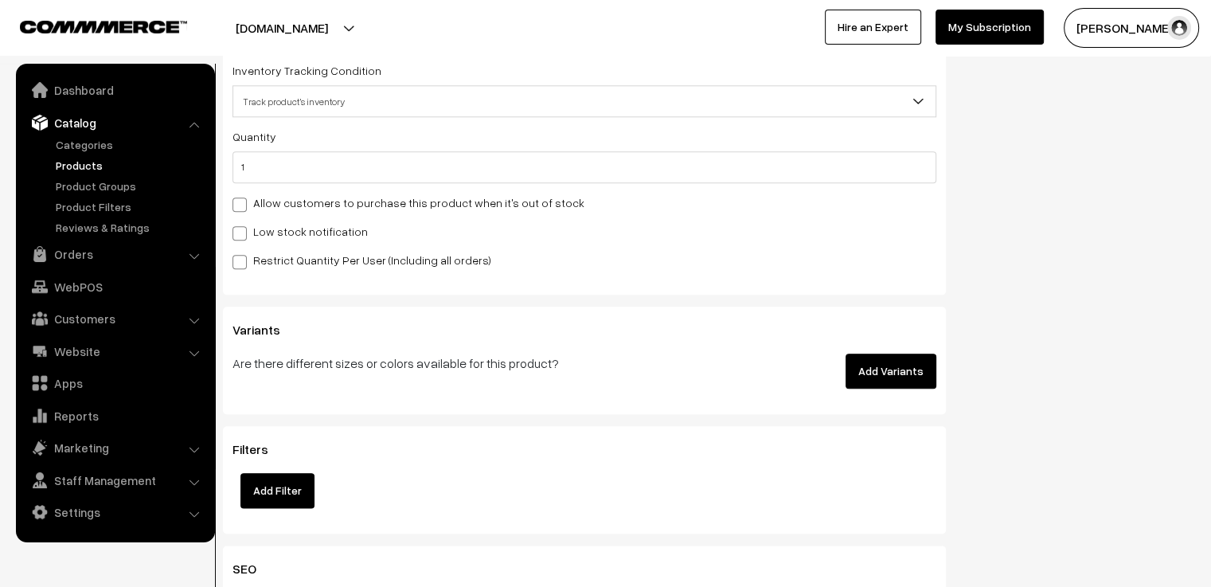
click at [600, 263] on div "Restrict Quantity Per User (Including all orders)" at bounding box center [584, 259] width 704 height 19
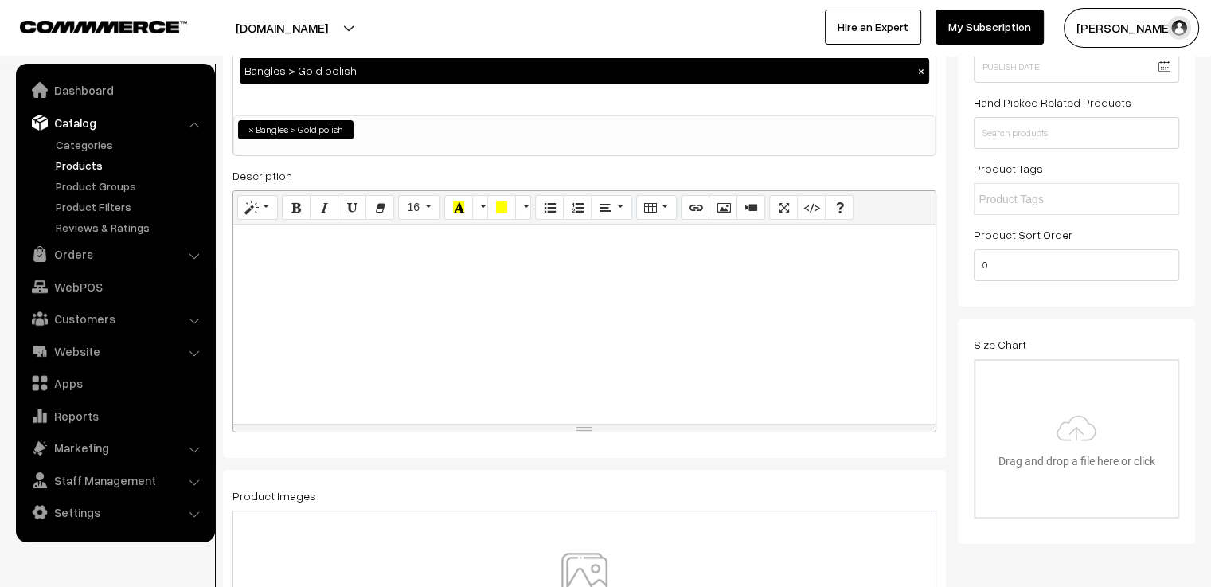
scroll to position [0, 0]
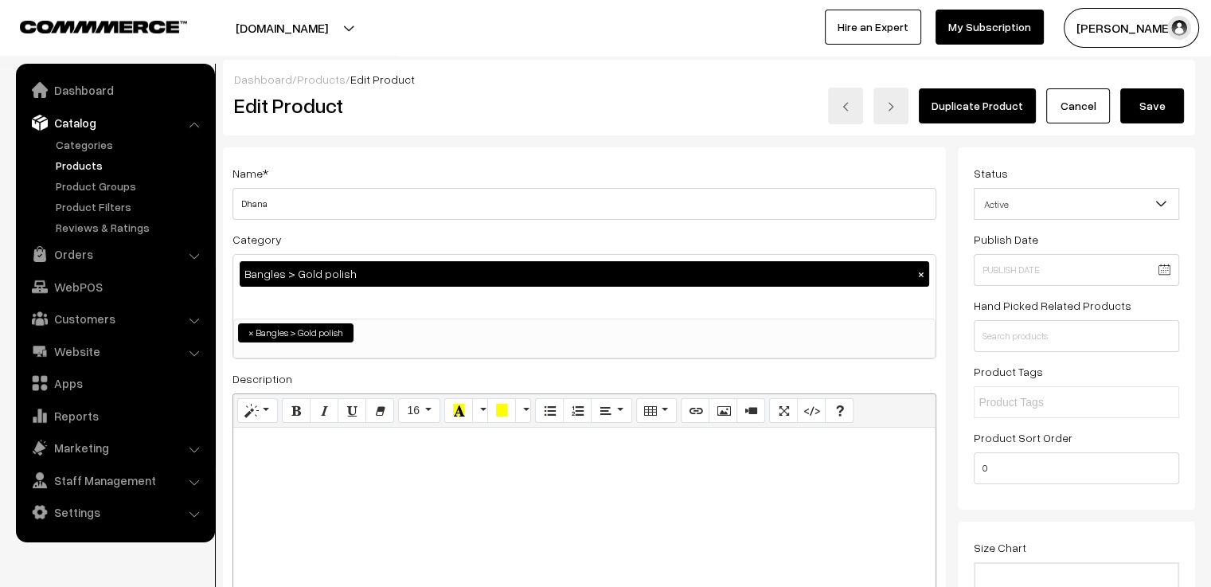
click at [925, 279] on button "×" at bounding box center [921, 274] width 14 height 14
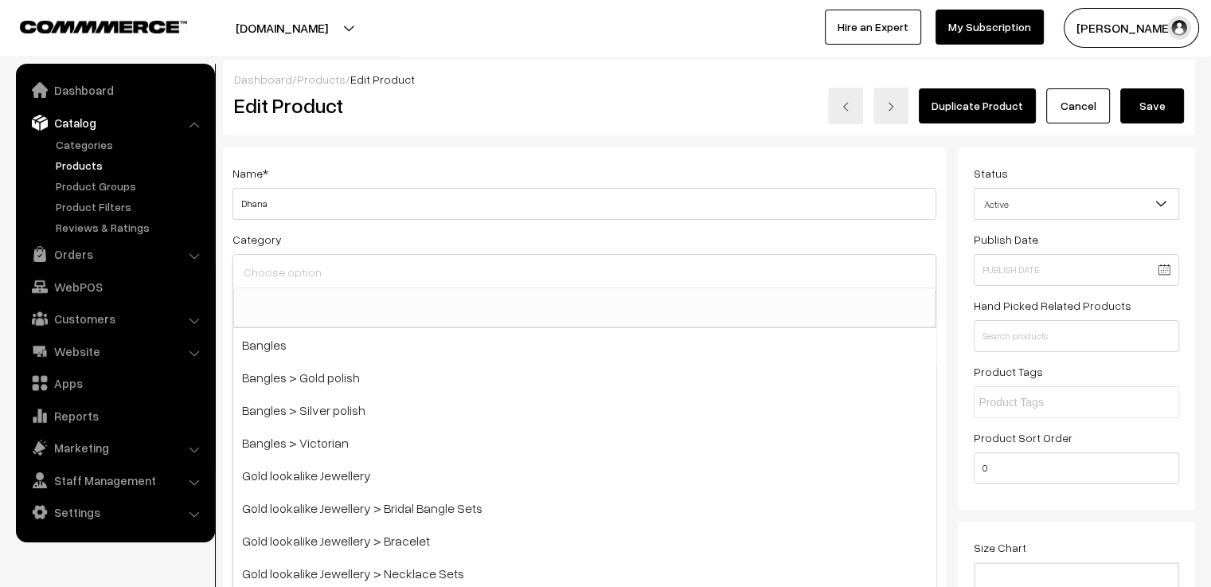
click at [479, 273] on input at bounding box center [584, 272] width 689 height 23
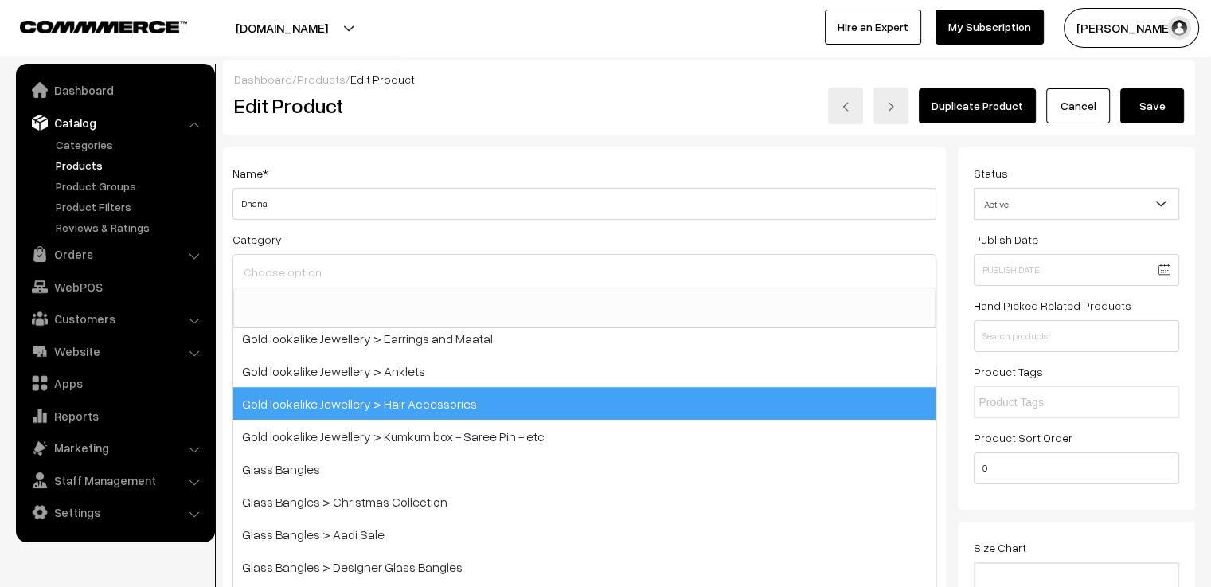
scroll to position [463, 0]
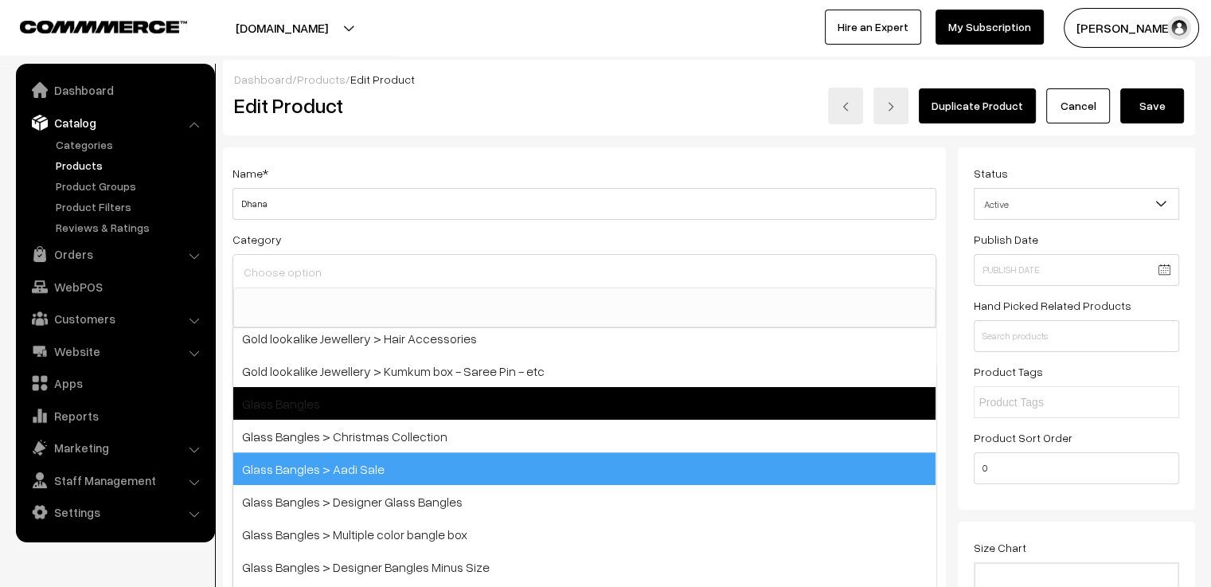
click at [513, 461] on span "Glass Bangles > Aadi Sale" at bounding box center [584, 468] width 702 height 33
select select "27"
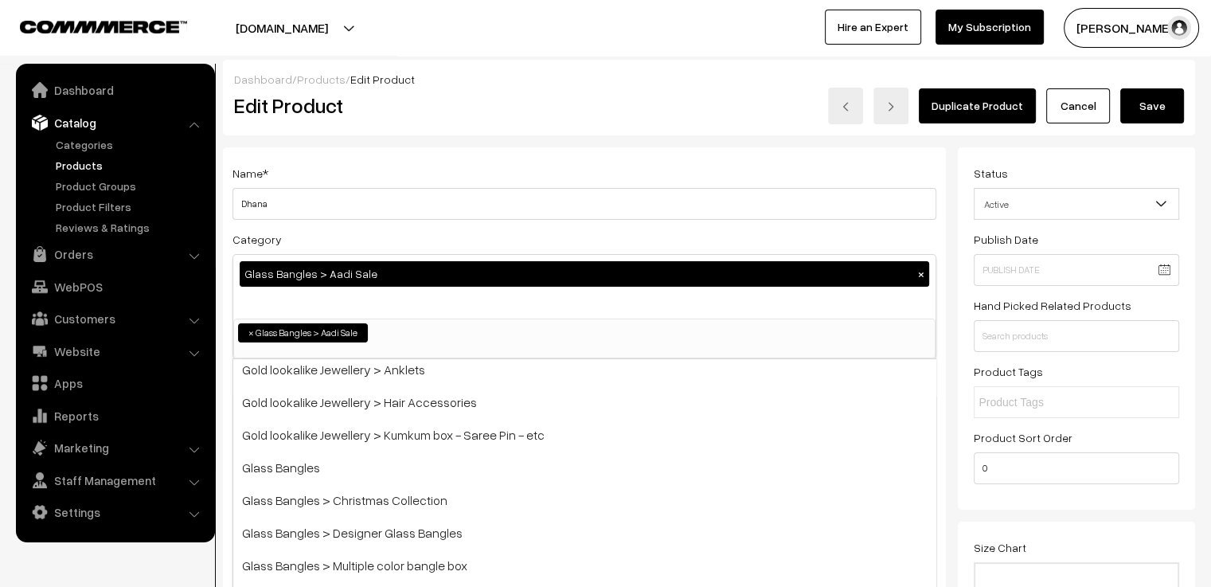
click at [393, 335] on ul "× Glass Bangles > Aadi Sale" at bounding box center [584, 330] width 700 height 23
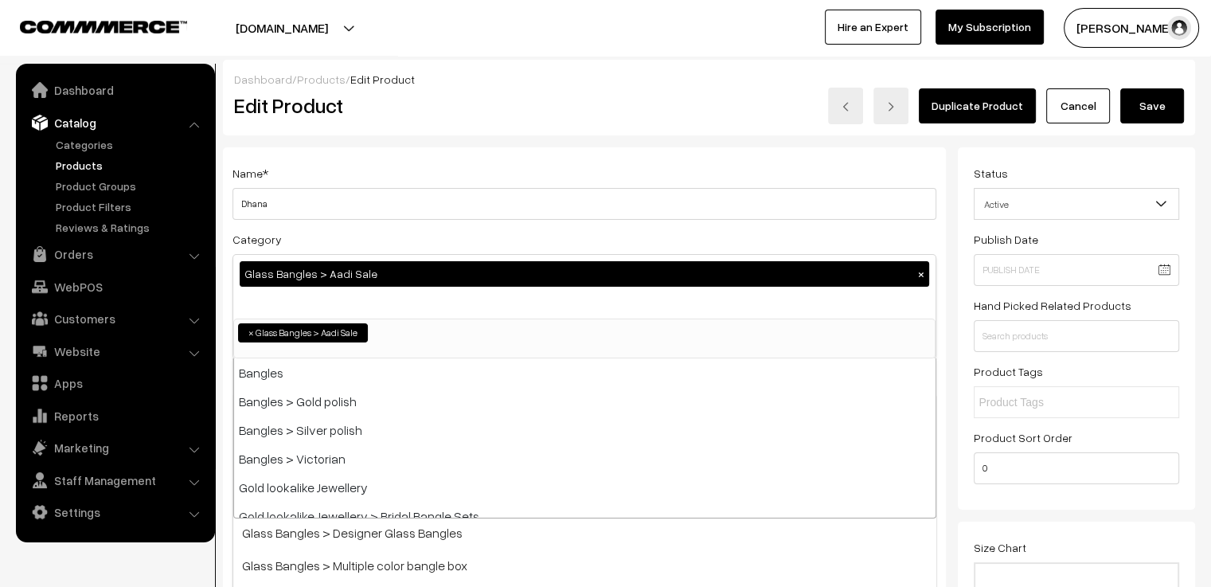
scroll to position [458, 0]
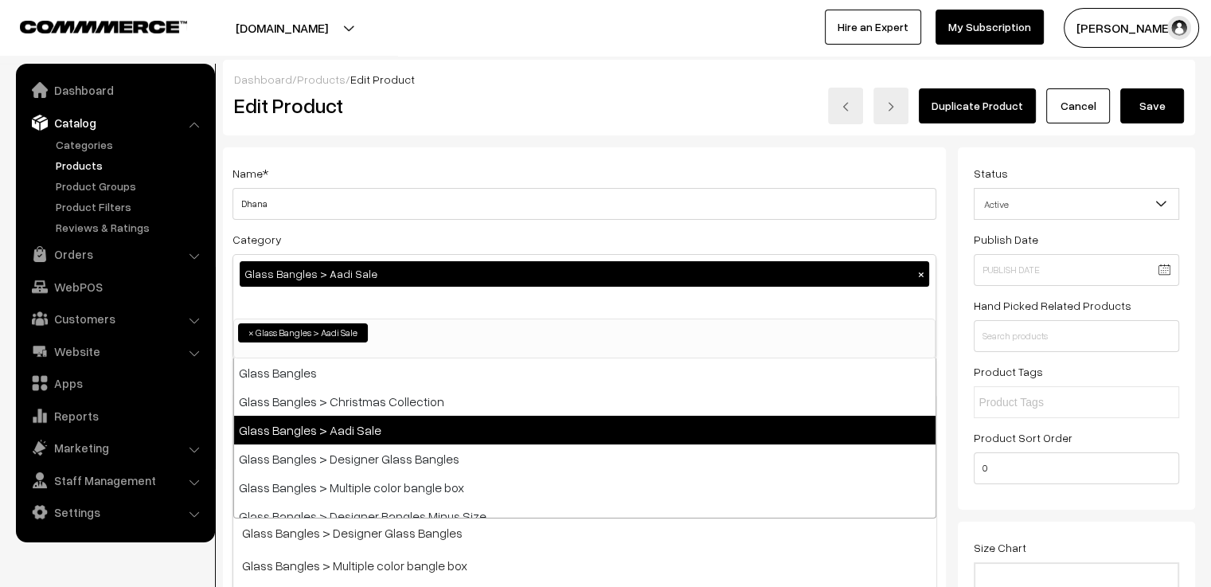
click at [251, 333] on span "×" at bounding box center [251, 333] width 6 height 14
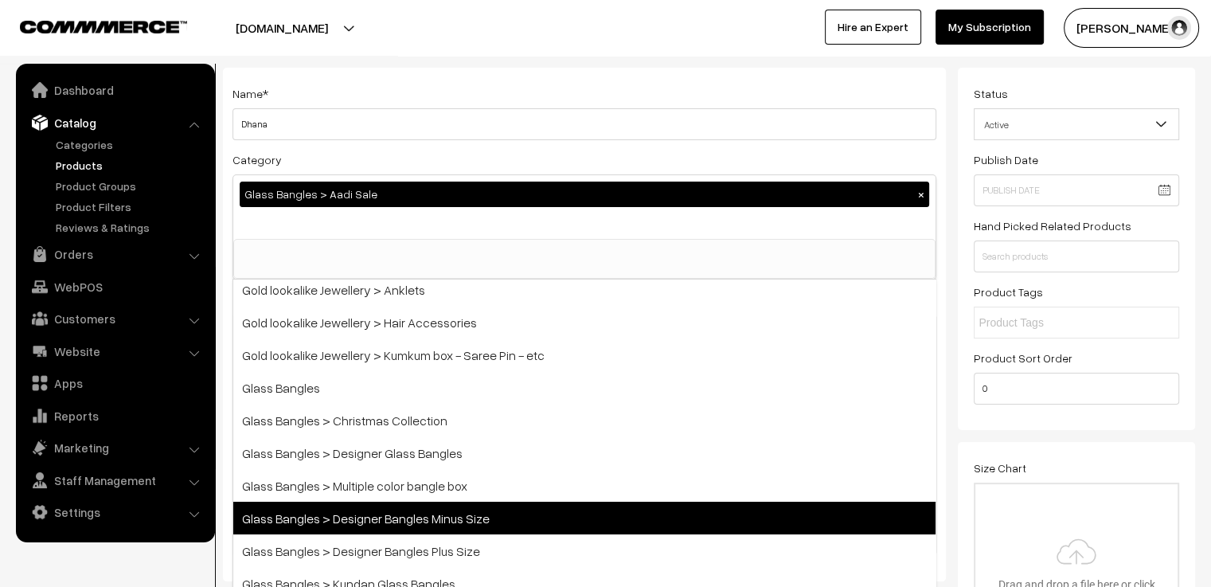
scroll to position [159, 0]
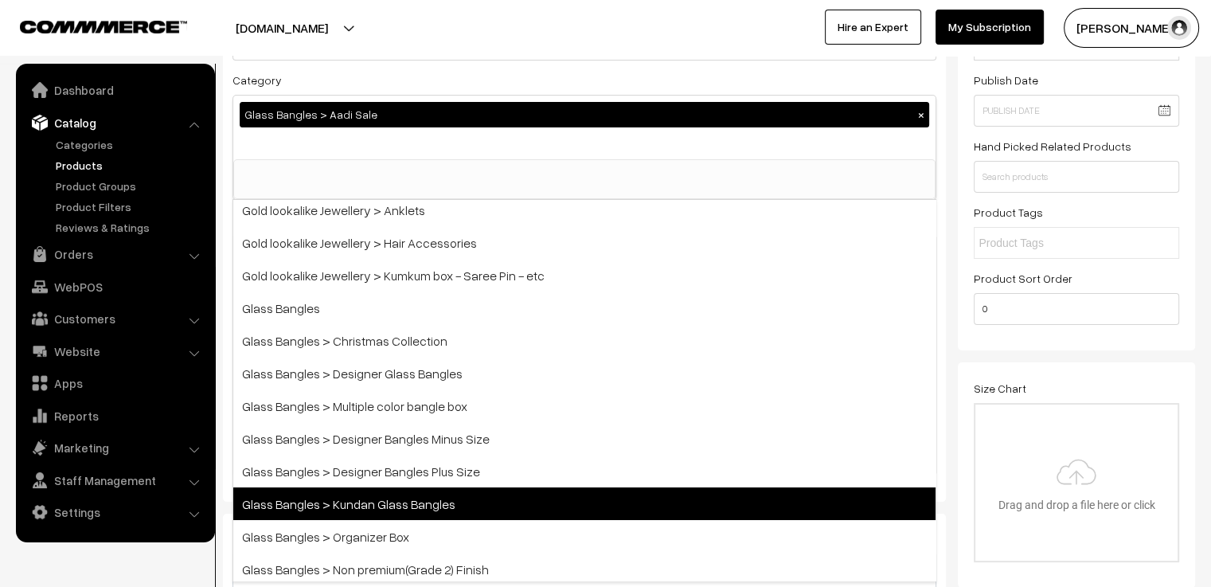
click at [587, 494] on span "Glass Bangles > Kundan Glass Bangles" at bounding box center [584, 503] width 702 height 33
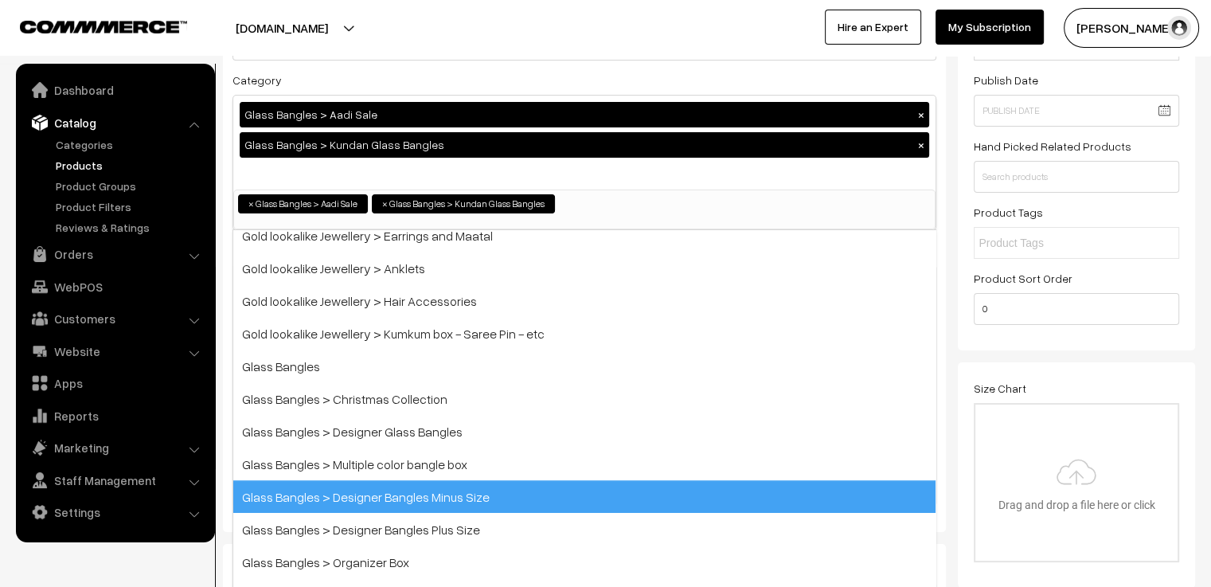
scroll to position [398, 0]
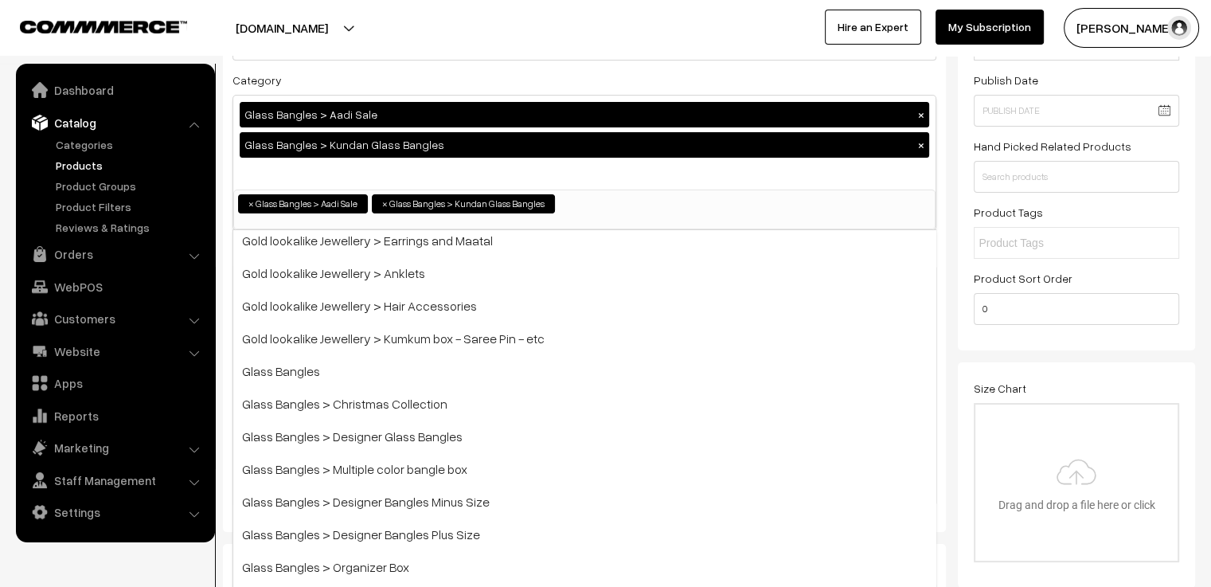
click at [923, 115] on button "×" at bounding box center [921, 114] width 14 height 14
select select "14"
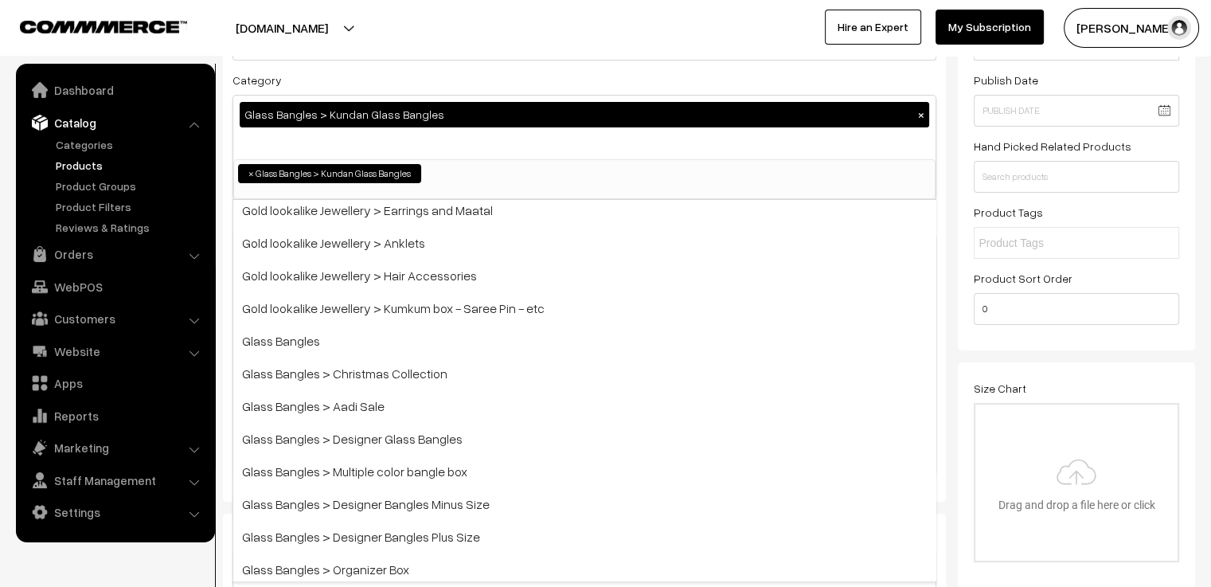
scroll to position [431, 0]
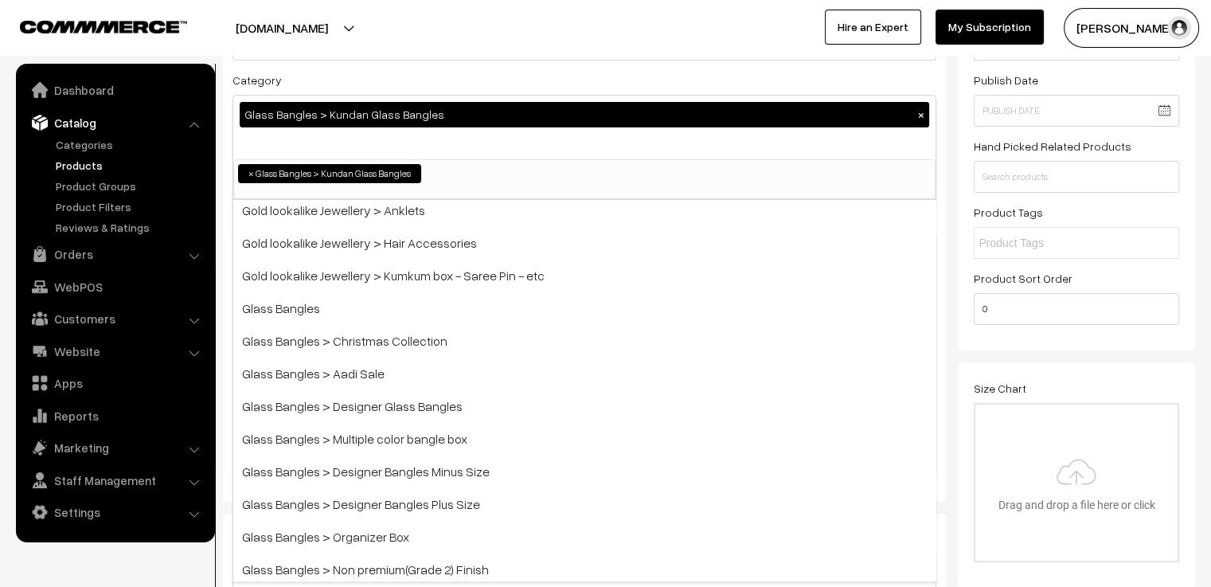
click at [933, 80] on div "Category Glass Bangles > Kundan Glass Bangles × Bangles Bangles > Gold polish B…" at bounding box center [584, 135] width 704 height 130
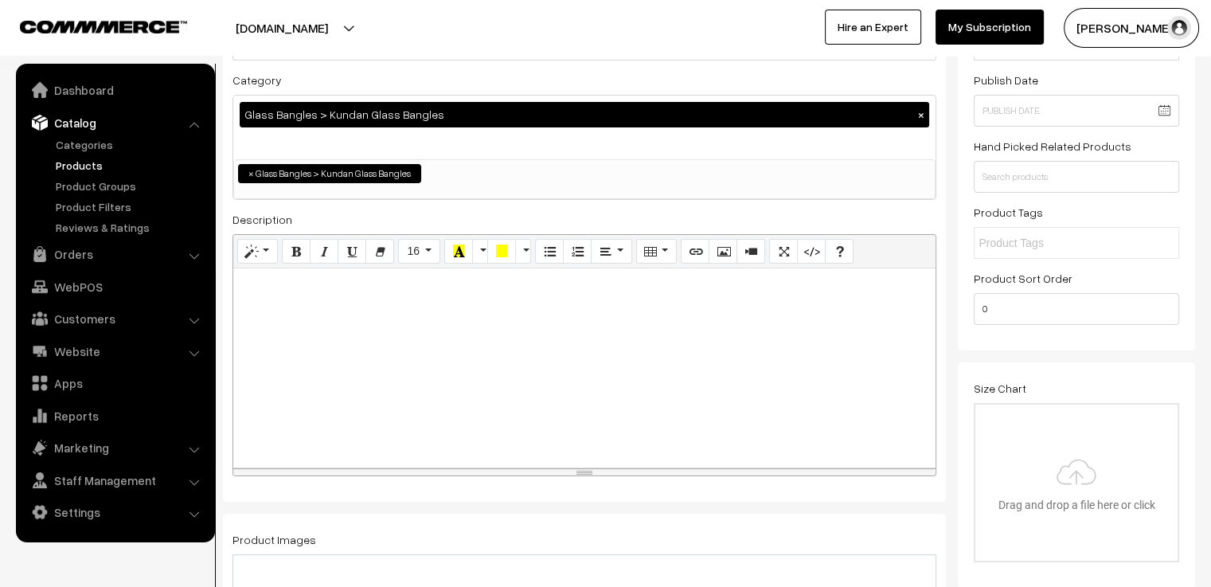
scroll to position [0, 0]
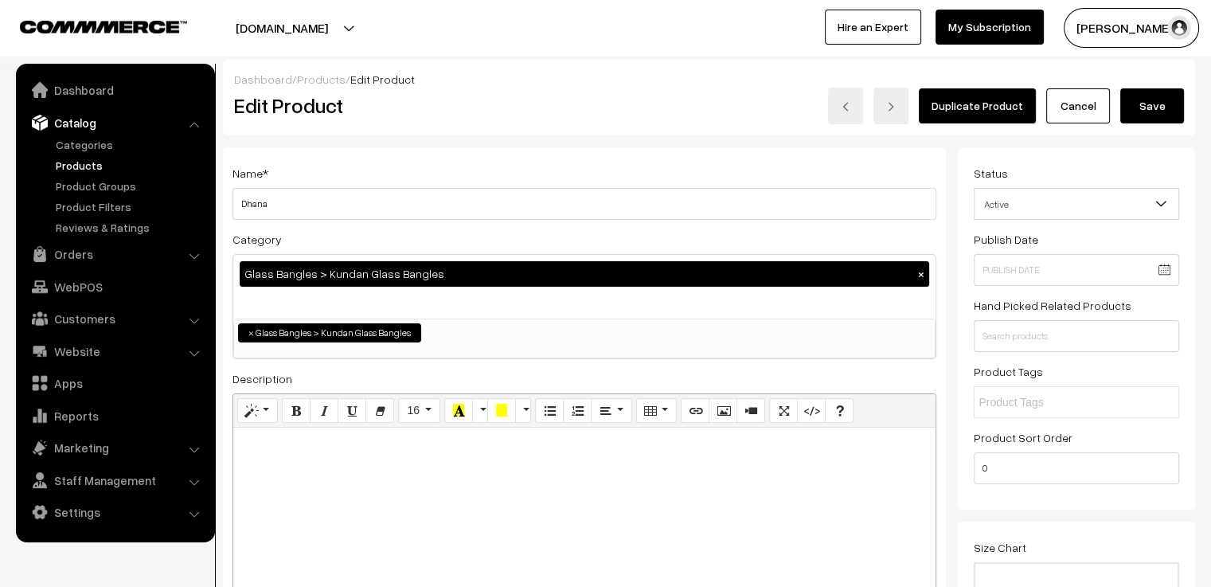
click at [1159, 104] on button "Save" at bounding box center [1152, 105] width 64 height 35
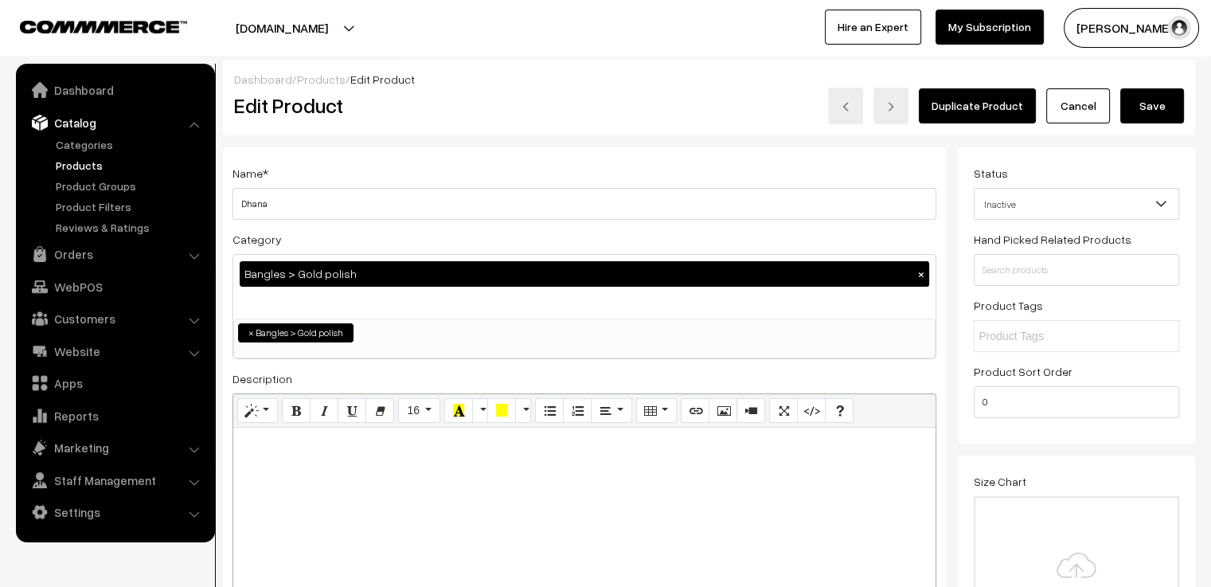
click at [1157, 209] on b at bounding box center [1160, 204] width 16 height 16
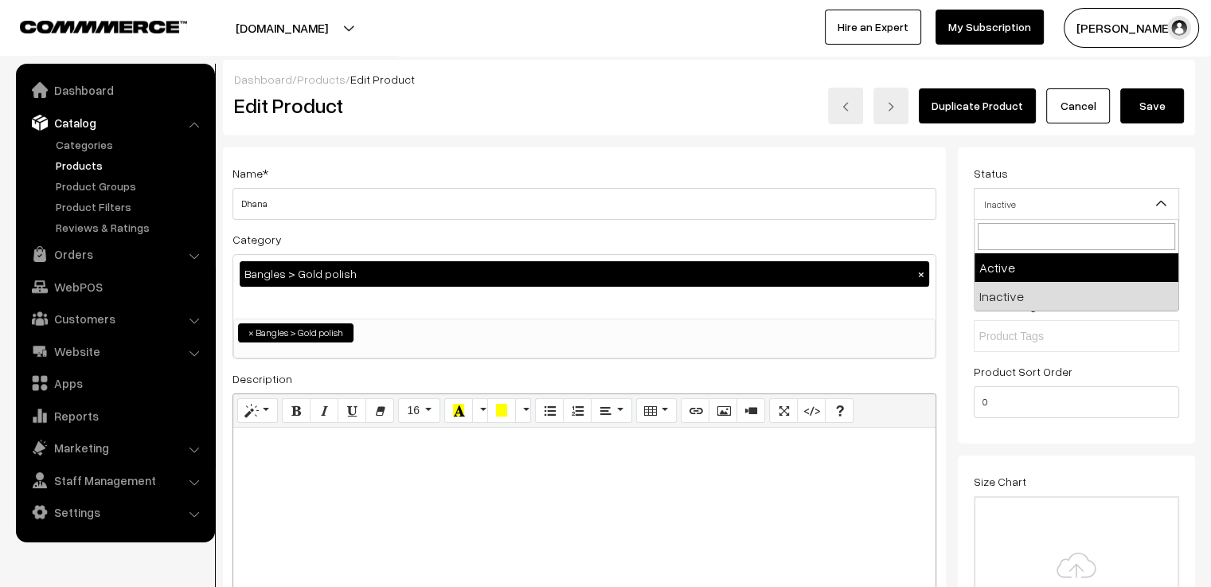
select select "1"
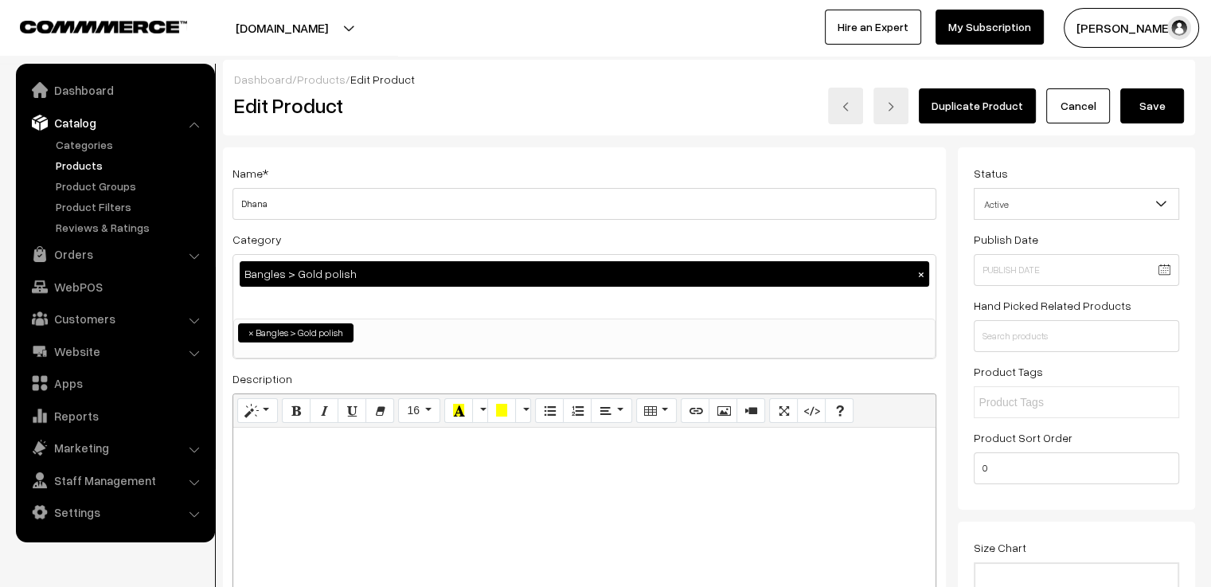
click at [1155, 108] on button "Save" at bounding box center [1152, 105] width 64 height 35
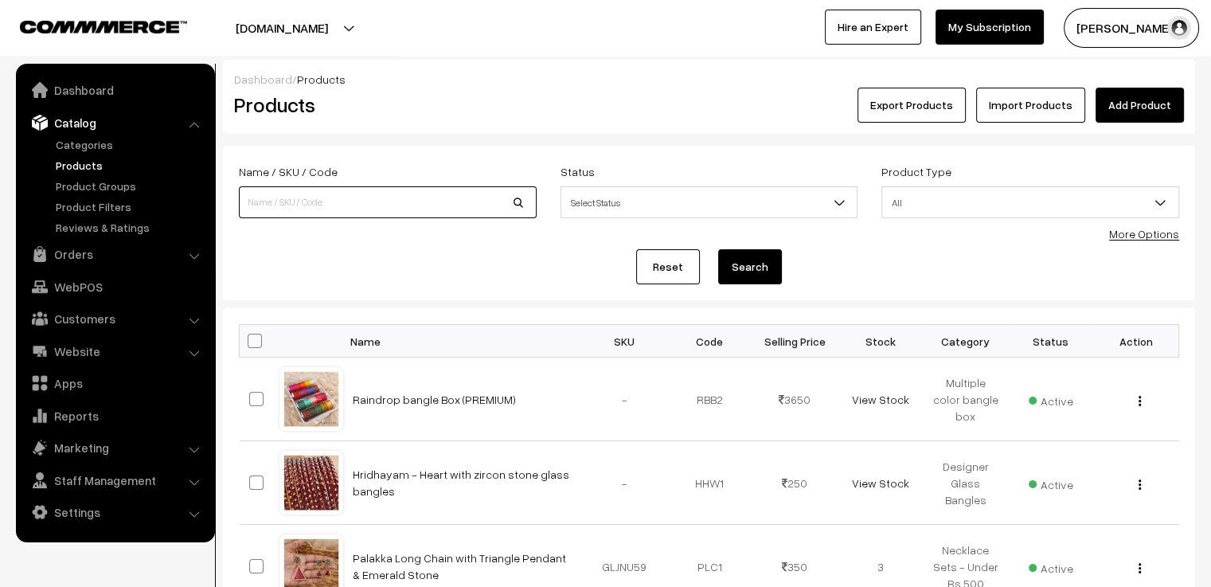
click at [344, 200] on input at bounding box center [388, 202] width 298 height 32
type input "dhana"
click at [718, 249] on button "Search" at bounding box center [750, 266] width 64 height 35
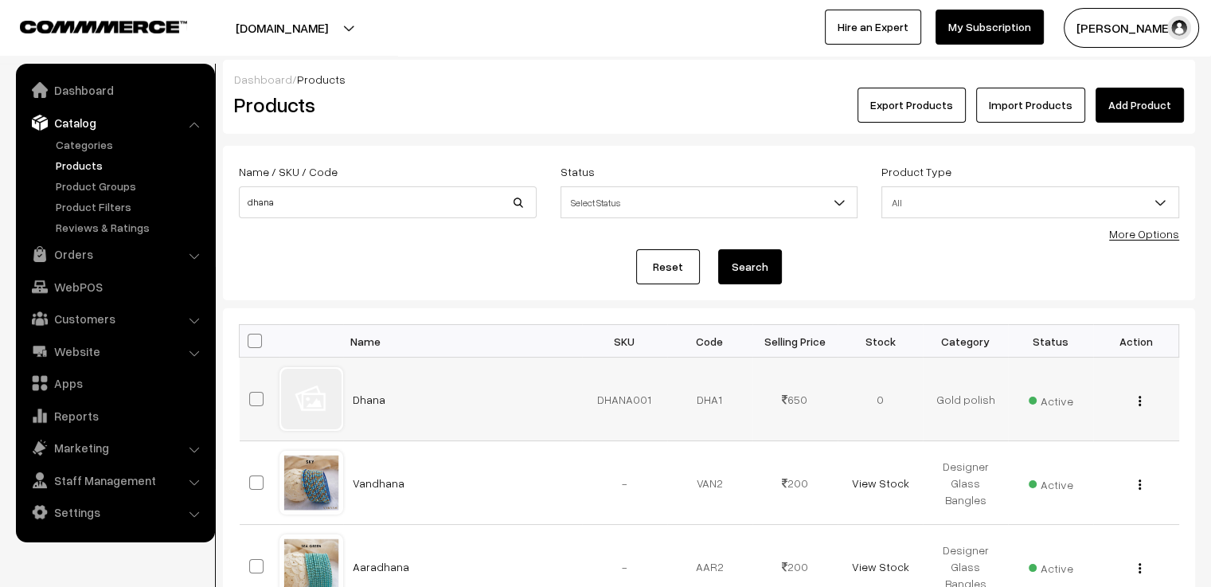
click at [1138, 402] on img "button" at bounding box center [1139, 401] width 2 height 10
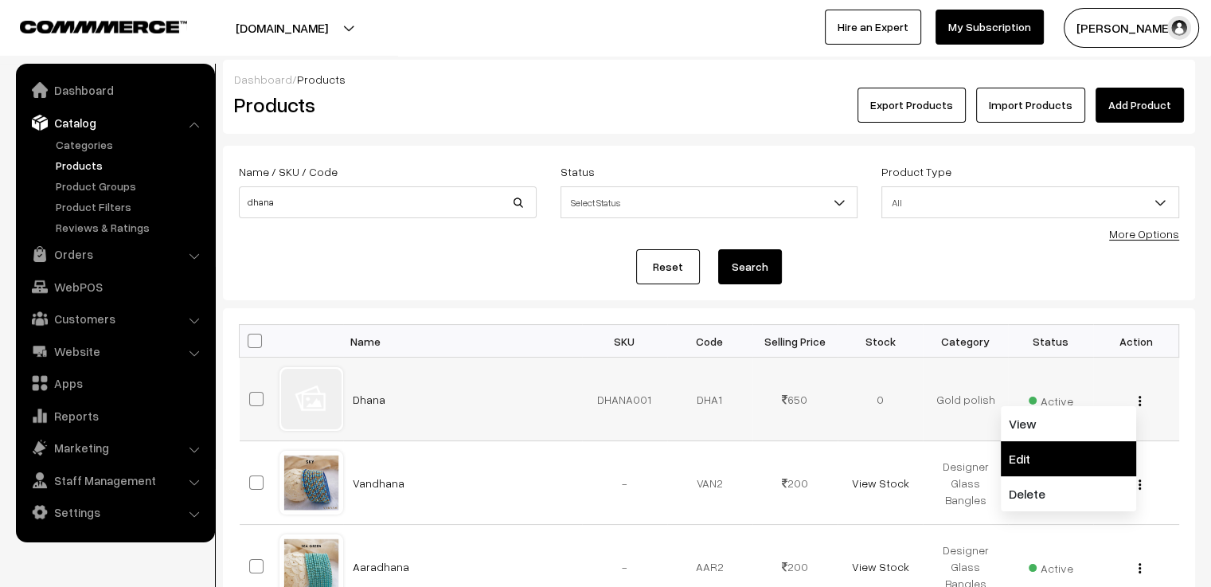
click at [1078, 456] on link "Edit" at bounding box center [1067, 458] width 135 height 35
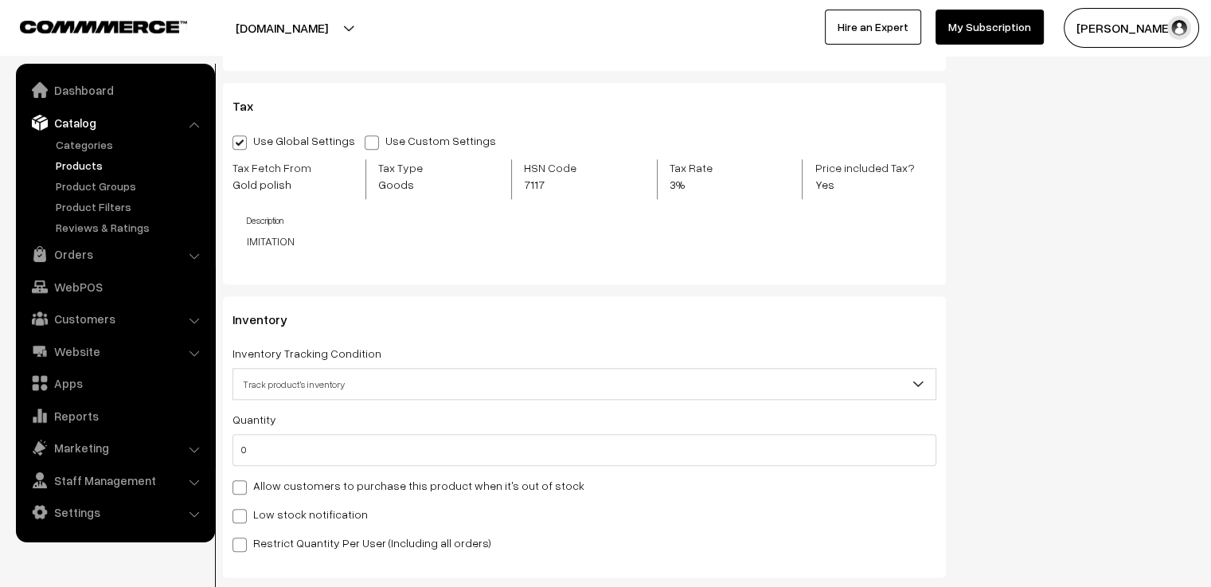
scroll to position [1751, 0]
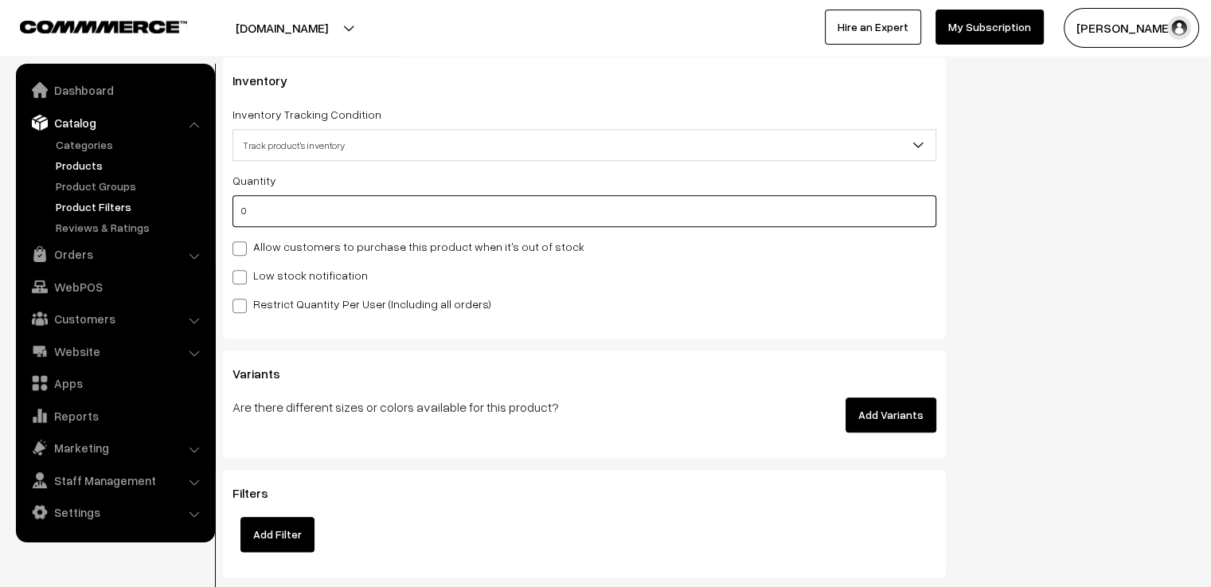
drag, startPoint x: 247, startPoint y: 214, endPoint x: 183, endPoint y: 212, distance: 63.7
type input "1"
click at [632, 310] on div "Restrict Quantity Per User (Including all orders)" at bounding box center [584, 303] width 704 height 19
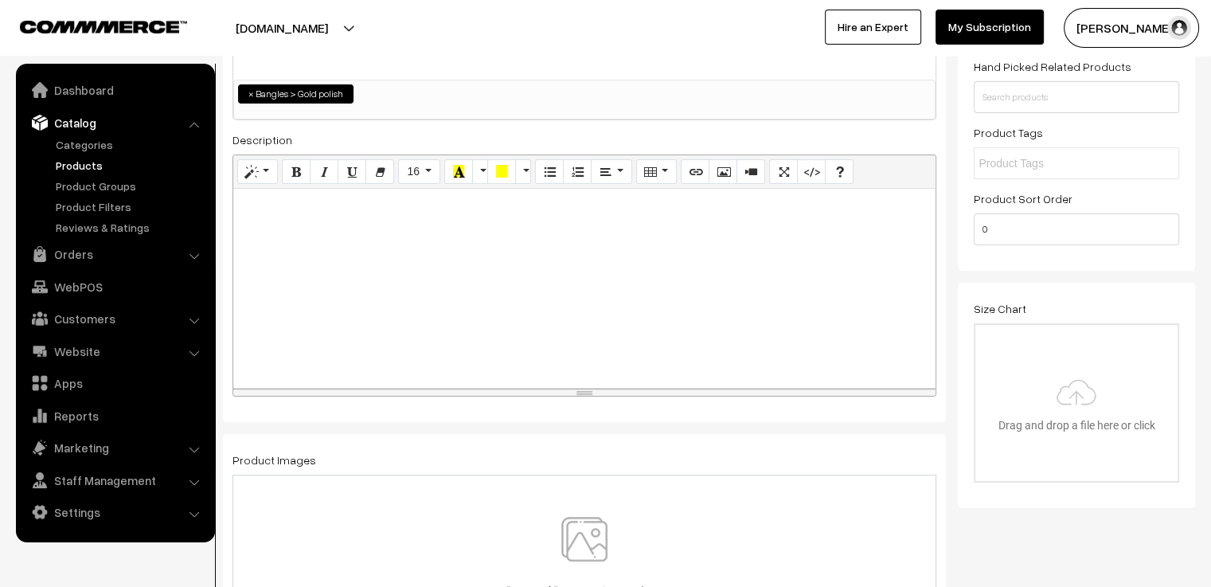
scroll to position [0, 0]
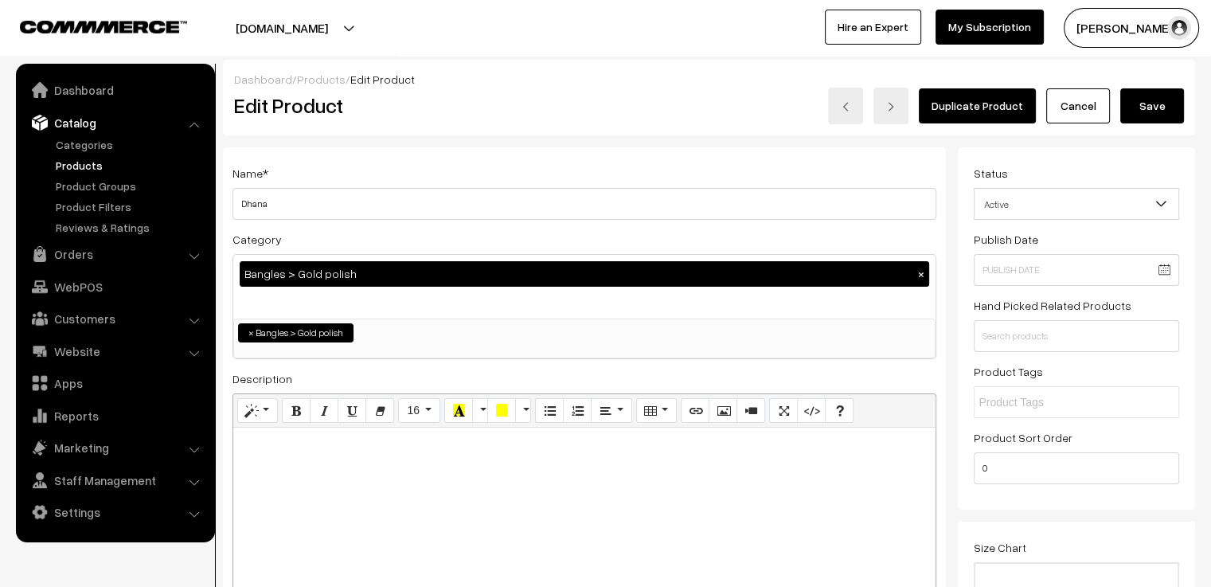
click at [1149, 107] on button "Save" at bounding box center [1152, 105] width 64 height 35
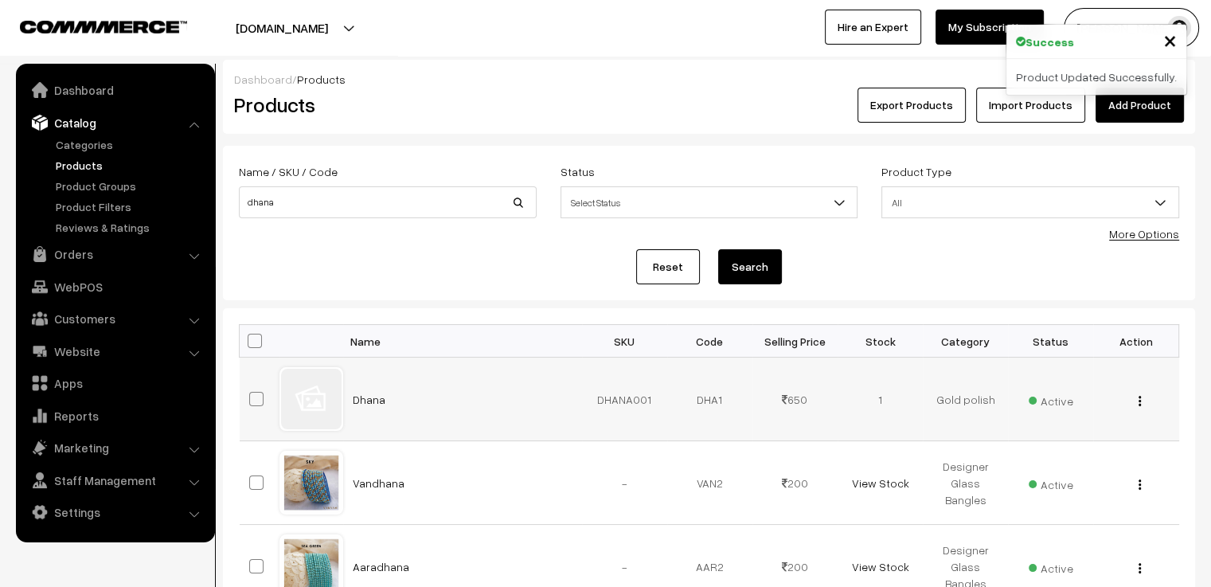
click at [1140, 402] on img "button" at bounding box center [1139, 401] width 2 height 10
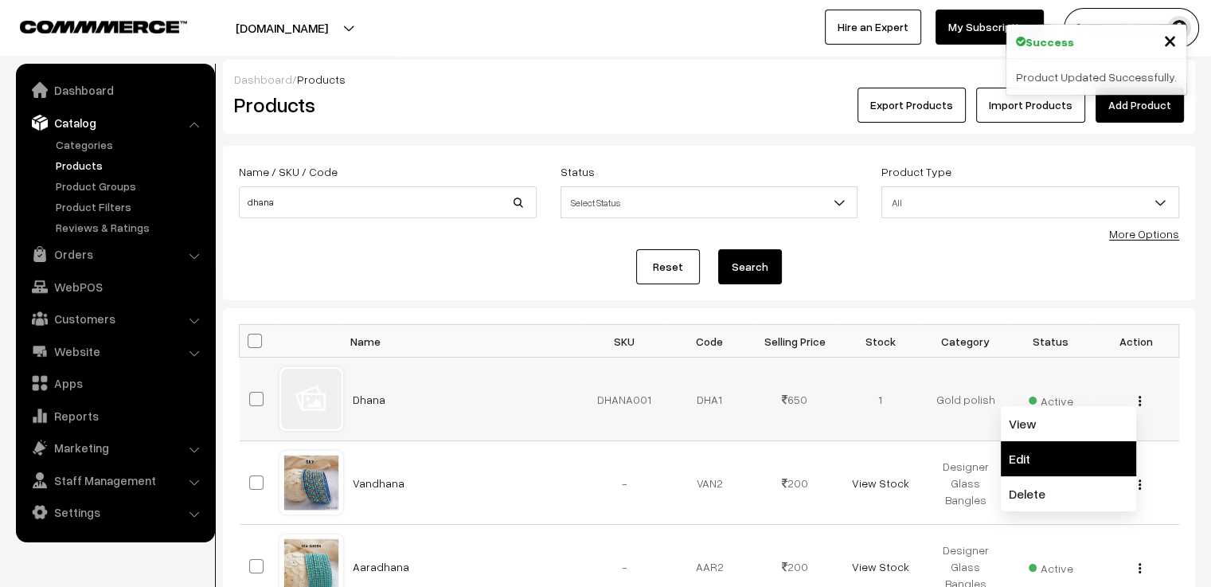
click at [1093, 450] on link "Edit" at bounding box center [1067, 458] width 135 height 35
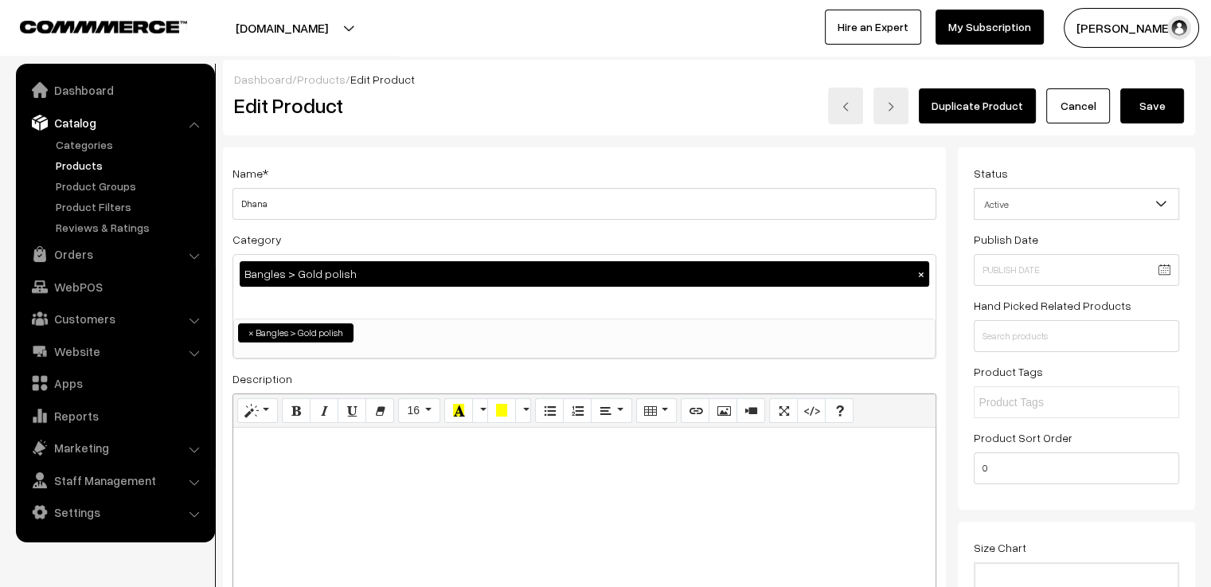
click at [251, 334] on button "button" at bounding box center [264, 334] width 64 height 37
type input "2"
type input "1"
click at [248, 332] on button "button" at bounding box center [264, 334] width 64 height 37
type input "3"
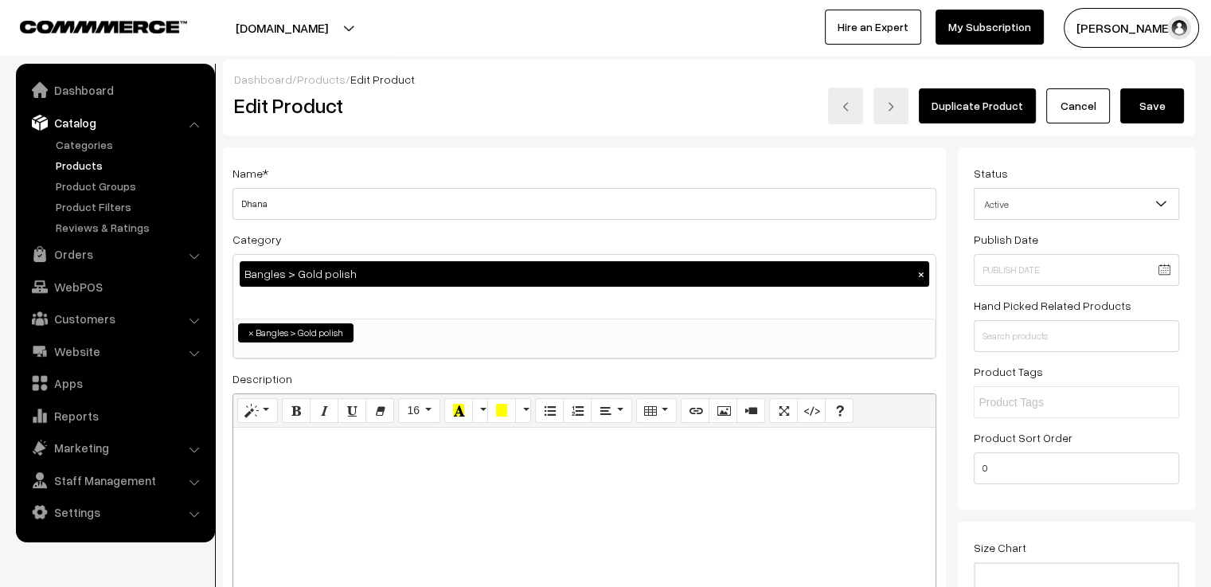
type input "2"
click at [295, 275] on div "Adjust Set" at bounding box center [295, 265] width 142 height 23
click at [469, 282] on div "Bangles > Gold polish ×" at bounding box center [584, 273] width 689 height 25
click at [923, 278] on button "×" at bounding box center [921, 274] width 14 height 14
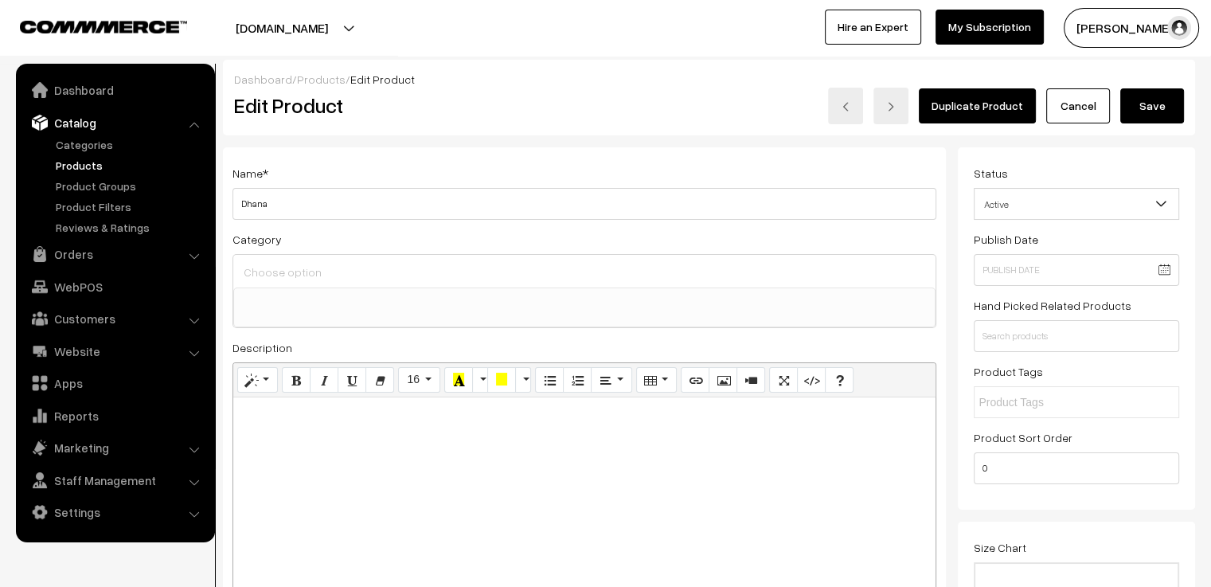
click at [767, 284] on div at bounding box center [584, 271] width 702 height 33
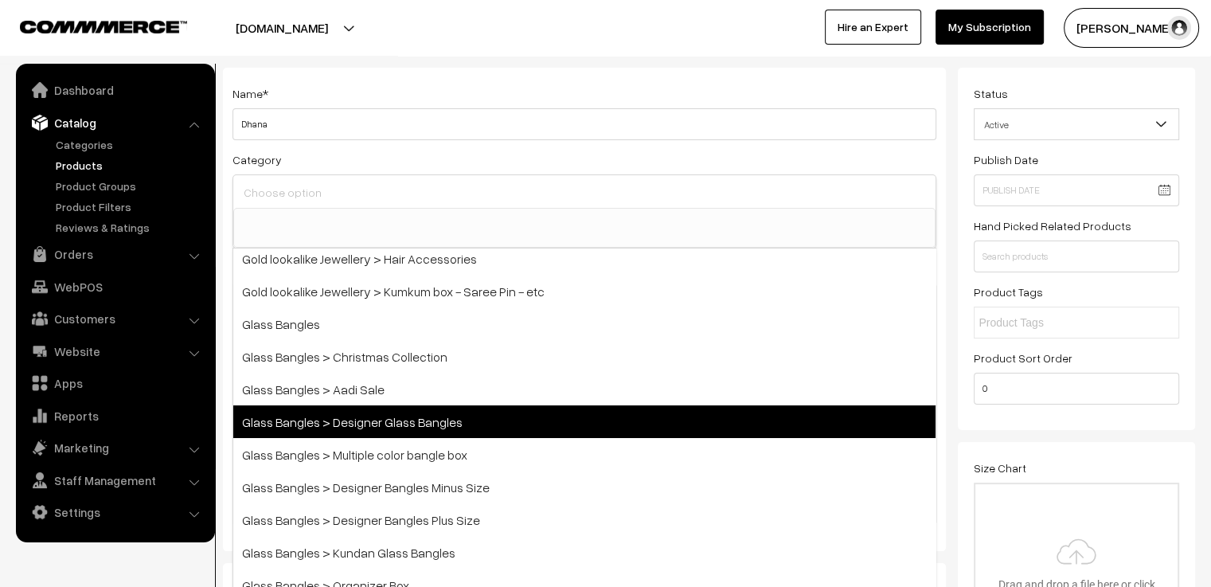
scroll to position [159, 0]
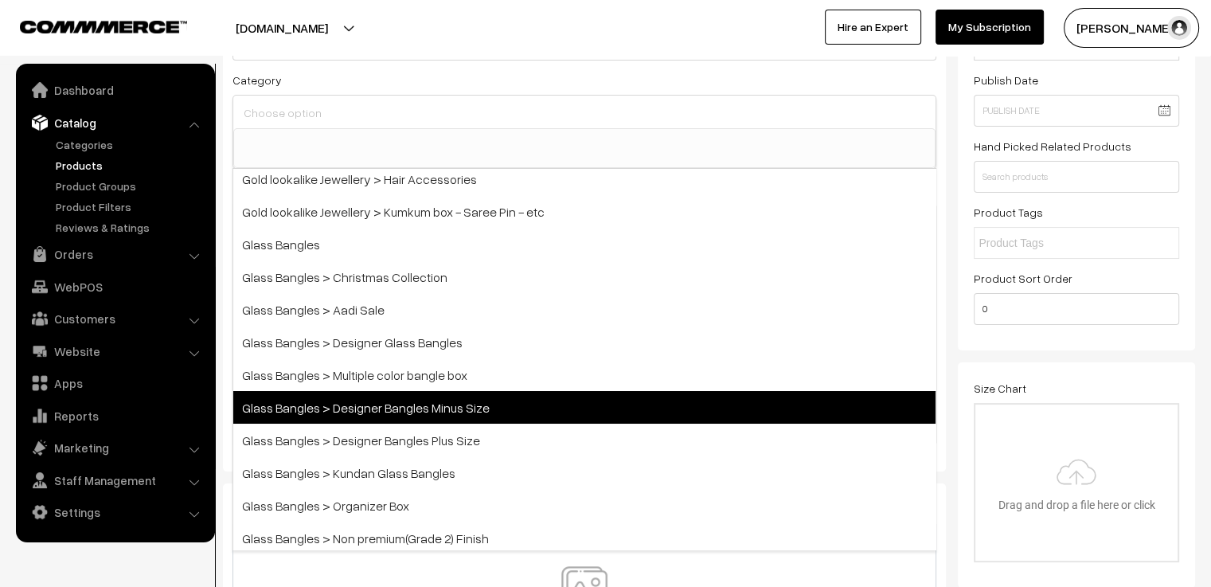
click at [649, 419] on span "Glass Bangles > Designer Bangles Minus Size" at bounding box center [584, 407] width 702 height 33
select select "17"
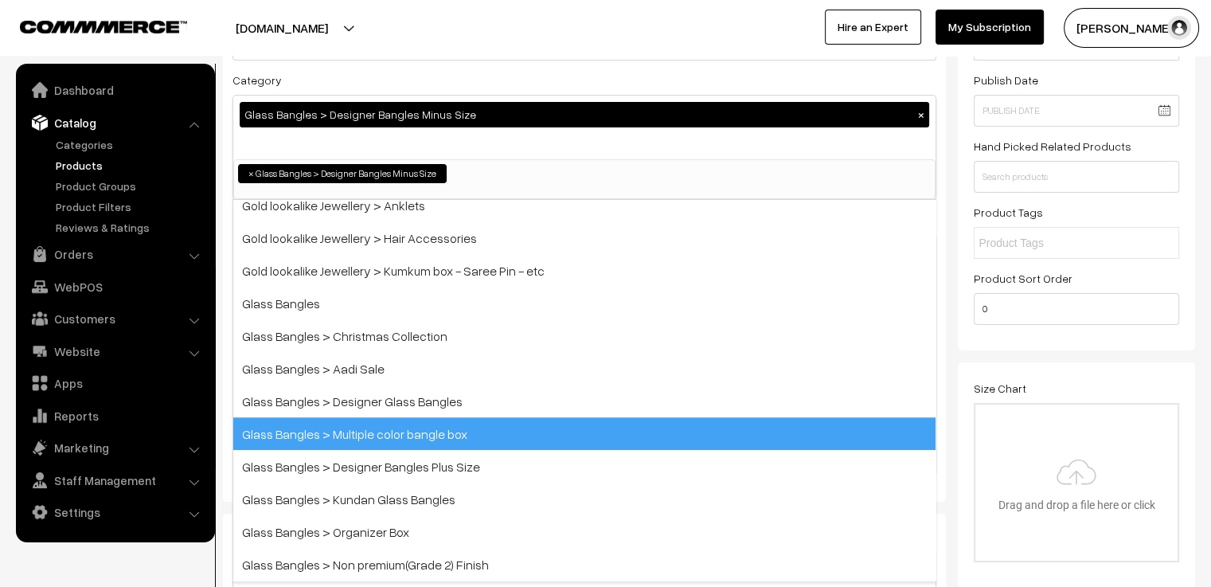
scroll to position [431, 0]
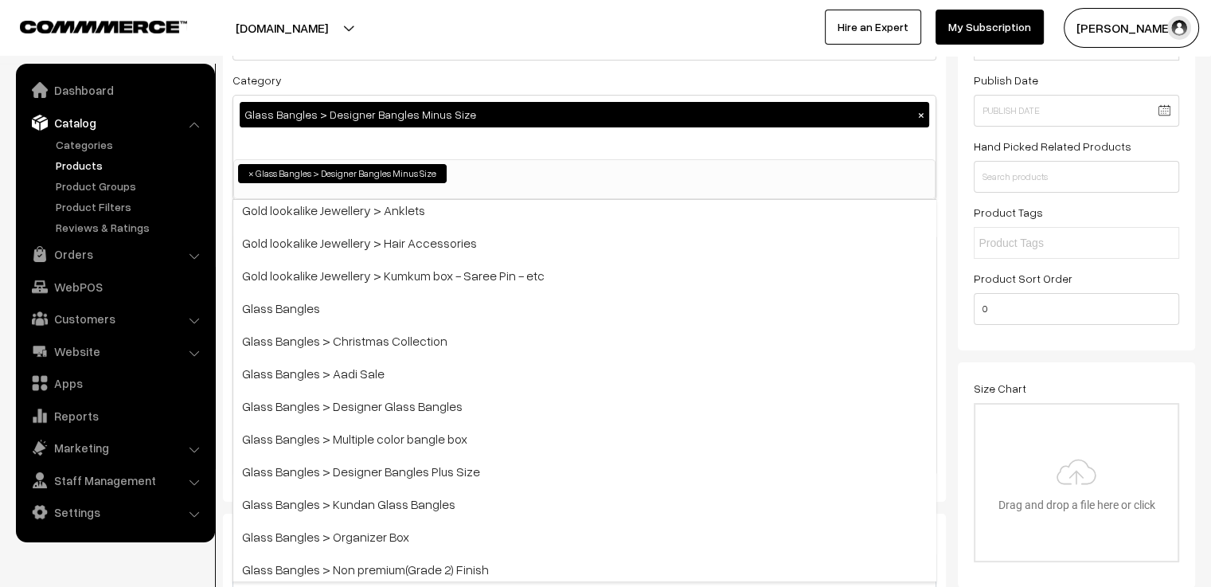
click at [939, 109] on div "Name * Dhana Category Glass Bangles > Designer Bangles Minus Size × Bangles Ban…" at bounding box center [584, 245] width 723 height 514
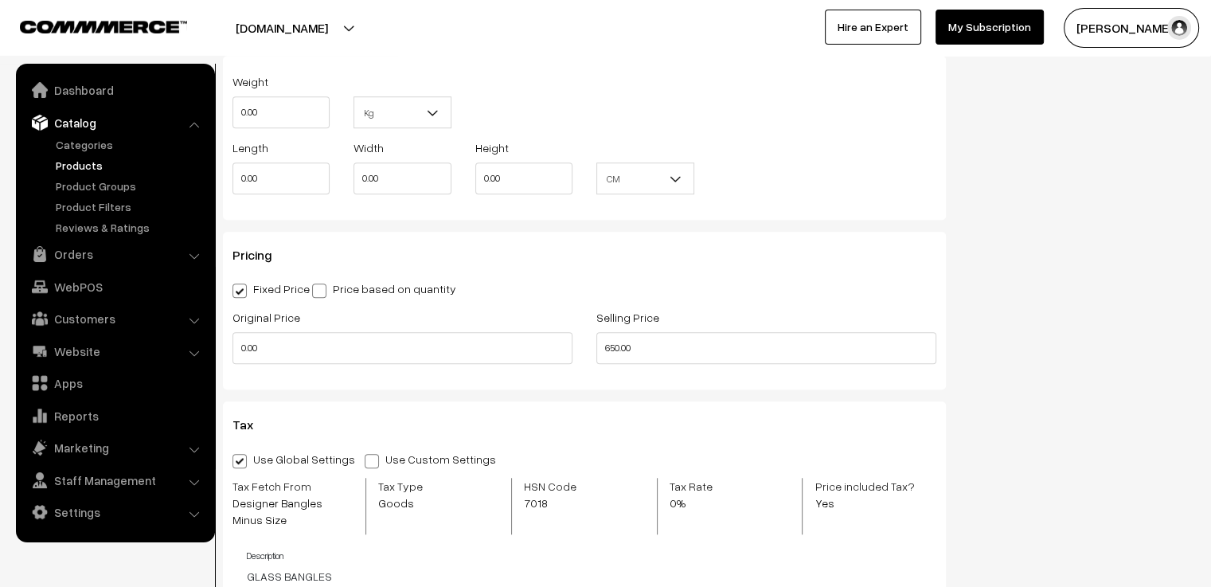
scroll to position [1671, 0]
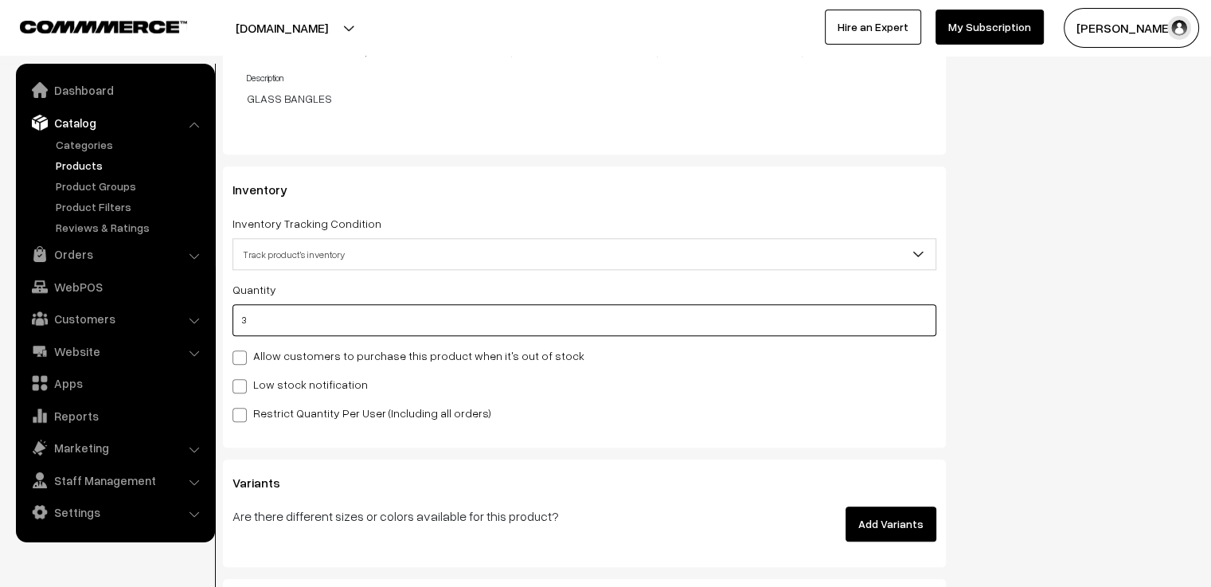
drag, startPoint x: 272, startPoint y: 324, endPoint x: 209, endPoint y: 329, distance: 63.1
type input "1"
click at [305, 300] on div "Quantity 1 Adjust Quantity Adjust Set 2" at bounding box center [584, 307] width 704 height 57
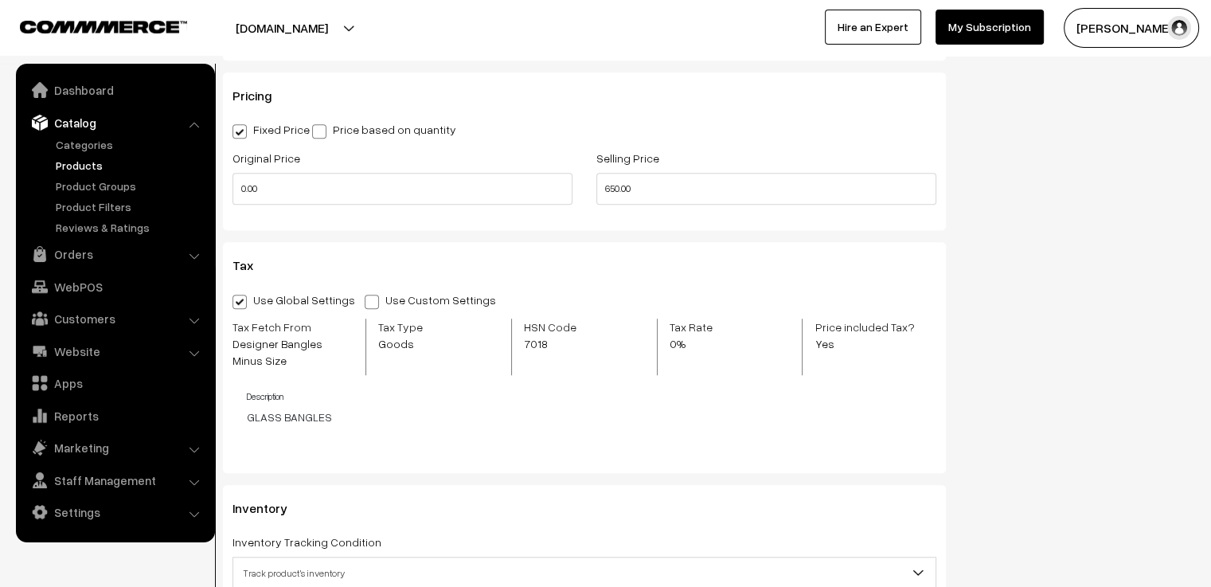
scroll to position [1273, 0]
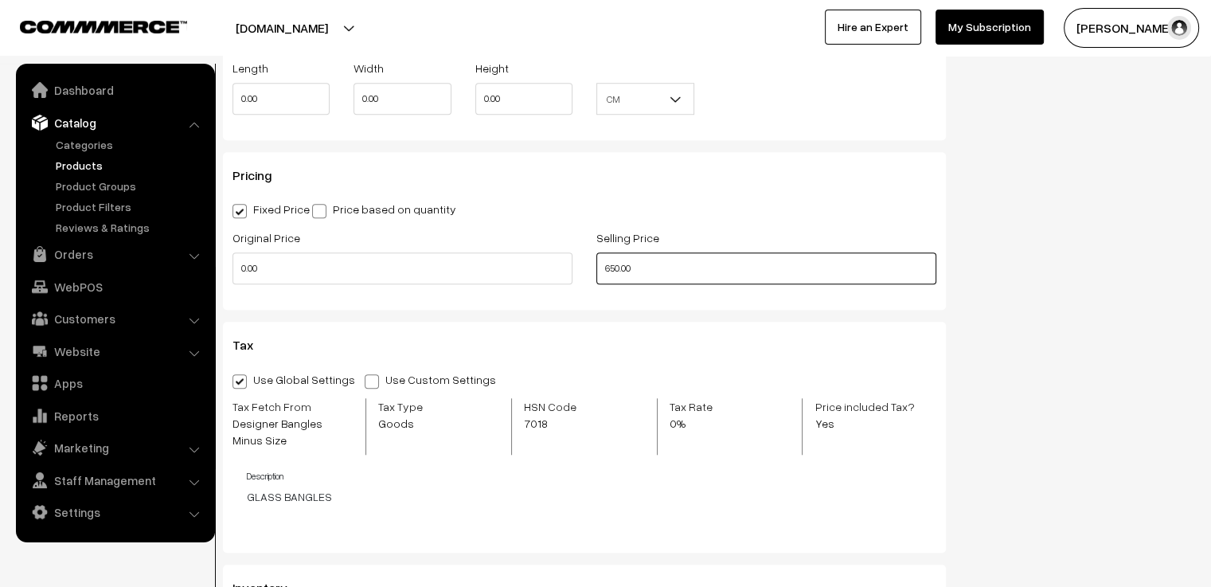
drag, startPoint x: 612, startPoint y: 272, endPoint x: 583, endPoint y: 274, distance: 29.5
click at [583, 274] on div "Original Price 0.00 Selling Price 650.00" at bounding box center [583, 261] width 727 height 66
type input "80.00"
click at [594, 199] on div "Pricing Fixed Price Price based on quantity Original Price 0.00 Selling Price 8…" at bounding box center [584, 231] width 723 height 158
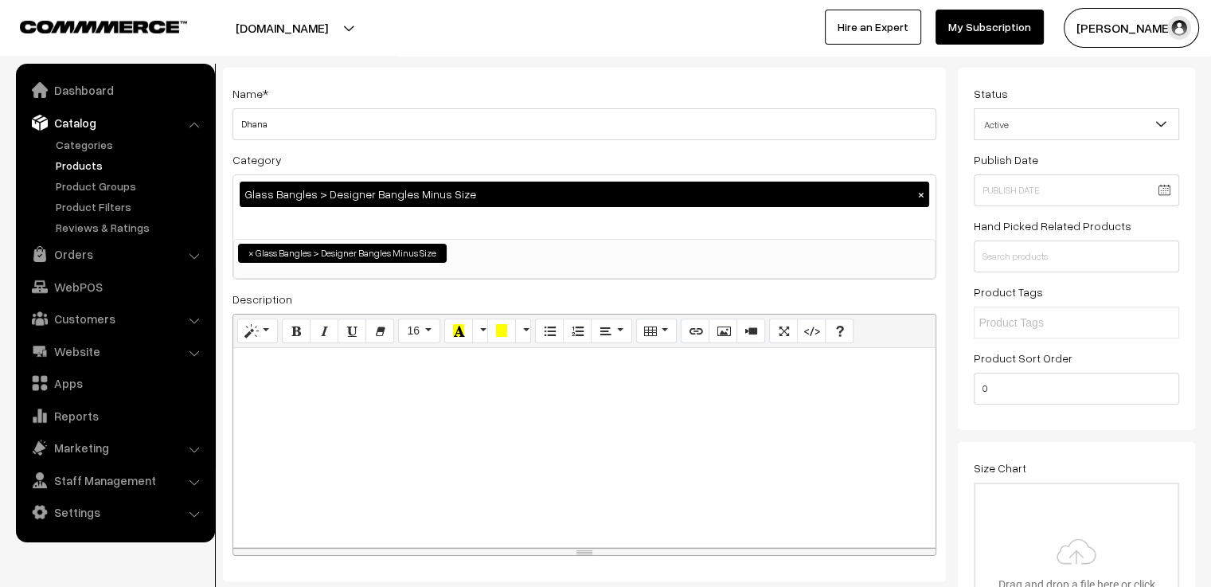
scroll to position [0, 0]
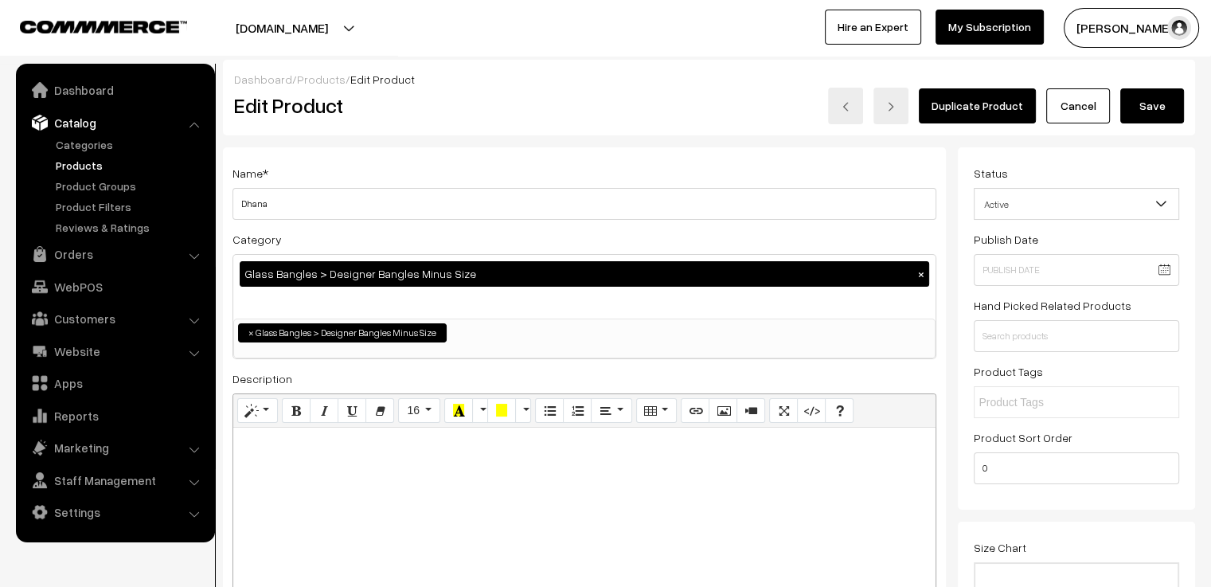
click at [1153, 111] on button "Save" at bounding box center [1152, 105] width 64 height 35
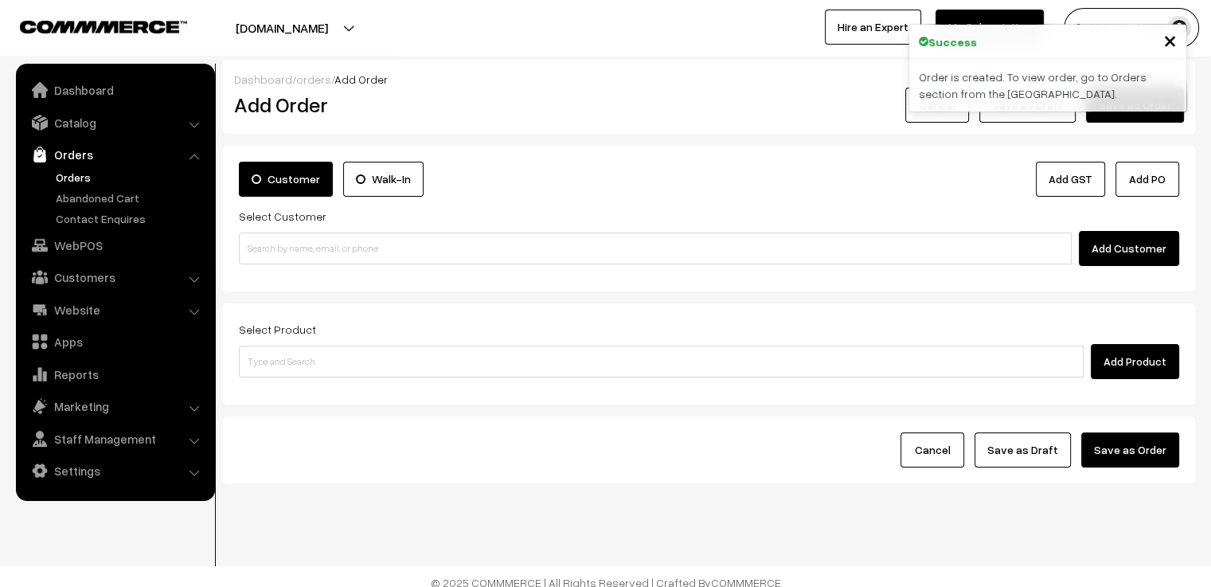
click at [1167, 38] on span "×" at bounding box center [1170, 39] width 14 height 29
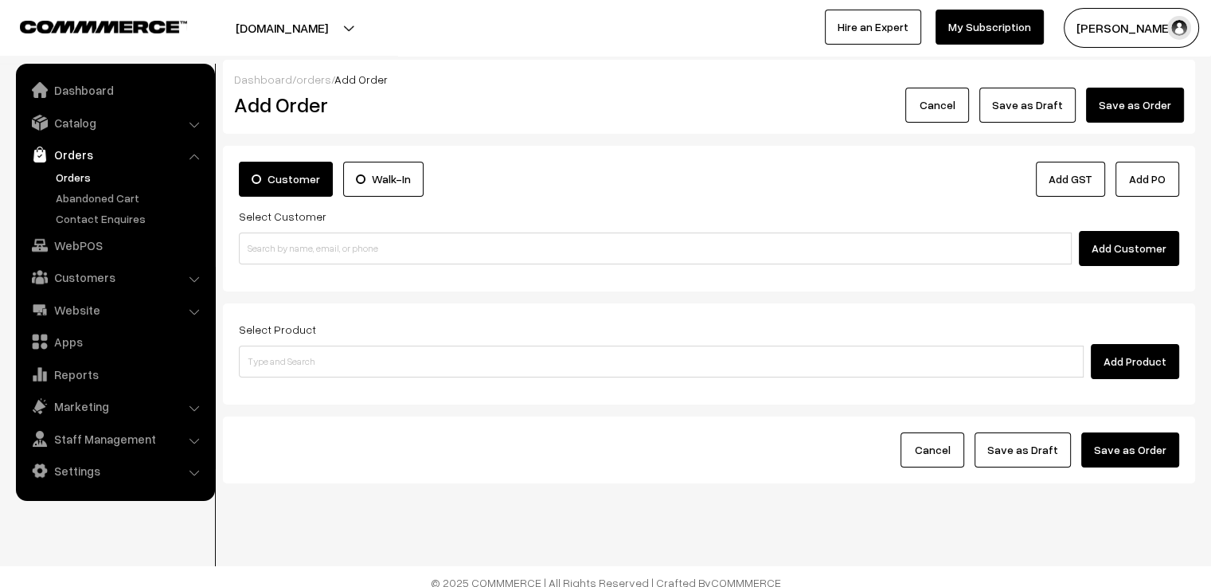
click at [956, 106] on button "Cancel" at bounding box center [937, 105] width 64 height 35
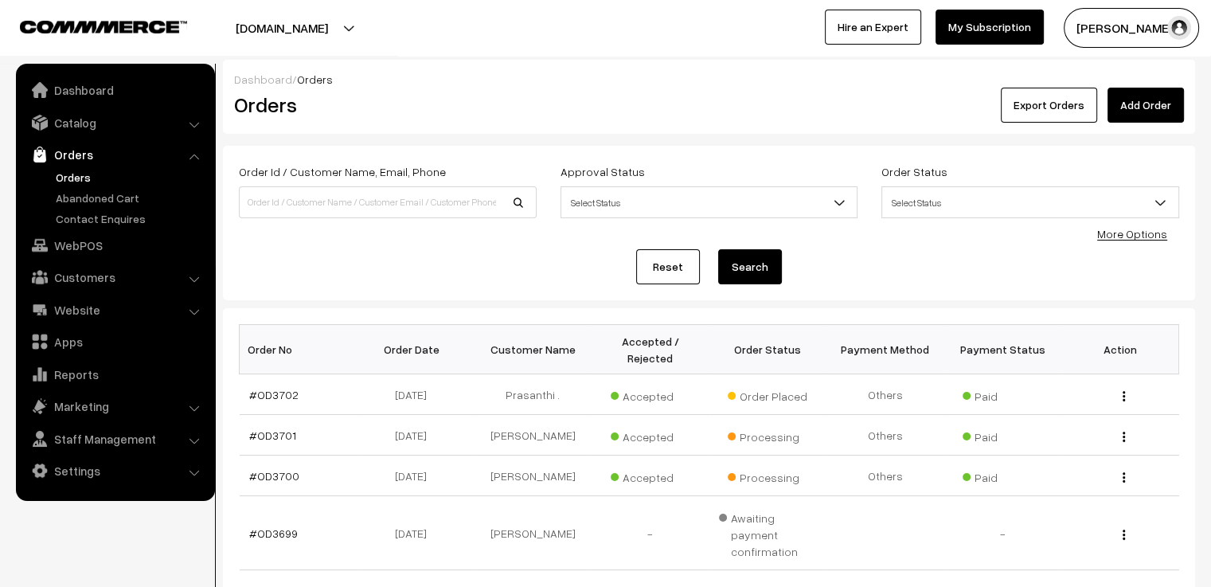
scroll to position [159, 0]
